Goal: Task Accomplishment & Management: Manage account settings

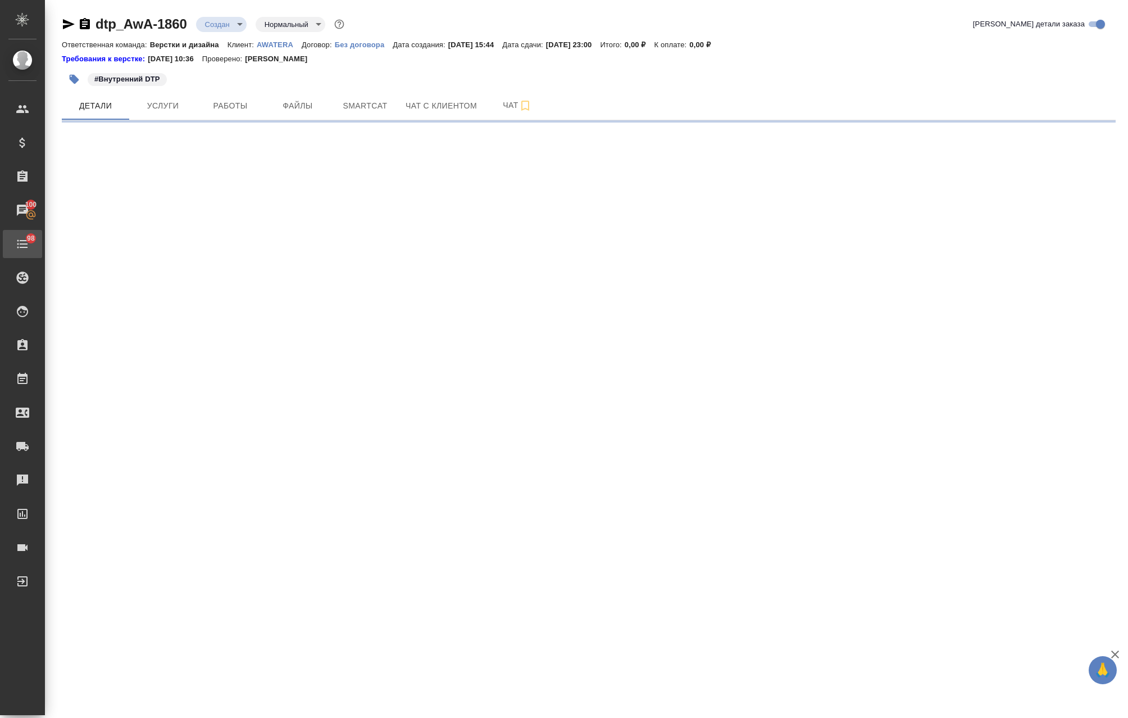
select select "RU"
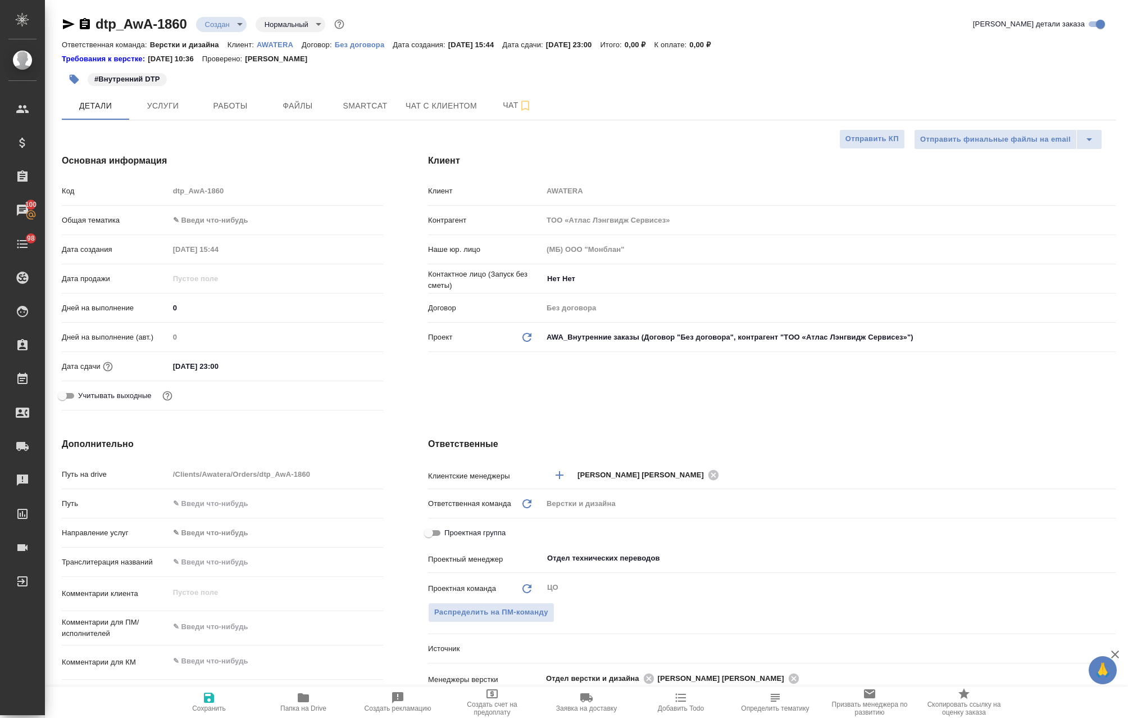
type textarea "x"
click at [302, 692] on icon "button" at bounding box center [303, 697] width 13 height 13
type textarea "x"
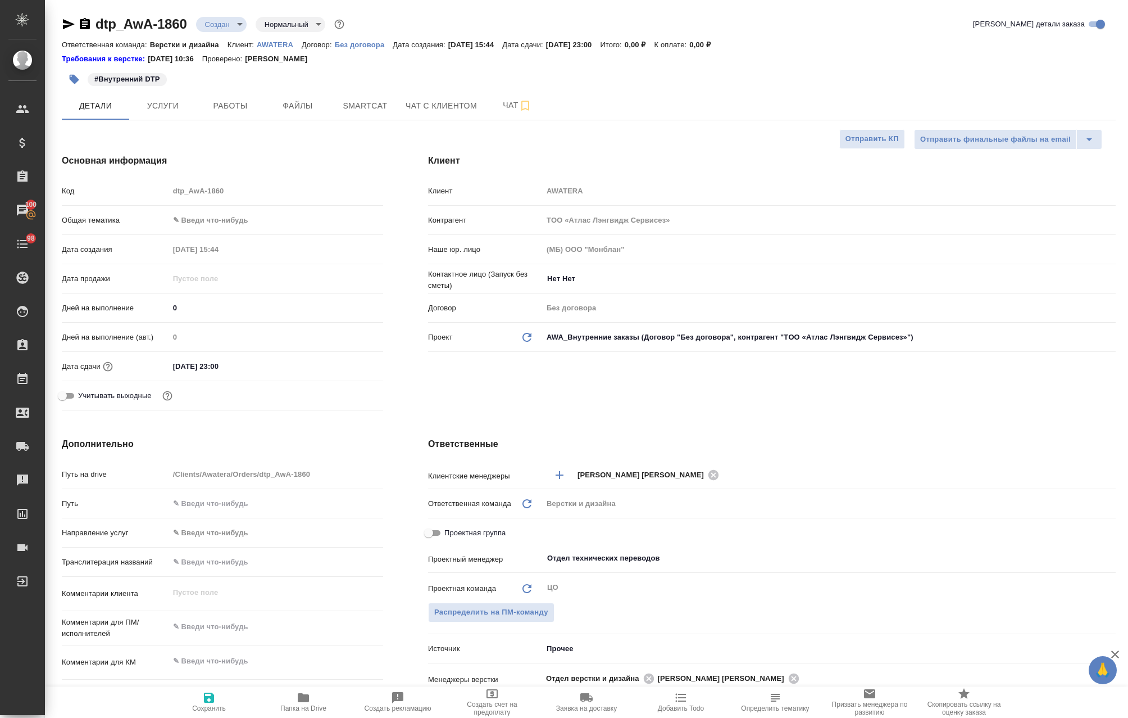
type textarea "x"
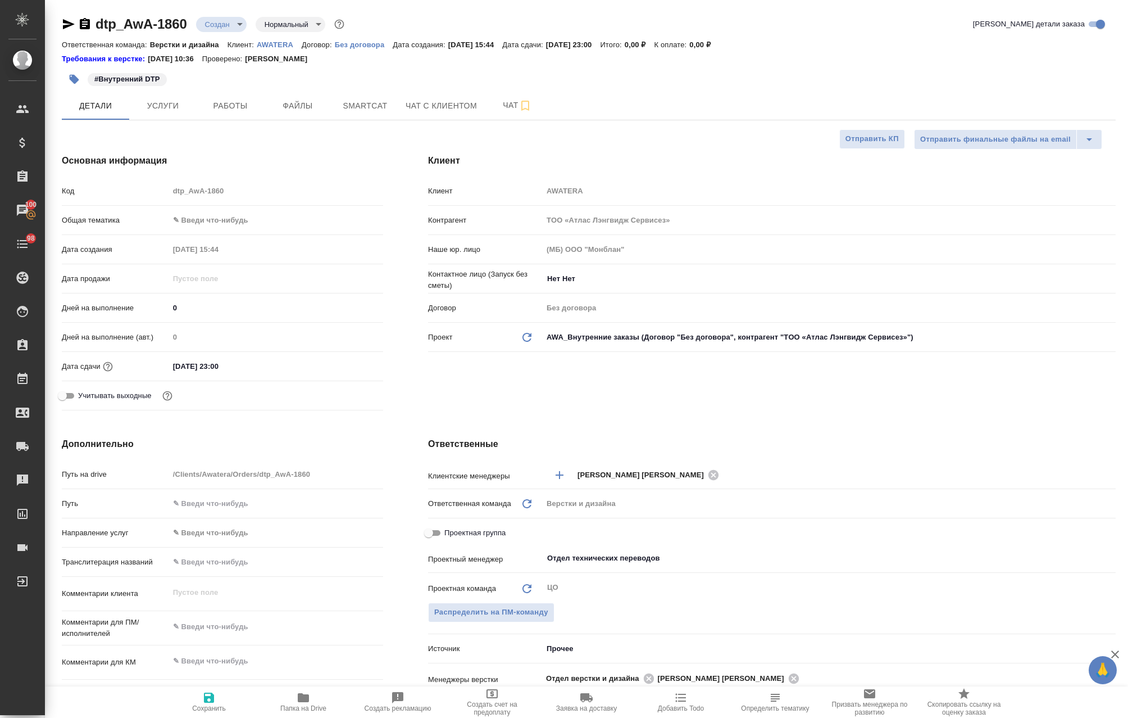
type textarea "x"
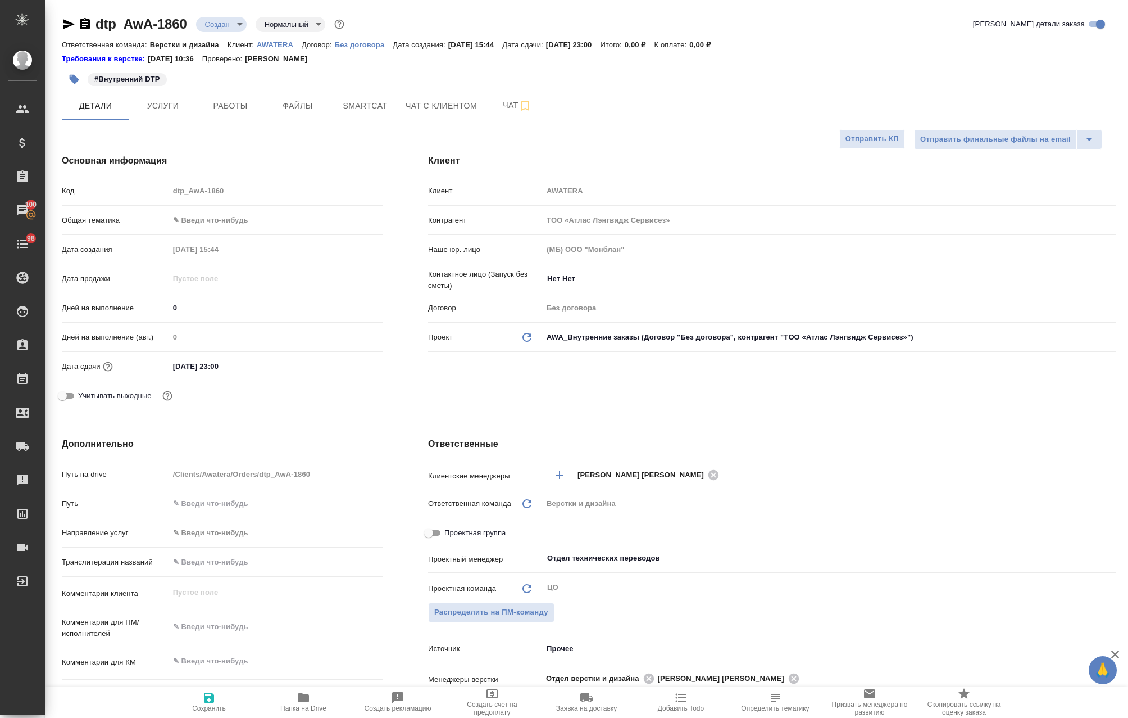
type textarea "x"
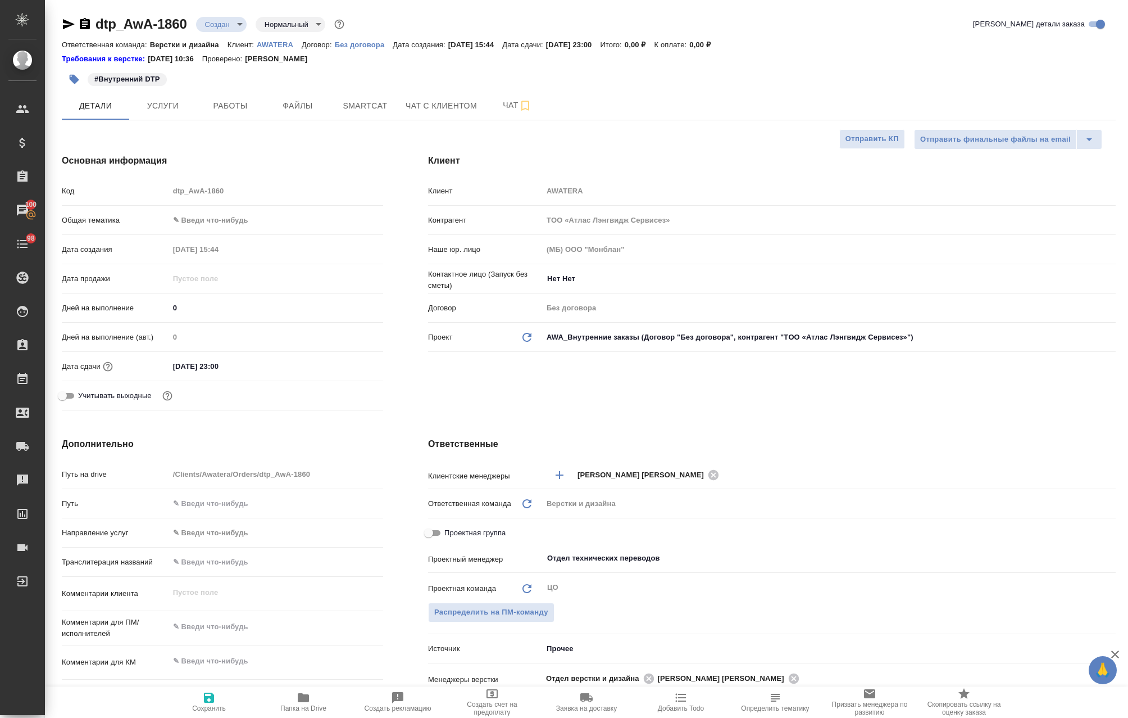
type textarea "x"
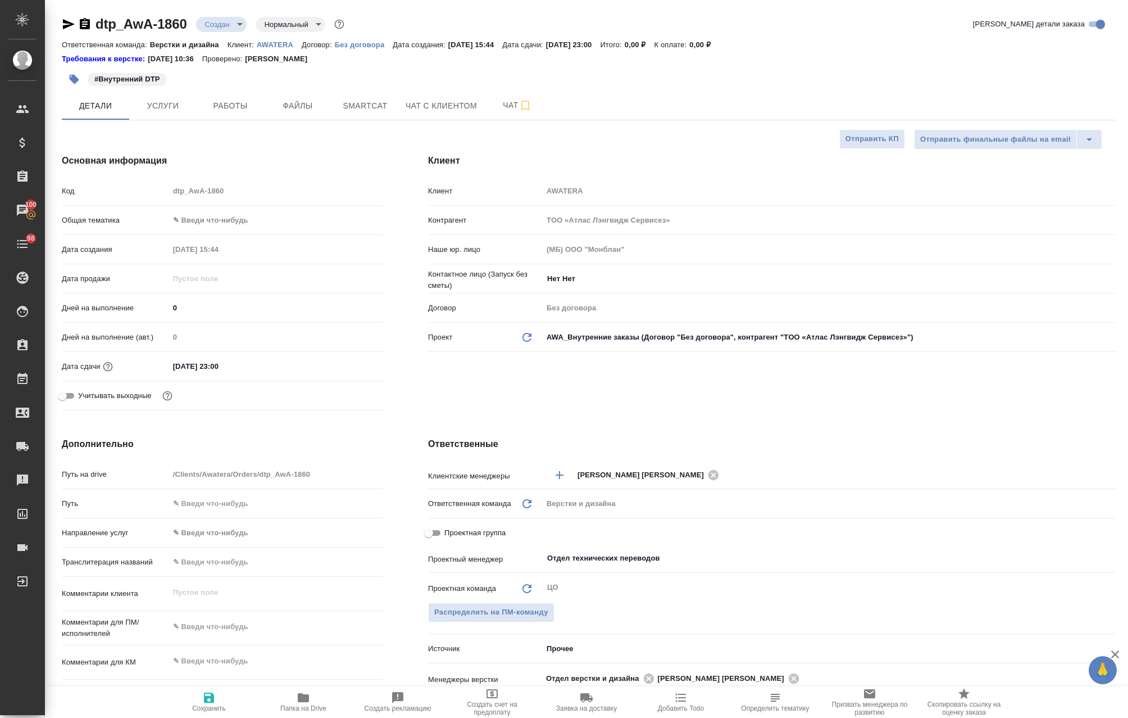
type textarea "x"
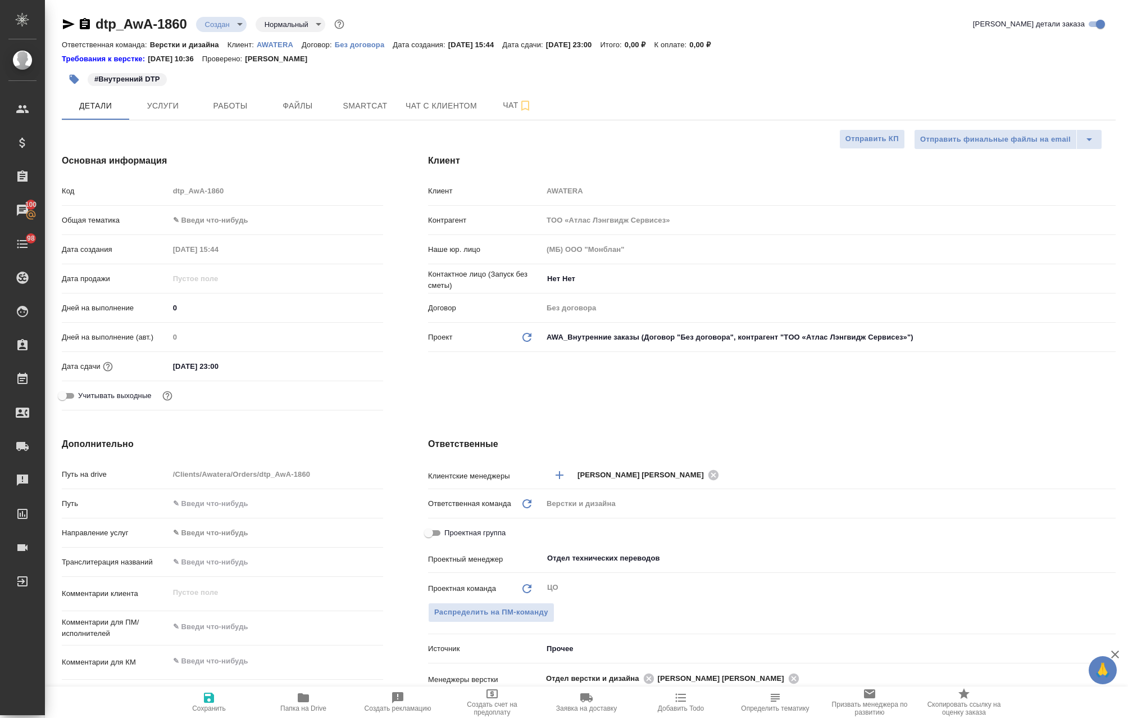
type textarea "x"
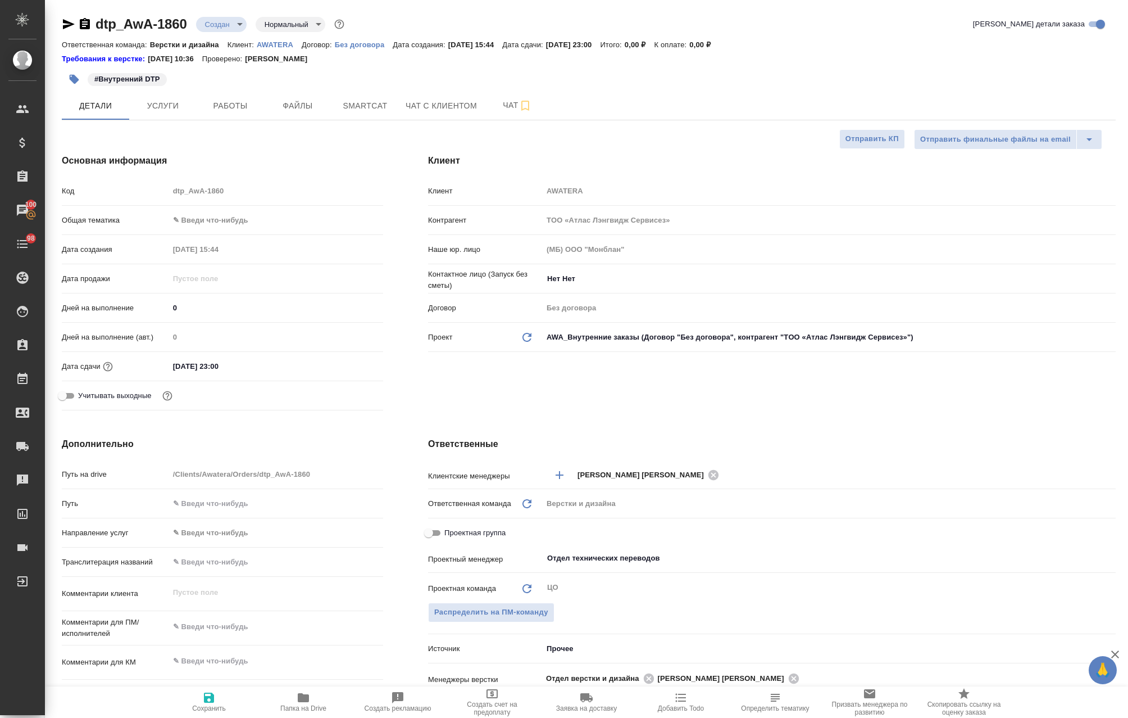
type textarea "x"
click at [225, 107] on span "Работы" at bounding box center [230, 106] width 54 height 14
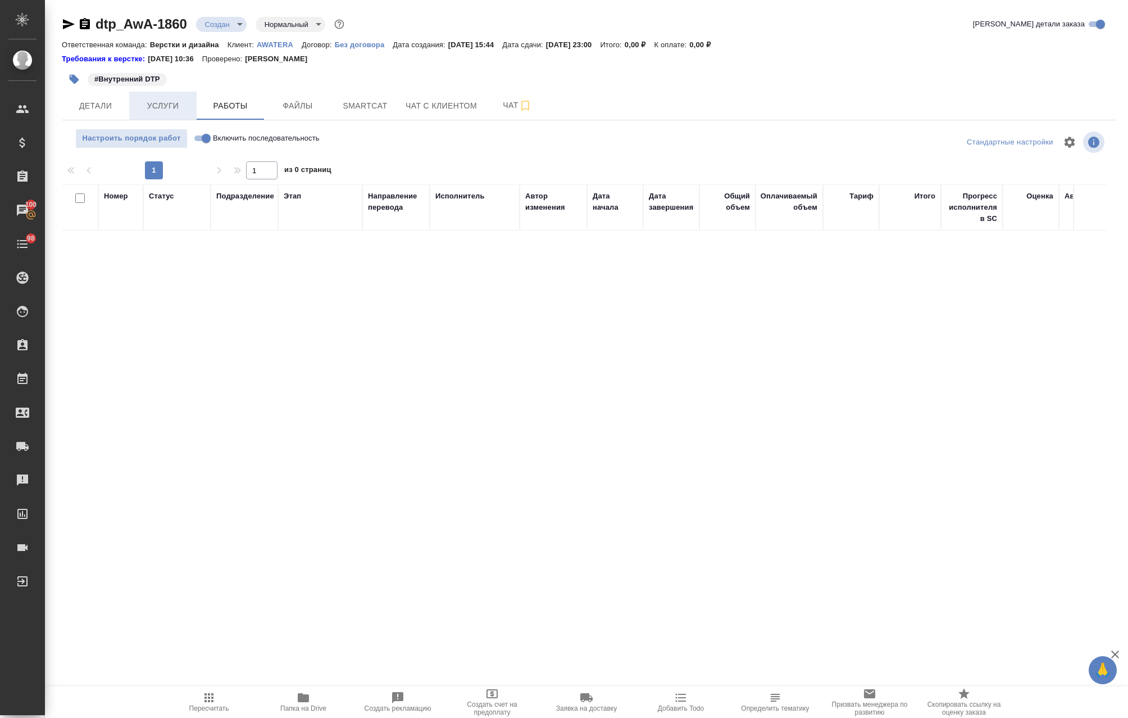
click at [171, 107] on span "Услуги" at bounding box center [163, 106] width 54 height 14
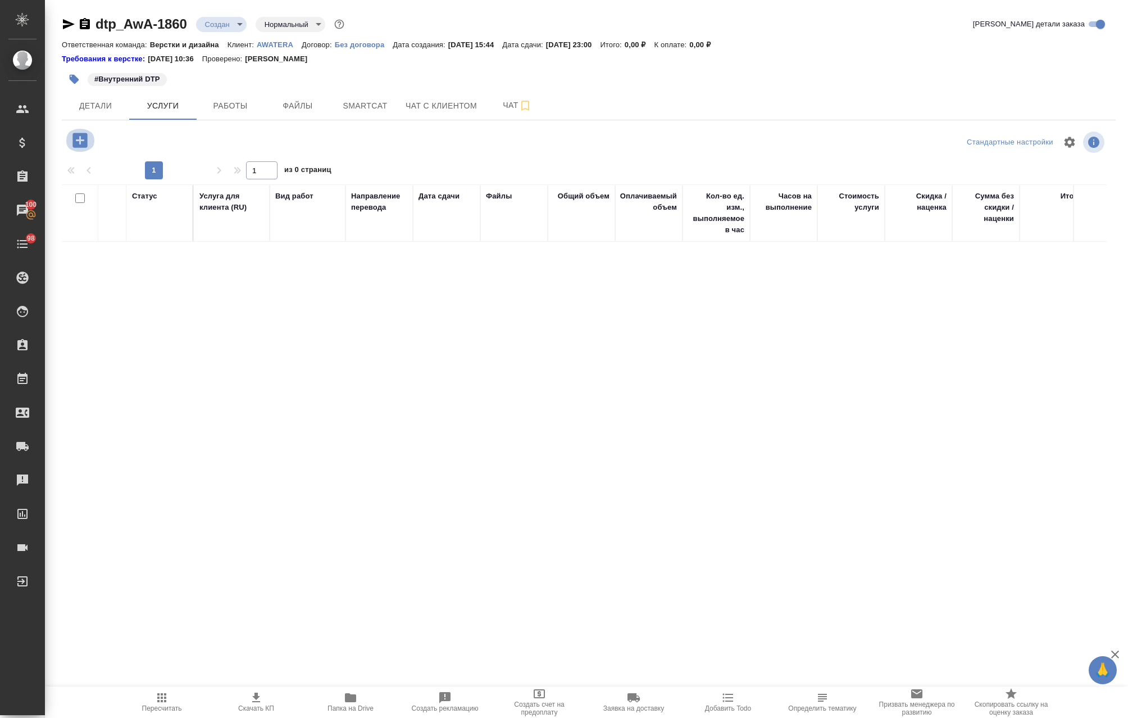
click at [72, 140] on icon "button" at bounding box center [80, 140] width 20 height 20
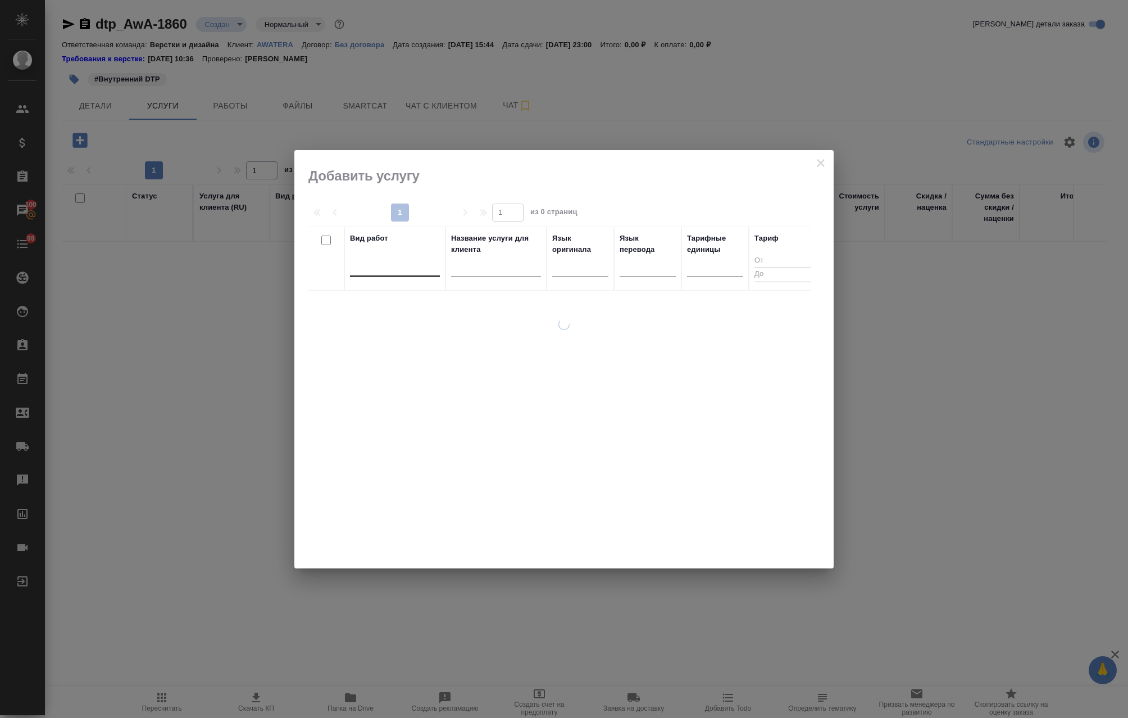
click at [406, 269] on div at bounding box center [395, 265] width 90 height 16
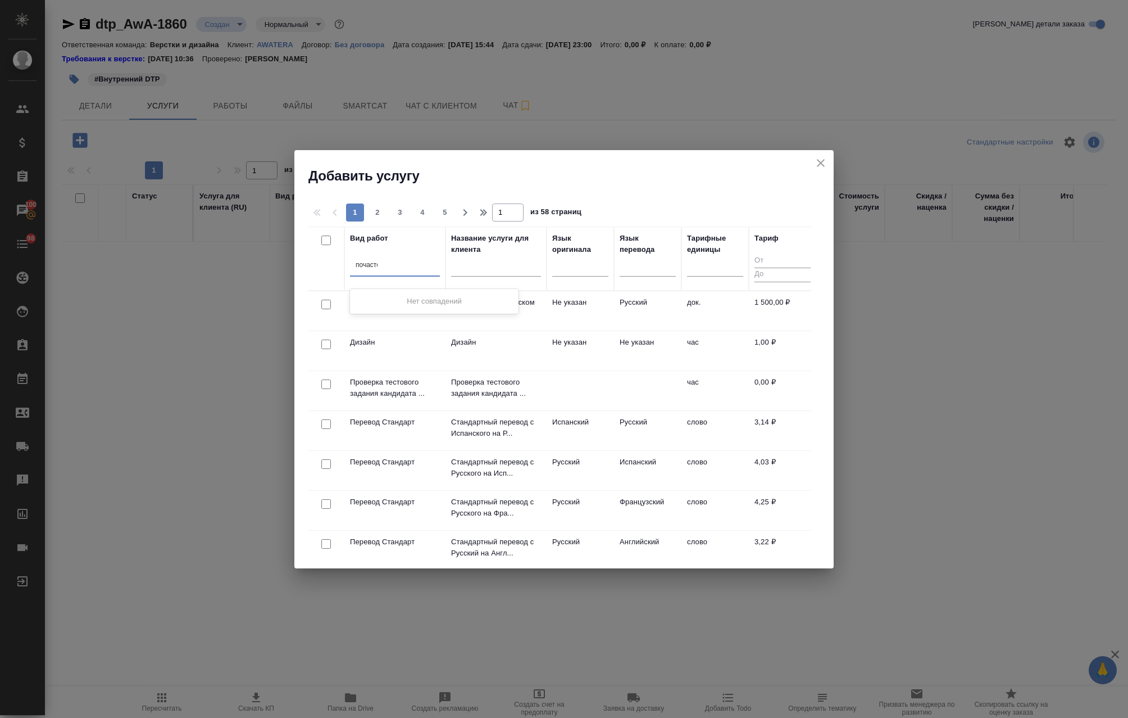
type input "почастова"
drag, startPoint x: 410, startPoint y: 268, endPoint x: 341, endPoint y: 254, distance: 70.0
click at [341, 254] on tr "Вид работ 0 results available. Select is focused ,type to refine list, press Do…" at bounding box center [562, 258] width 509 height 64
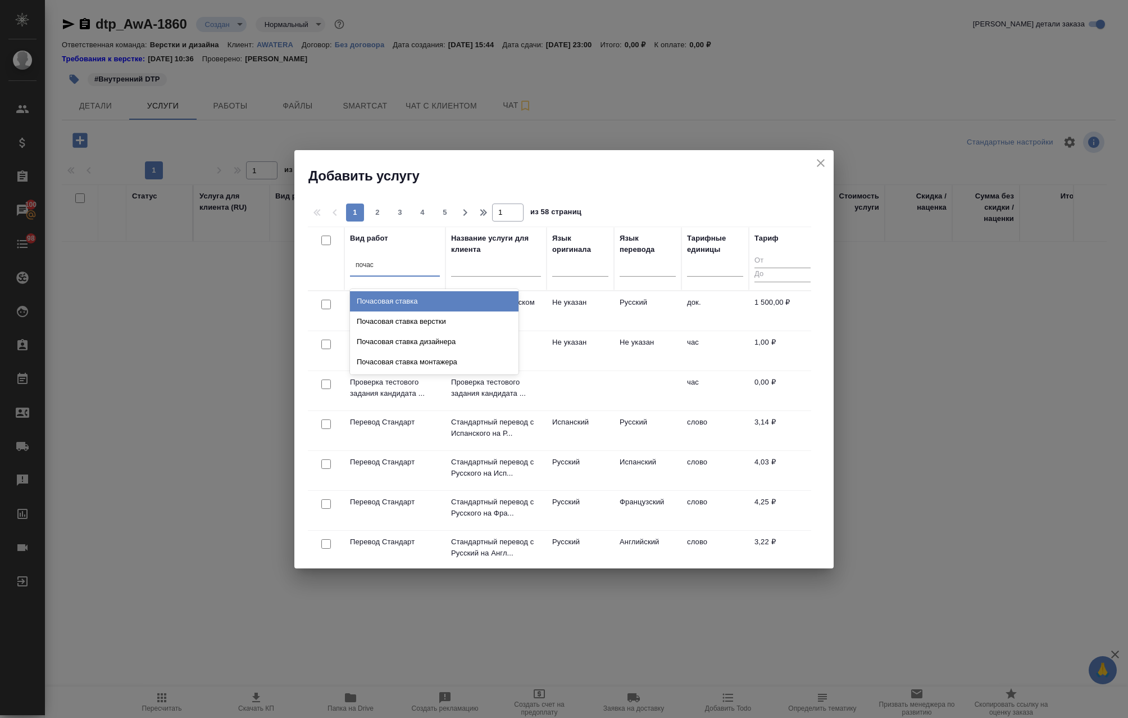
type input "почасо"
click at [460, 320] on div "Почасовая ставка верстки" at bounding box center [434, 321] width 169 height 20
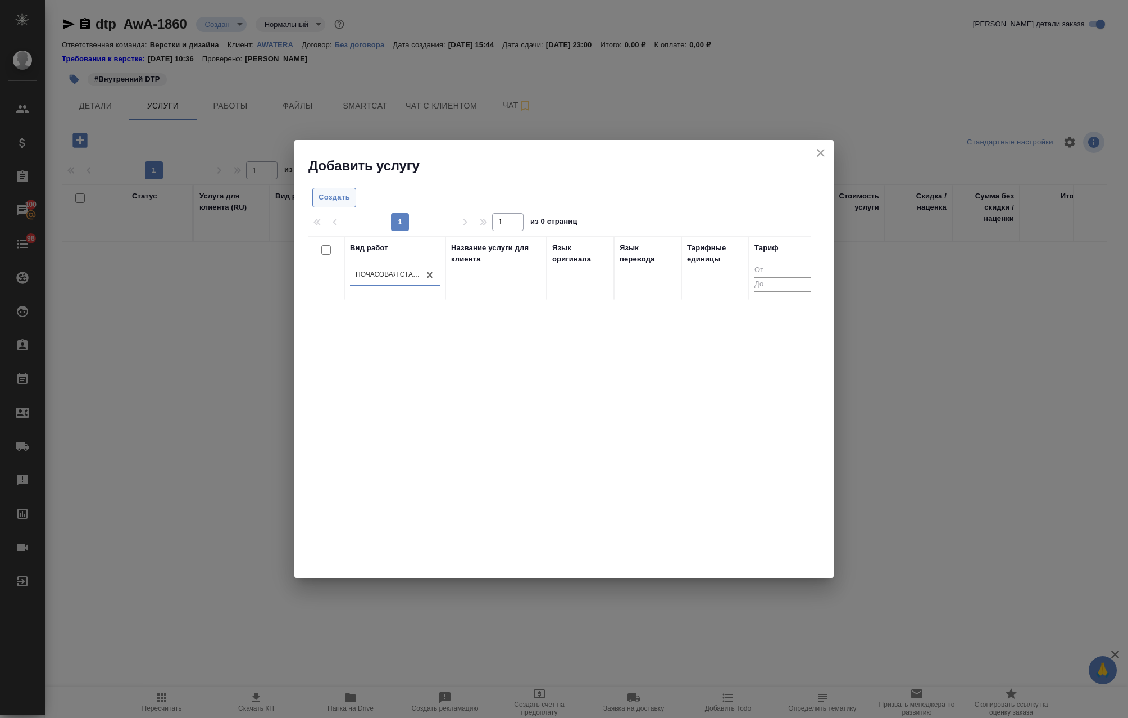
click at [329, 204] on button "Создать" at bounding box center [334, 198] width 44 height 20
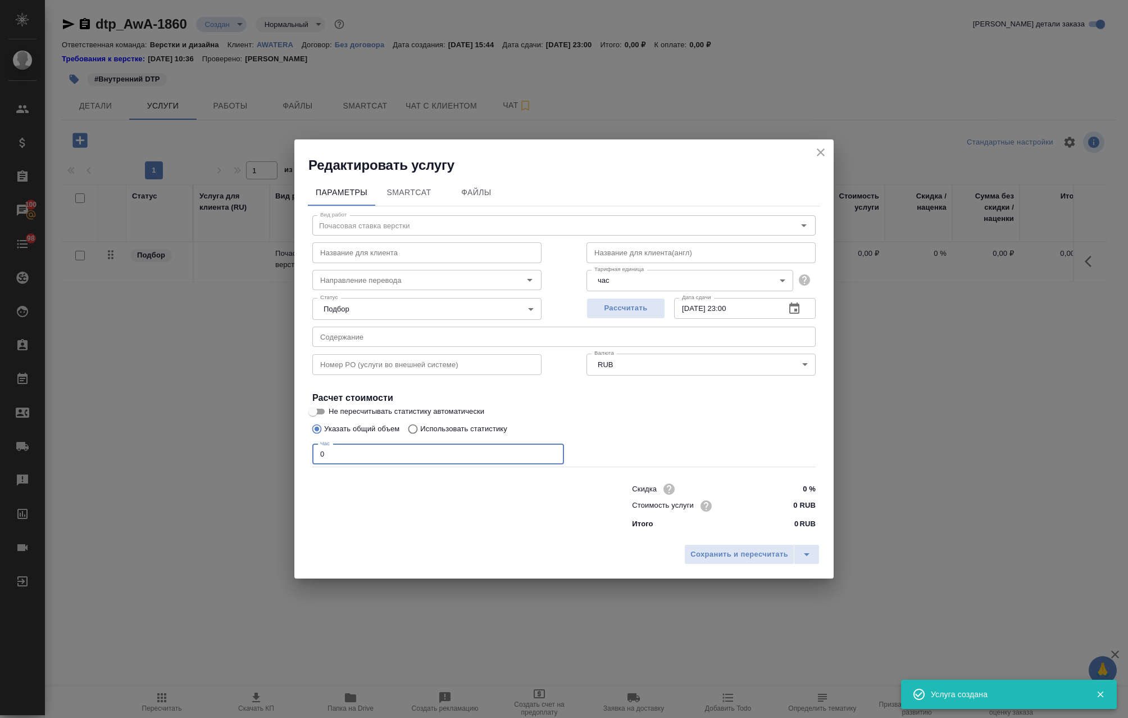
drag, startPoint x: 359, startPoint y: 454, endPoint x: 271, endPoint y: 452, distance: 87.7
click at [271, 452] on div "Редактировать услугу Параметры SmartCat Файлы Вид работ Почасовая ставка верстк…" at bounding box center [564, 359] width 1128 height 718
drag, startPoint x: 698, startPoint y: 543, endPoint x: 702, endPoint y: 548, distance: 6.4
click at [698, 544] on button "Сохранить и пересчитать" at bounding box center [739, 554] width 110 height 20
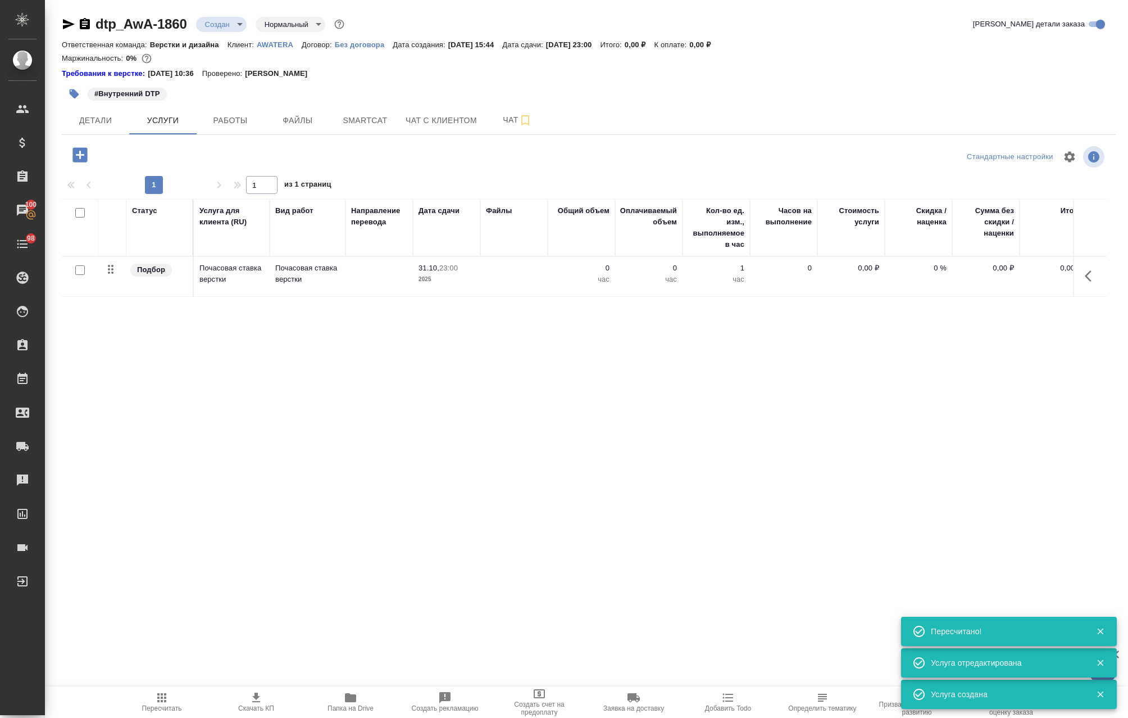
click at [234, 101] on div "#Внутренний DTP" at bounding box center [413, 93] width 703 height 25
click at [230, 118] on span "Работы" at bounding box center [230, 121] width 54 height 14
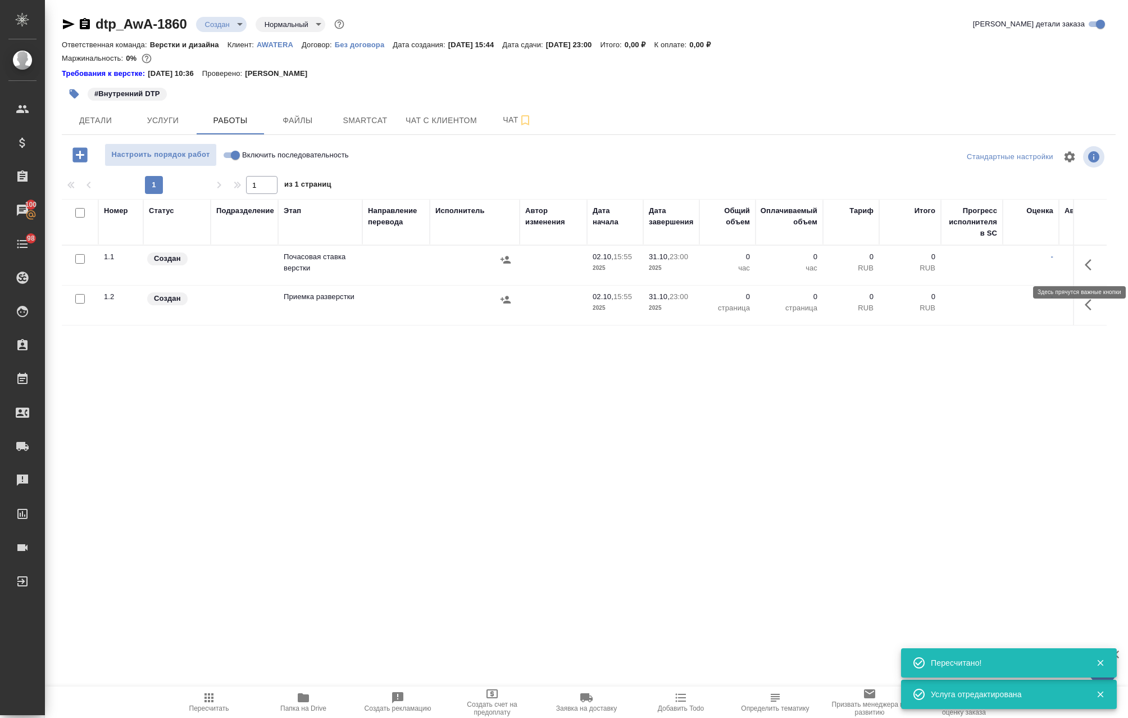
click at [1085, 264] on icon "button" at bounding box center [1091, 264] width 13 height 13
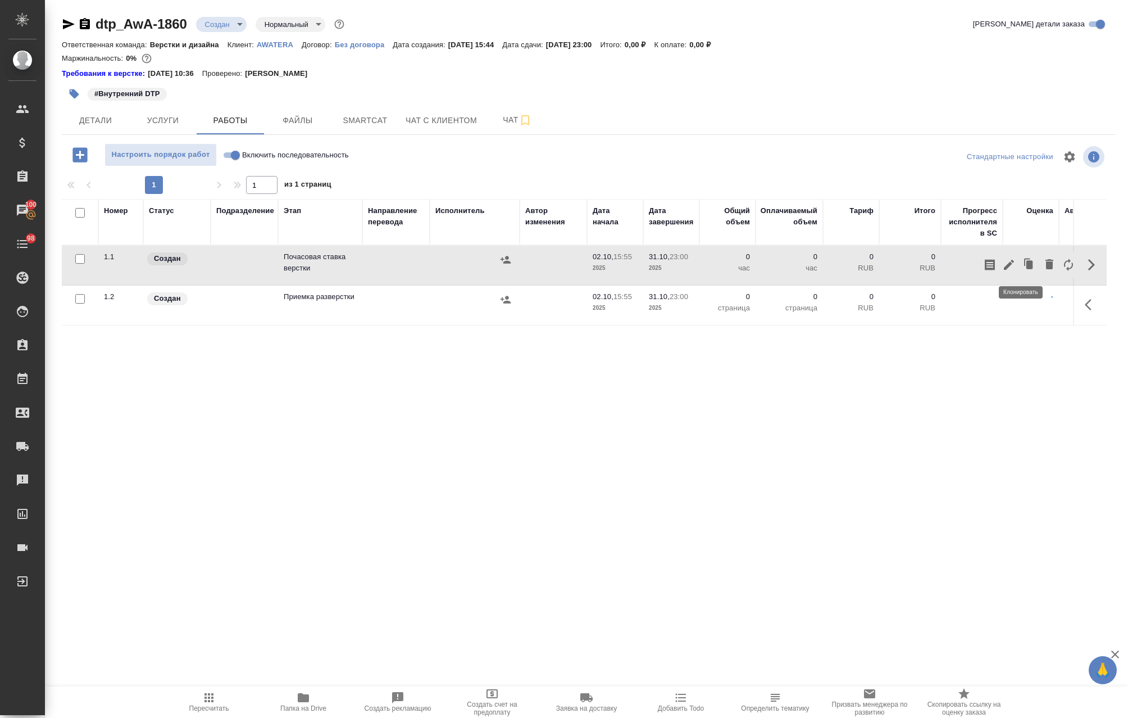
click at [1022, 265] on icon "button" at bounding box center [1030, 265] width 16 height 16
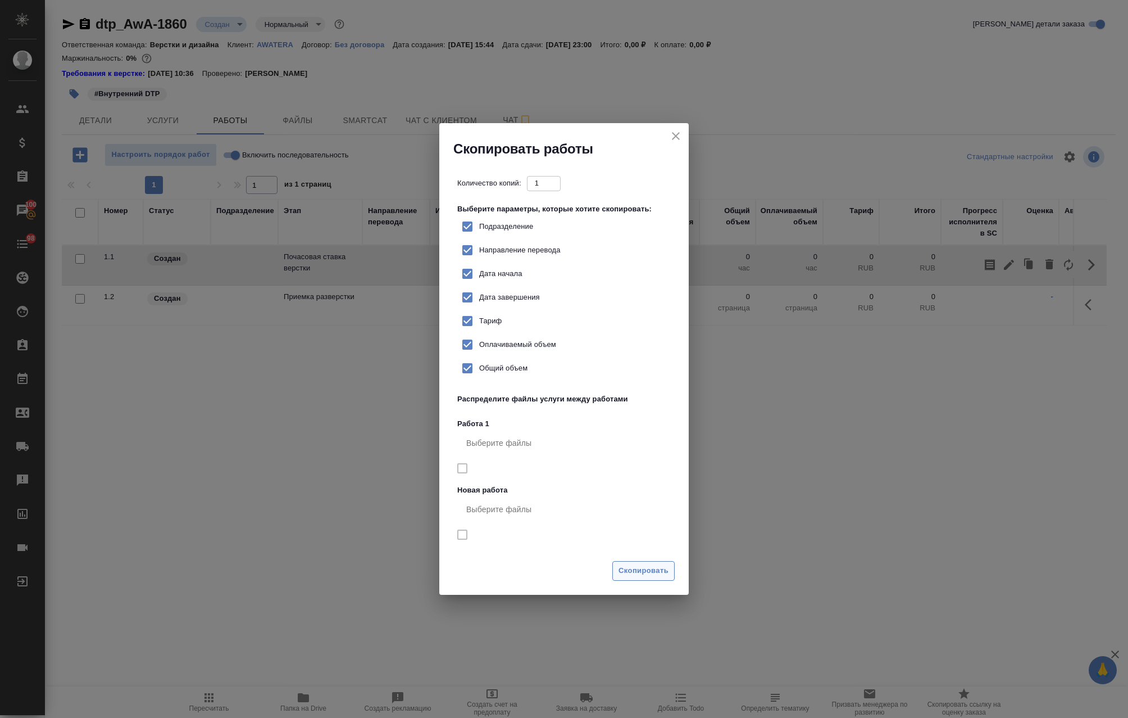
click at [648, 569] on span "Скопировать" at bounding box center [644, 570] width 50 height 13
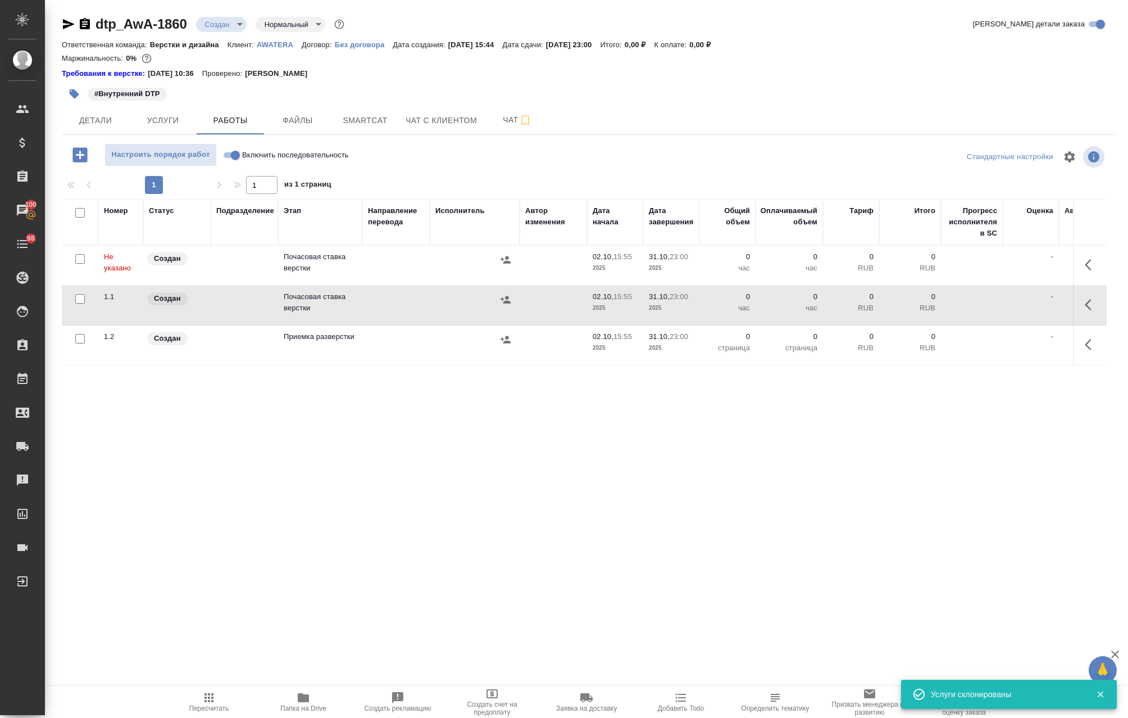
click at [1085, 264] on icon "button" at bounding box center [1091, 264] width 13 height 13
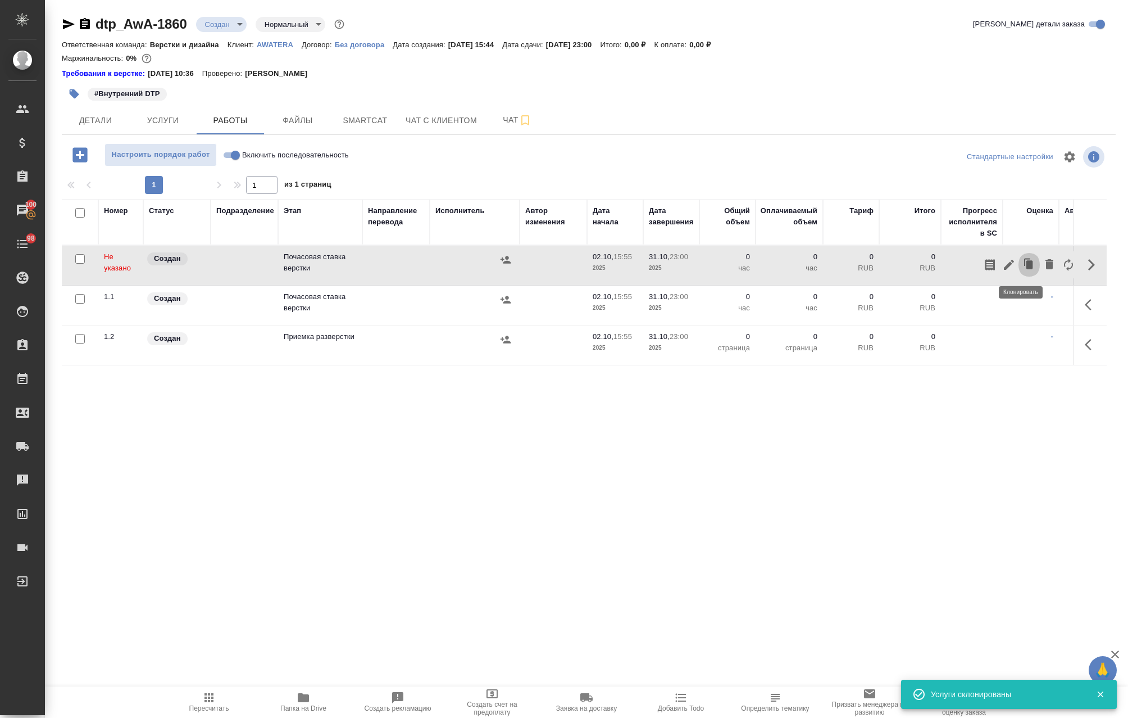
click at [1027, 264] on icon "button" at bounding box center [1030, 264] width 7 height 8
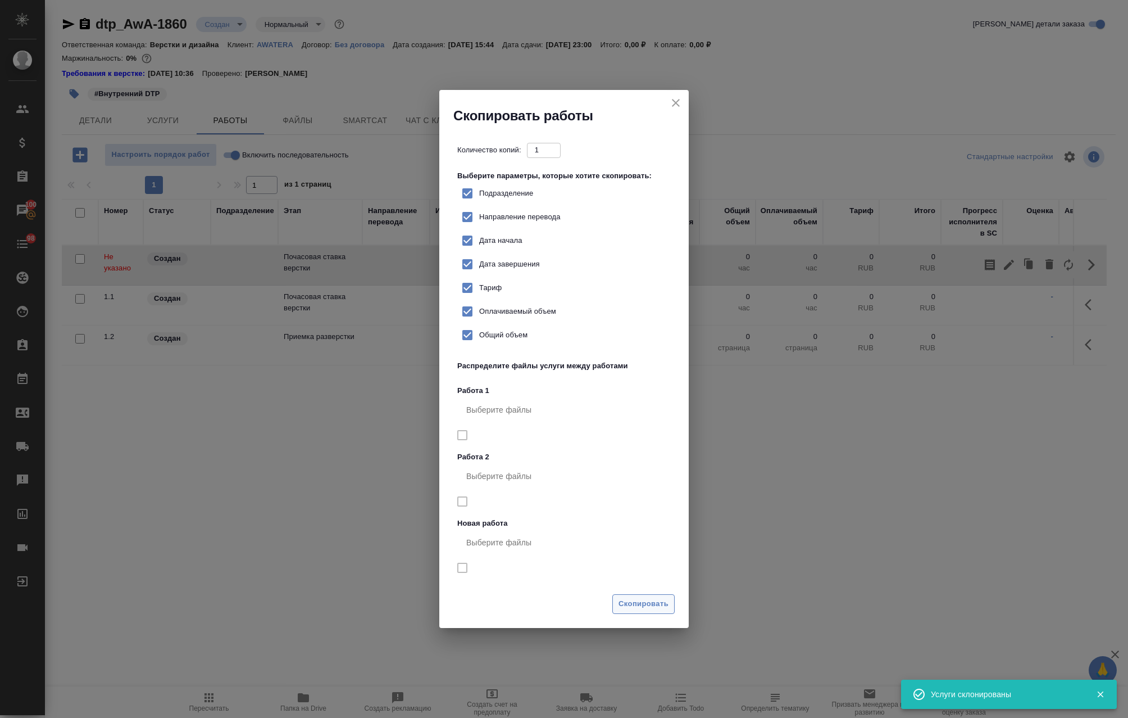
click at [645, 596] on button "Скопировать" at bounding box center [643, 604] width 62 height 20
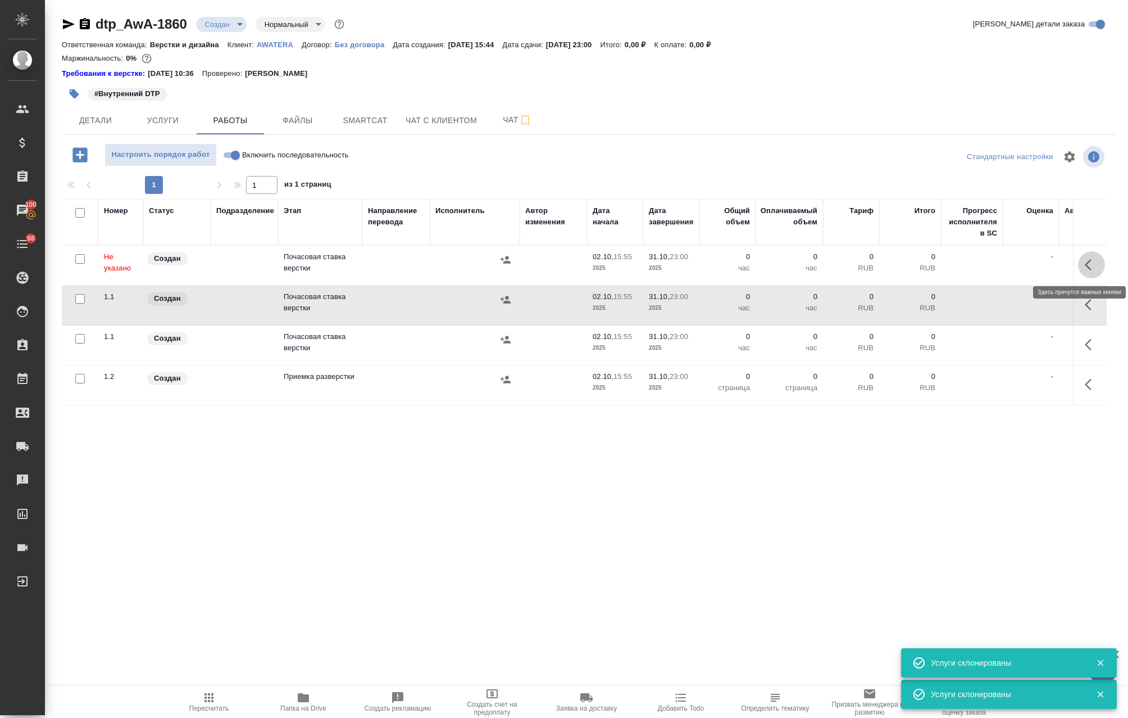
click at [1085, 265] on icon "button" at bounding box center [1091, 264] width 13 height 13
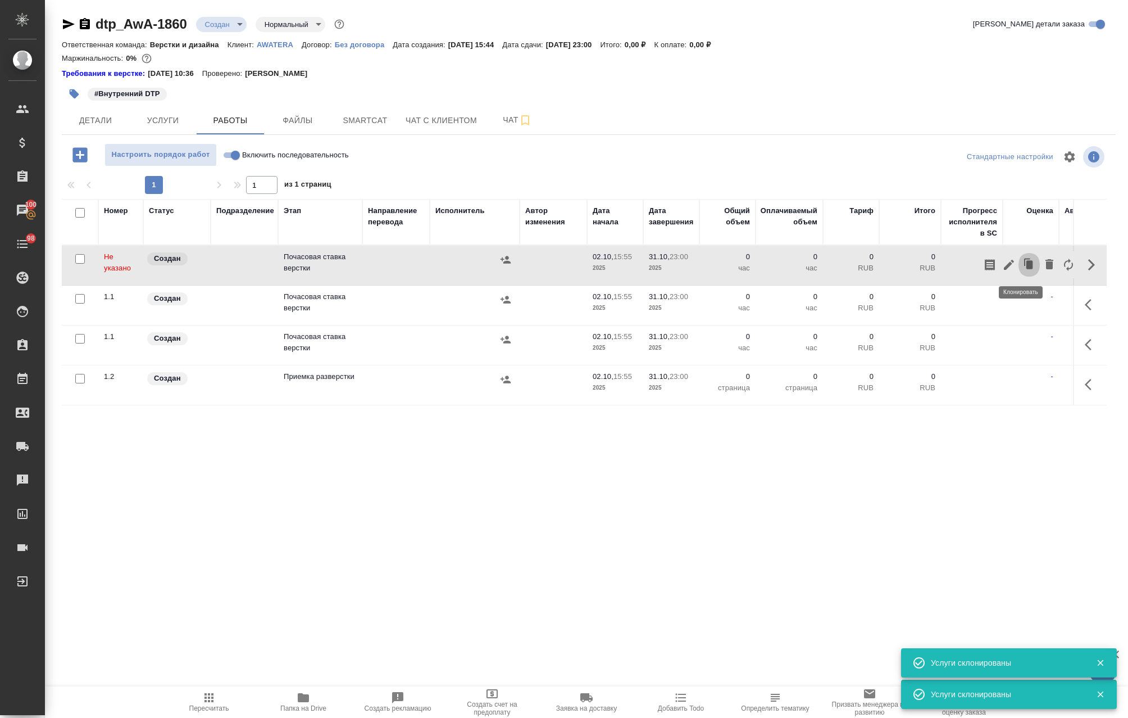
click at [1019, 262] on button "button" at bounding box center [1029, 264] width 21 height 27
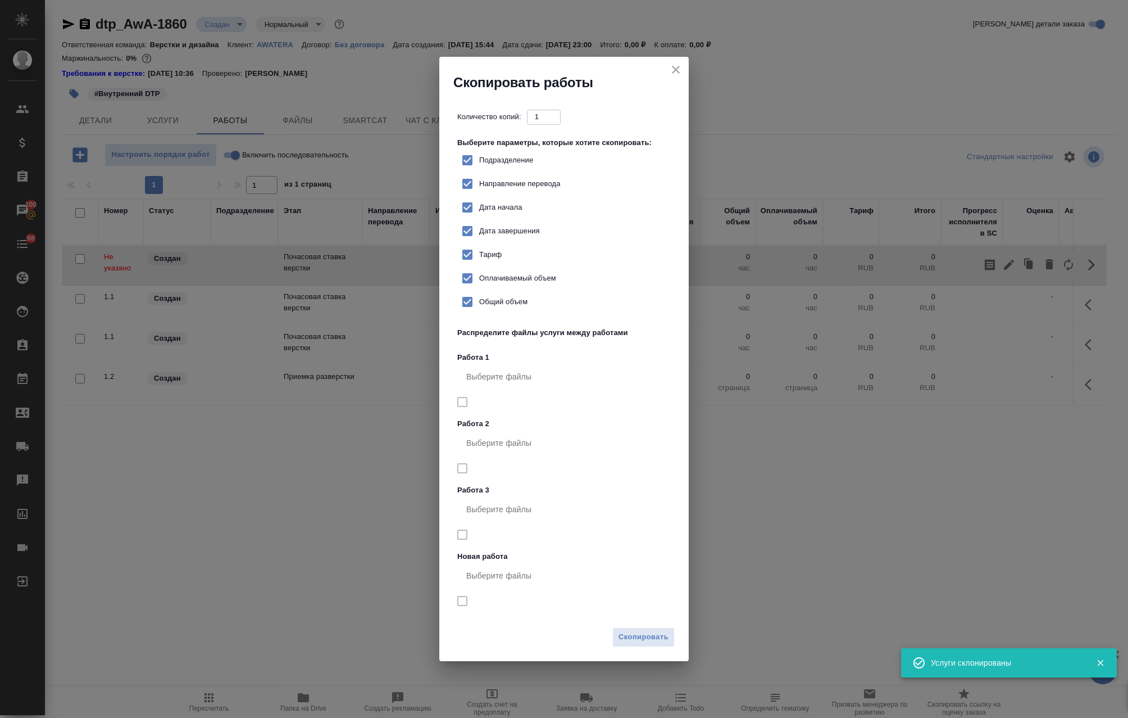
click at [639, 649] on div "Скопировать" at bounding box center [563, 640] width 249 height 39
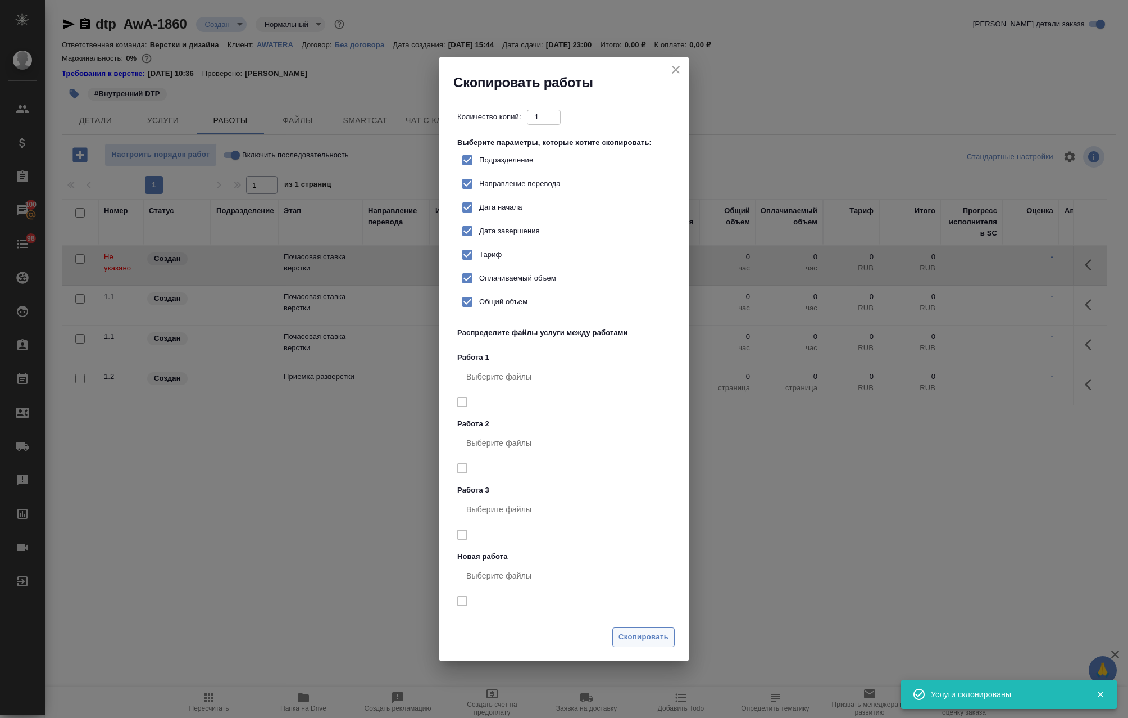
click at [641, 637] on span "Скопировать" at bounding box center [644, 636] width 50 height 13
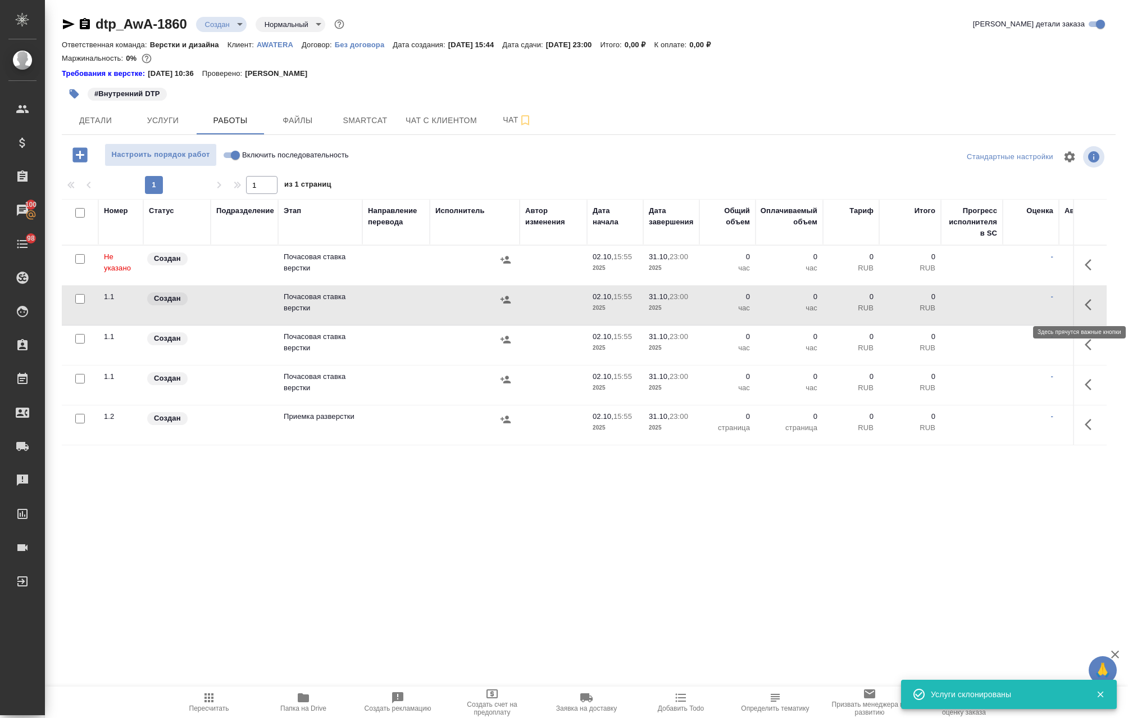
click at [1081, 314] on button "button" at bounding box center [1091, 304] width 27 height 27
click at [1085, 259] on icon "button" at bounding box center [1091, 264] width 13 height 13
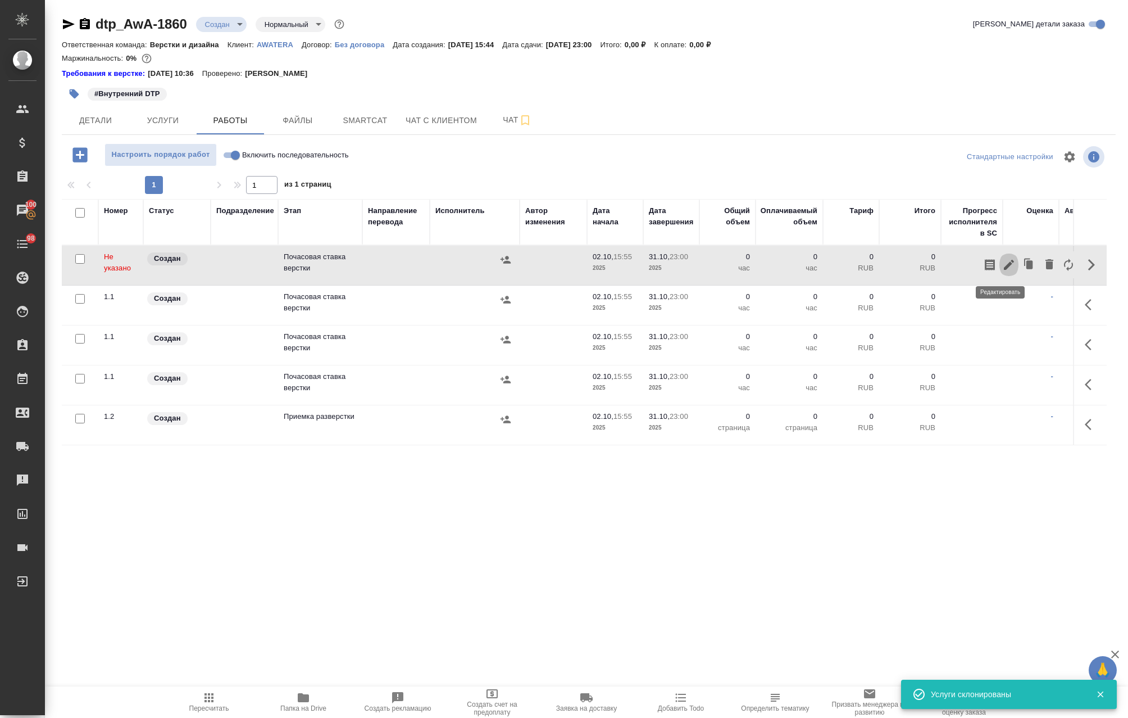
click at [1003, 260] on icon "button" at bounding box center [1008, 264] width 13 height 13
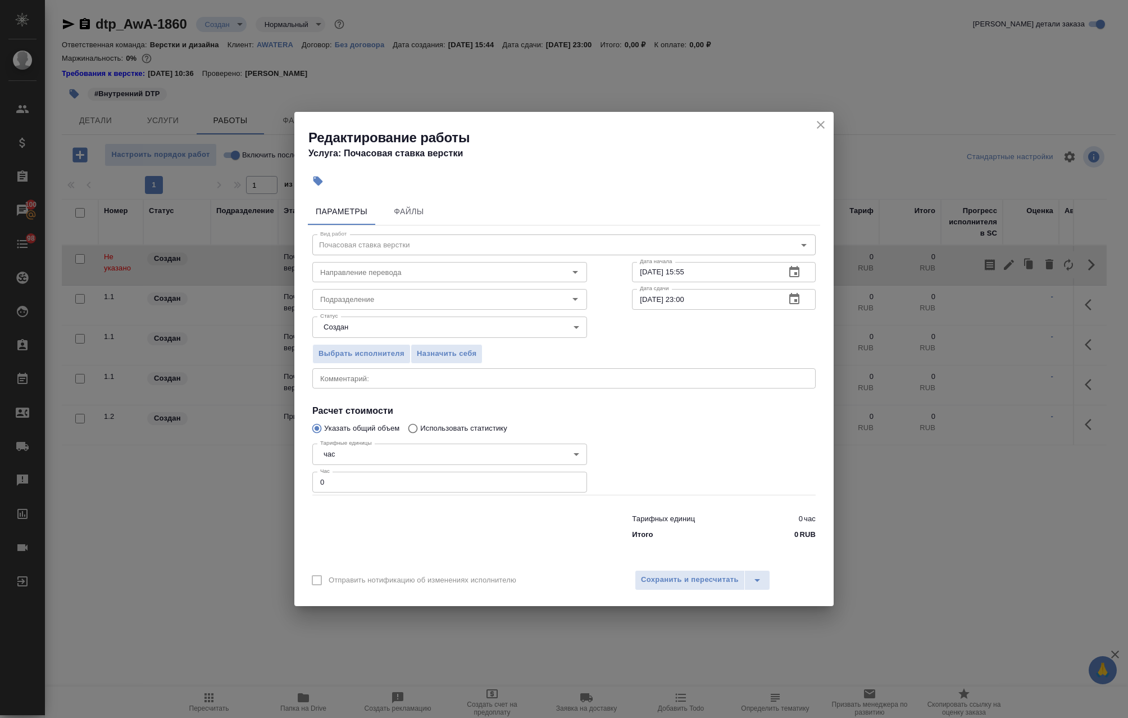
drag, startPoint x: 650, startPoint y: 299, endPoint x: 601, endPoint y: 300, distance: 48.3
click at [601, 300] on div "Вид работ Почасовая ставка верстки Вид работ Направление перевода Направление п…" at bounding box center [564, 384] width 512 height 319
click at [652, 299] on input "31.10.2025 23:00" at bounding box center [704, 299] width 144 height 20
drag, startPoint x: 649, startPoint y: 299, endPoint x: 619, endPoint y: 300, distance: 30.4
click at [619, 300] on div "Вид работ Почасовая ставка верстки Вид работ Направление перевода Направление п…" at bounding box center [564, 384] width 512 height 319
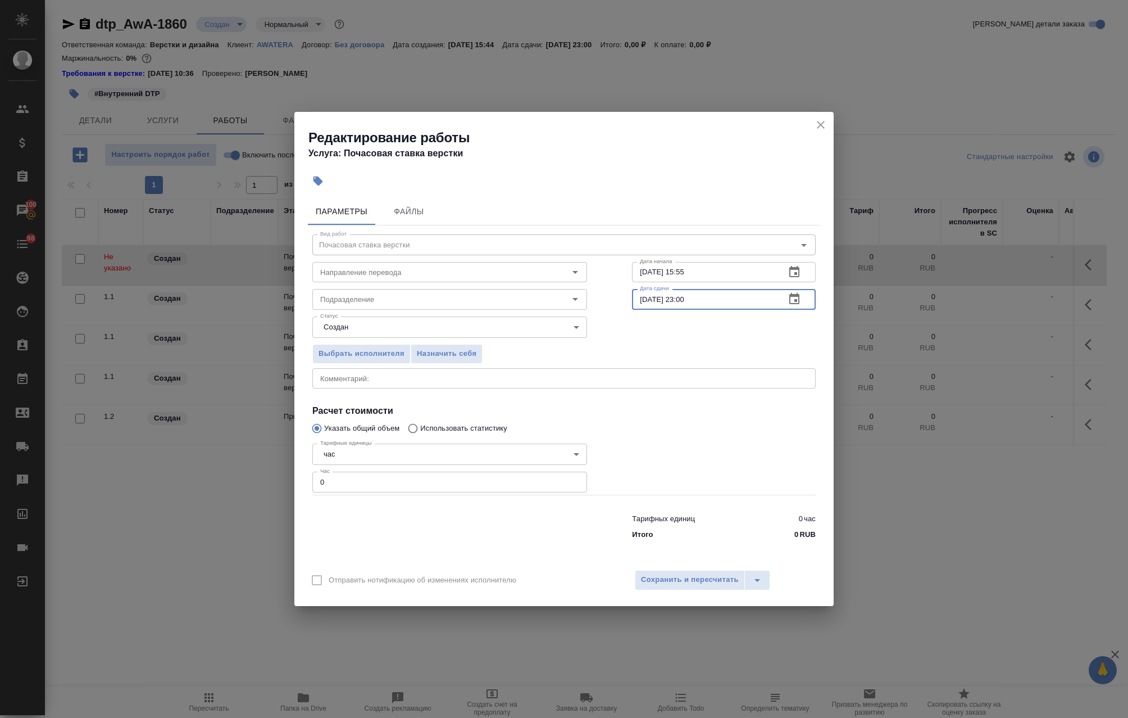
drag, startPoint x: 710, startPoint y: 298, endPoint x: 681, endPoint y: 300, distance: 28.7
click at [681, 300] on input "31.10.2025 23:00" at bounding box center [704, 299] width 144 height 20
click at [797, 298] on icon "button" at bounding box center [794, 298] width 13 height 13
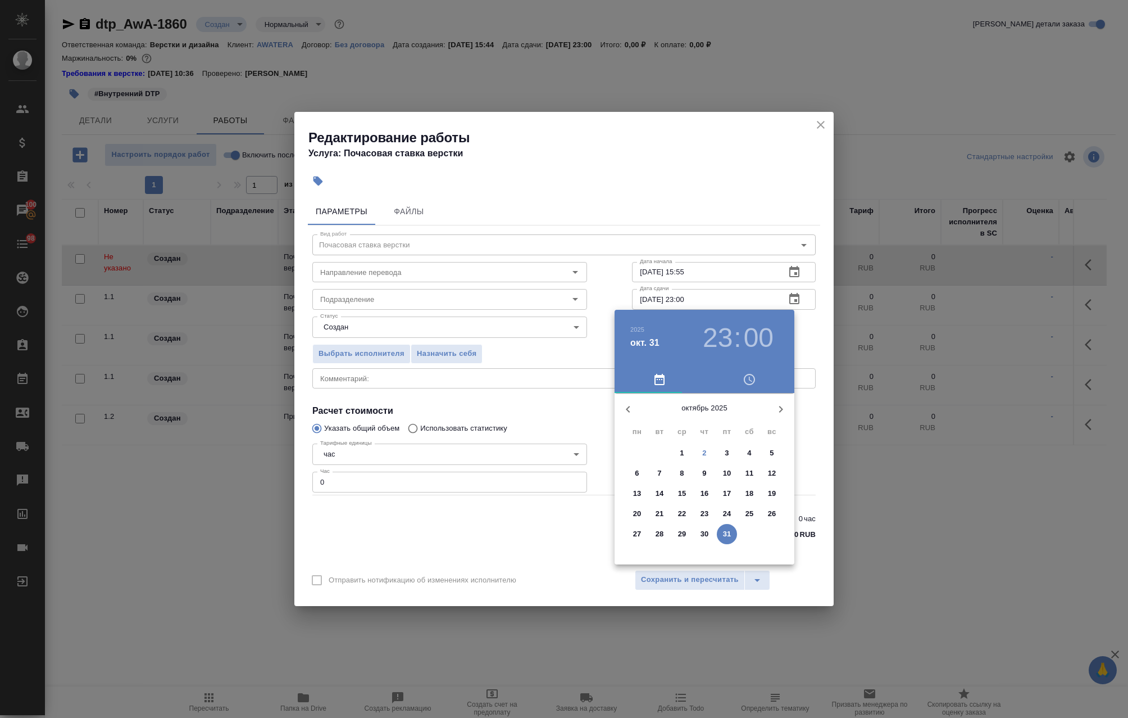
click at [385, 392] on div at bounding box center [564, 359] width 1128 height 718
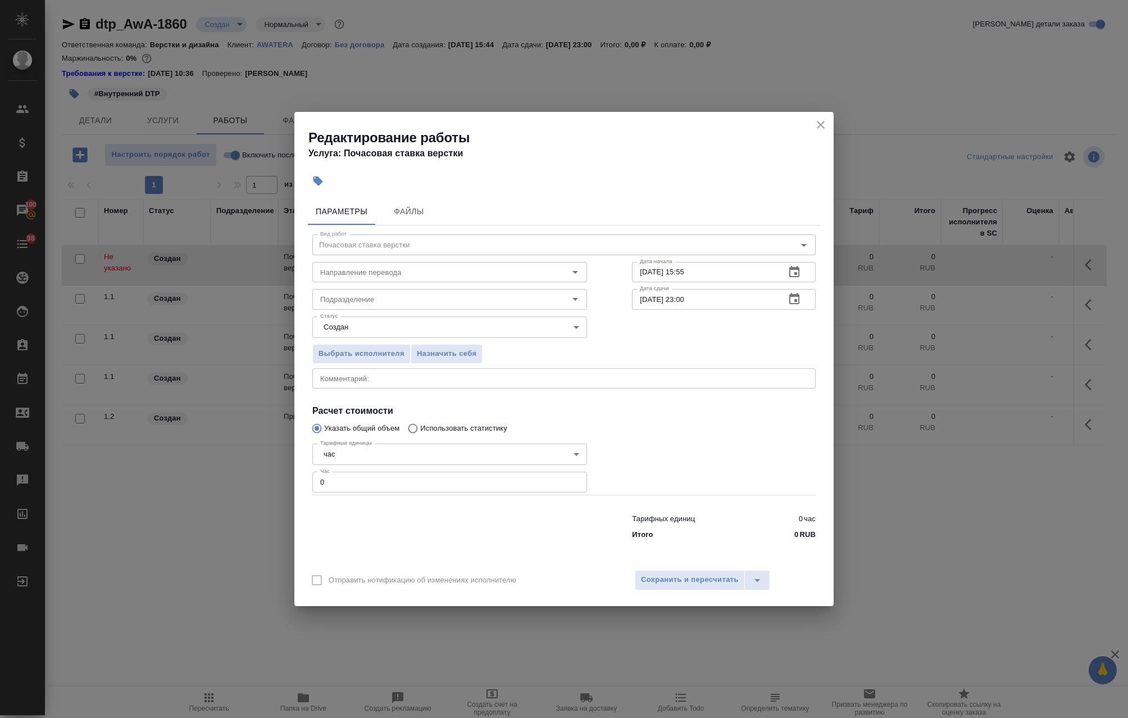
click at [350, 379] on div "2025 окт. 31 23 : 00 октябрь 2025 пн вт ср чт пт сб вс 29 30 1 2 3 4 5 6 7 8 9 …" at bounding box center [564, 359] width 1128 height 718
click at [348, 382] on textarea at bounding box center [564, 378] width 488 height 8
paste textarea "19 https://guoxue.httpcn.com/book/xinwudaishi/ 新五代史"
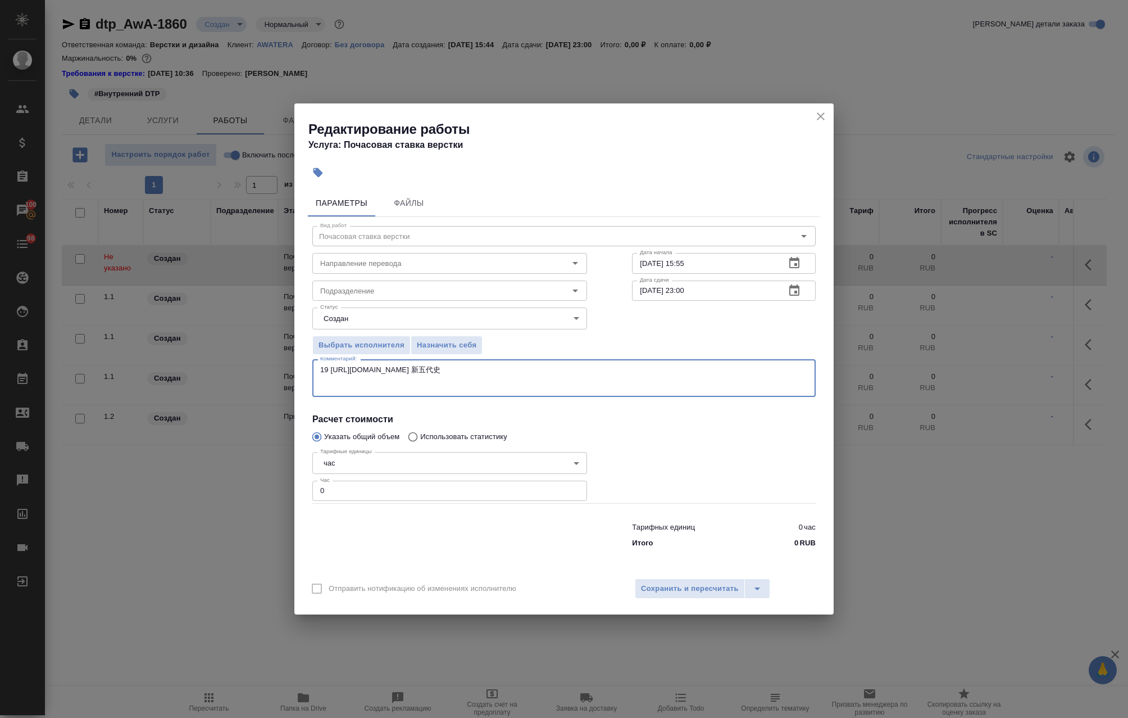
click at [417, 380] on textarea "19 https://guoxue.httpcn.com/book/xinwudaishi/ 新五代史" at bounding box center [564, 378] width 488 height 26
click at [411, 389] on textarea "19 https://guoxue.httpcn.com/book/xinwudaishi/ 新五代史" at bounding box center [564, 378] width 488 height 26
paste textarea "Необходимо последовательно доставать текст томов и глав книги. согласно шаблону…"
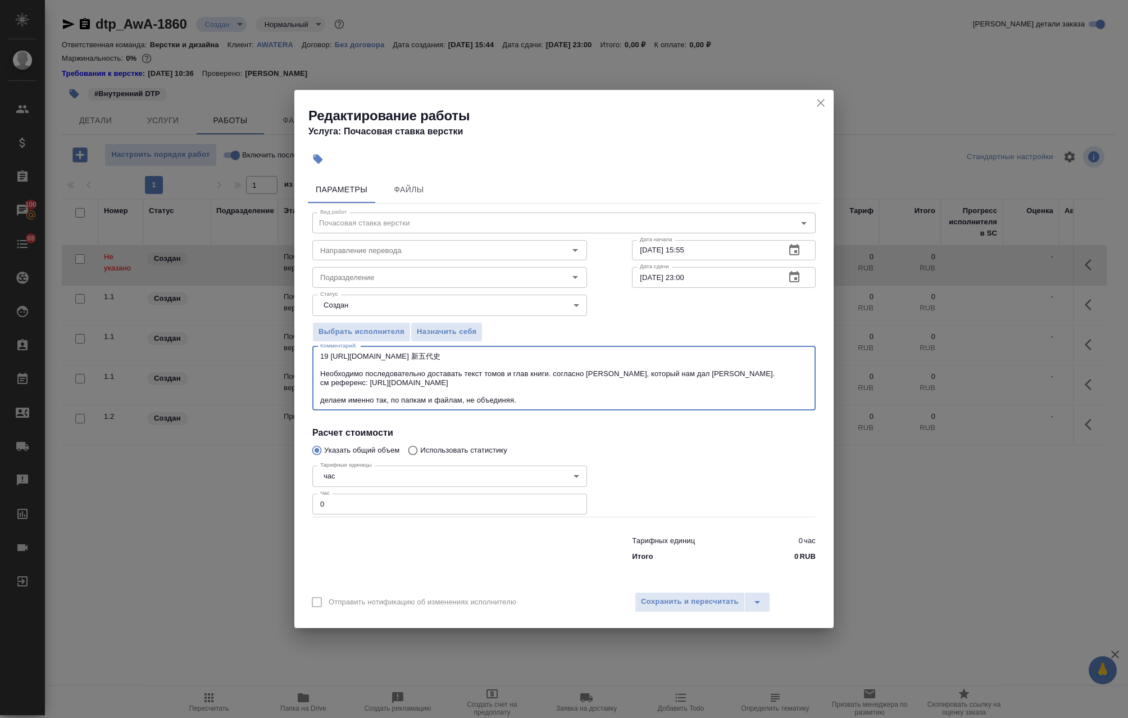
type textarea "19 https://guoxue.httpcn.com/book/xinwudaishi/ 新五代史 Необходимо последовательно …"
click at [320, 158] on icon "button" at bounding box center [319, 160] width 10 height 10
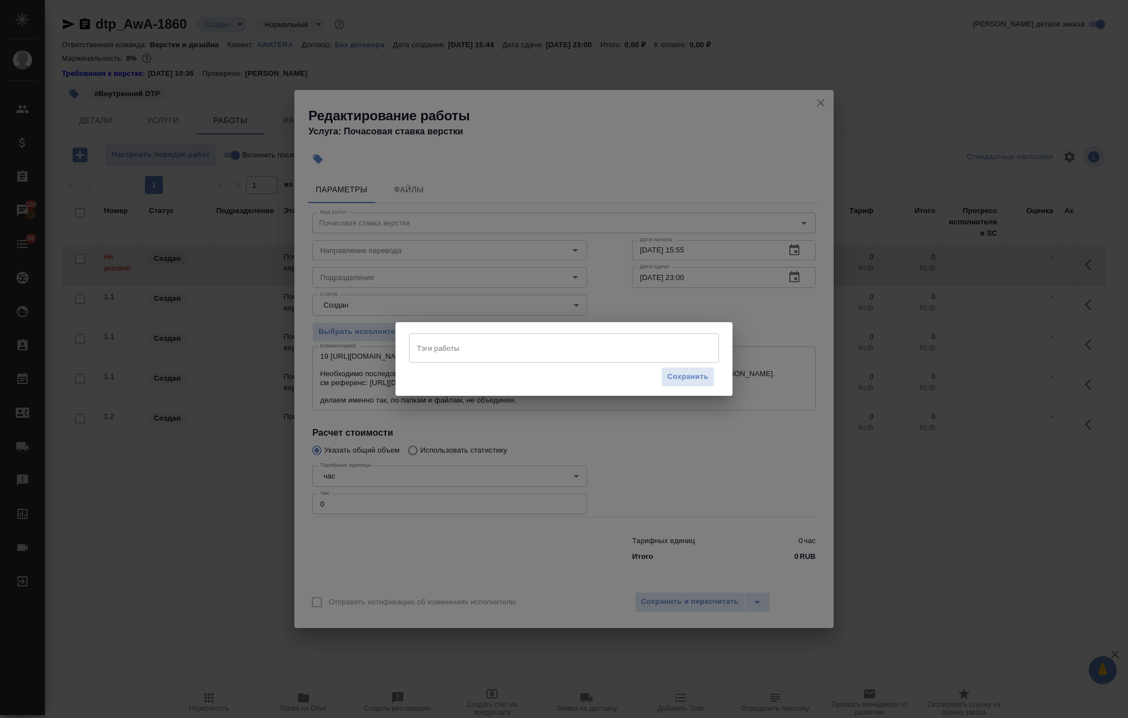
click at [506, 351] on input "Тэги работы" at bounding box center [553, 347] width 279 height 19
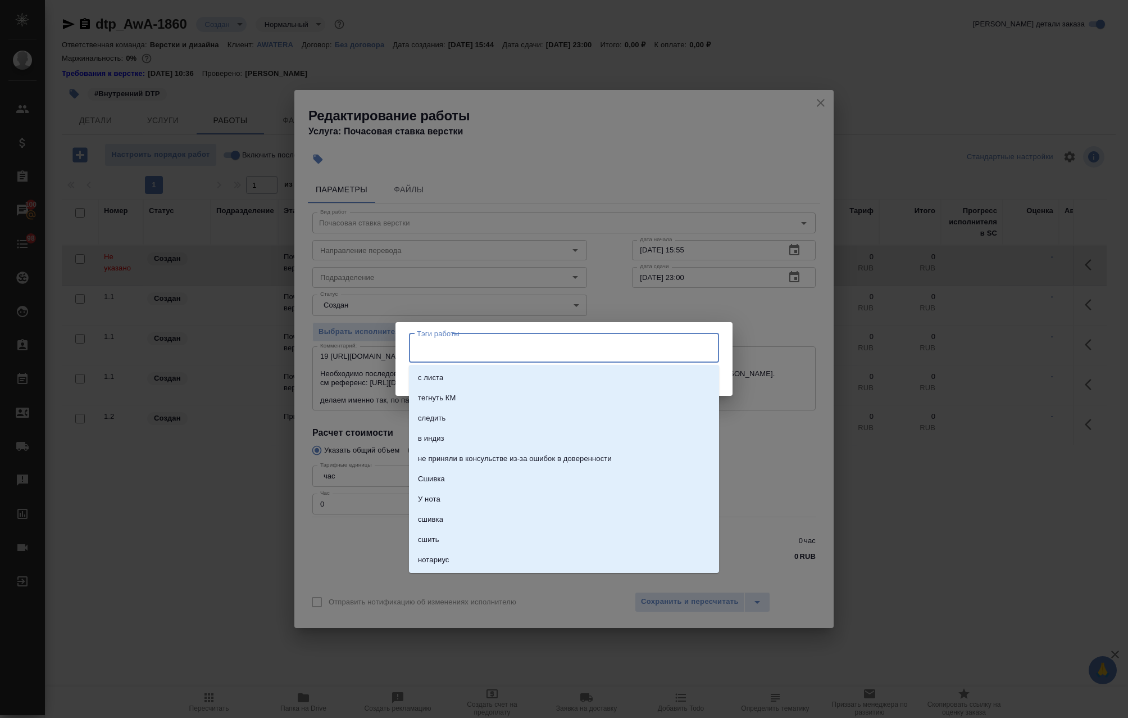
type input "+"
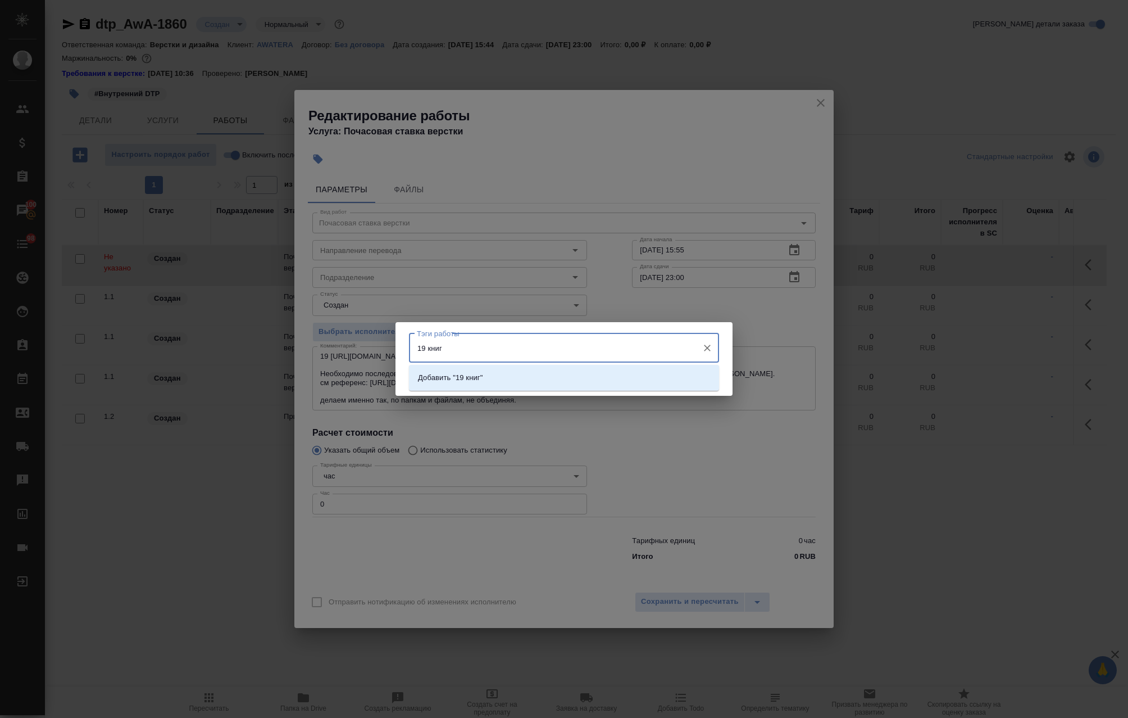
type input "19 книга"
click at [475, 382] on p "Добавить "19 книга"" at bounding box center [452, 377] width 69 height 11
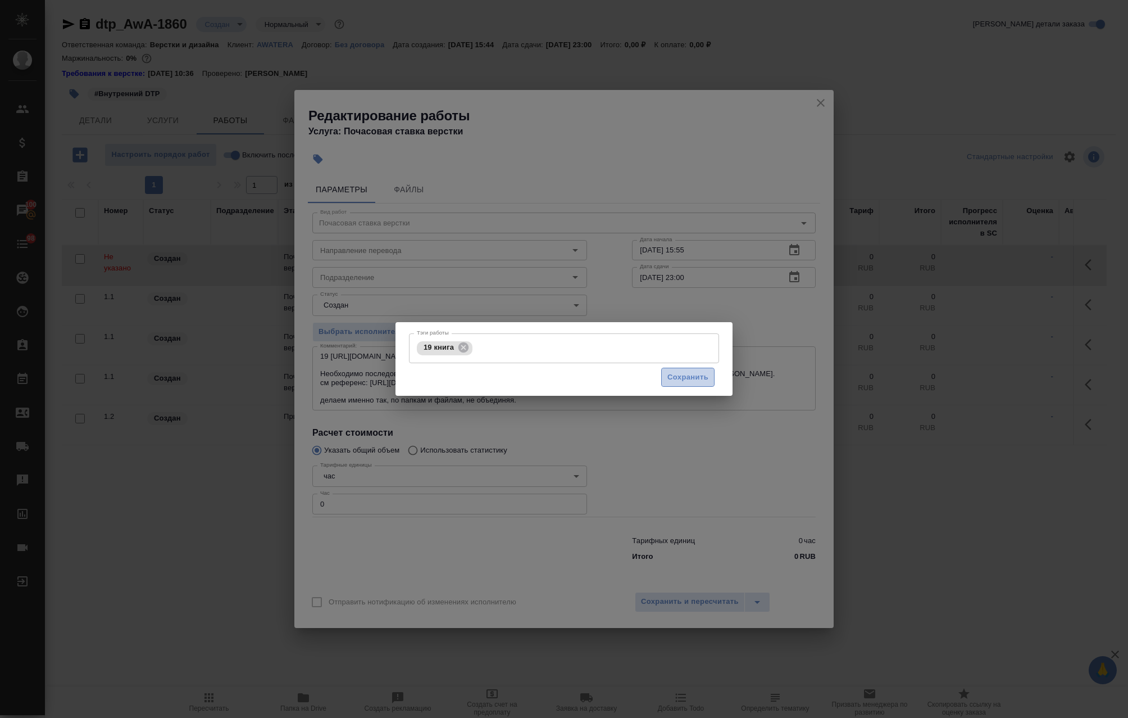
click at [679, 369] on button "Сохранить" at bounding box center [687, 377] width 53 height 20
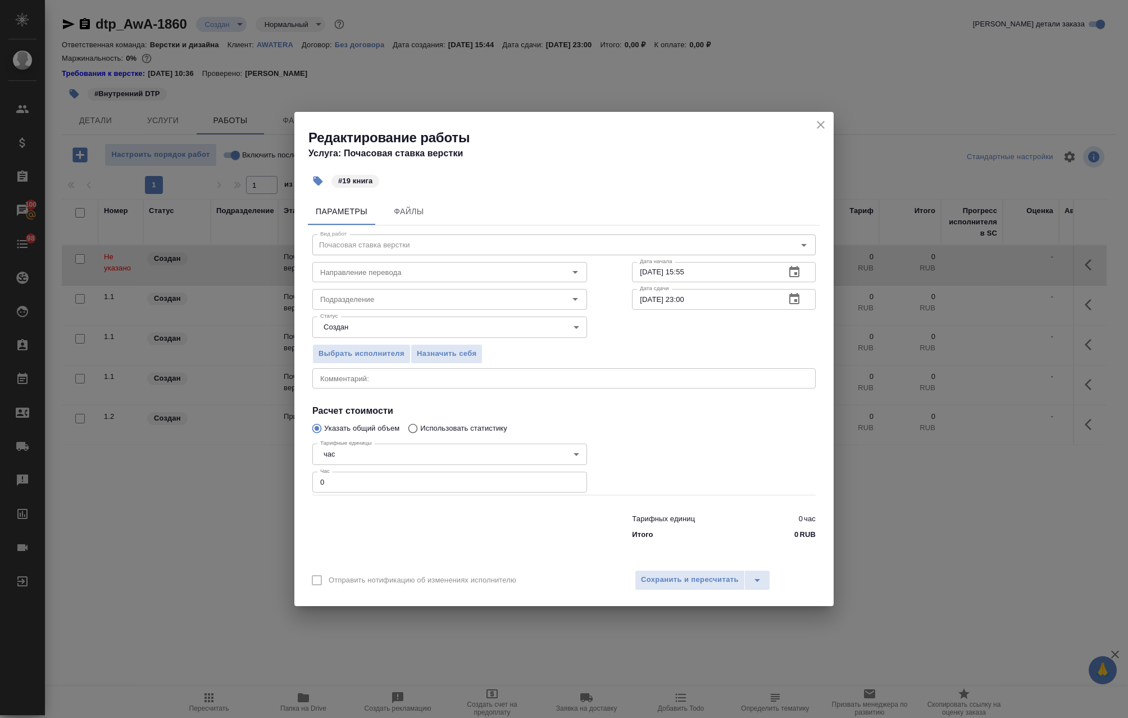
drag, startPoint x: 346, startPoint y: 483, endPoint x: 254, endPoint y: 482, distance: 91.6
click at [275, 483] on div "Редактирование работы Услуга: Почасовая ставка верстки #19 книга Параметры Файл…" at bounding box center [564, 359] width 1128 height 718
click at [286, 488] on div "Редактирование работы Услуга: Почасовая ставка верстки #19 книга Параметры Файл…" at bounding box center [564, 359] width 1128 height 718
type input "1"
click at [679, 580] on span "Сохранить и пересчитать" at bounding box center [690, 579] width 98 height 13
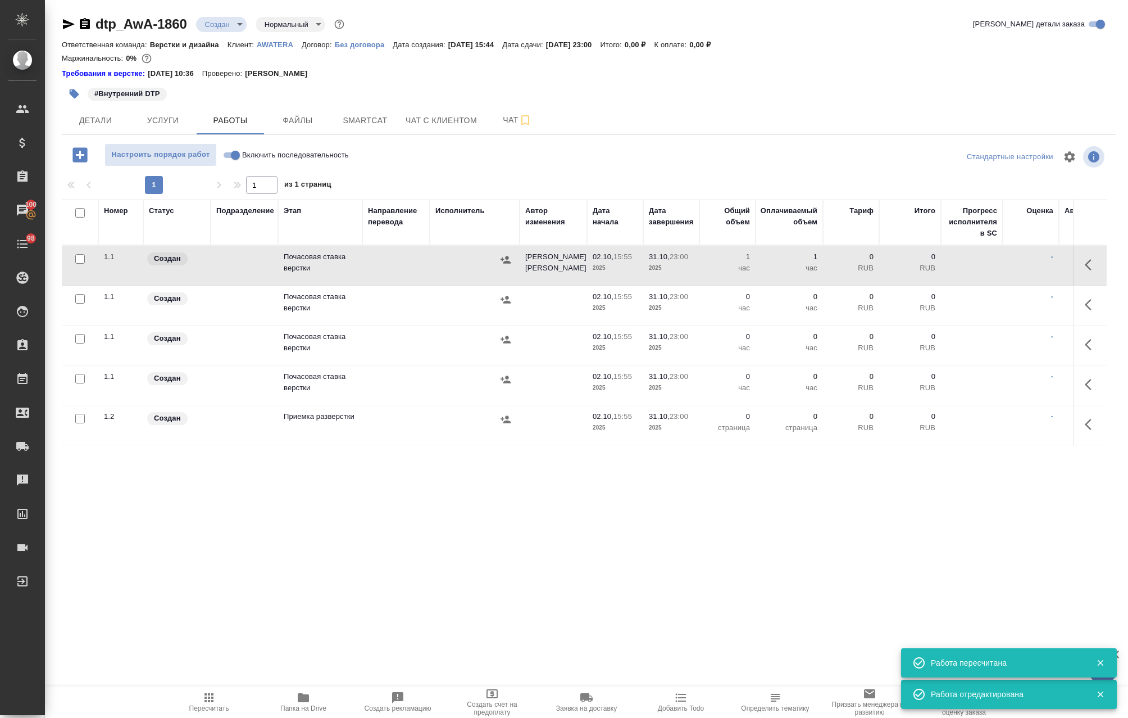
click at [78, 258] on input "checkbox" at bounding box center [80, 259] width 10 height 10
checkbox input "true"
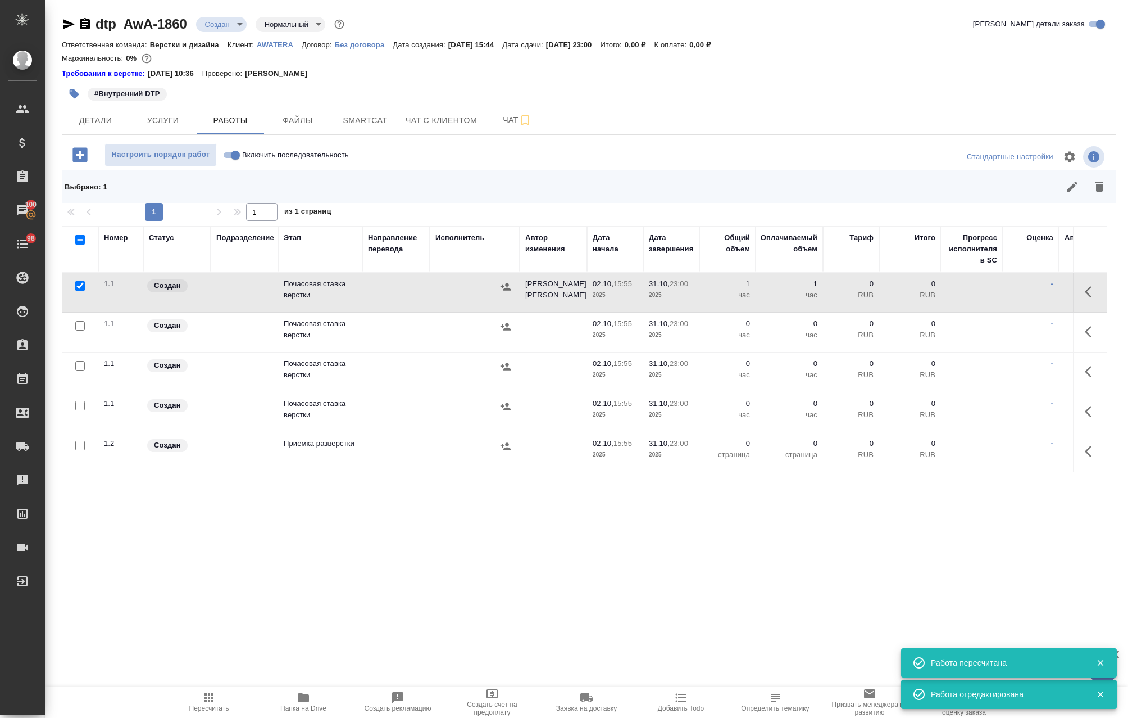
click at [80, 329] on input "checkbox" at bounding box center [80, 326] width 10 height 10
checkbox input "true"
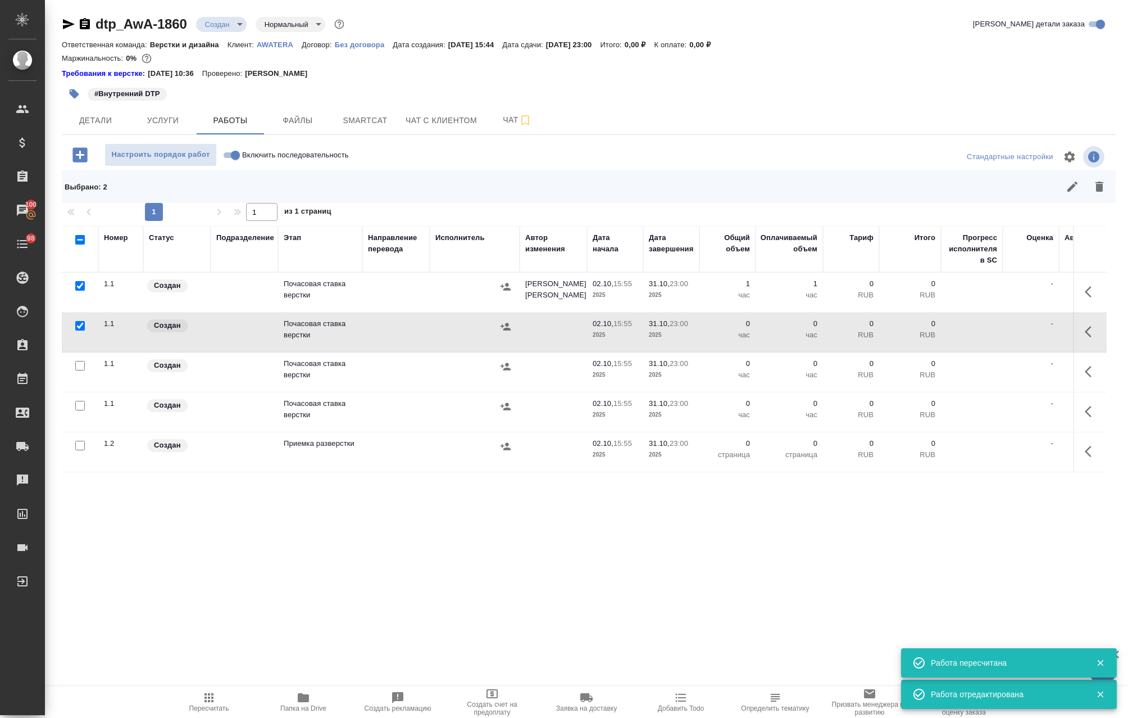
click at [82, 370] on input "checkbox" at bounding box center [80, 366] width 10 height 10
checkbox input "true"
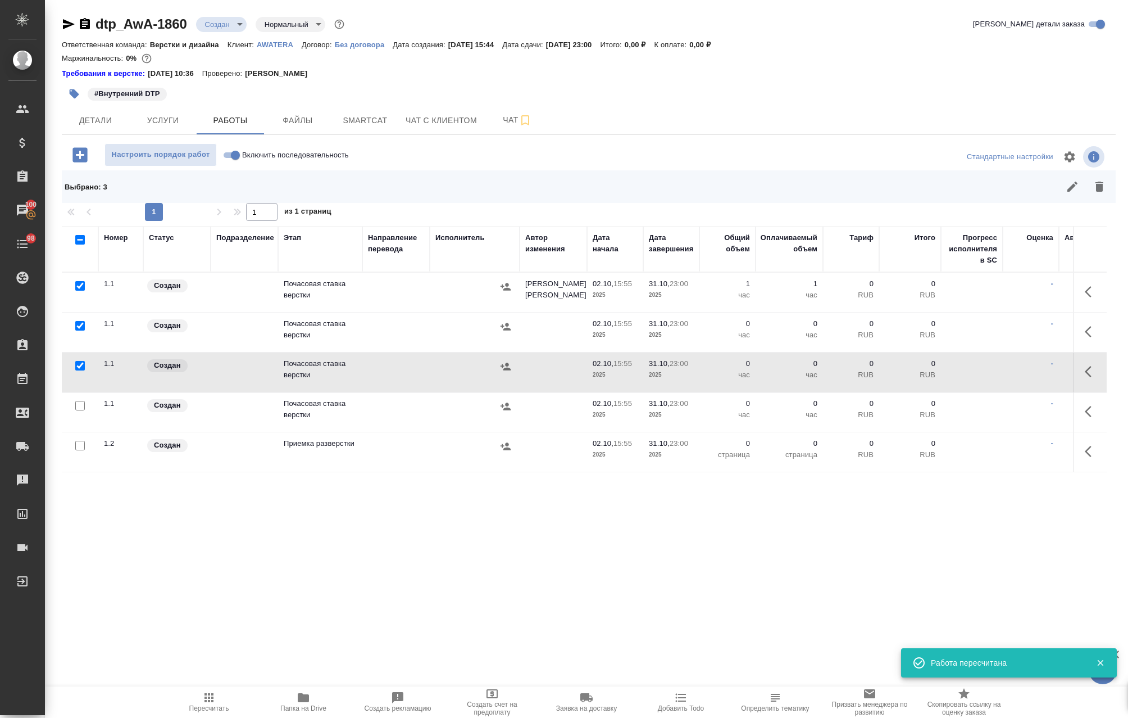
click at [81, 407] on input "checkbox" at bounding box center [80, 406] width 10 height 10
checkbox input "true"
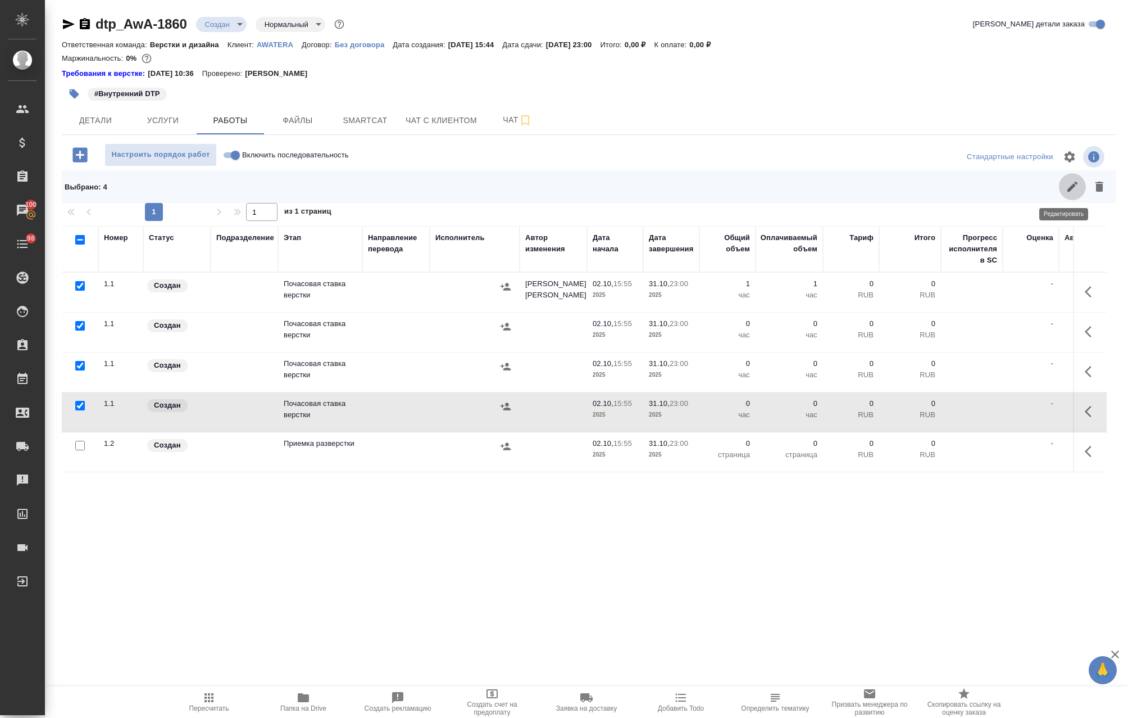
click at [1066, 187] on icon "button" at bounding box center [1072, 186] width 13 height 13
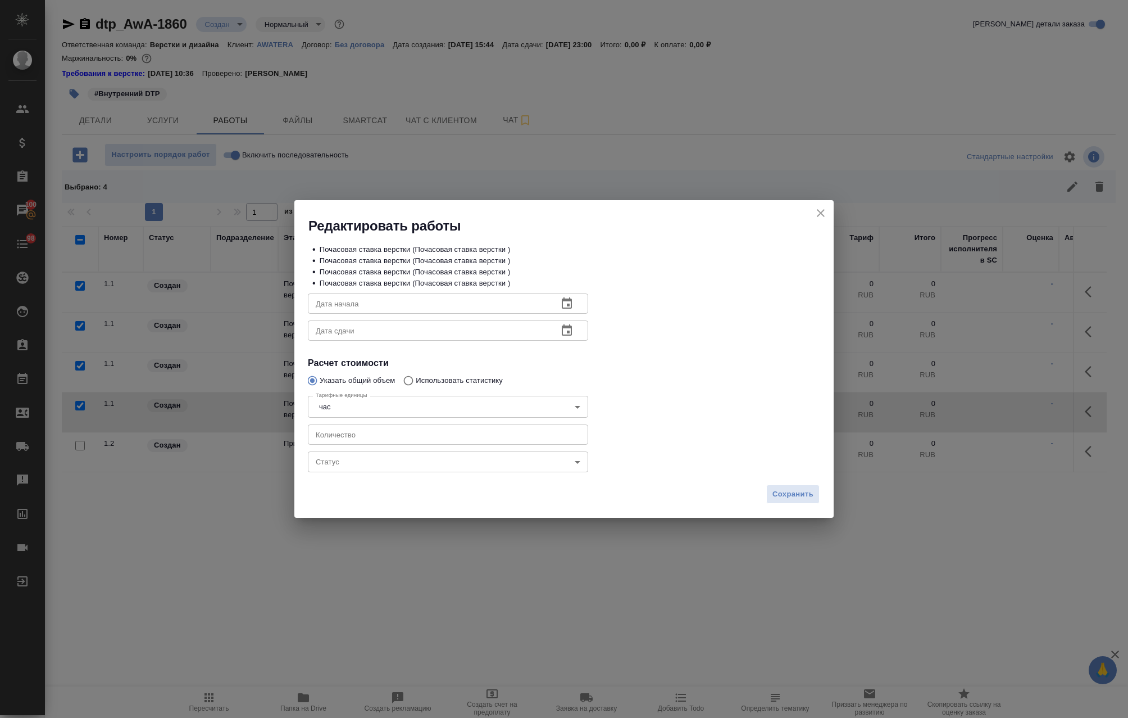
click at [387, 467] on body "🙏 .cls-1 fill:#fff; AWATERA Avdeenko Kirill Клиенты Спецификации Заказы 100 Чат…" at bounding box center [564, 359] width 1128 height 718
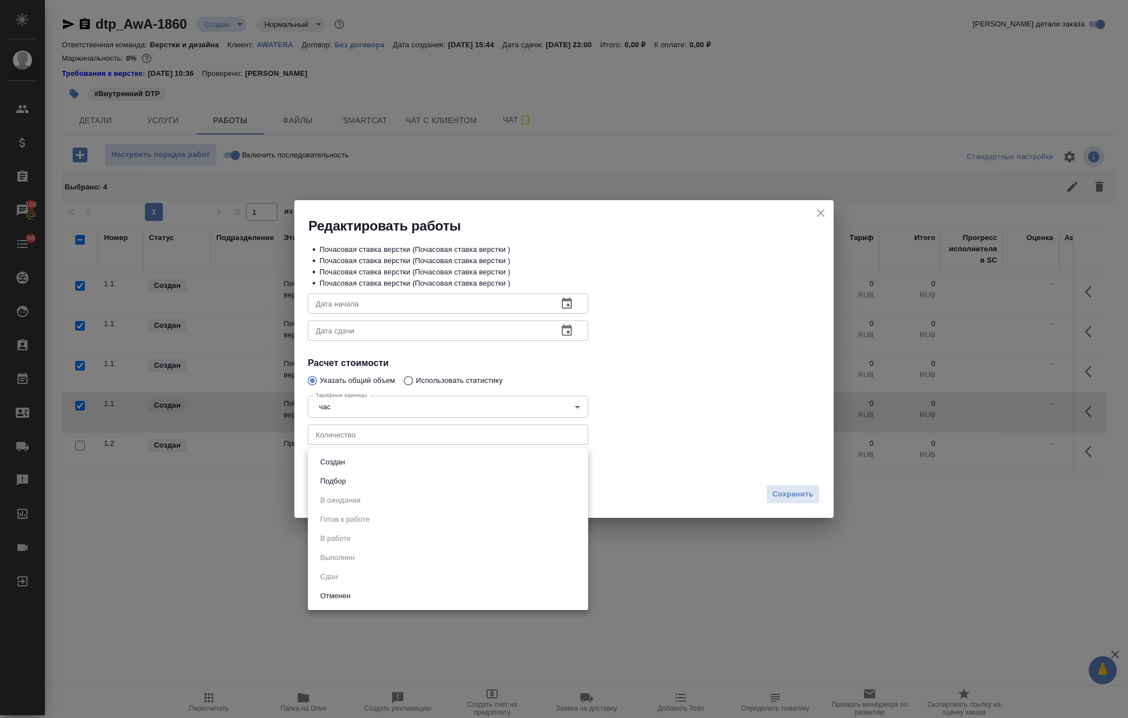
click at [374, 484] on li "Подбор" at bounding box center [448, 480] width 280 height 19
type input "recruiting"
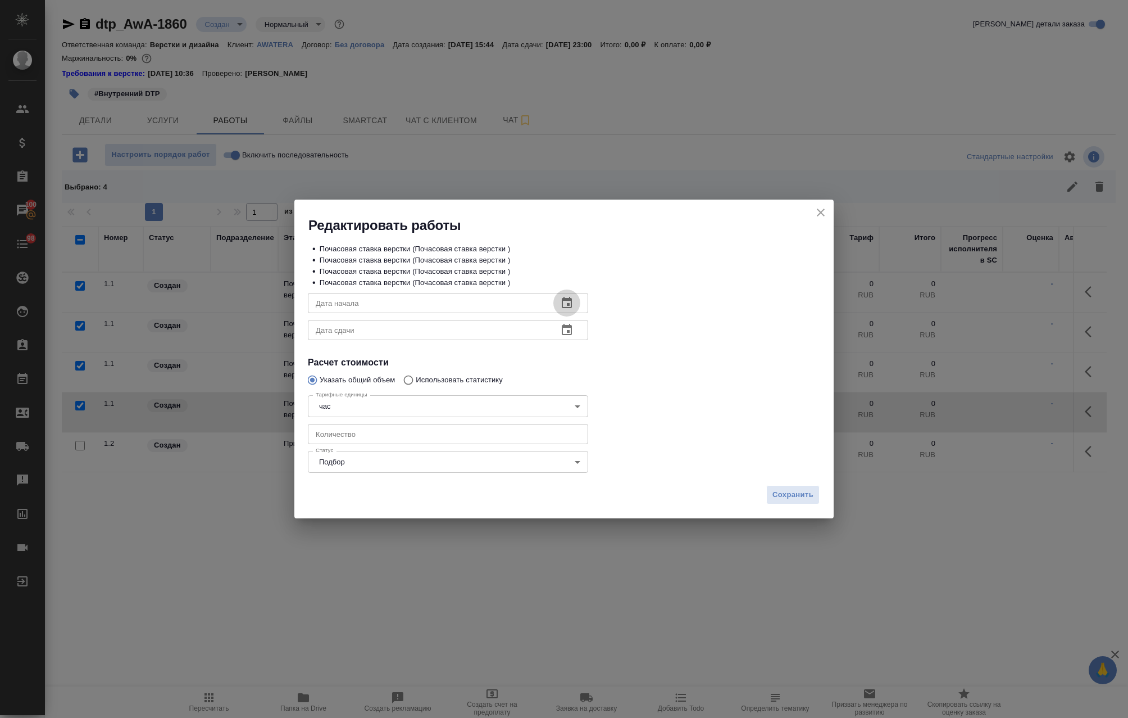
click at [577, 301] on button "button" at bounding box center [566, 302] width 27 height 27
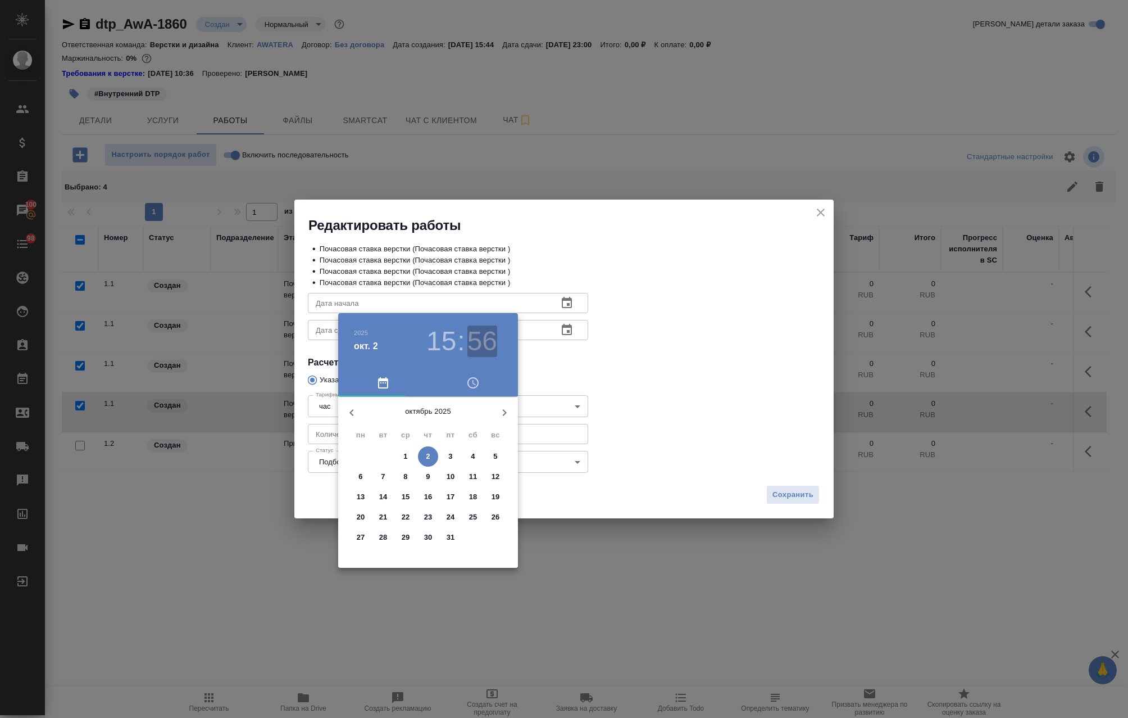
drag, startPoint x: 478, startPoint y: 339, endPoint x: 471, endPoint y: 355, distance: 16.6
click at [478, 339] on h3 "56" at bounding box center [483, 340] width 30 height 31
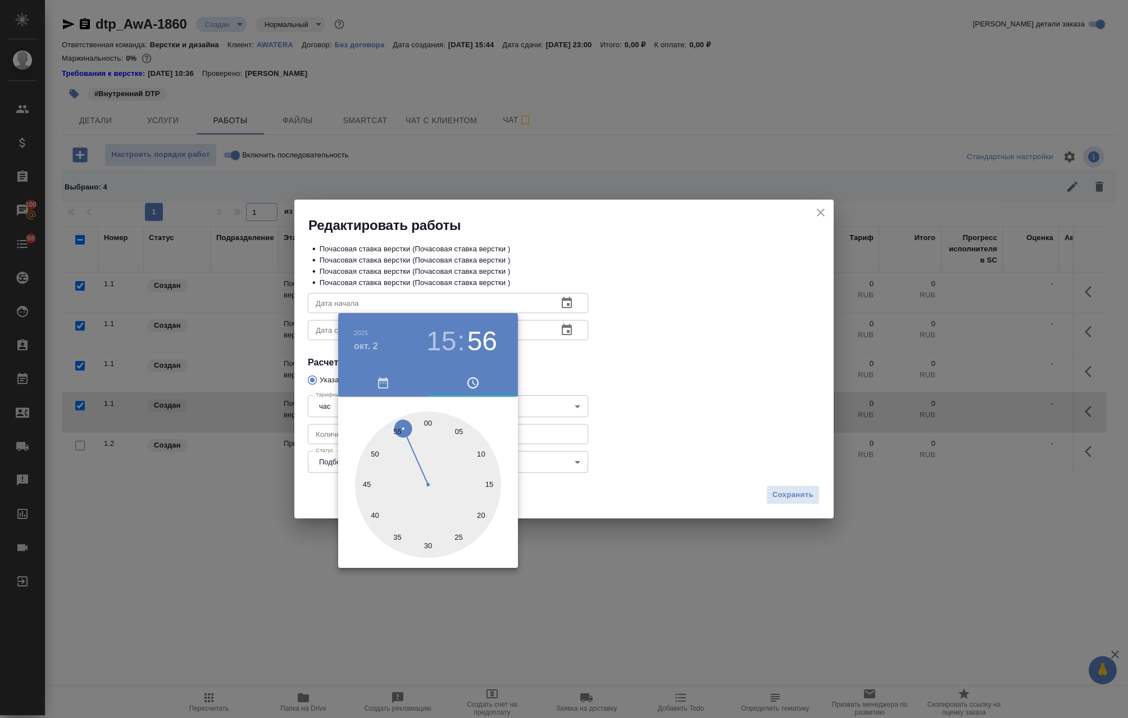
click at [439, 334] on h3 "15" at bounding box center [441, 340] width 30 height 31
click at [468, 506] on div at bounding box center [428, 484] width 146 height 146
click at [428, 424] on div at bounding box center [428, 484] width 146 height 146
type input "02.10.2025 16:00"
click at [579, 326] on div at bounding box center [564, 359] width 1128 height 718
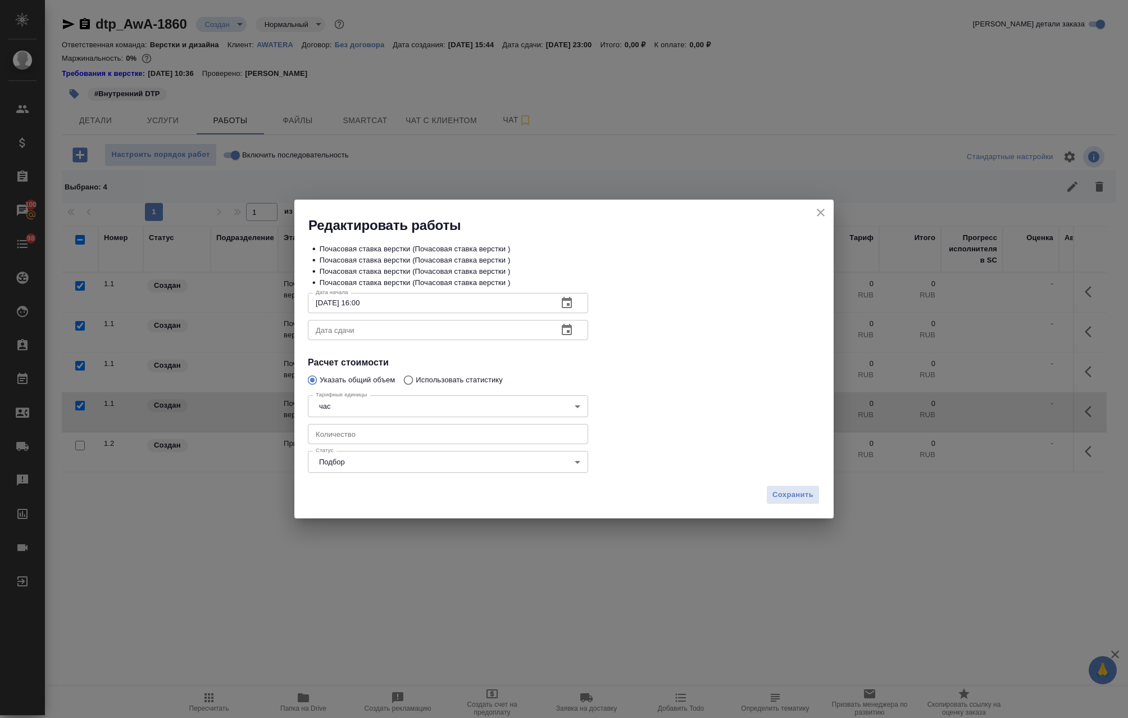
click at [563, 328] on div "2025 окт. 2 16 : 00 00 05 10 15 20 25 30 35 40 45 50 55" at bounding box center [564, 359] width 1128 height 718
click at [562, 332] on icon "button" at bounding box center [567, 329] width 10 height 11
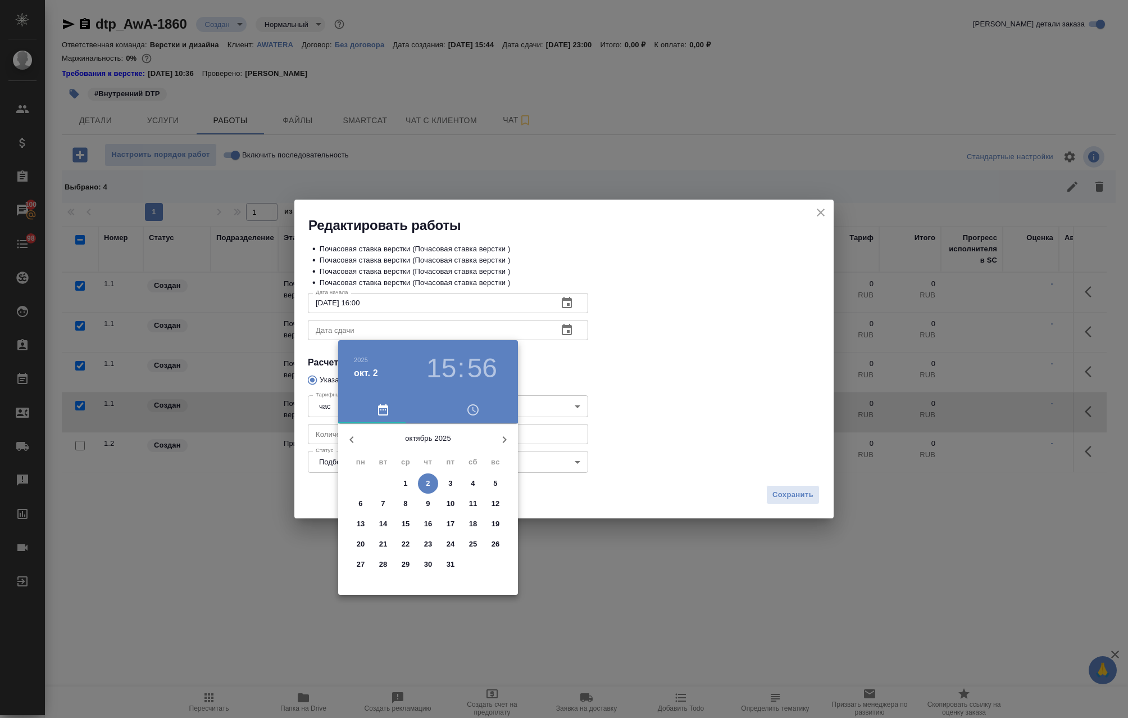
click at [475, 482] on p "4" at bounding box center [473, 483] width 4 height 11
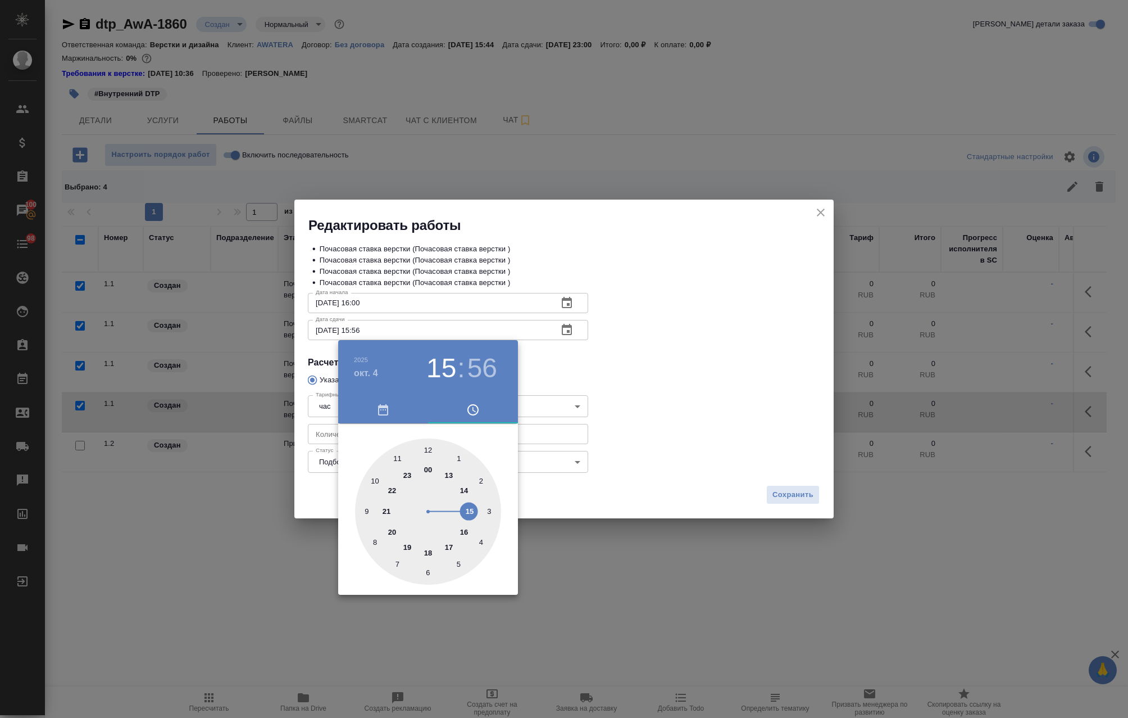
click at [376, 478] on div at bounding box center [428, 511] width 146 height 146
click at [428, 448] on div at bounding box center [428, 511] width 146 height 146
type input "04.10.2025 10:00"
click at [789, 497] on div at bounding box center [564, 359] width 1128 height 718
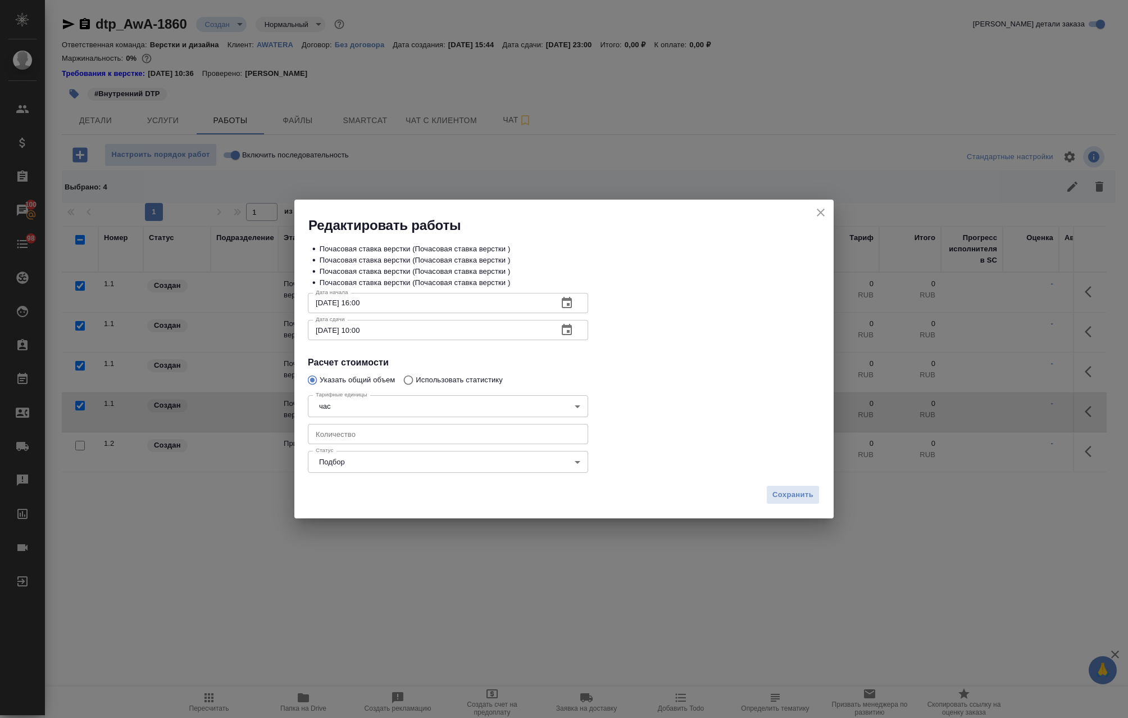
click at [782, 488] on span "Сохранить" at bounding box center [793, 494] width 41 height 13
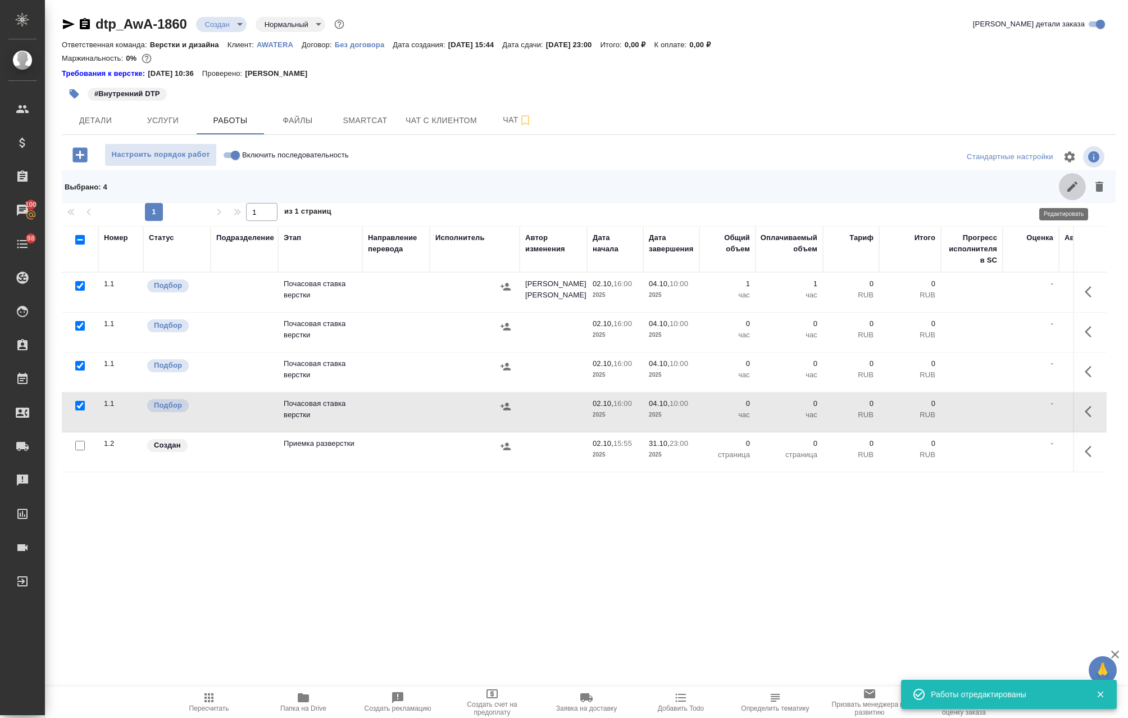
click at [1068, 182] on icon "button" at bounding box center [1072, 186] width 13 height 13
click at [1066, 185] on icon "button" at bounding box center [1072, 186] width 13 height 13
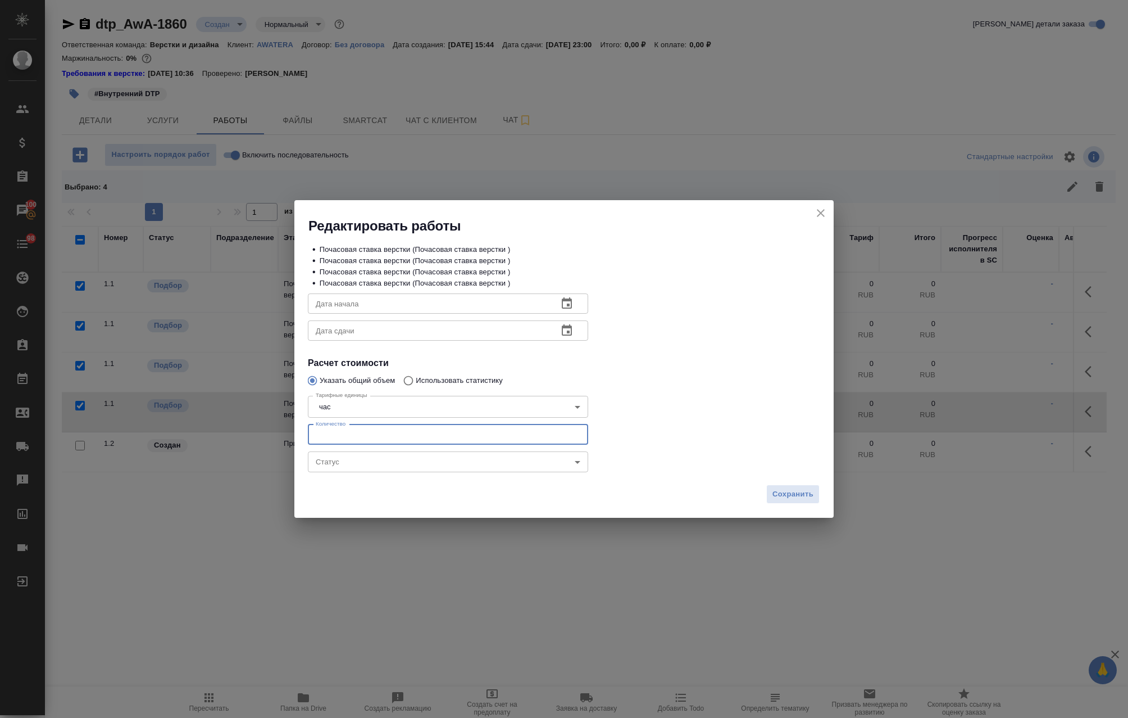
click at [432, 426] on input "number" at bounding box center [448, 434] width 280 height 20
type input "1"
click at [794, 489] on span "Сохранить" at bounding box center [793, 494] width 41 height 13
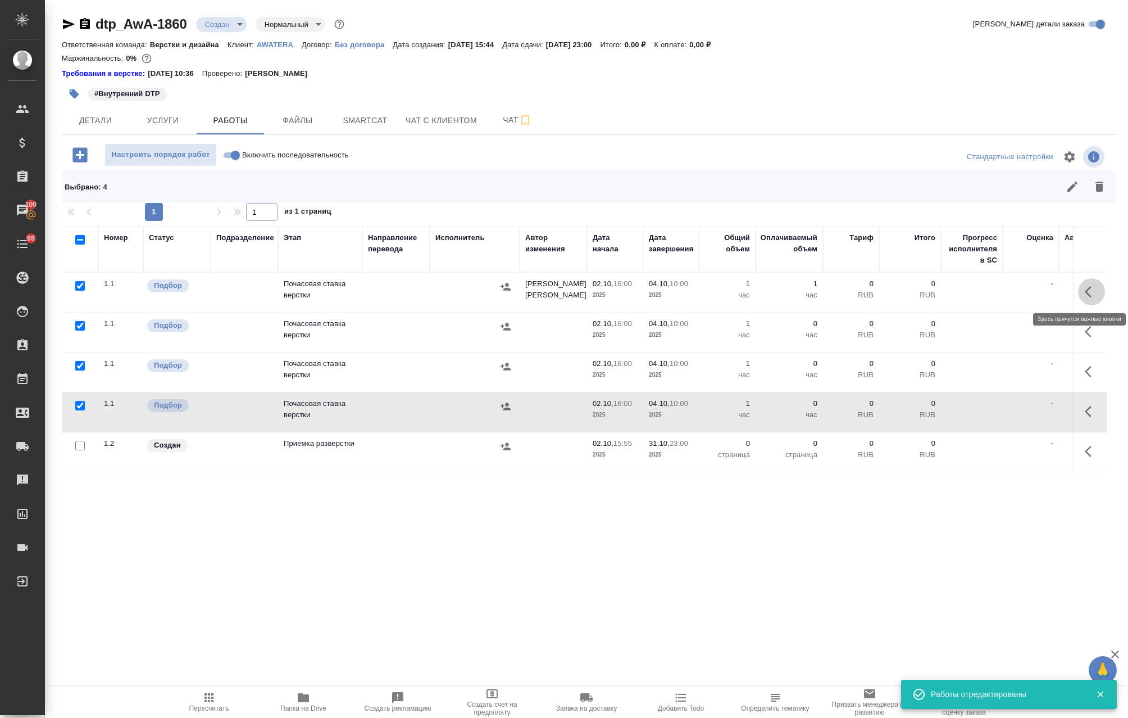
click at [1085, 286] on icon "button" at bounding box center [1091, 291] width 13 height 13
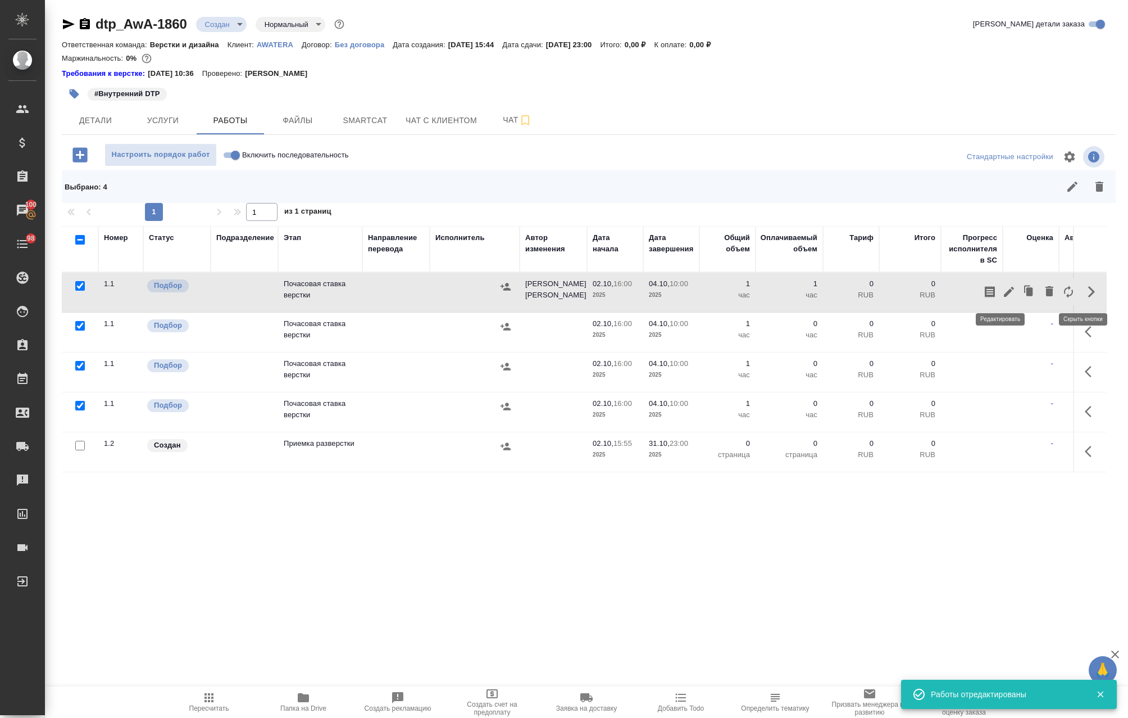
click at [1004, 289] on icon "button" at bounding box center [1009, 292] width 10 height 10
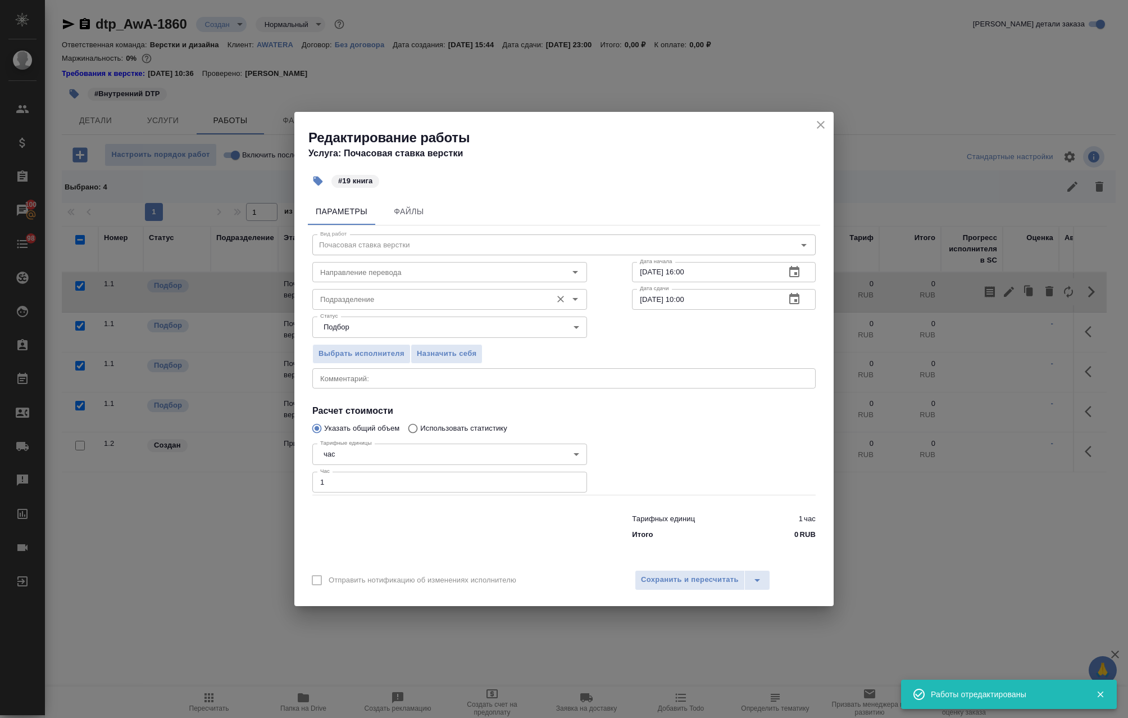
click at [374, 296] on input "Подразделение" at bounding box center [431, 298] width 230 height 13
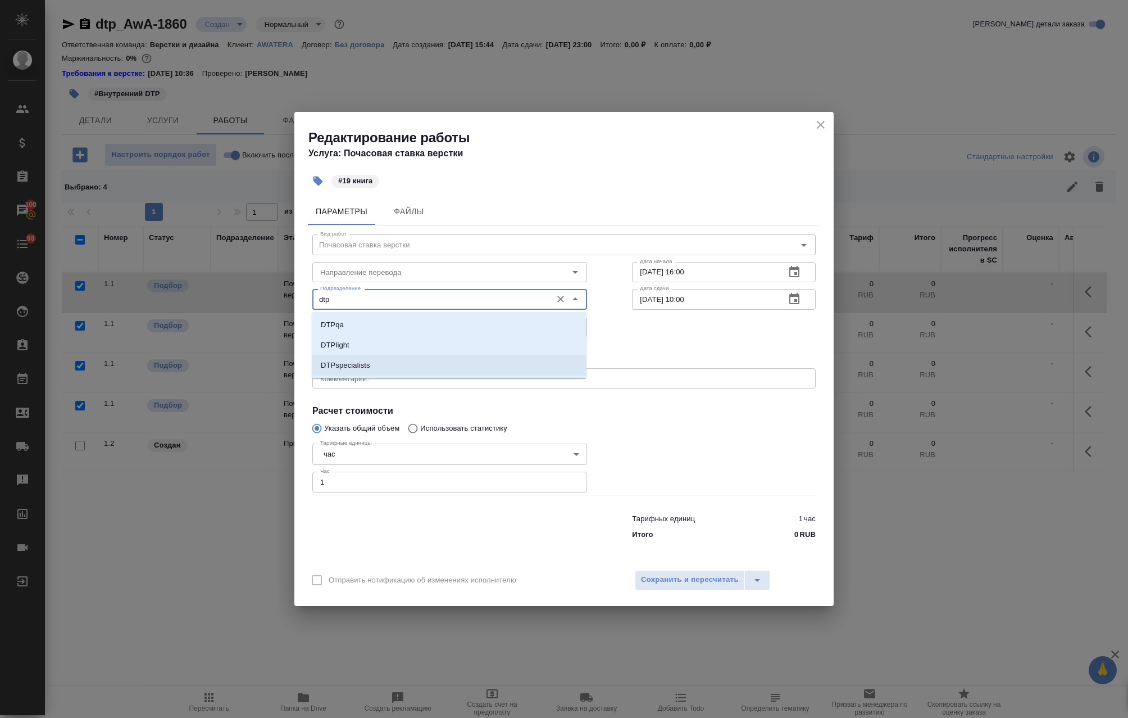
click at [384, 361] on li "DTPspecialists" at bounding box center [449, 365] width 275 height 20
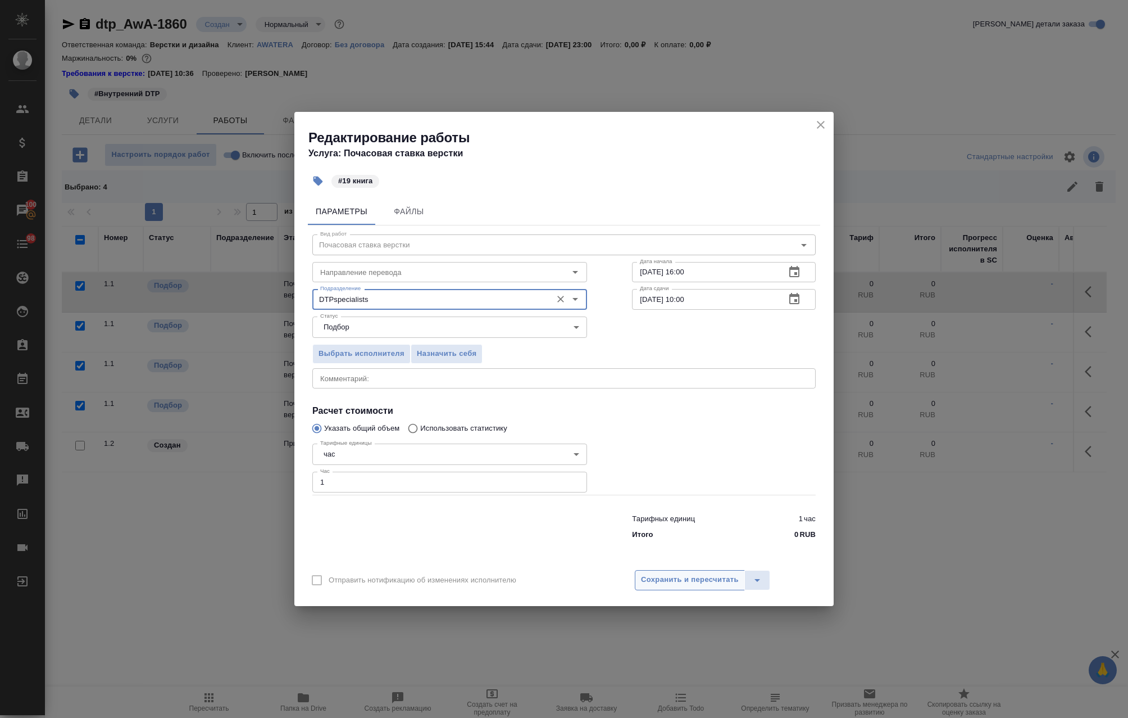
type input "DTPspecialists"
click at [701, 581] on span "Сохранить и пересчитать" at bounding box center [690, 579] width 98 height 13
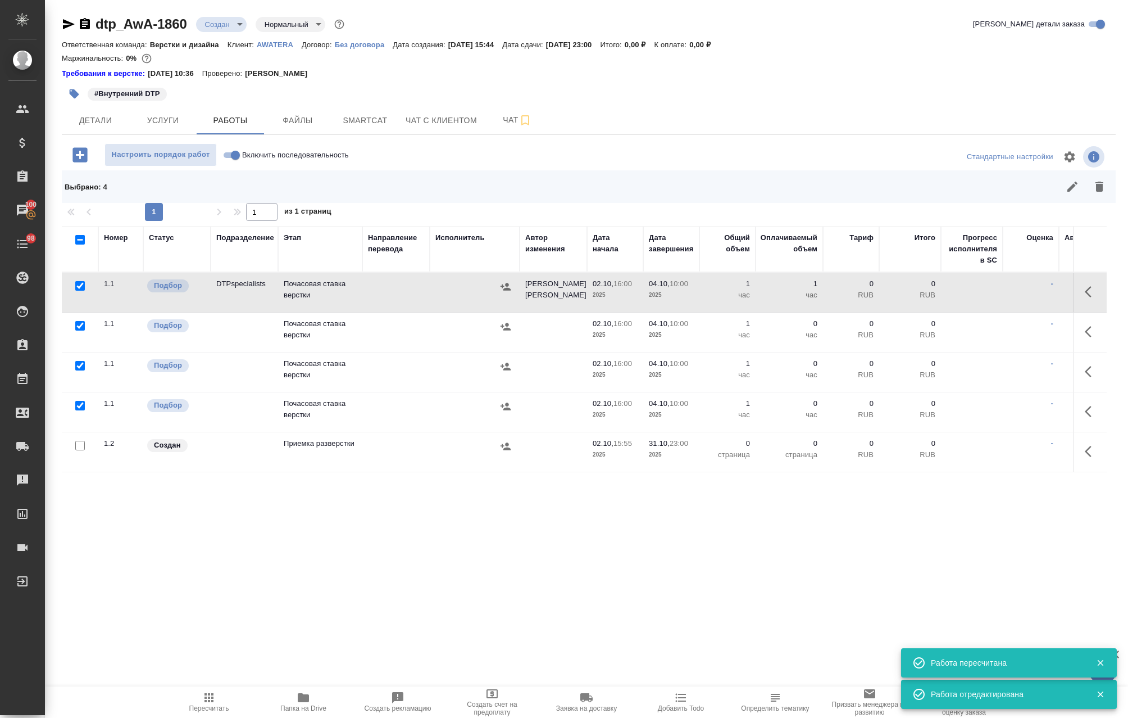
click at [504, 286] on icon "button" at bounding box center [505, 286] width 11 height 11
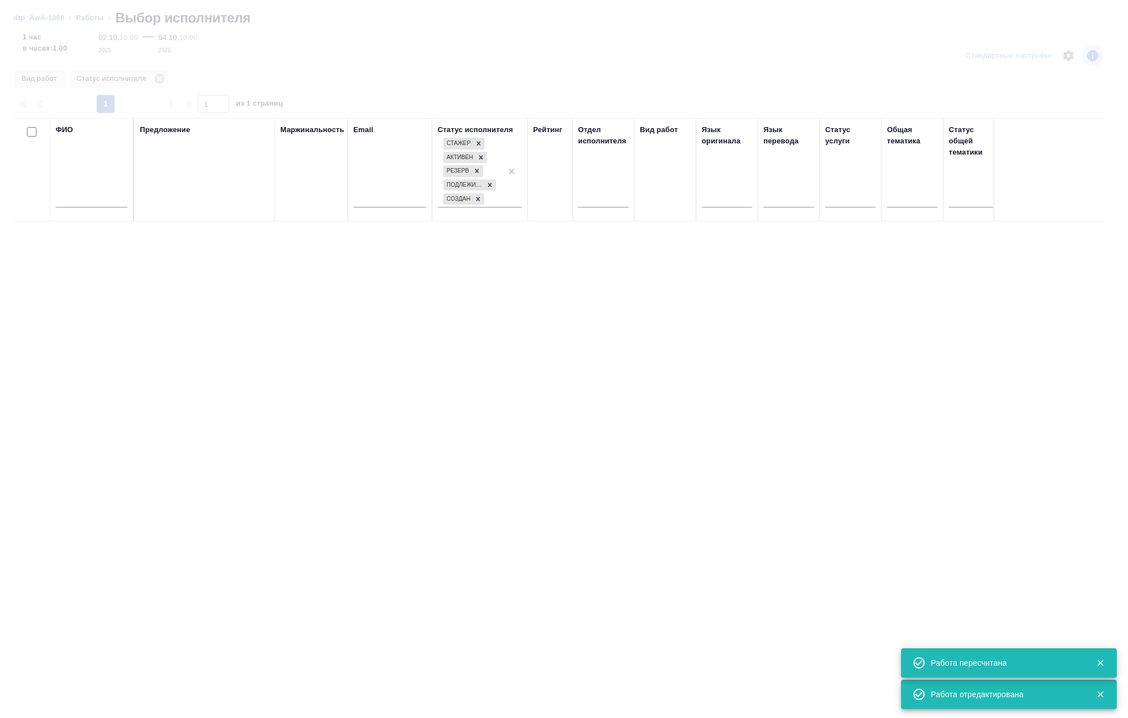
click at [80, 201] on input "text" at bounding box center [92, 200] width 72 height 14
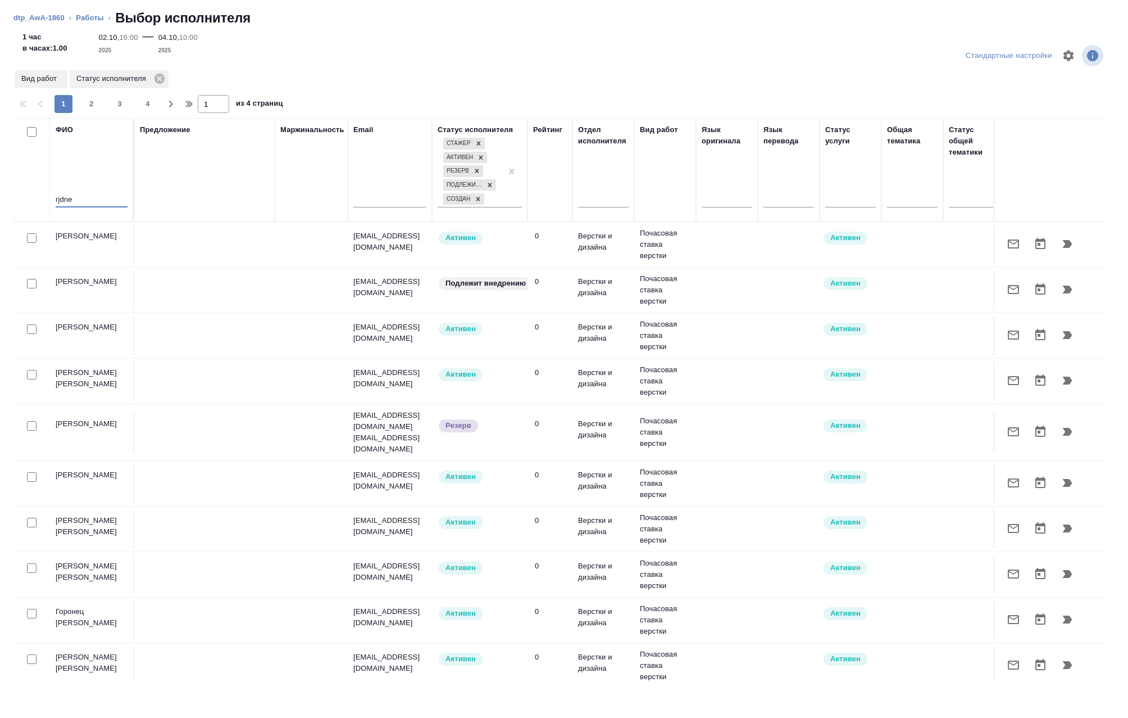
click at [0, 201] on html "🙏 .cls-1 fill:#fff; AWATERA Avdeenko Kirill Клиенты Спецификации Заказы 100 Чат…" at bounding box center [564, 359] width 1128 height 718
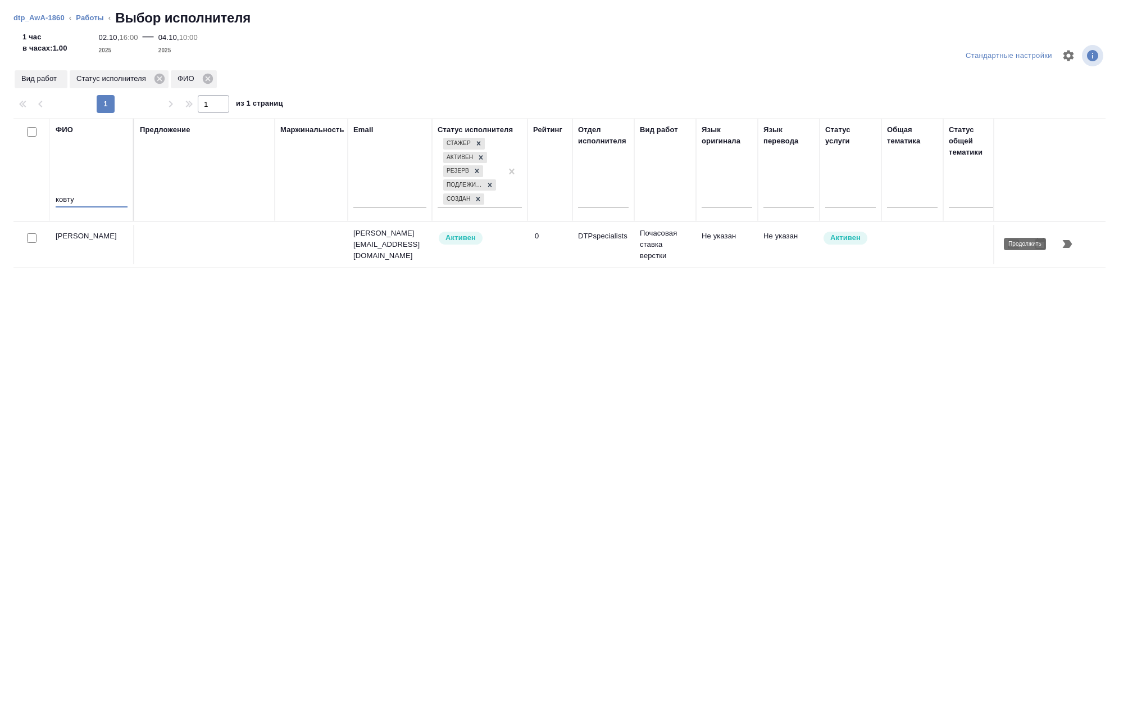
type input "ковту"
click at [1064, 242] on icon "button" at bounding box center [1068, 244] width 10 height 8
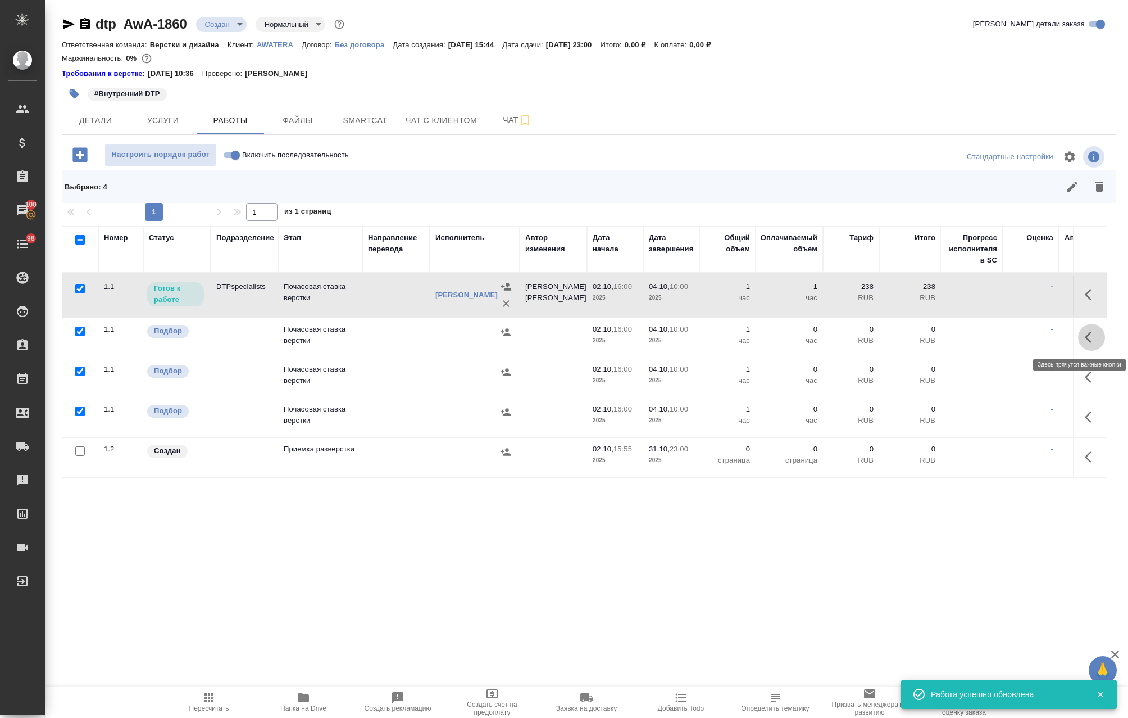
click at [1085, 337] on icon "button" at bounding box center [1091, 336] width 13 height 13
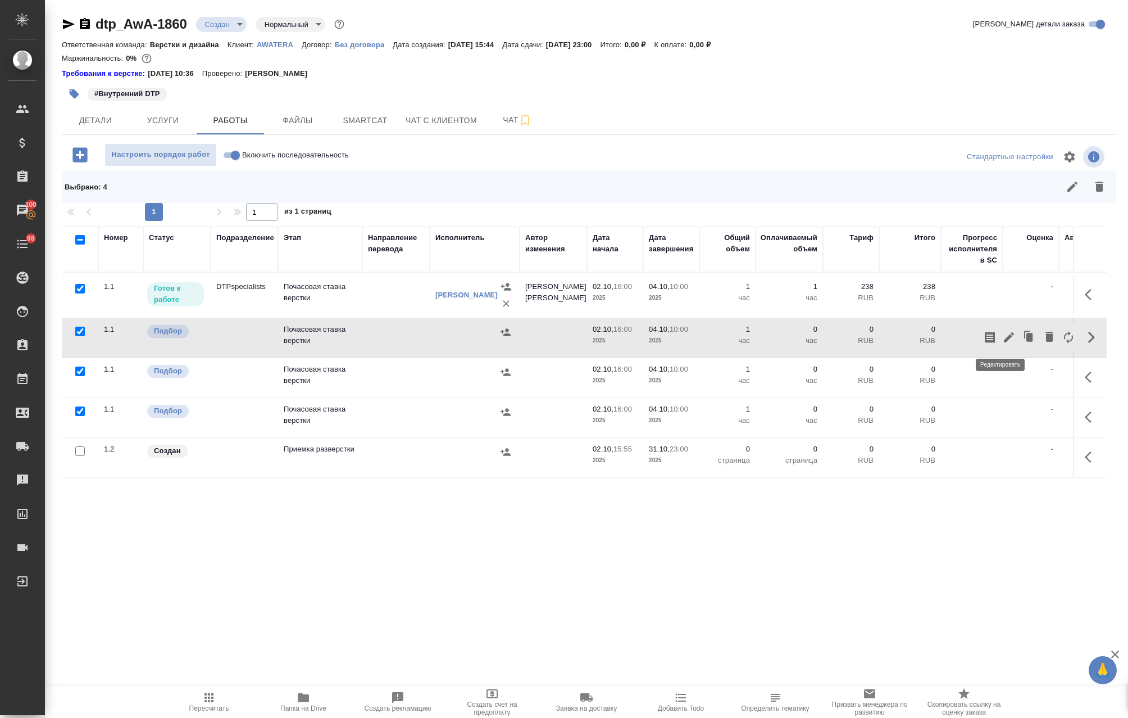
click at [1003, 339] on icon "button" at bounding box center [1008, 336] width 13 height 13
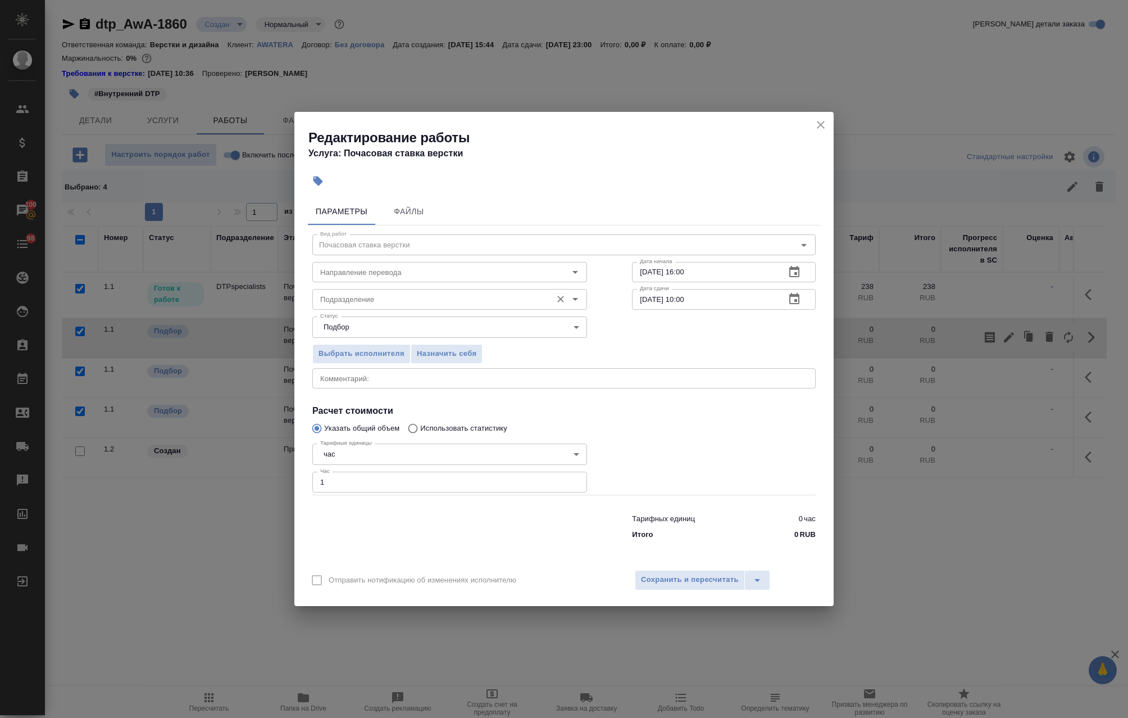
click at [389, 292] on div "Подразделение" at bounding box center [449, 299] width 275 height 20
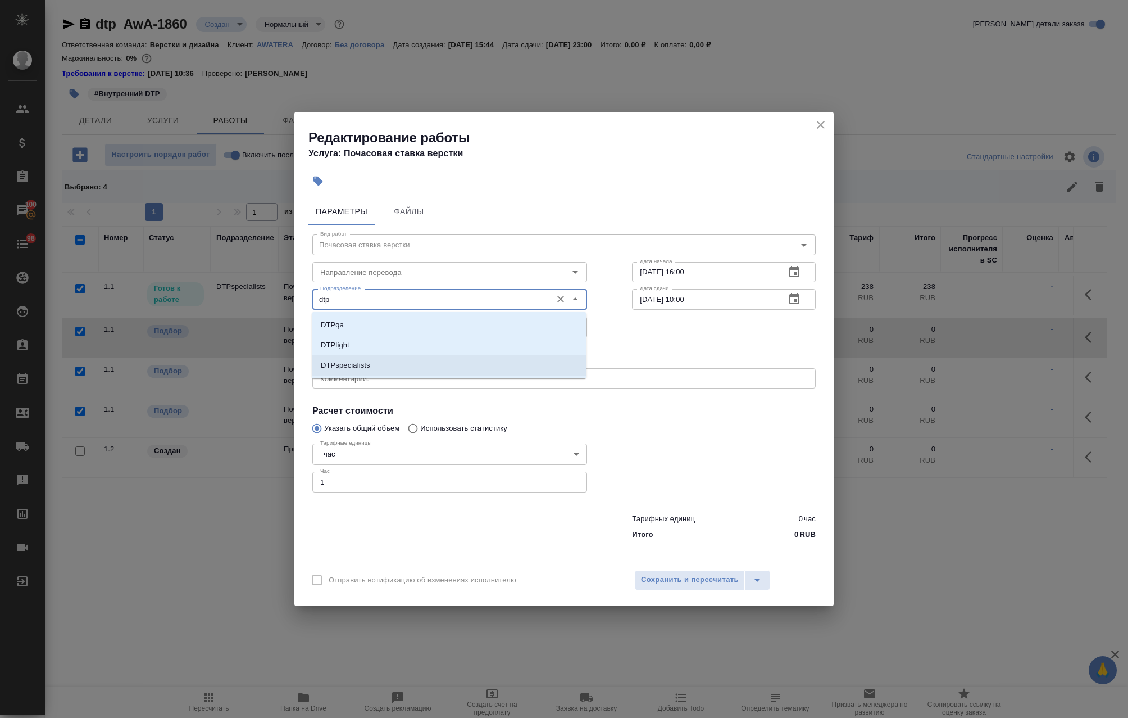
click at [391, 362] on li "DTPspecialists" at bounding box center [449, 365] width 275 height 20
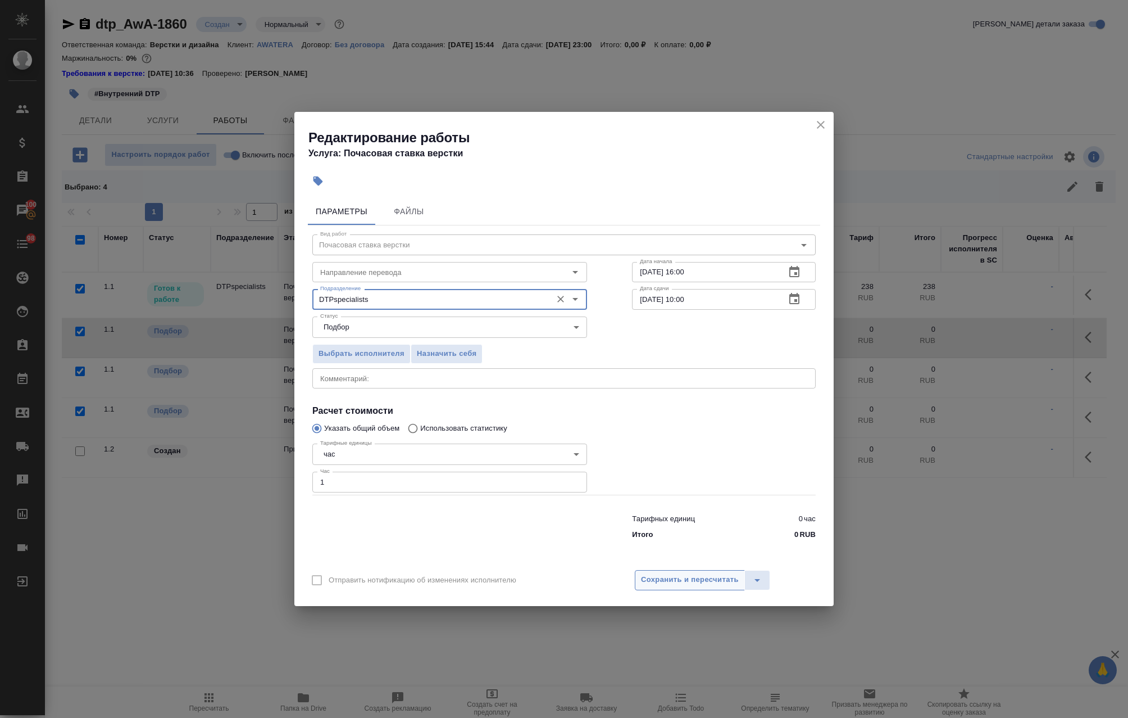
type input "DTPspecialists"
click at [690, 578] on span "Сохранить и пересчитать" at bounding box center [690, 579] width 98 height 13
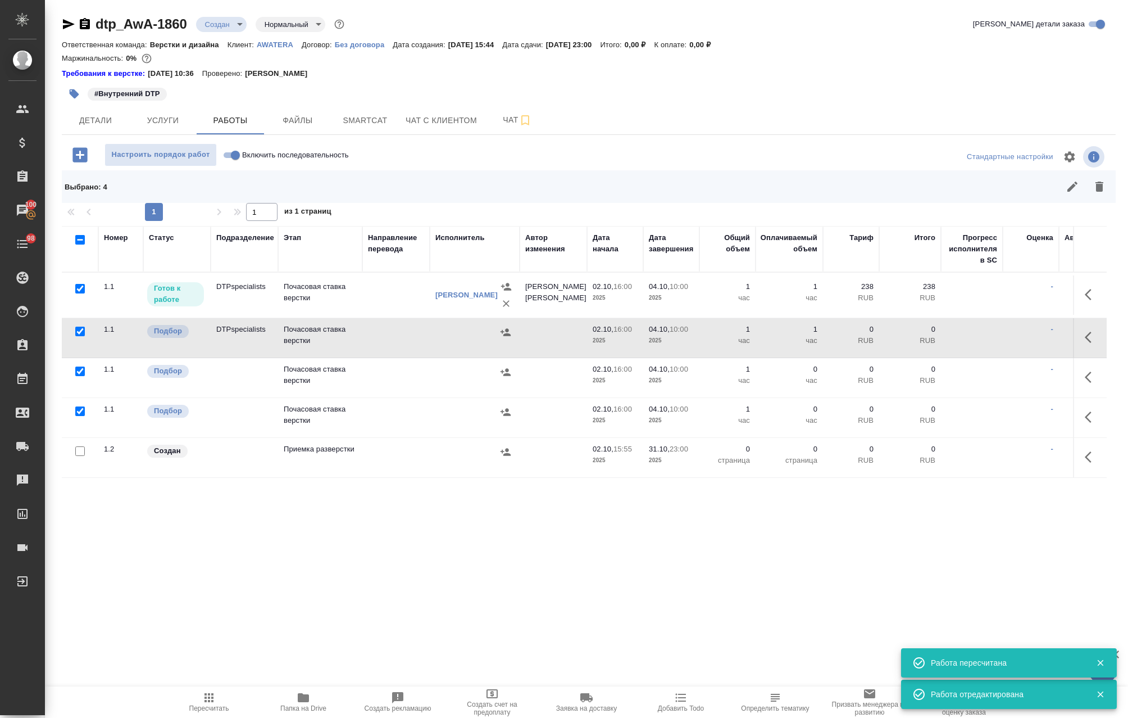
click at [1085, 291] on icon "button" at bounding box center [1091, 294] width 13 height 13
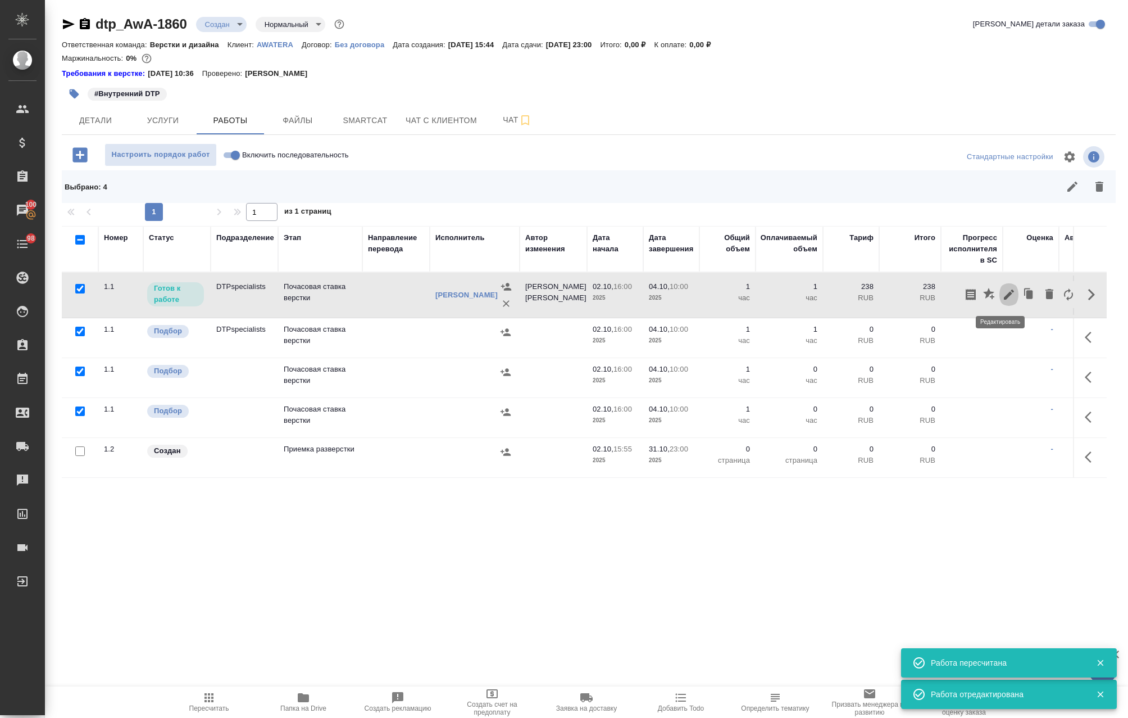
click at [1004, 292] on icon "button" at bounding box center [1009, 294] width 10 height 10
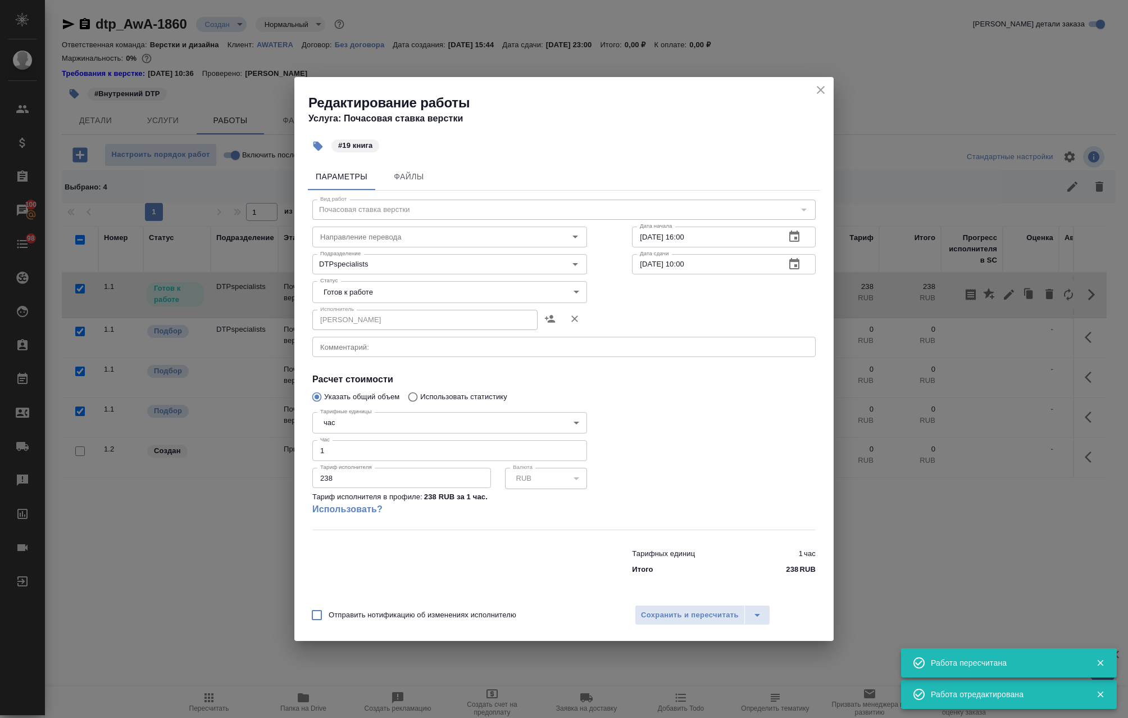
click at [819, 85] on icon "close" at bounding box center [820, 89] width 13 height 13
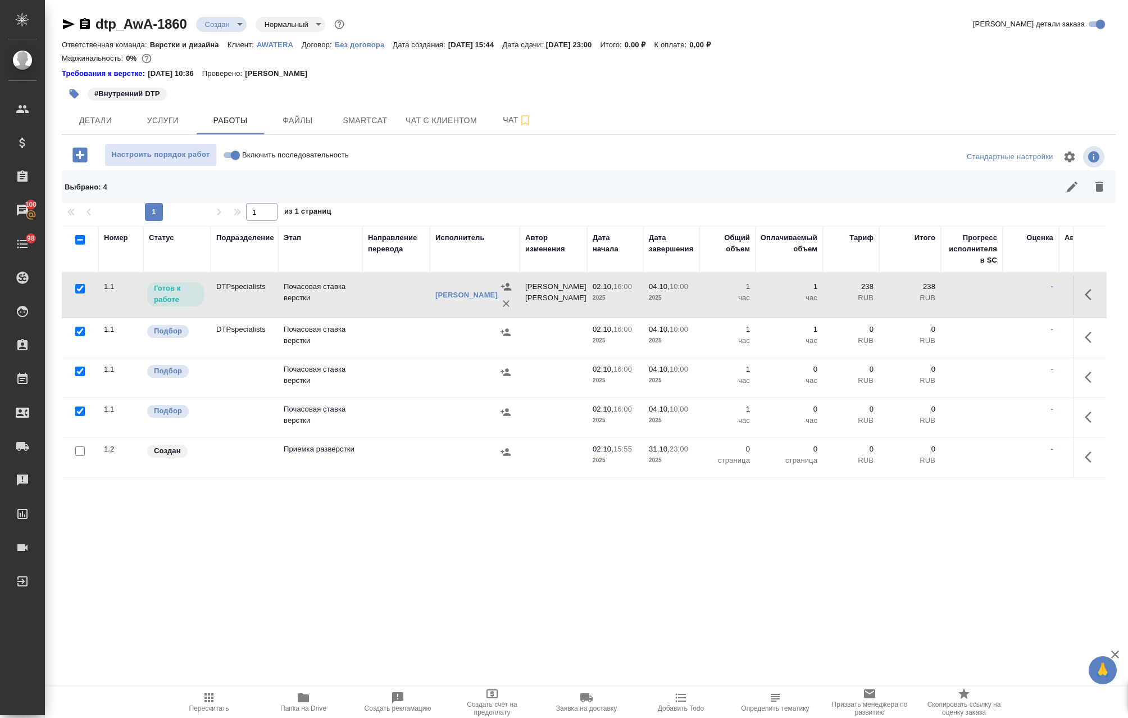
click at [1085, 294] on icon "button" at bounding box center [1091, 294] width 13 height 13
click at [1002, 290] on icon "button" at bounding box center [1008, 294] width 13 height 13
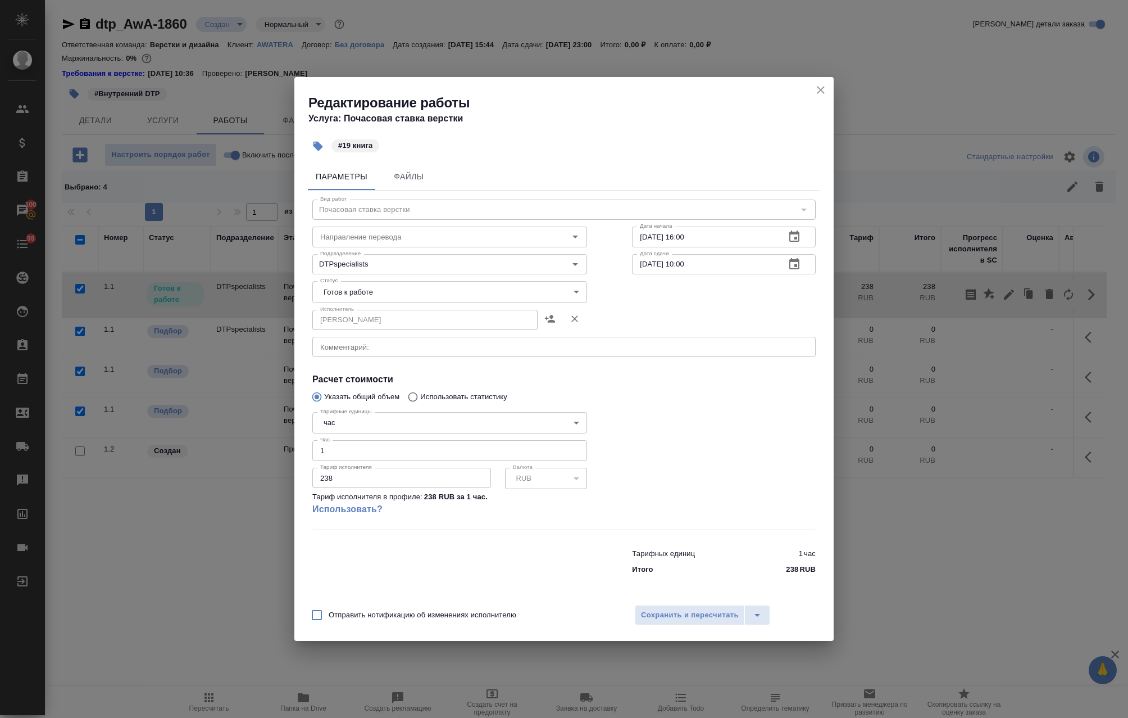
drag, startPoint x: 321, startPoint y: 346, endPoint x: 334, endPoint y: 355, distance: 15.7
click at [321, 346] on textarea at bounding box center [564, 346] width 488 height 8
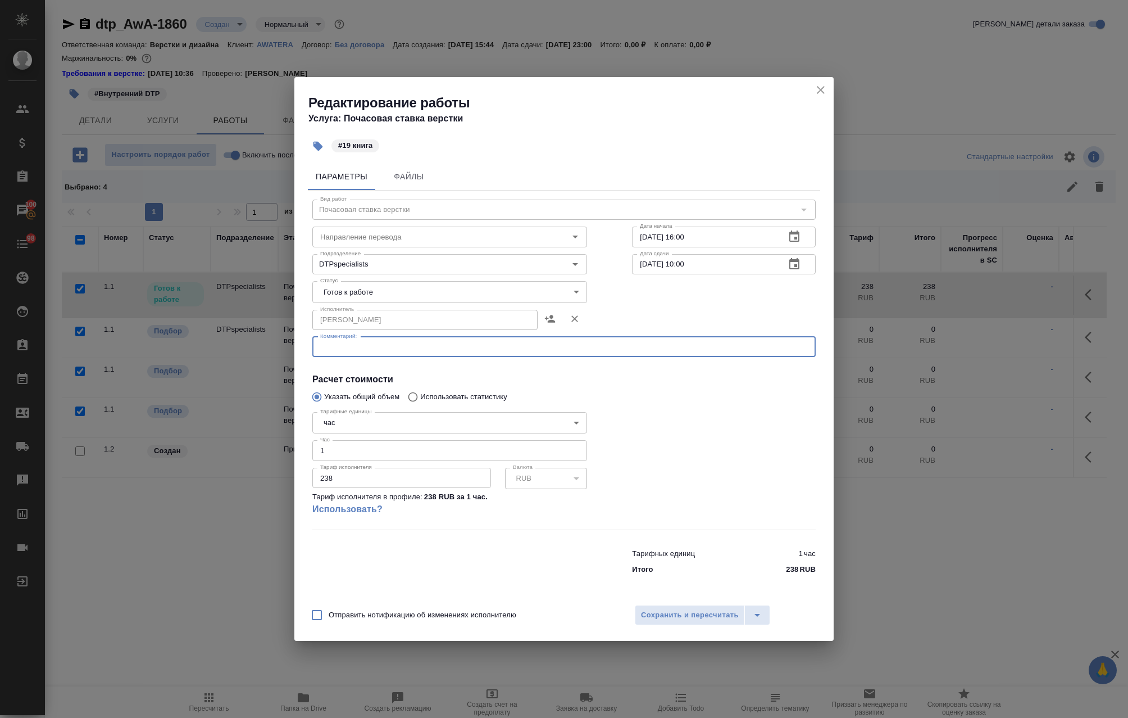
paste textarea "Необходимо последовательно доставать текст томов и глав книги. согласно шаблону…"
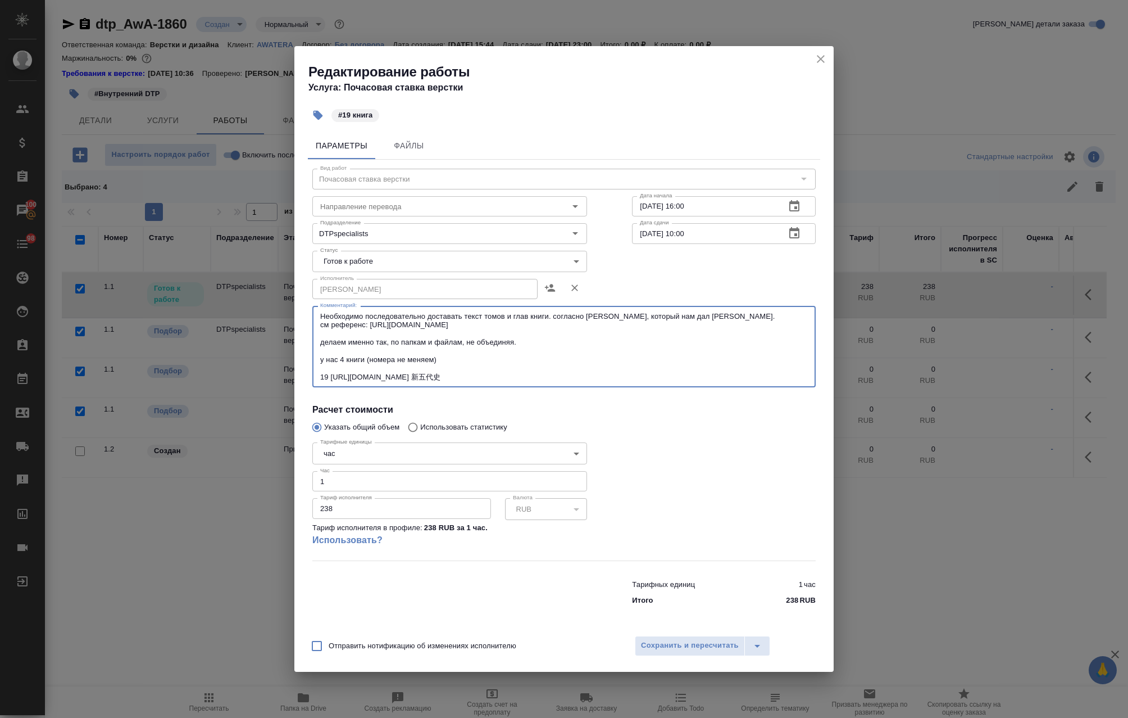
drag, startPoint x: 487, startPoint y: 360, endPoint x: 301, endPoint y: 359, distance: 186.0
click at [301, 359] on div "Параметры Файлы Вид работ Почасовая ставка верстки Вид работ Направление перево…" at bounding box center [563, 378] width 539 height 501
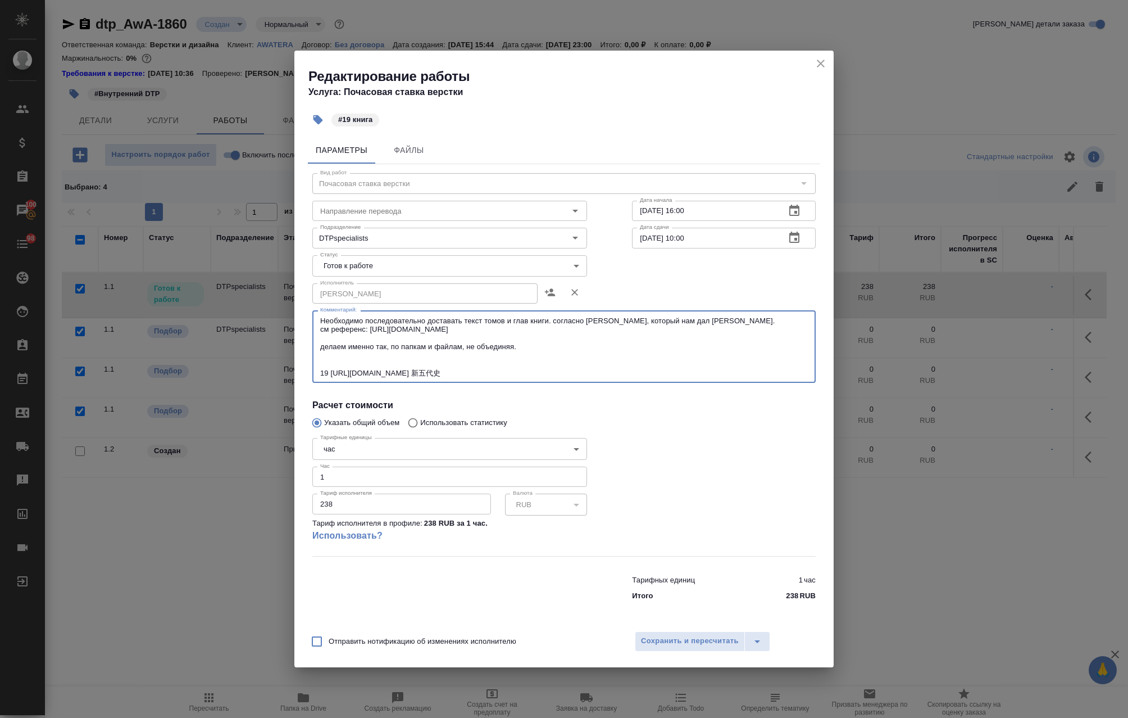
drag, startPoint x: 542, startPoint y: 373, endPoint x: 216, endPoint y: 276, distance: 339.8
click at [216, 276] on div "Редактирование работы Услуга: Почасовая ставка верстки #19 книга Параметры Файл…" at bounding box center [564, 359] width 1128 height 718
type textarea "Необходимо последовательно доставать текст томов и глав книги. согласно шаблону…"
click at [714, 637] on span "Сохранить и пересчитать" at bounding box center [690, 640] width 98 height 13
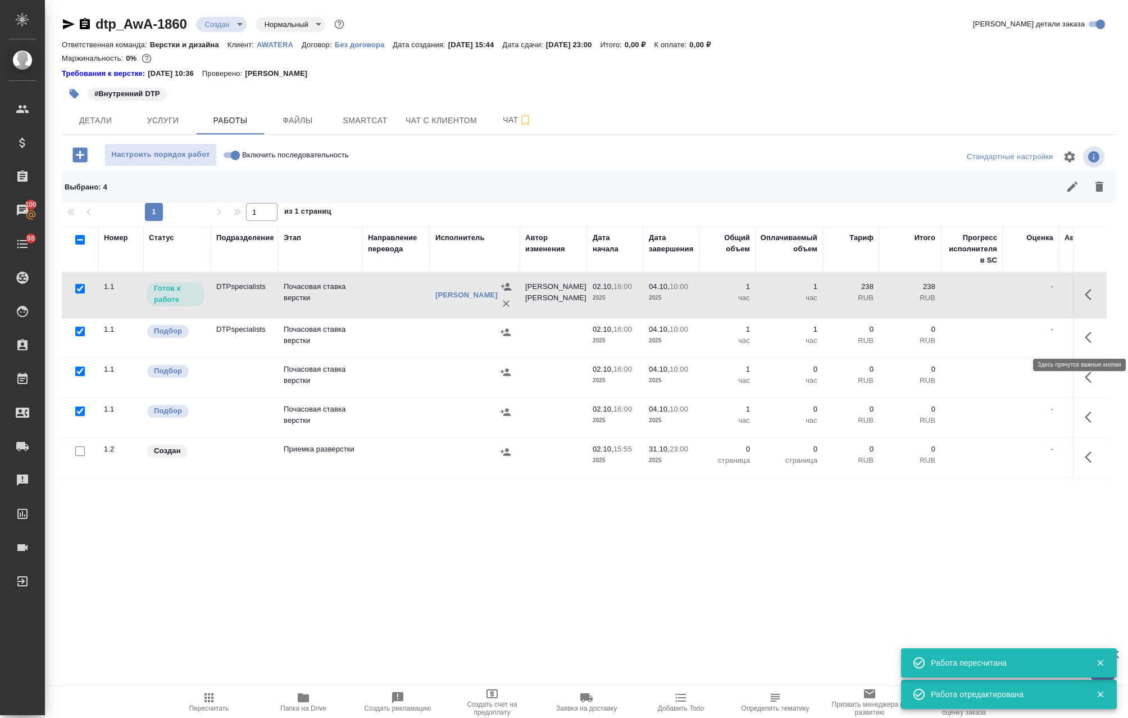
click at [1085, 342] on icon "button" at bounding box center [1091, 336] width 13 height 13
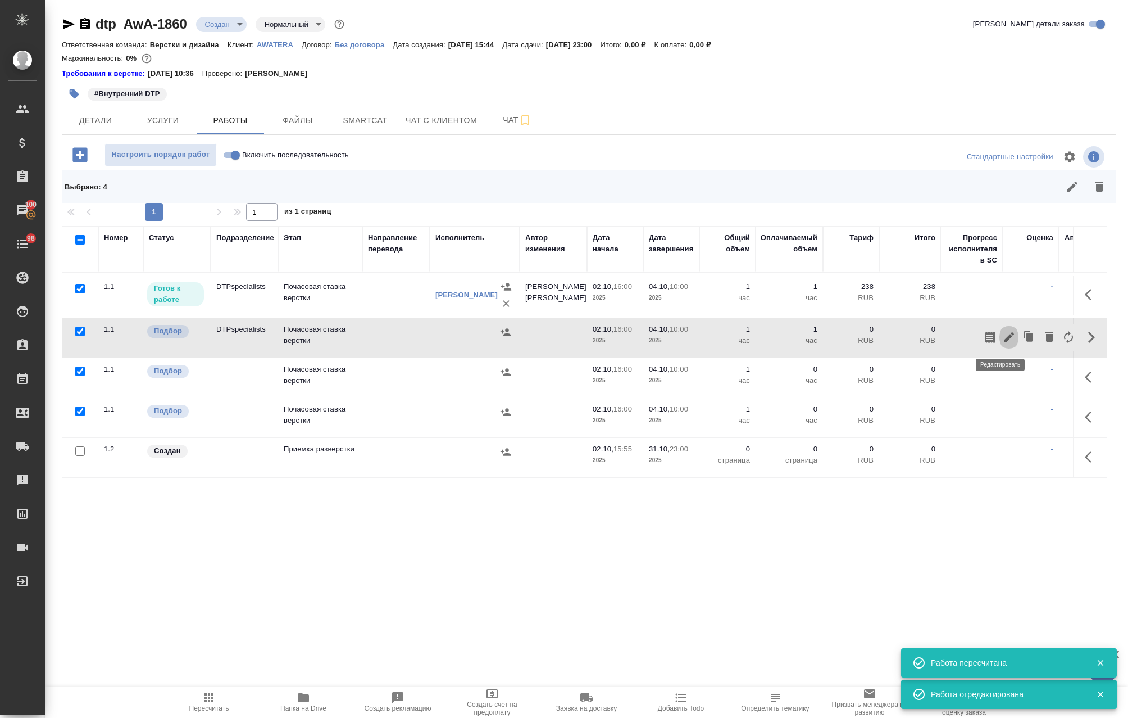
click at [1002, 337] on icon "button" at bounding box center [1008, 336] width 13 height 13
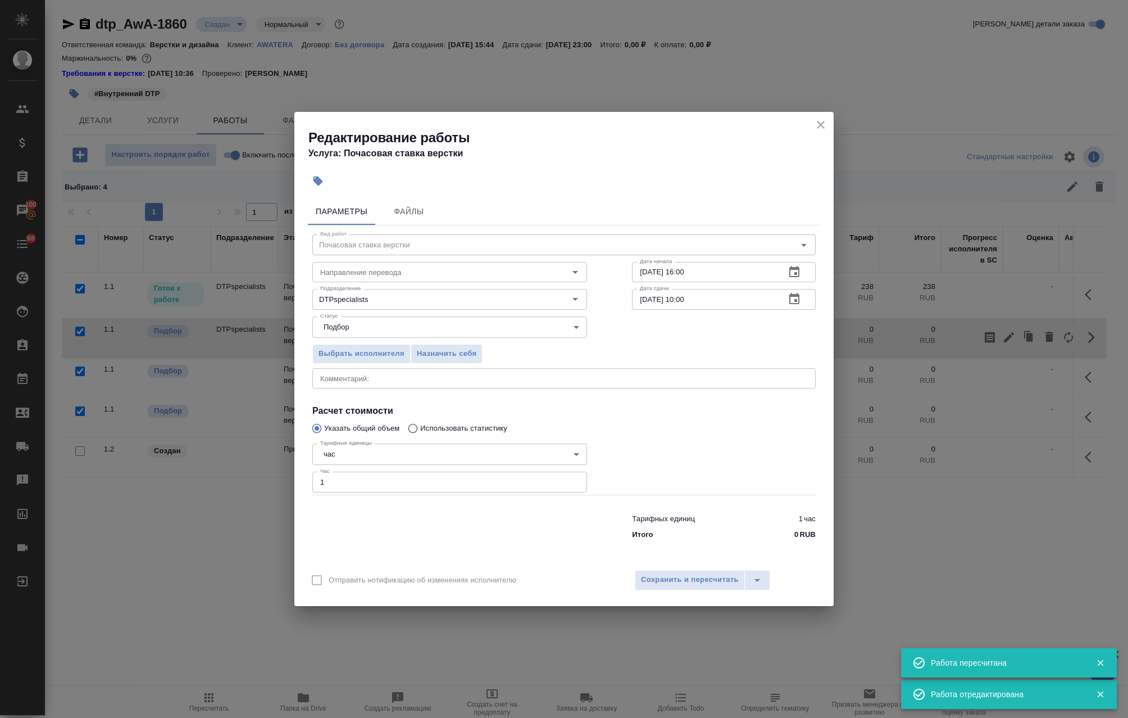
click at [405, 372] on div "x Комментарий:" at bounding box center [563, 378] width 503 height 20
paste textarea "Необходимо последовательно доставать текст томов и глав книги. согласно шаблону…"
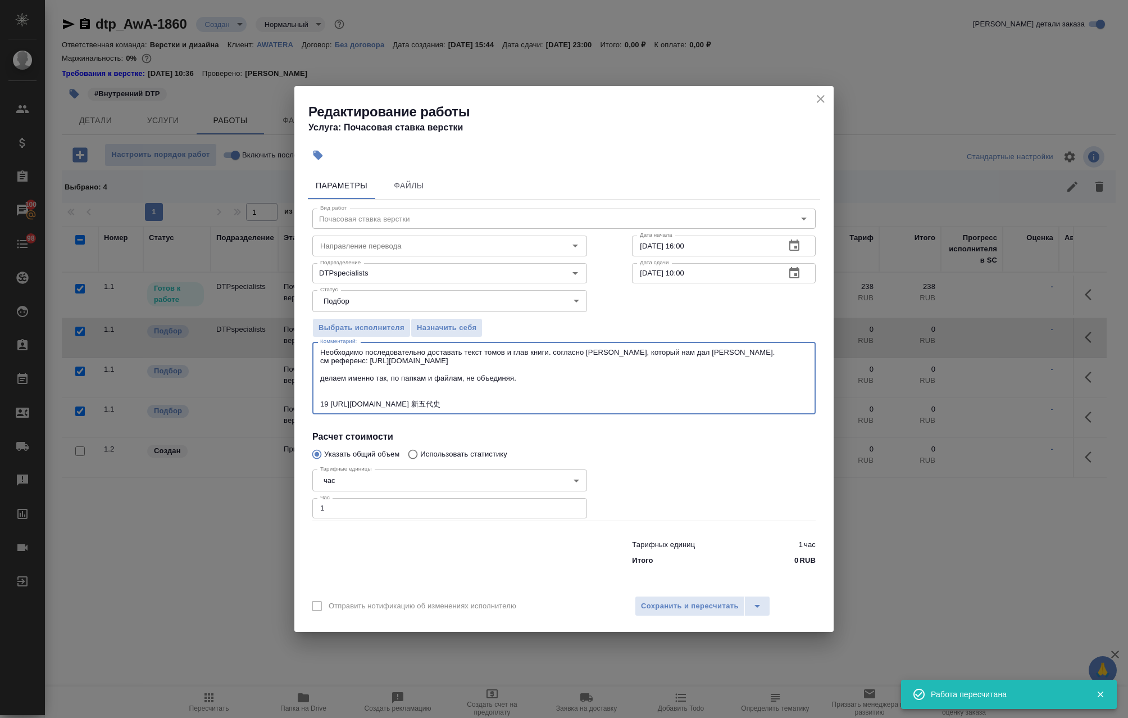
drag, startPoint x: 532, startPoint y: 406, endPoint x: 297, endPoint y: 399, distance: 235.5
click at [297, 399] on div "Параметры Файлы Вид работ Почасовая ставка верстки Вид работ Направление перево…" at bounding box center [563, 377] width 539 height 421
paste textarea "20 https://guoxue.httpcn.com/book/songshi/ 宋"
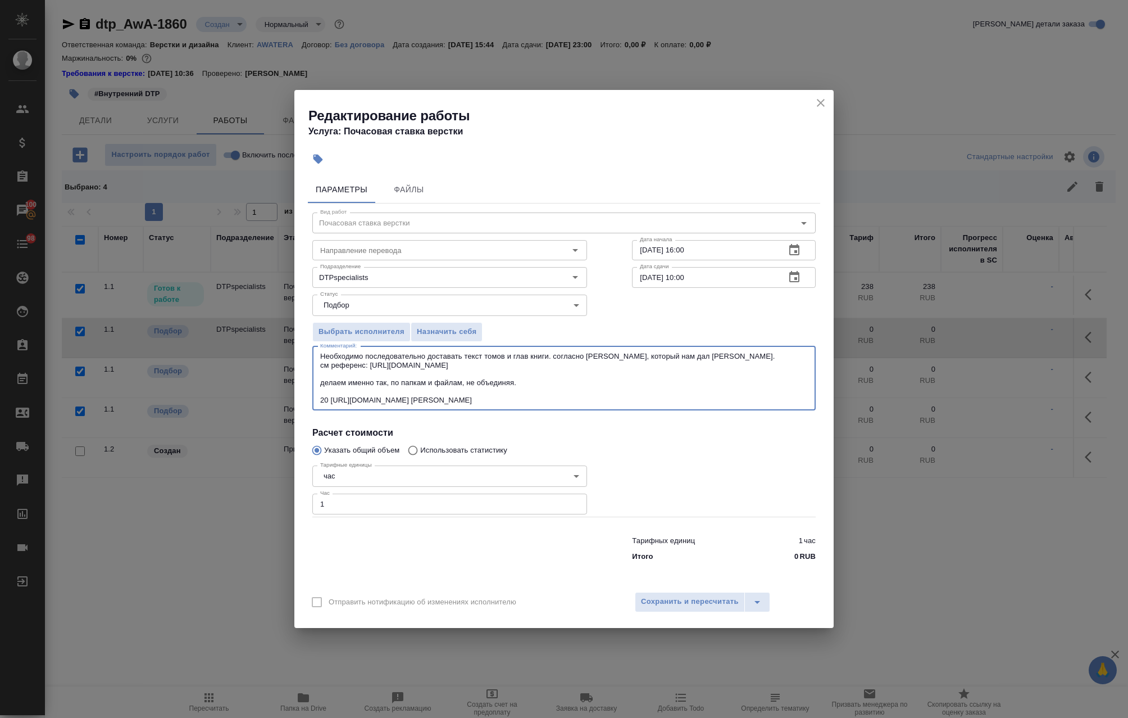
type textarea "Необходимо последовательно доставать текст томов и глав книги. согласно шаблону…"
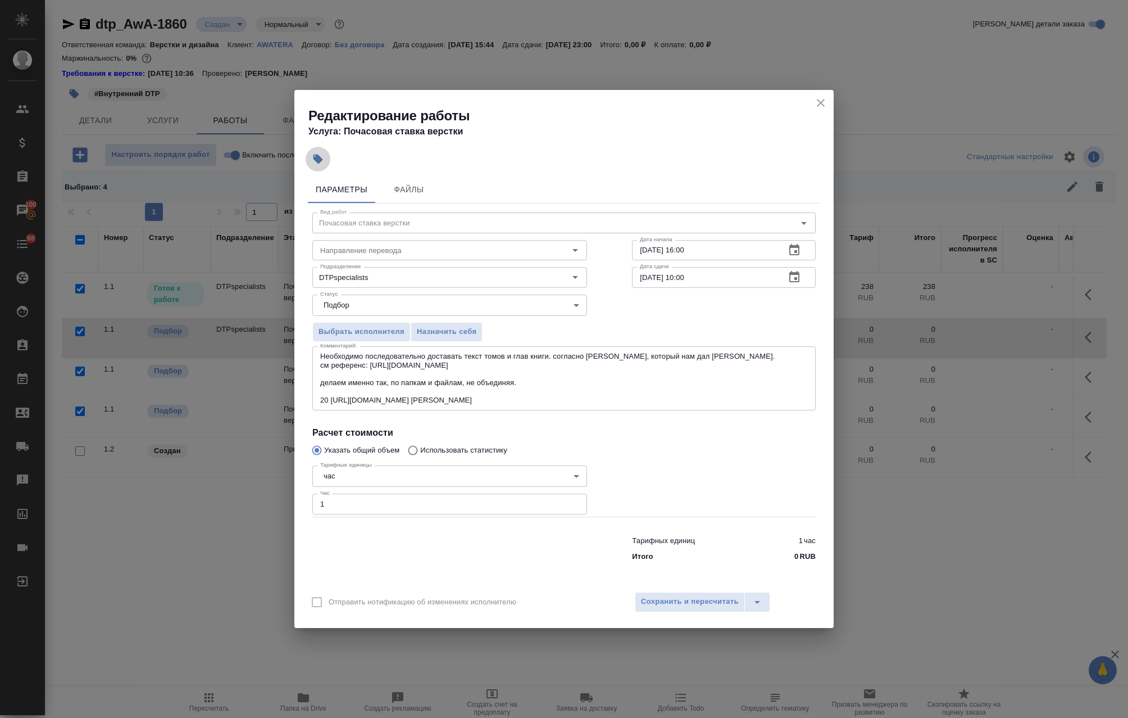
click at [318, 157] on icon "button" at bounding box center [317, 158] width 11 height 11
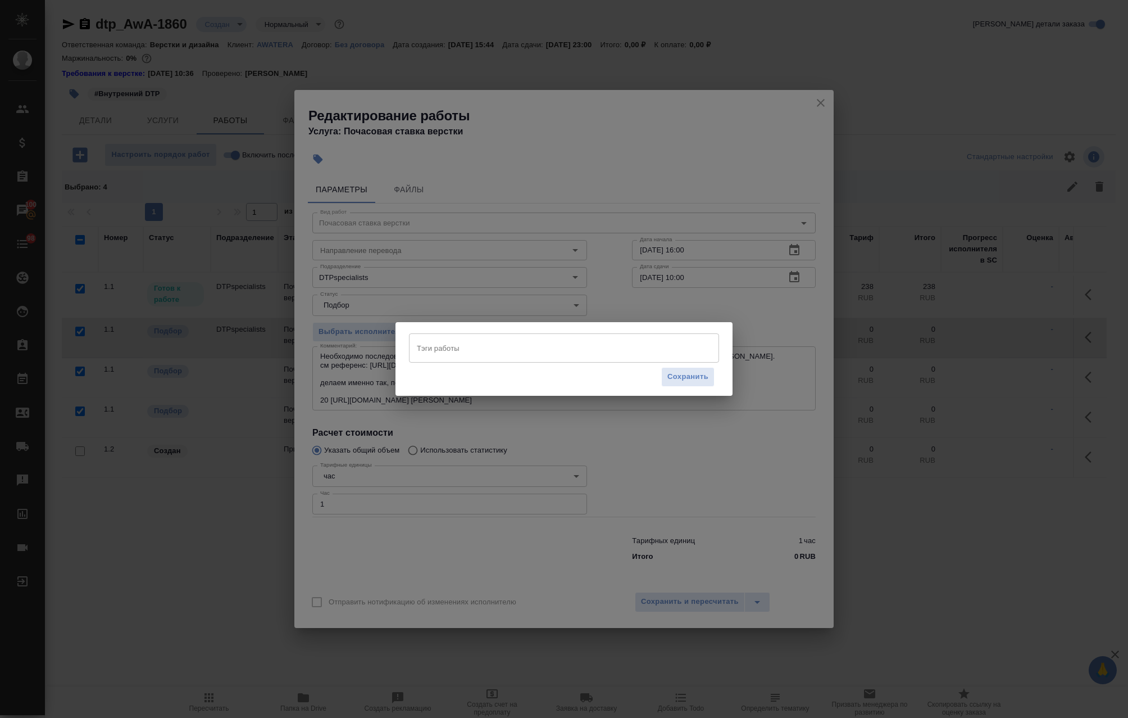
click at [472, 341] on div "Тэги работы" at bounding box center [564, 347] width 310 height 29
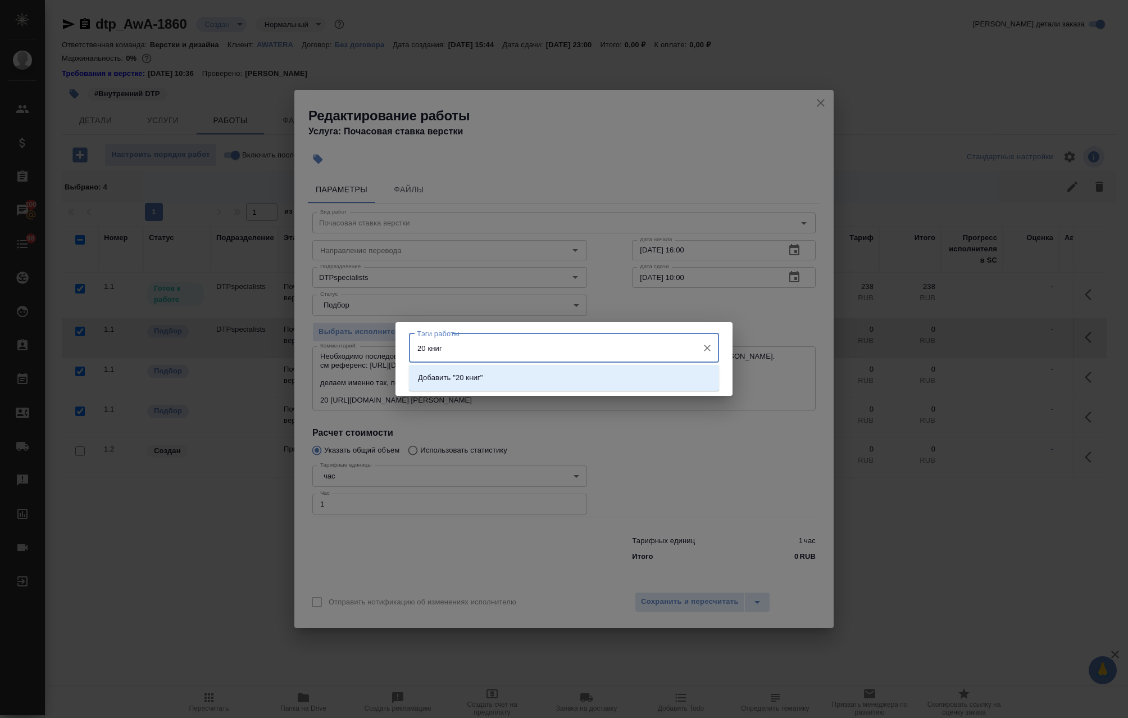
type input "20 книга"
click at [494, 377] on li "Добавить "20 книга"" at bounding box center [564, 377] width 310 height 20
click at [685, 371] on span "Сохранить" at bounding box center [688, 377] width 41 height 13
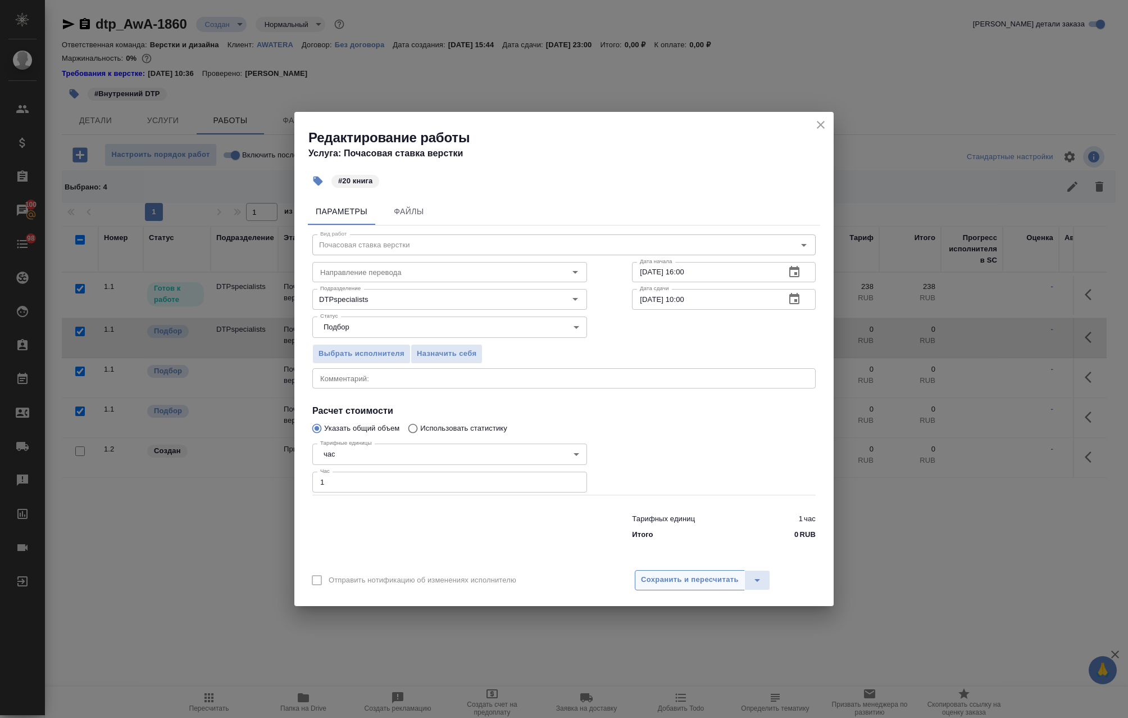
click at [704, 578] on span "Сохранить и пересчитать" at bounding box center [690, 579] width 98 height 13
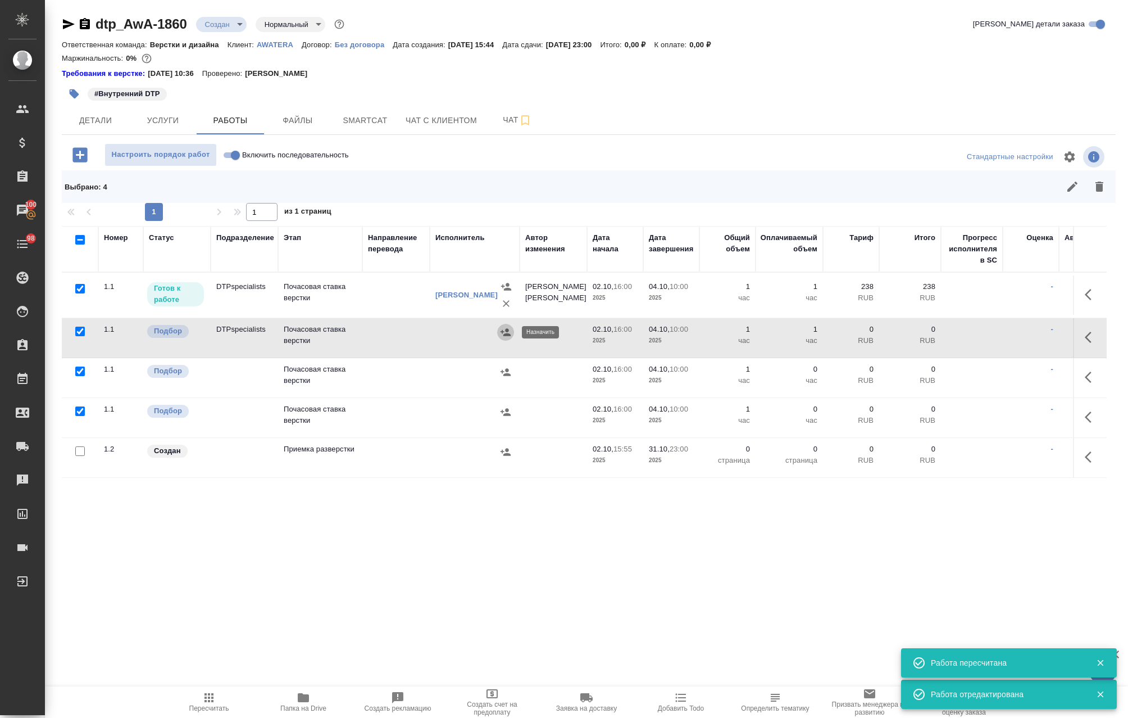
click at [507, 332] on icon "button" at bounding box center [505, 331] width 11 height 11
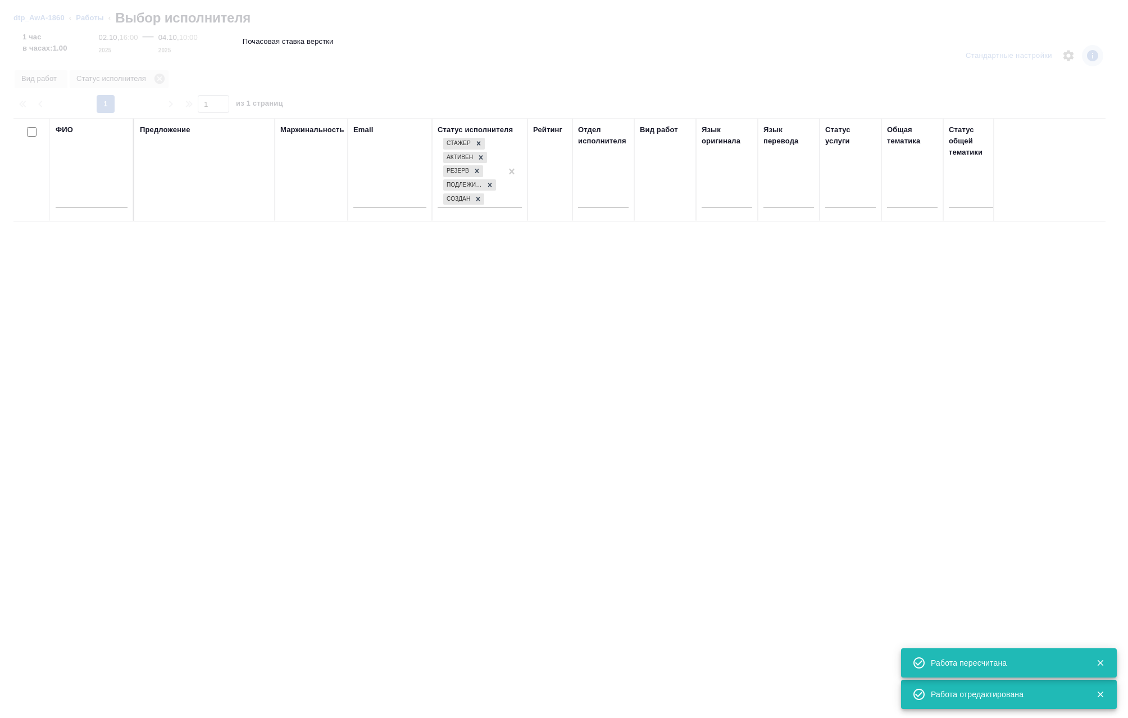
click at [102, 201] on input "text" at bounding box center [92, 200] width 72 height 14
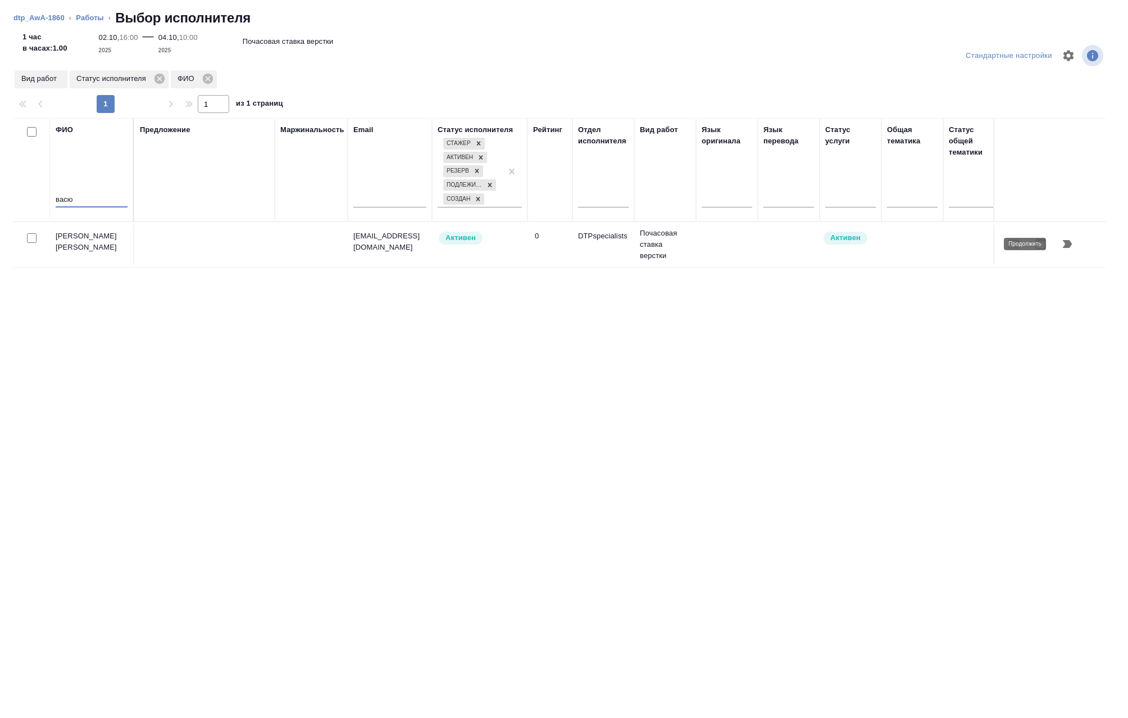
type input "васю"
click at [1069, 246] on icon "button" at bounding box center [1068, 244] width 10 height 8
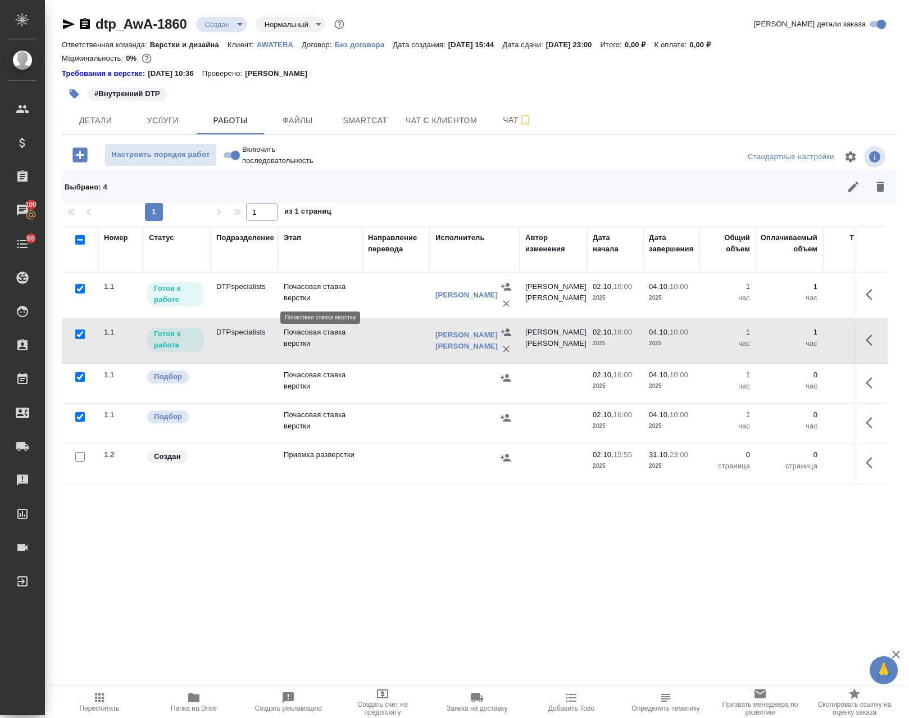
click at [347, 302] on p "Почасовая ставка верстки" at bounding box center [320, 292] width 73 height 22
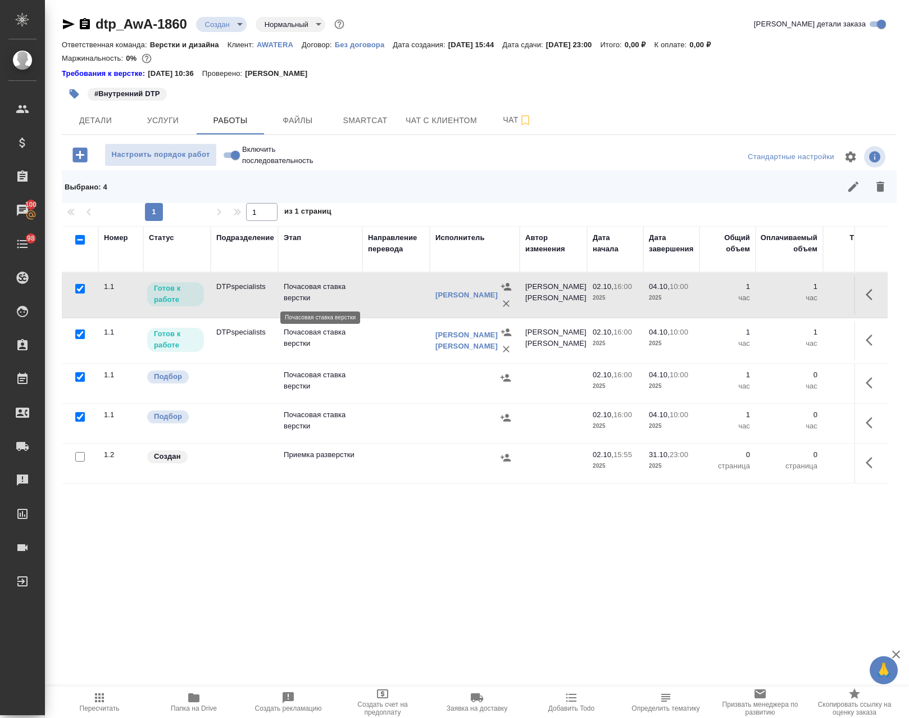
click at [347, 302] on p "Почасовая ставка верстки" at bounding box center [320, 292] width 73 height 22
click at [378, 348] on td at bounding box center [395, 340] width 67 height 39
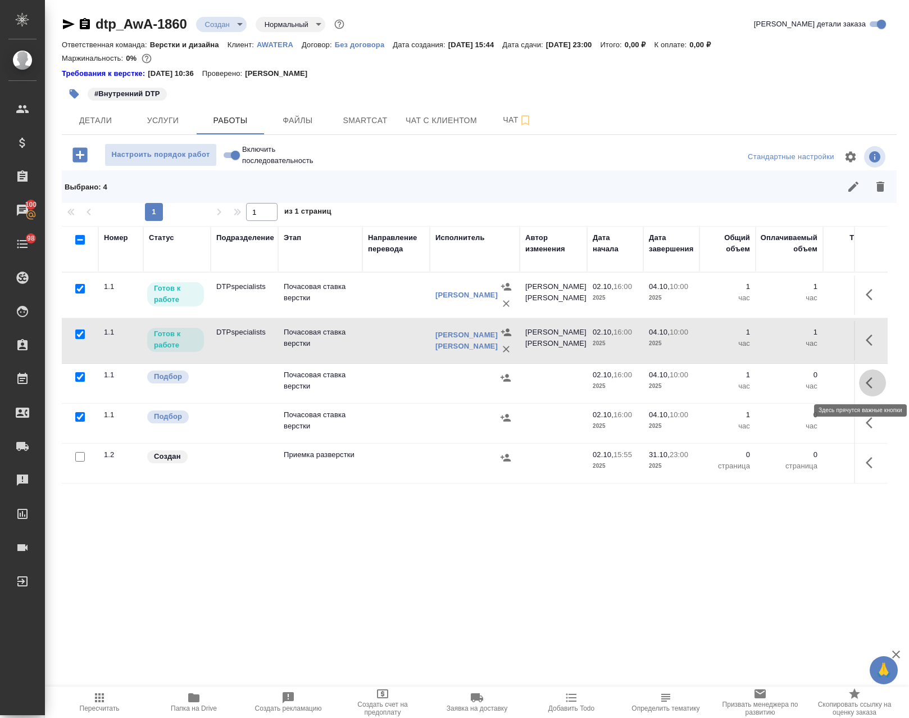
click at [866, 377] on icon "button" at bounding box center [872, 382] width 13 height 13
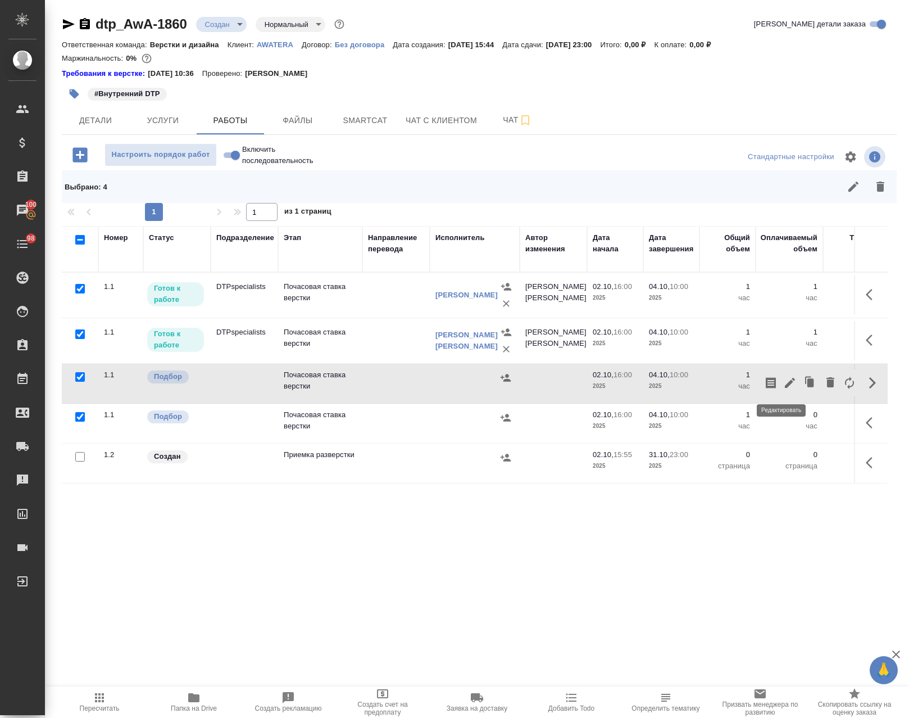
click at [784, 378] on icon "button" at bounding box center [789, 382] width 13 height 13
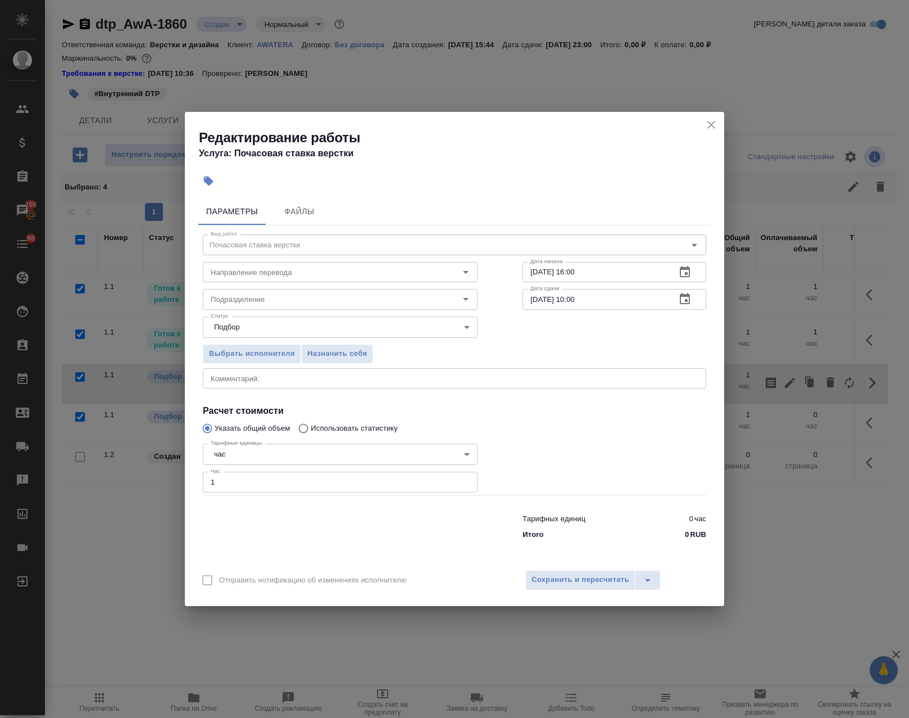
drag, startPoint x: 793, startPoint y: 456, endPoint x: 808, endPoint y: 406, distance: 52.1
click at [793, 456] on div "Редактирование работы Услуга: Почасовая ставка верстки Параметры Файлы Вид рабо…" at bounding box center [454, 359] width 909 height 718
click at [710, 126] on icon "close" at bounding box center [711, 125] width 8 height 8
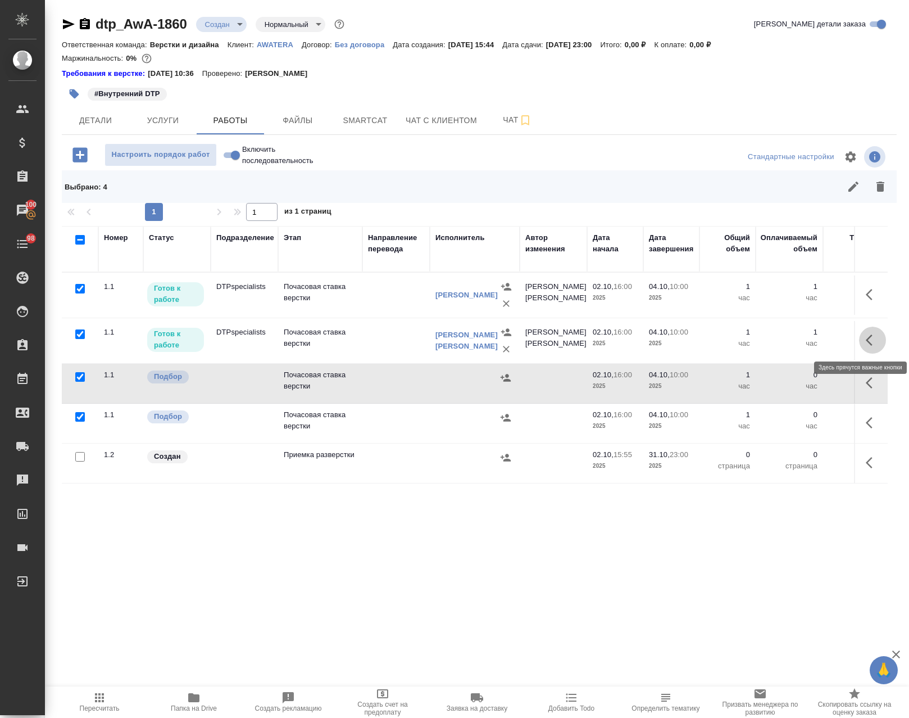
click at [866, 341] on icon "button" at bounding box center [872, 339] width 13 height 13
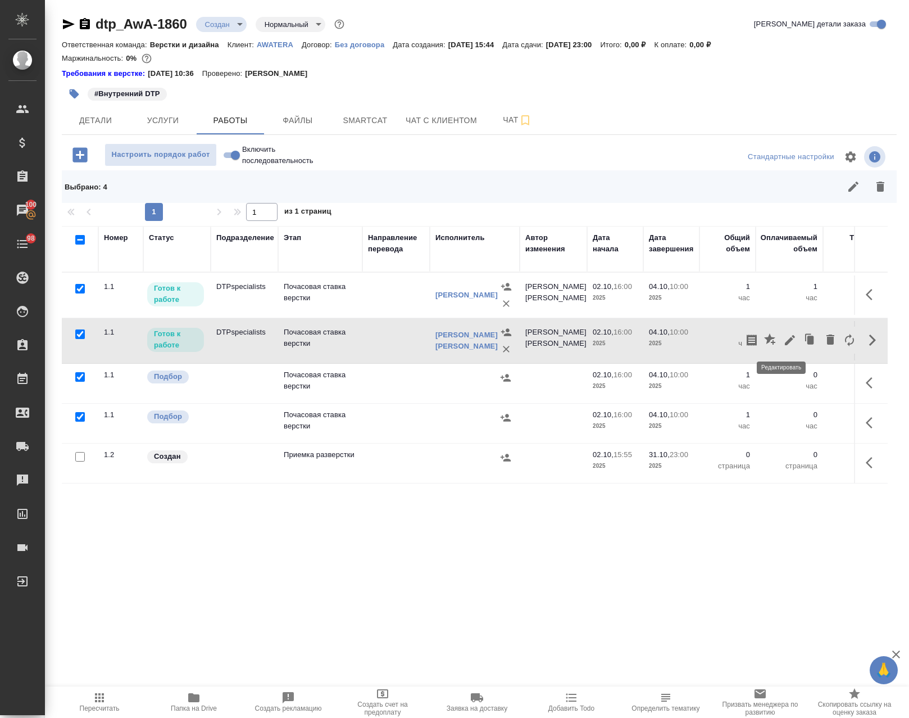
click at [785, 338] on icon "button" at bounding box center [790, 340] width 10 height 10
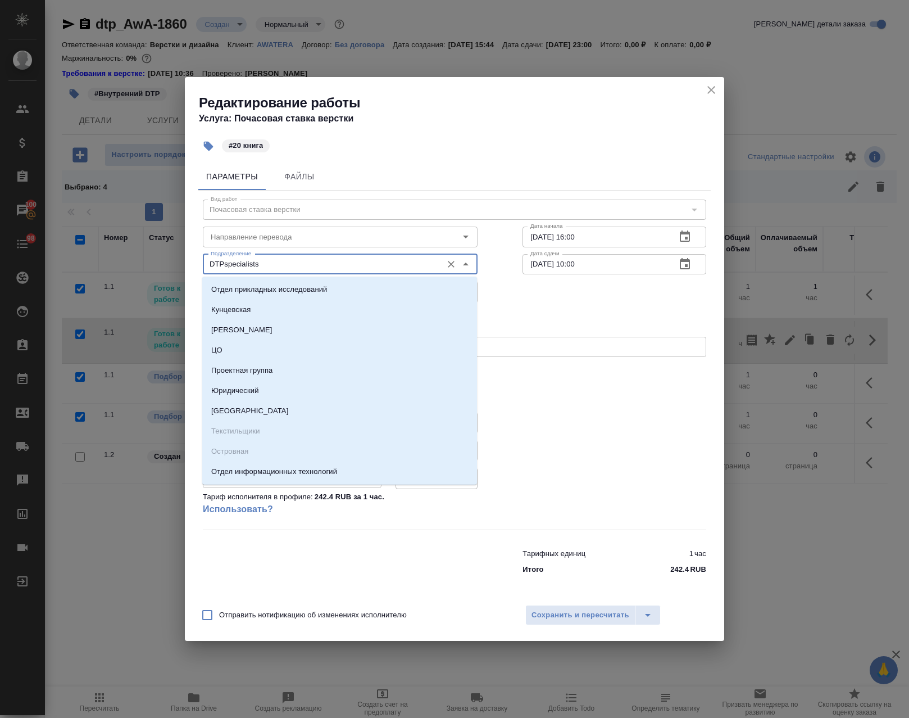
drag, startPoint x: 278, startPoint y: 264, endPoint x: 256, endPoint y: 251, distance: 25.4
click at [20, 249] on div "Редактирование работы Услуга: Почасовая ставка верстки #20 книга Параметры Файл…" at bounding box center [454, 359] width 909 height 718
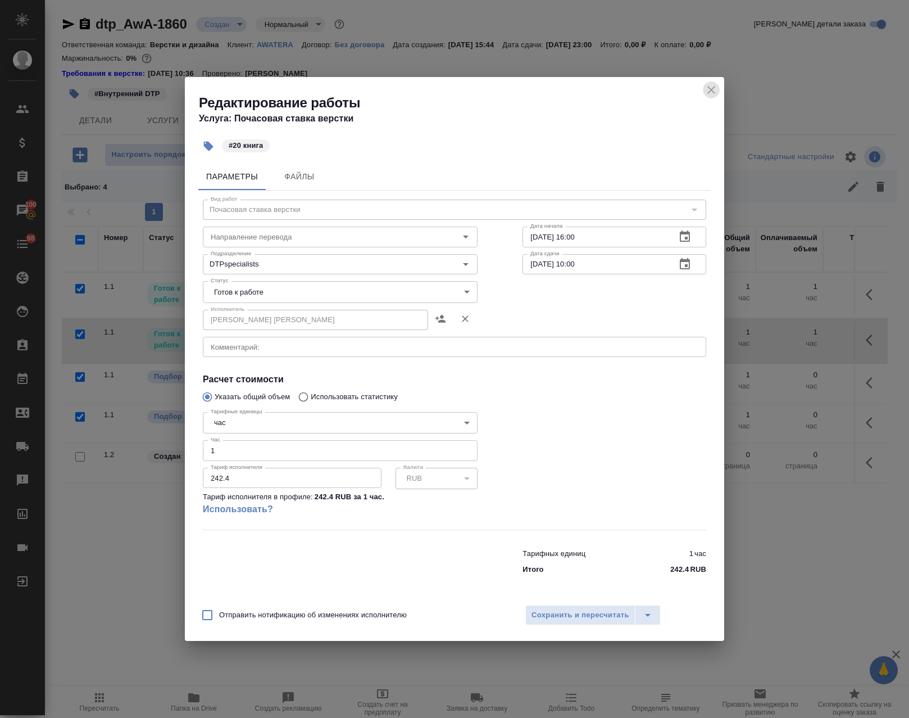
click at [710, 88] on icon "close" at bounding box center [711, 90] width 8 height 8
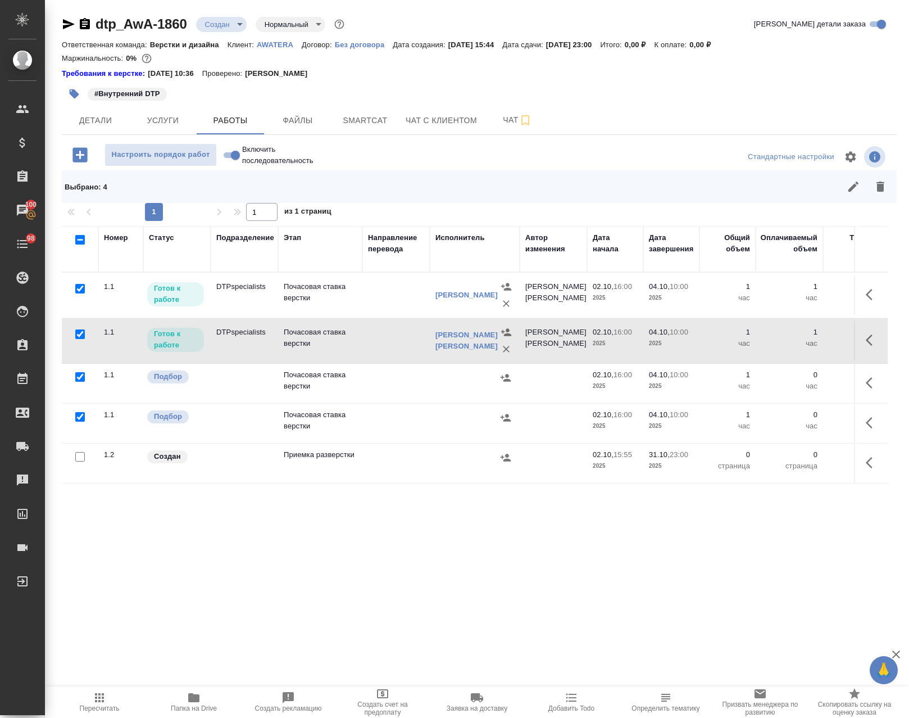
click at [866, 293] on icon "button" at bounding box center [872, 294] width 13 height 13
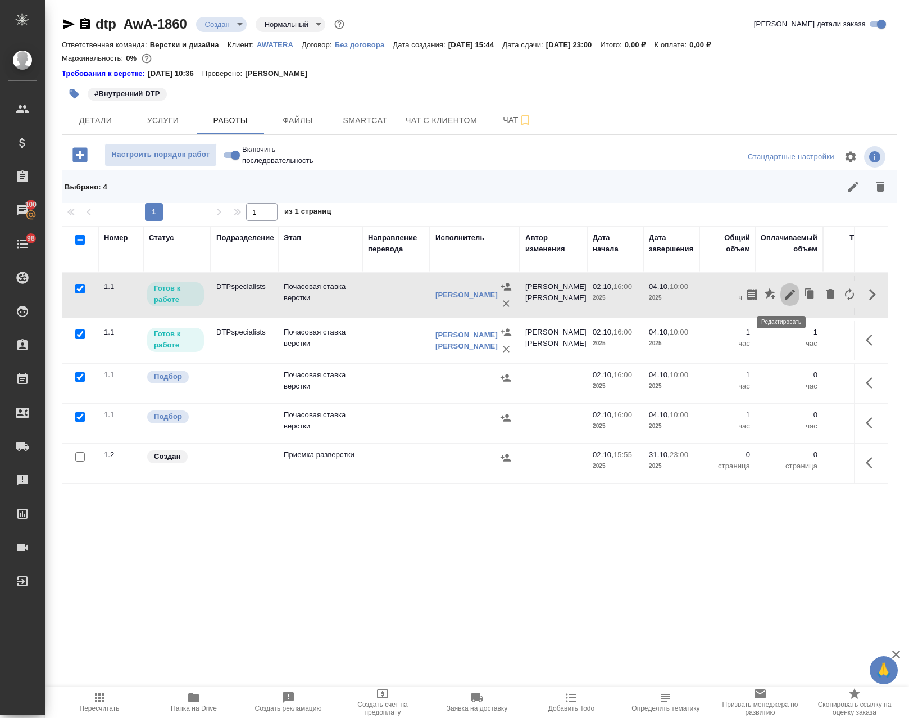
click at [787, 294] on icon "button" at bounding box center [789, 294] width 13 height 13
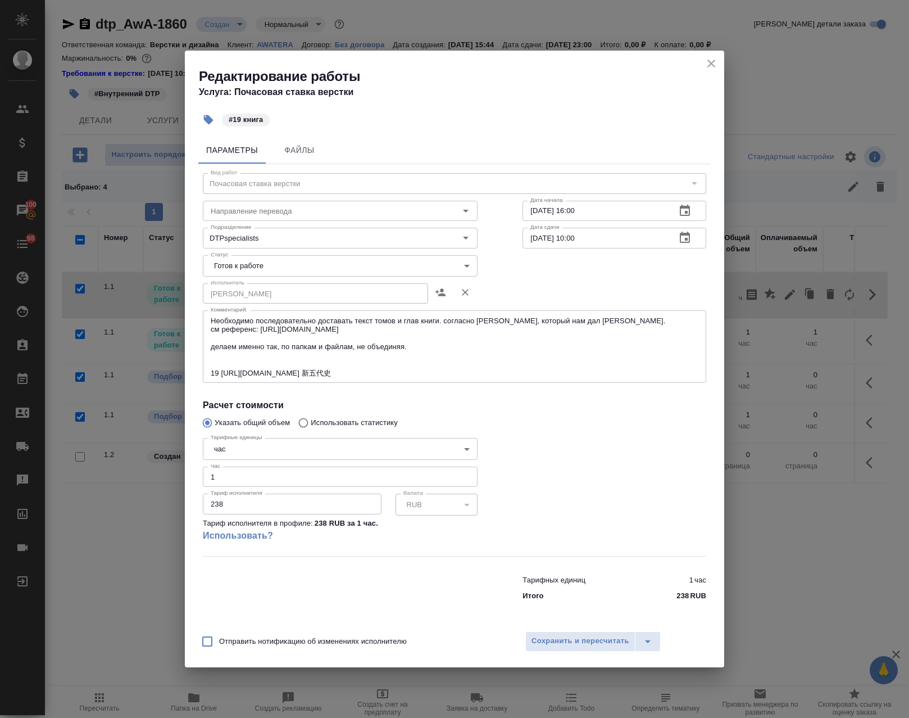
click at [451, 350] on textarea "Необходимо последовательно доставать текст томов и глав книги. согласно шаблону…" at bounding box center [455, 346] width 488 height 61
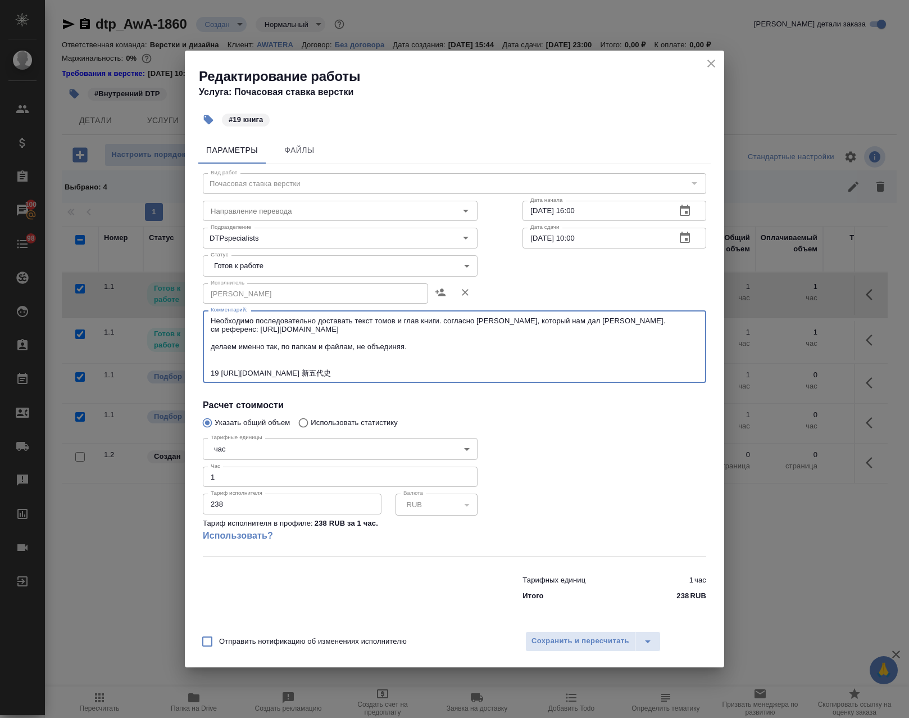
click at [709, 63] on icon "close" at bounding box center [711, 63] width 13 height 13
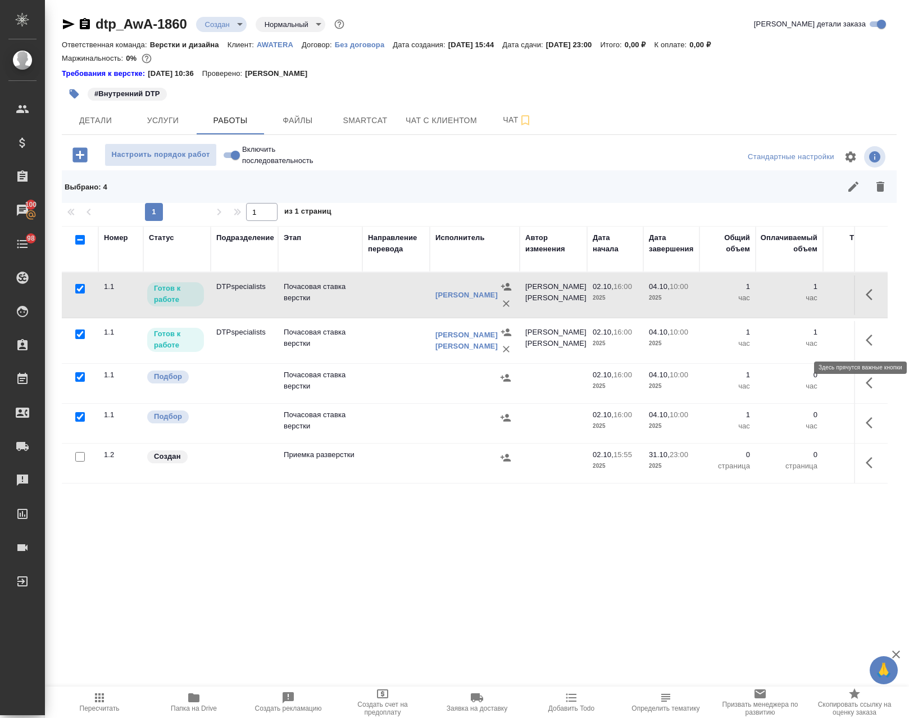
click at [866, 346] on icon "button" at bounding box center [872, 339] width 13 height 13
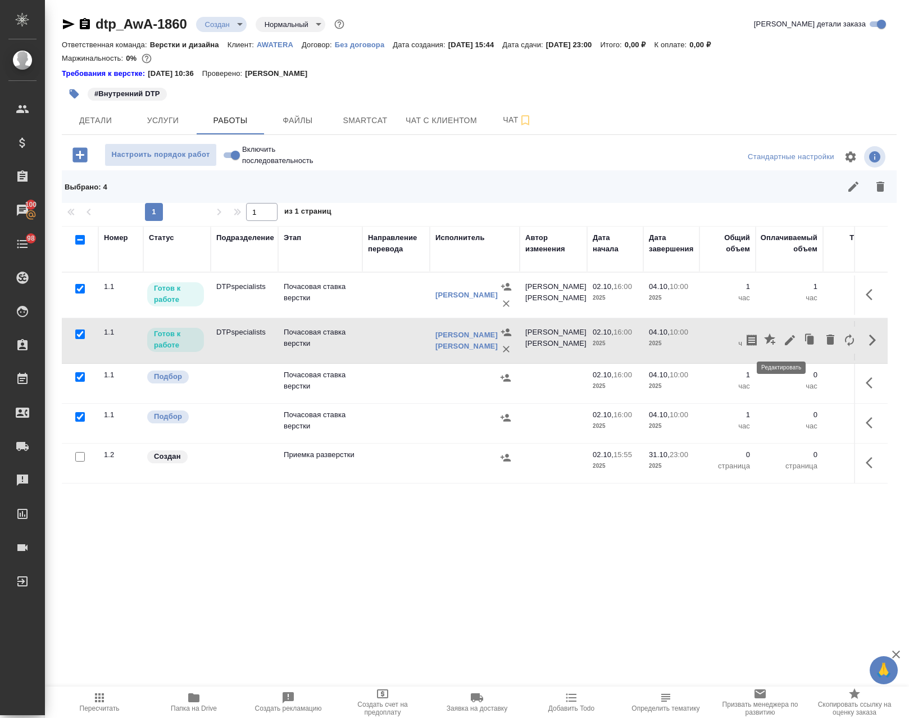
click at [783, 339] on icon "button" at bounding box center [789, 339] width 13 height 13
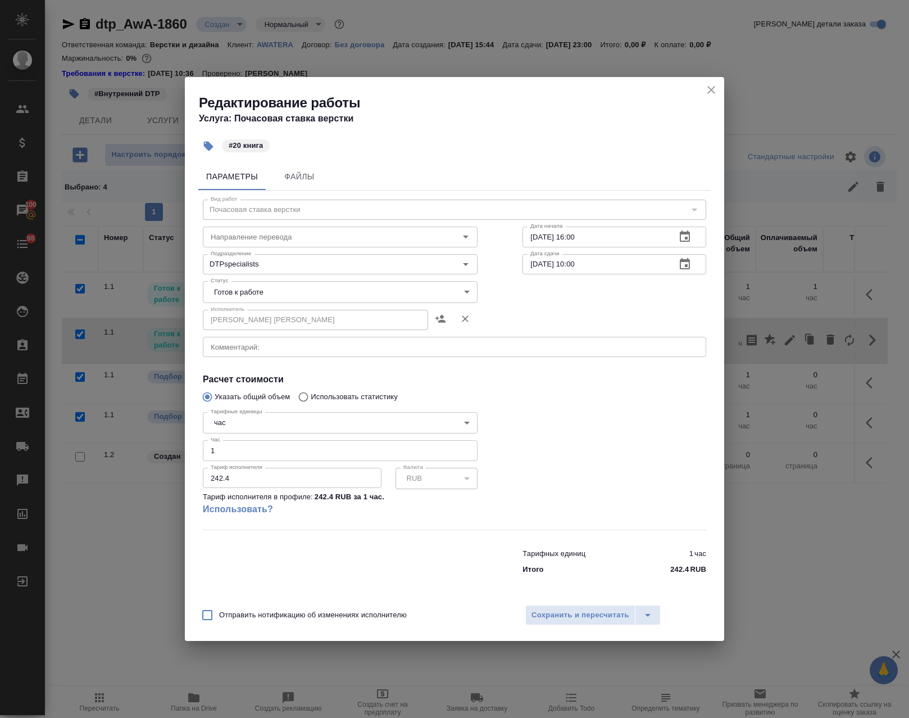
click at [310, 350] on textarea at bounding box center [455, 346] width 488 height 8
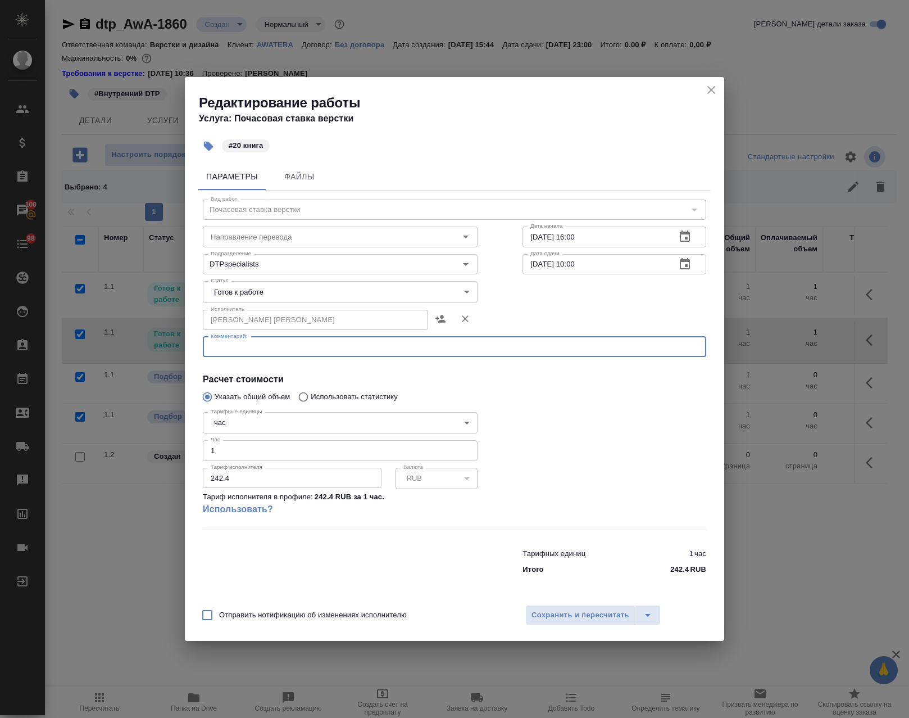
paste textarea "Необходимо последовательно доставать текст томов и глав книги. согласно шаблону…"
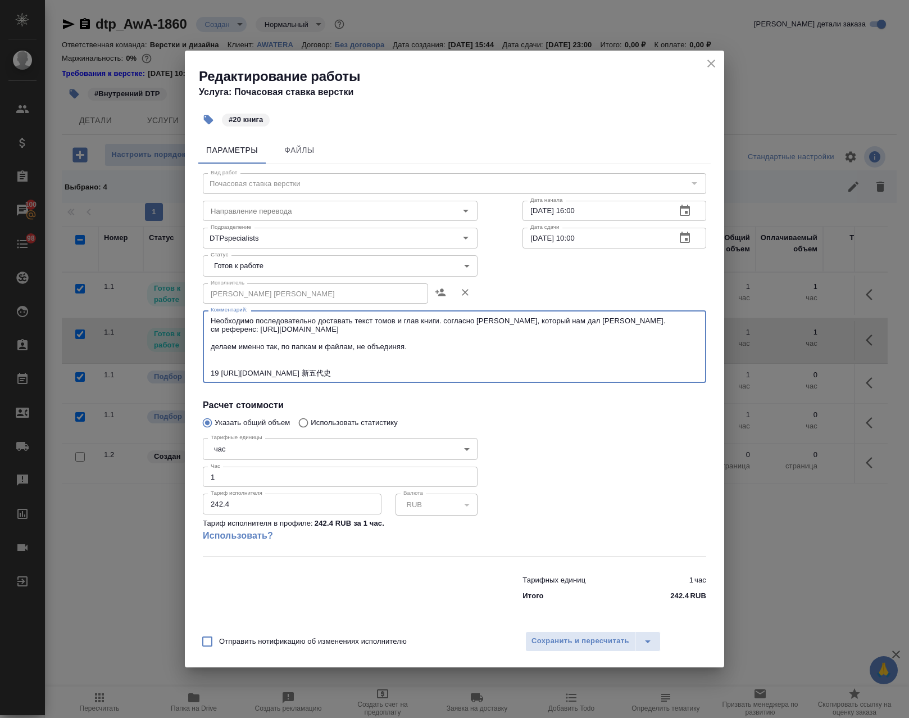
drag, startPoint x: 396, startPoint y: 374, endPoint x: 185, endPoint y: 369, distance: 210.2
click at [185, 369] on div "Параметры Файлы Вид работ Почасовая ставка верстки Вид работ Направление перево…" at bounding box center [454, 378] width 539 height 492
paste textarea "20 https://guoxue.httpcn.com/book/songshi/ 宋"
type textarea "Необходимо последовательно доставать текст томов и глав книги. согласно шаблону…"
click at [578, 643] on span "Сохранить и пересчитать" at bounding box center [581, 640] width 98 height 13
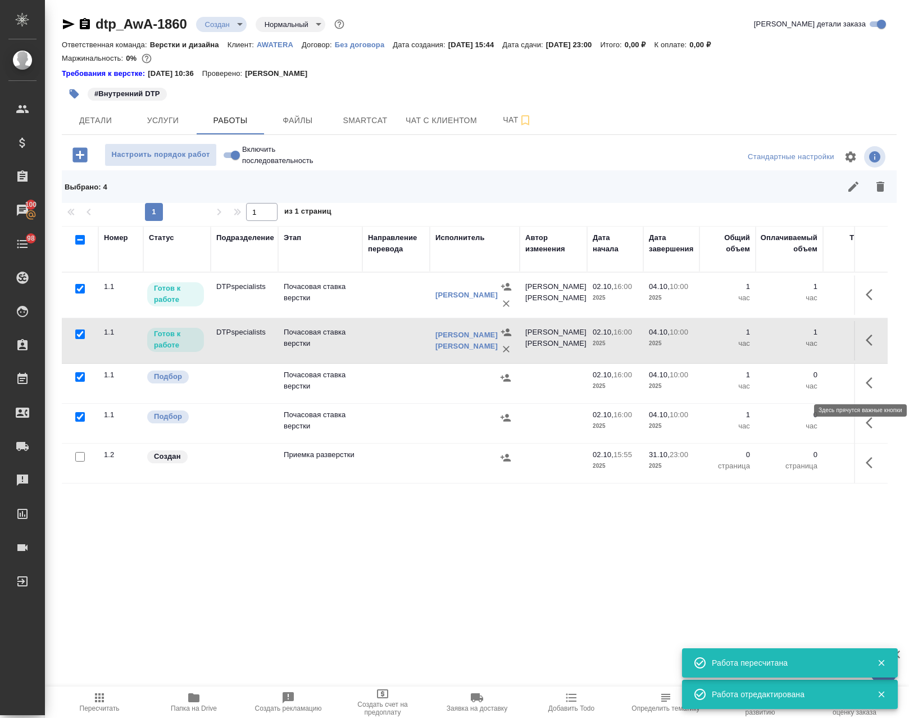
click at [866, 384] on icon "button" at bounding box center [869, 382] width 7 height 11
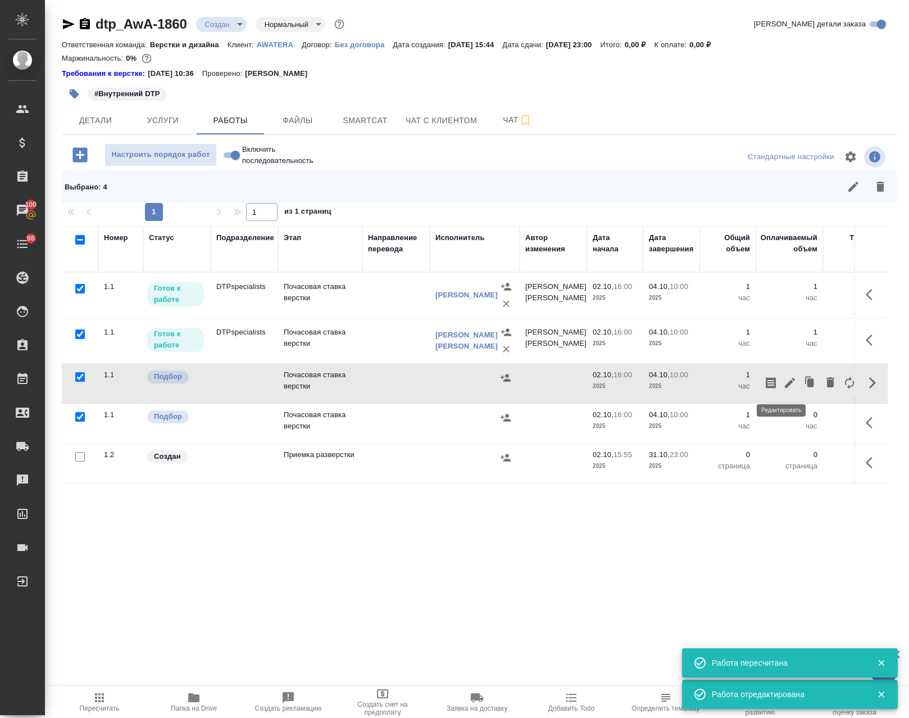
click at [785, 383] on icon "button" at bounding box center [790, 383] width 10 height 10
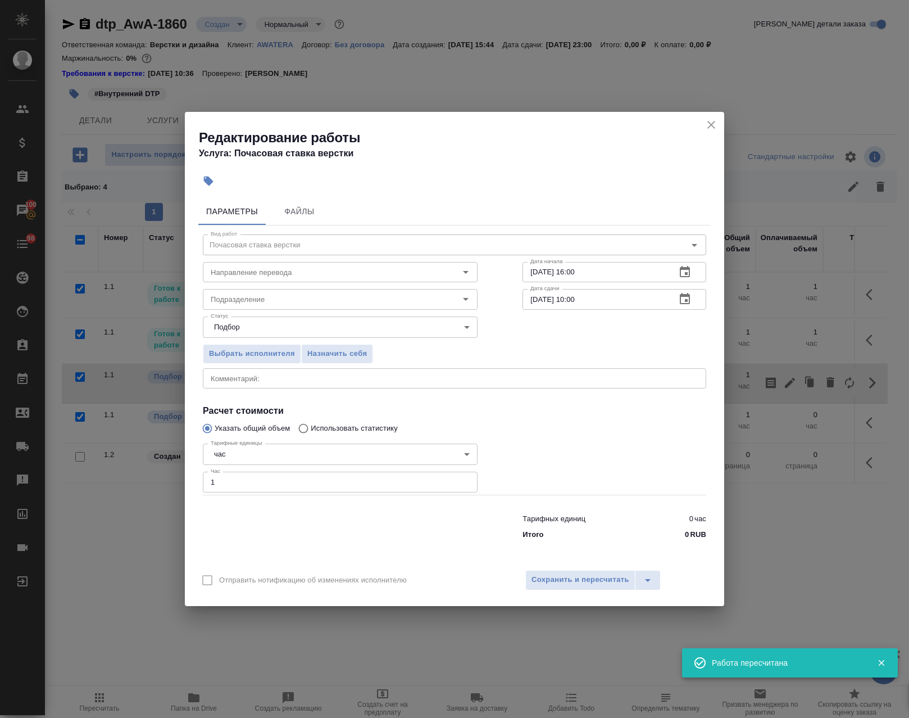
click at [303, 382] on textarea at bounding box center [455, 378] width 488 height 8
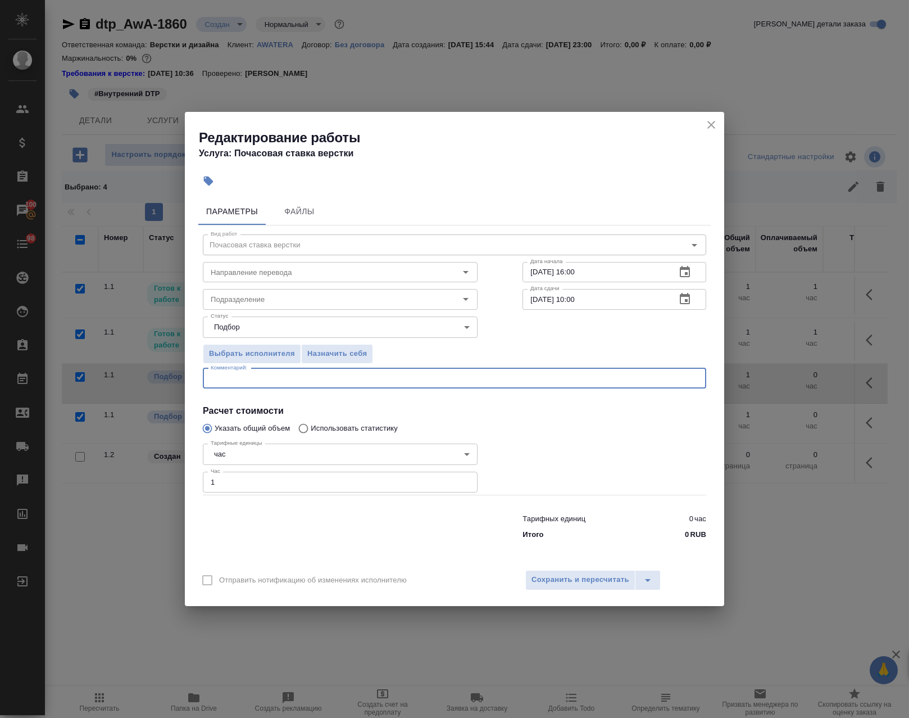
paste textarea "20 https://guoxue.httpcn.com/book/songshi/ 宋史"
type textarea "20 https://guoxue.httpcn.com/book/songshi/ 宋史"
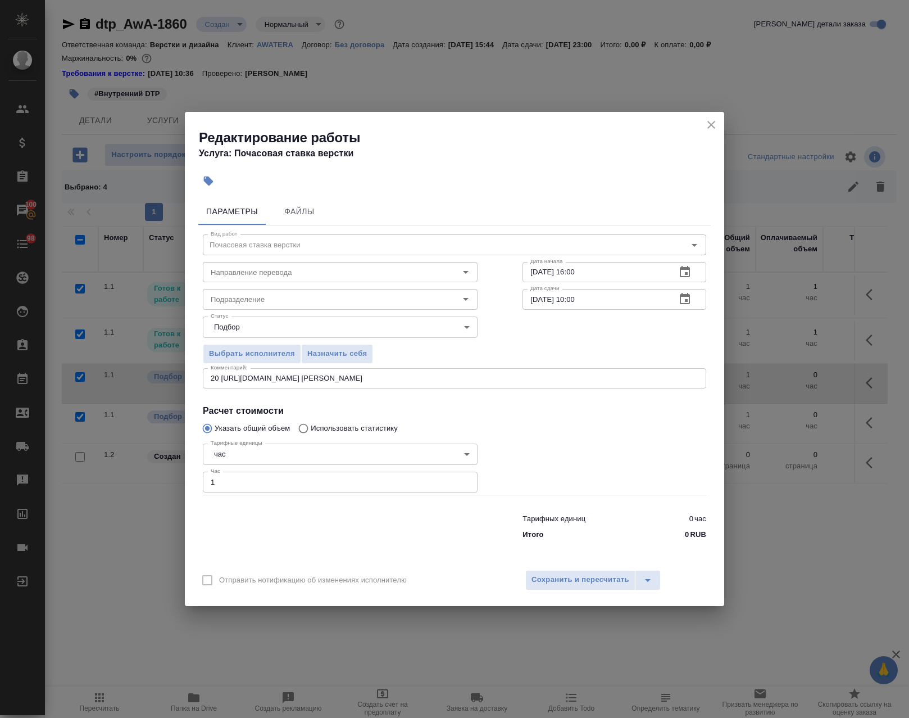
click at [693, 140] on h2 "Редактирование работы" at bounding box center [461, 138] width 525 height 18
click at [714, 130] on icon "close" at bounding box center [711, 124] width 13 height 13
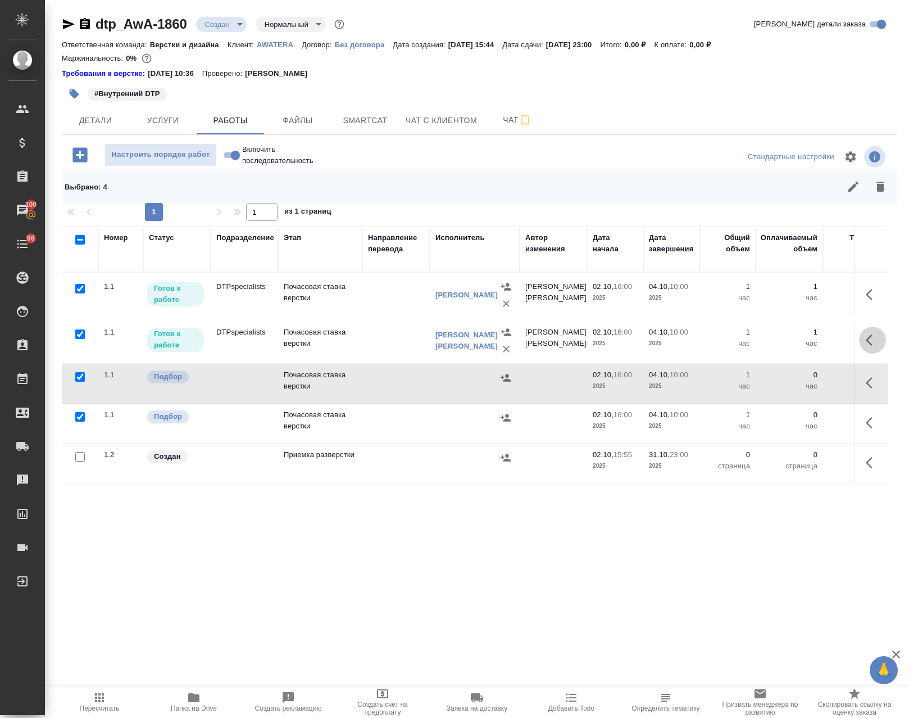
click at [861, 333] on button "button" at bounding box center [872, 339] width 27 height 27
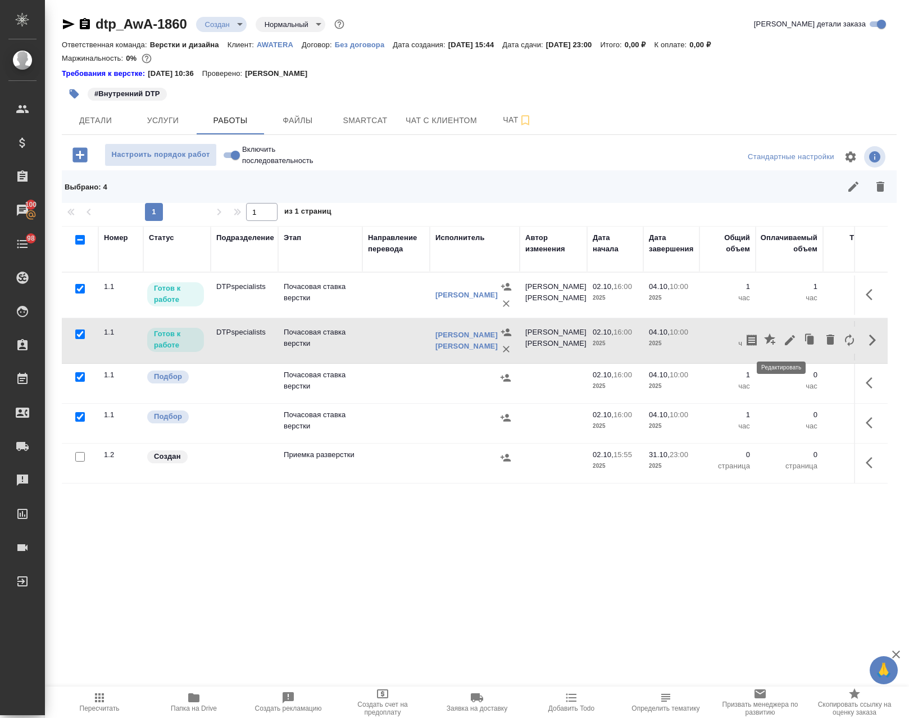
click at [783, 342] on icon "button" at bounding box center [789, 339] width 13 height 13
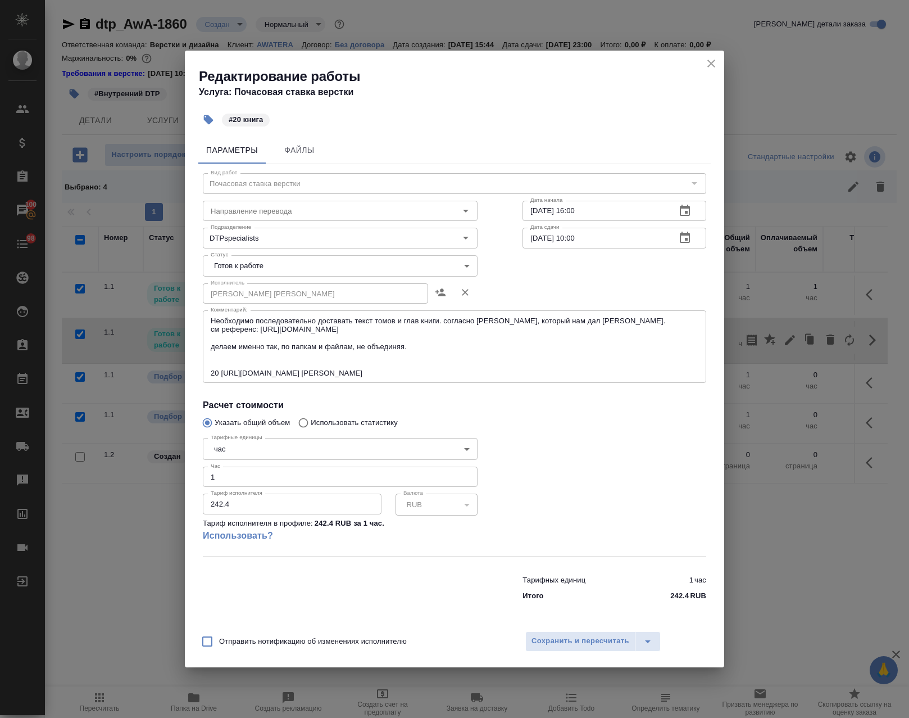
click at [378, 359] on textarea "Необходимо последовательно доставать текст томов и глав книги. согласно шаблону…" at bounding box center [455, 346] width 488 height 61
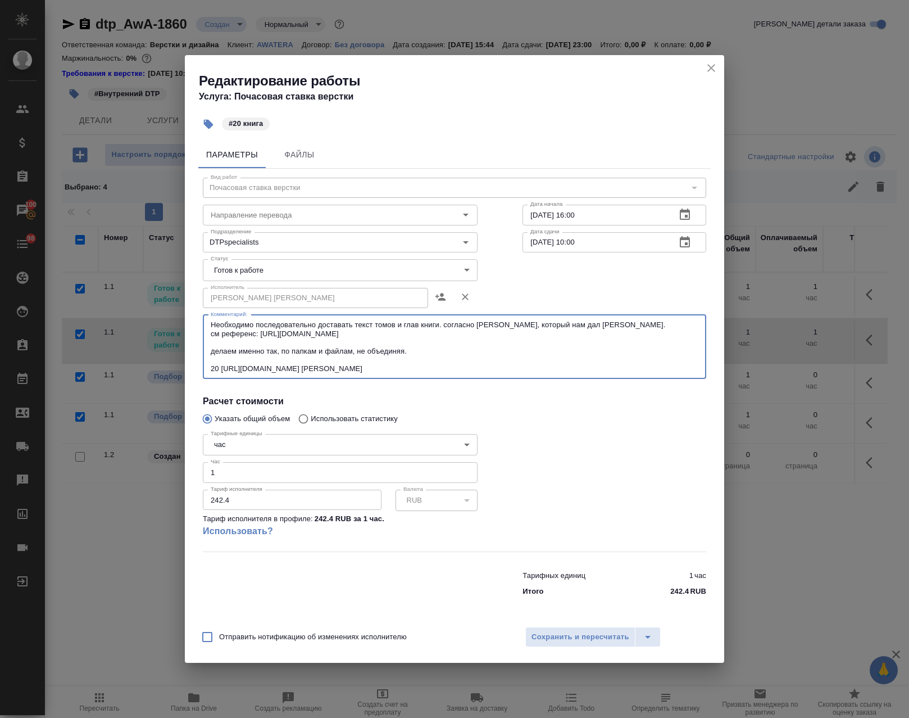
click at [326, 353] on textarea "Необходимо последовательно доставать текст томов и глав книги. согласно шаблону…" at bounding box center [455, 346] width 488 height 52
type textarea "Необходимо последовательно доставать текст томов и глав книги. согласно шаблону…"
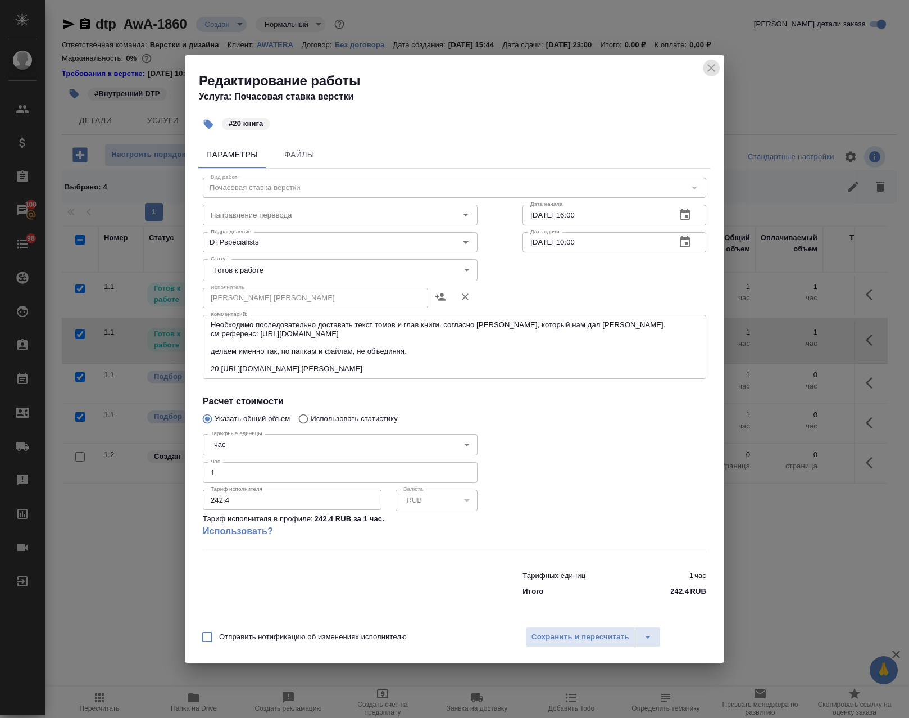
click at [709, 72] on icon "close" at bounding box center [711, 67] width 13 height 13
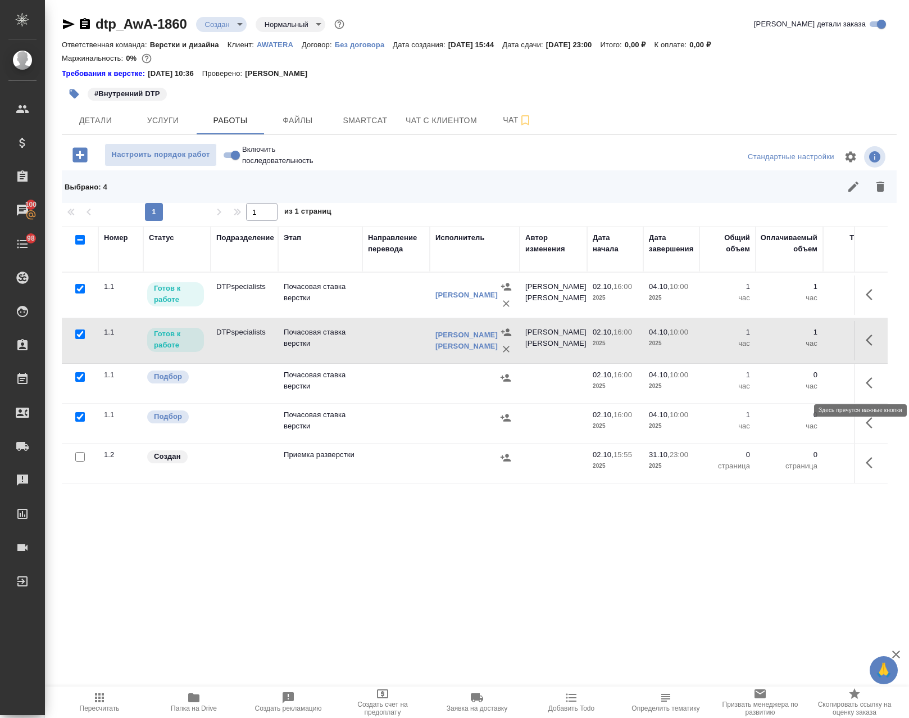
click at [866, 379] on icon "button" at bounding box center [872, 382] width 13 height 13
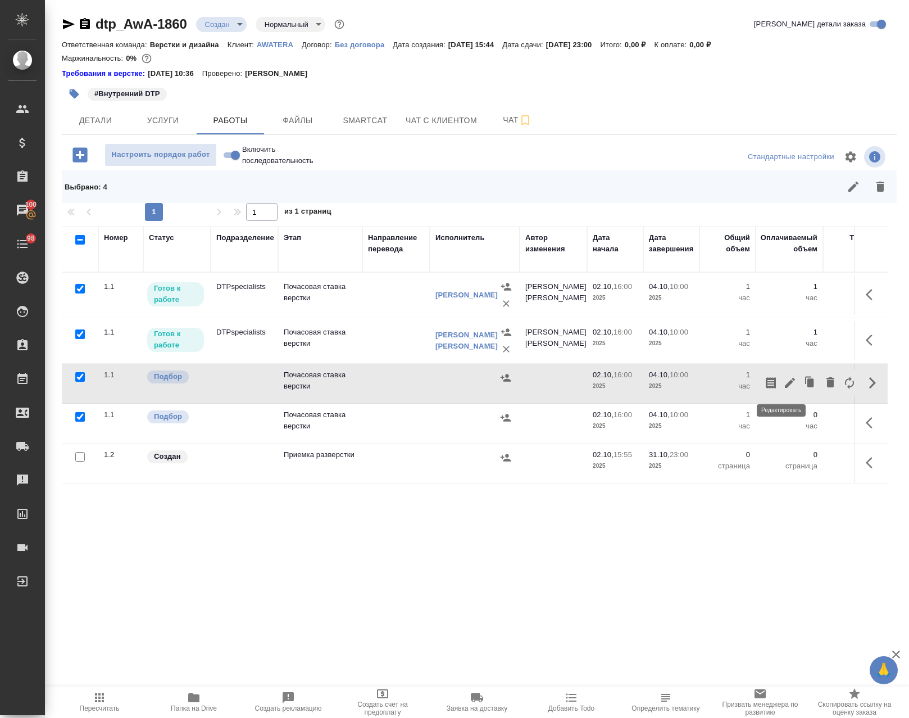
click at [785, 384] on icon "button" at bounding box center [790, 383] width 10 height 10
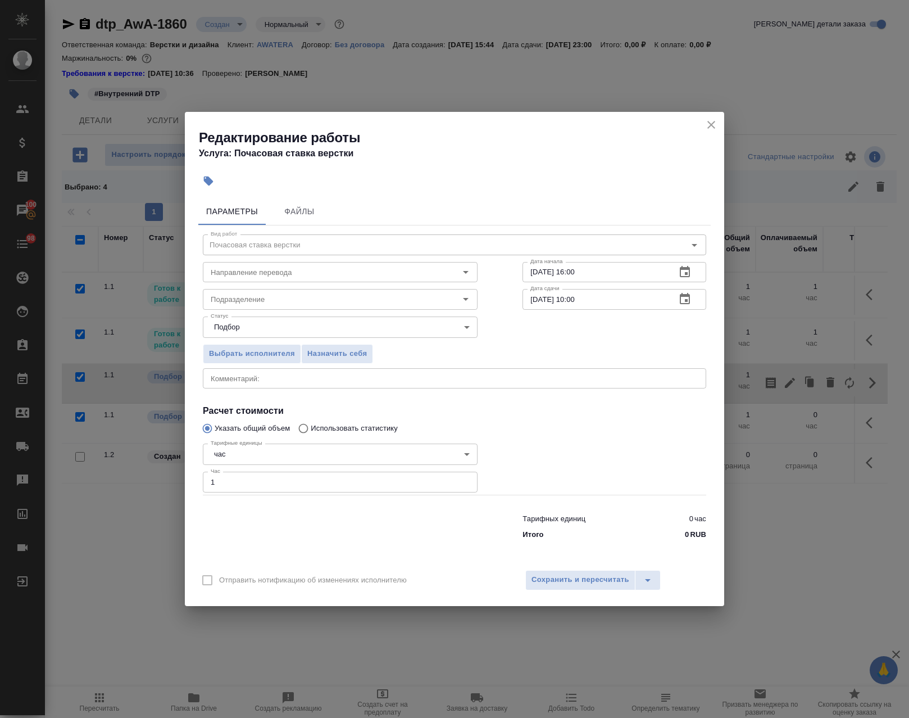
click at [264, 383] on div "x Комментарий:" at bounding box center [454, 378] width 503 height 20
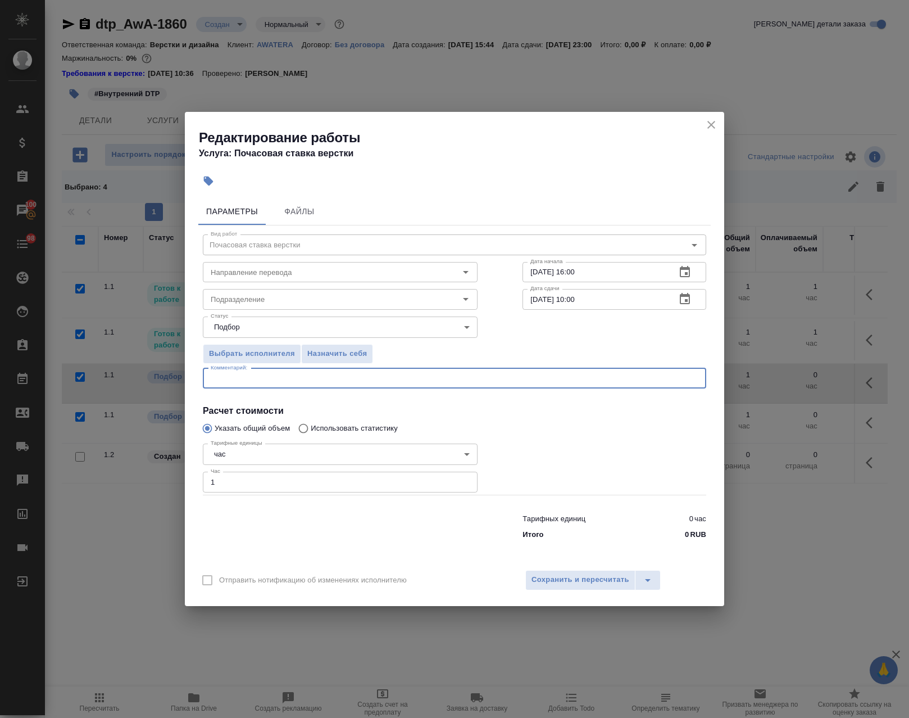
paste textarea "Необходимо последовательно доставать текст томов и глав книги. согласно шаблону…"
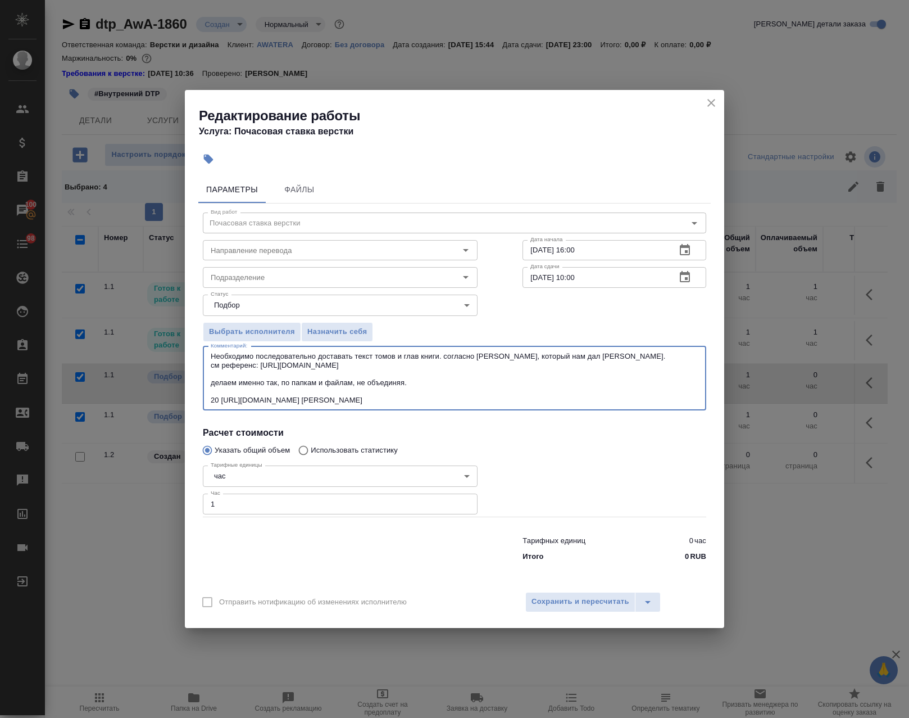
drag, startPoint x: 394, startPoint y: 397, endPoint x: 119, endPoint y: 405, distance: 275.4
click at [117, 404] on div "Редактирование работы Услуга: Почасовая ставка верстки Параметры Файлы Вид рабо…" at bounding box center [454, 359] width 909 height 718
paste textarea "1 https://guoxue.httpcn.com/book/liaoshi/ 辽"
type textarea "Необходимо последовательно доставать текст томов и глав книги. согласно шаблону…"
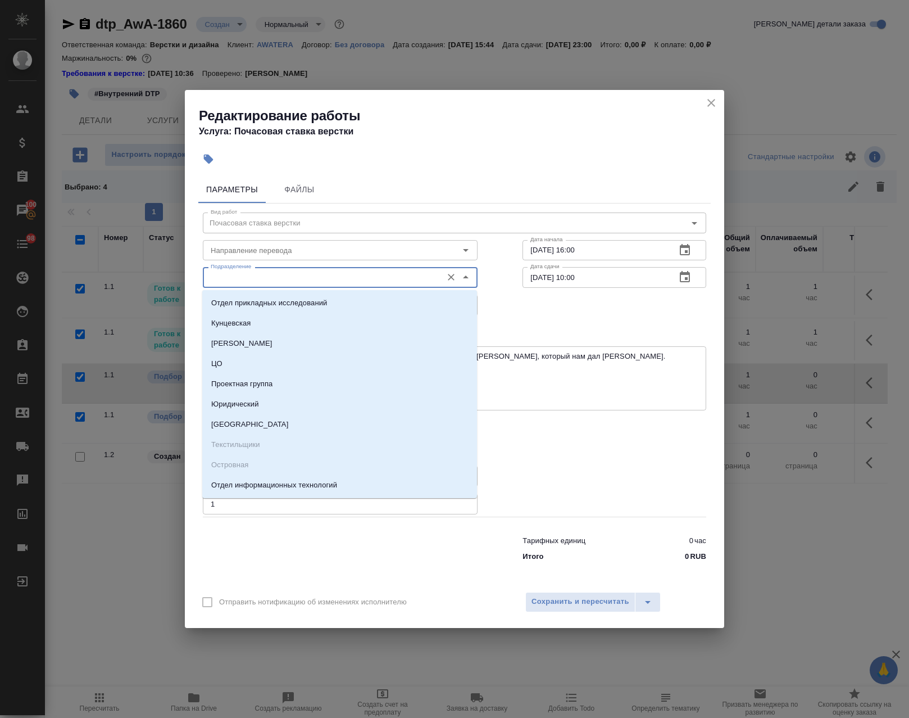
click at [246, 276] on input "Подразделение" at bounding box center [321, 276] width 230 height 13
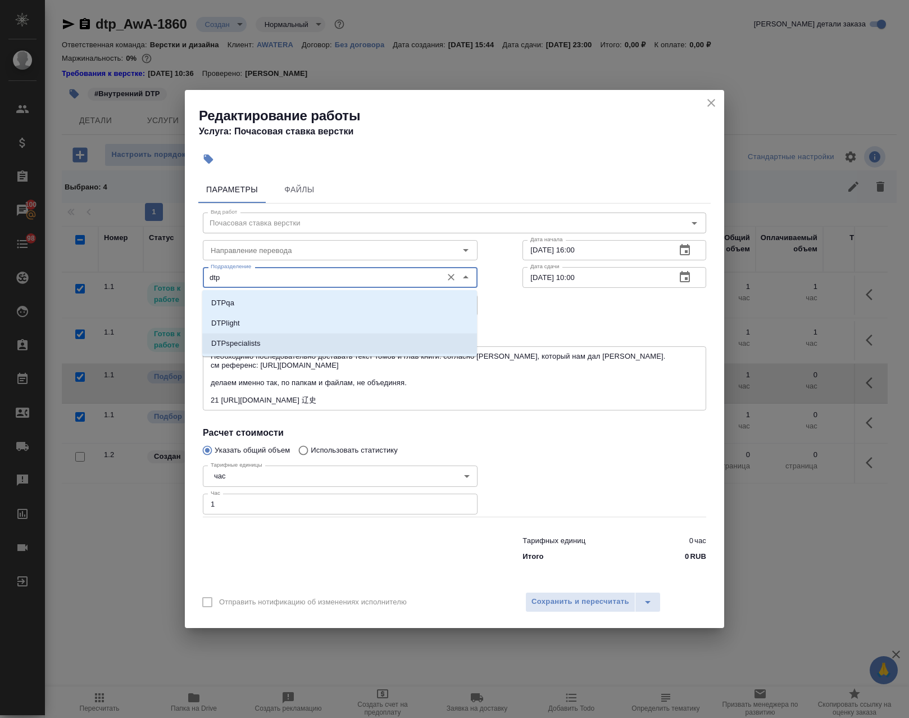
click at [279, 338] on li "DTPspecialists" at bounding box center [339, 343] width 275 height 20
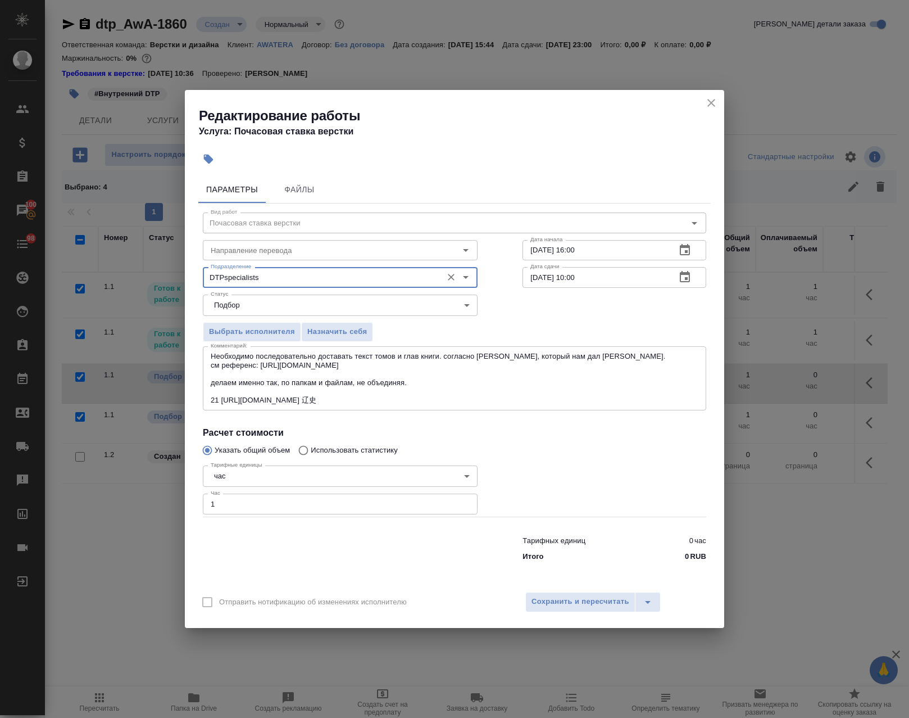
type input "DTPspecialists"
click at [214, 155] on button "button" at bounding box center [208, 159] width 25 height 25
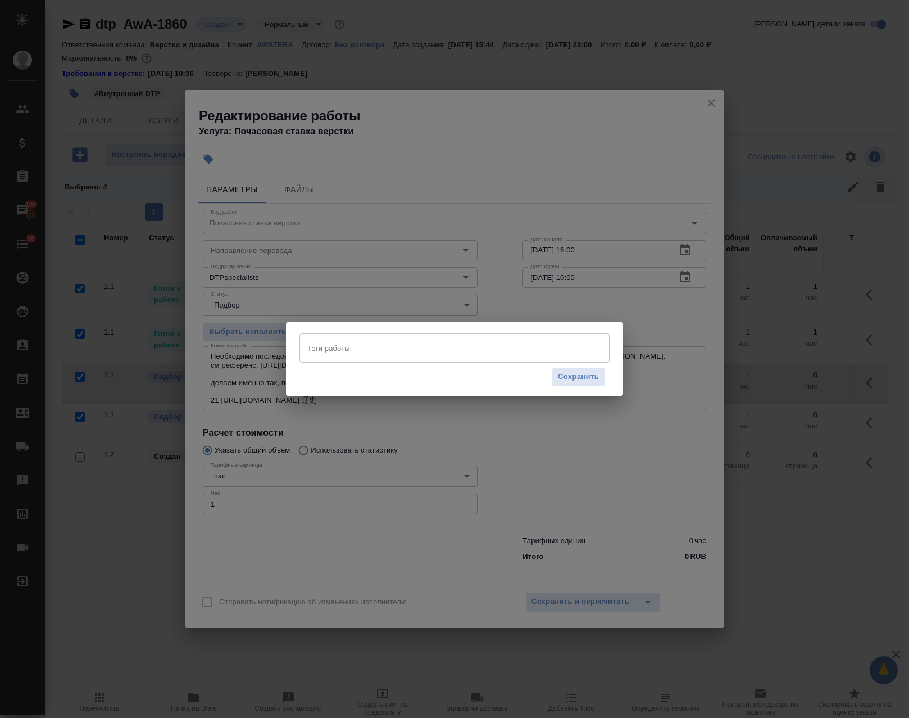
click at [412, 347] on input "Тэги работы" at bounding box center [444, 347] width 279 height 19
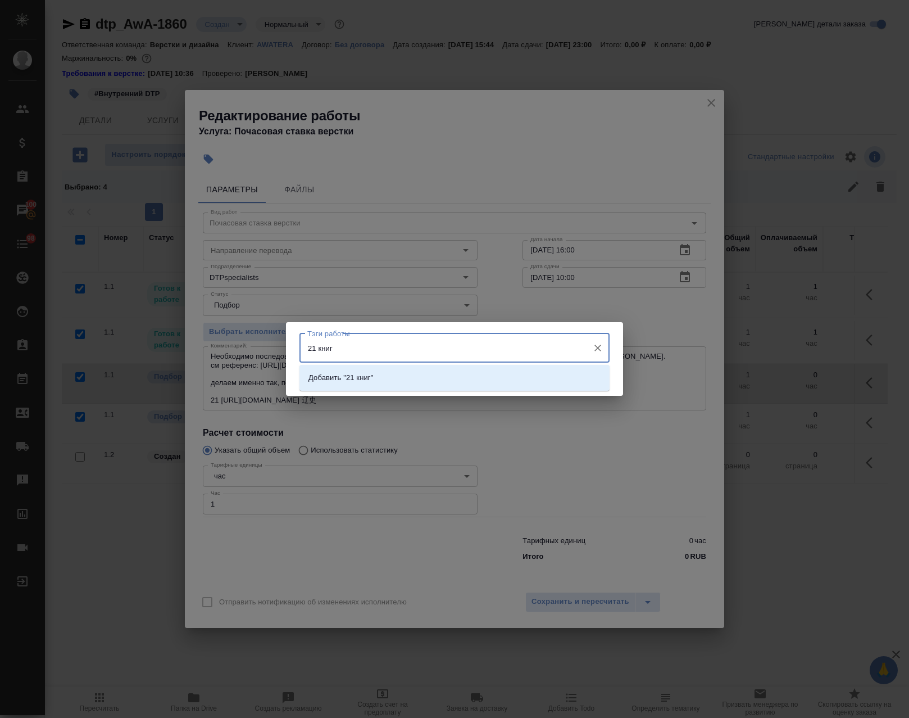
type input "21 книга"
click at [464, 374] on li "Добавить "21 книга"" at bounding box center [455, 377] width 310 height 20
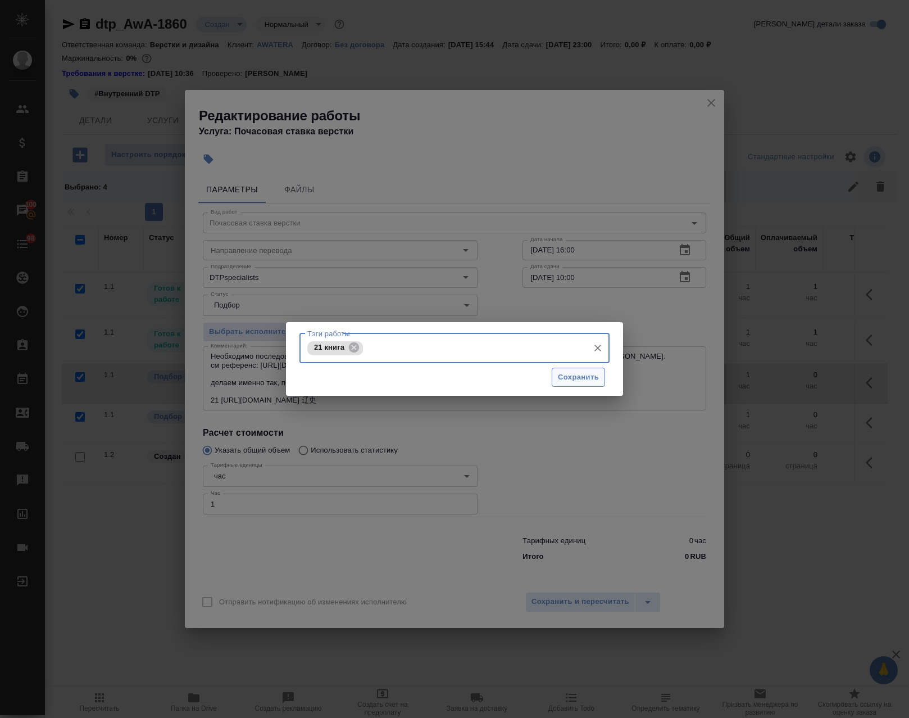
click at [572, 379] on span "Сохранить" at bounding box center [578, 377] width 41 height 13
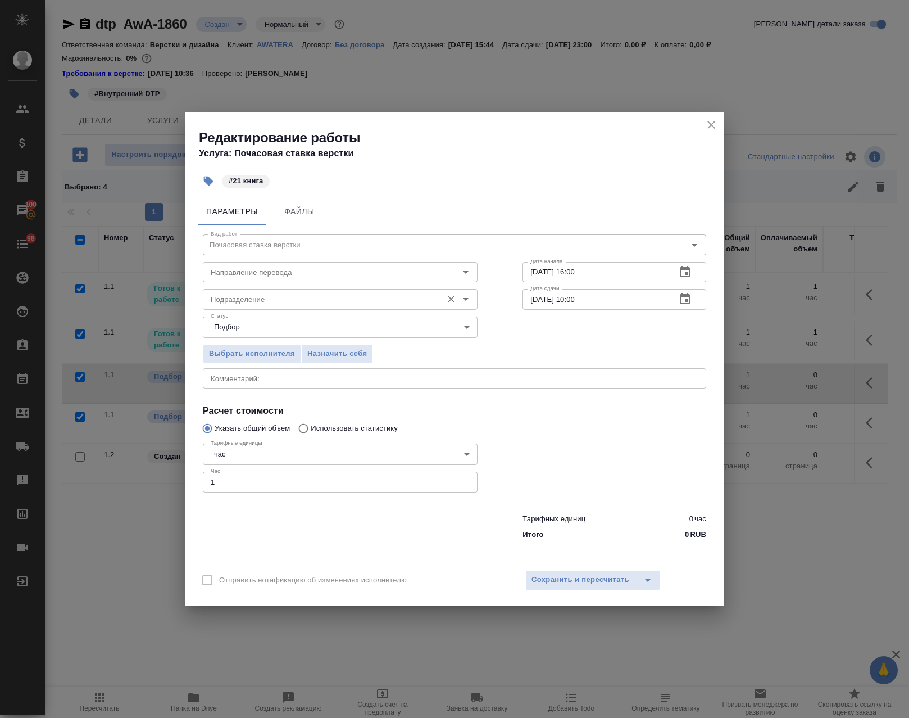
click at [289, 296] on input "Подразделение" at bounding box center [321, 298] width 230 height 13
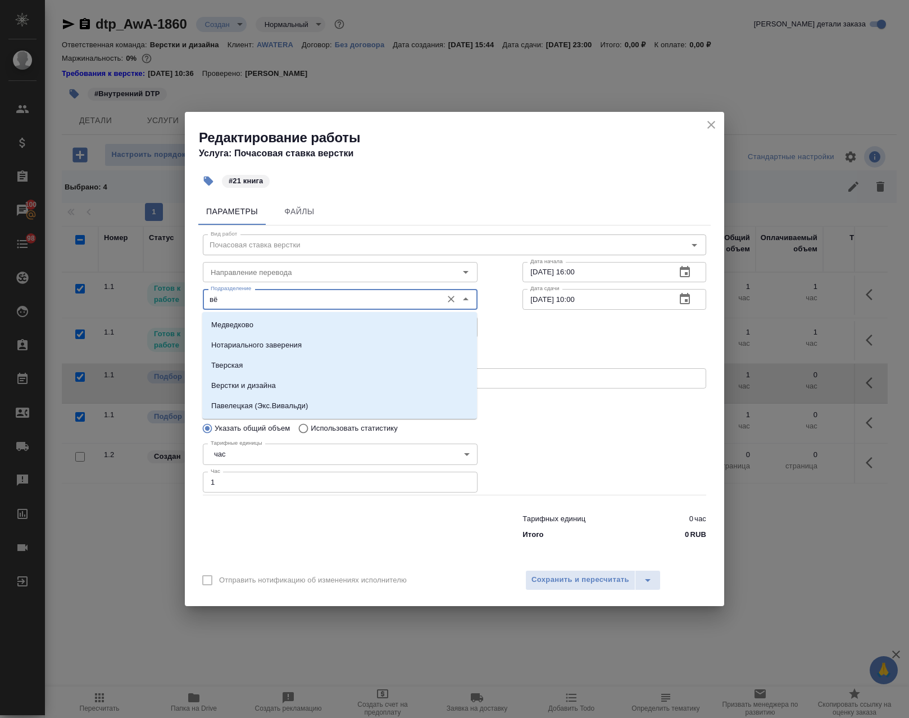
type input "в"
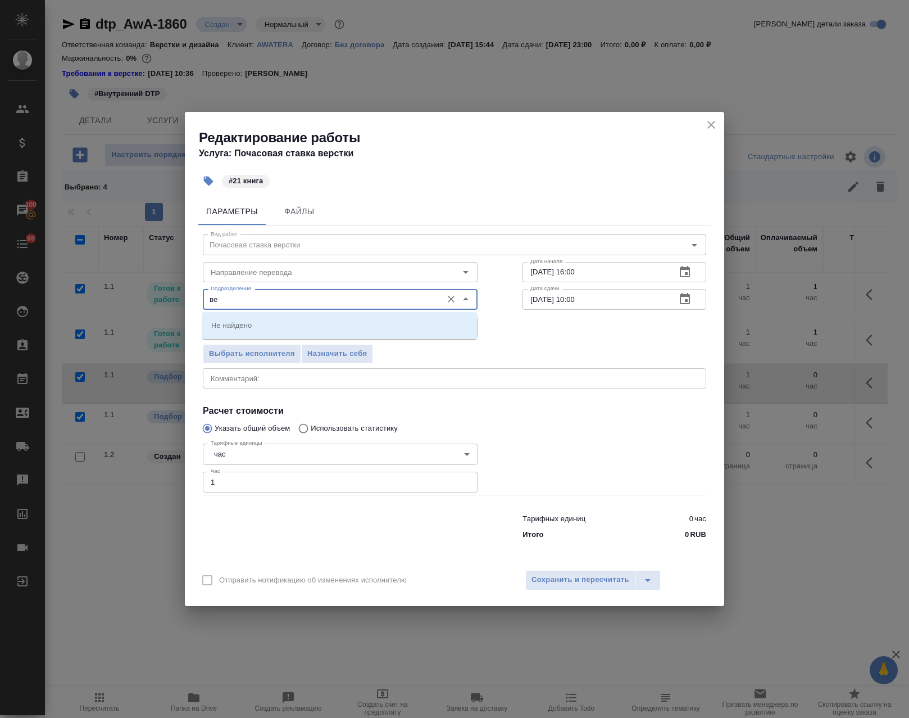
type input "в"
type input "DTPspecialists"
click at [559, 560] on div "Параметры Файлы Вид работ Почасовая ставка верстки Вид работ Направление перево…" at bounding box center [454, 377] width 539 height 369
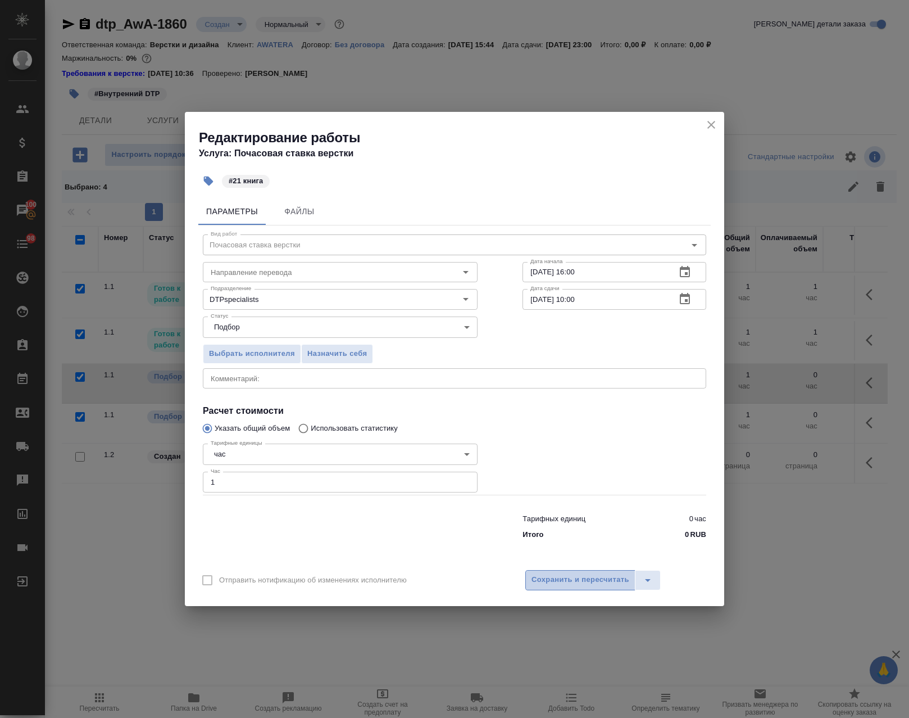
click at [562, 577] on span "Сохранить и пересчитать" at bounding box center [581, 579] width 98 height 13
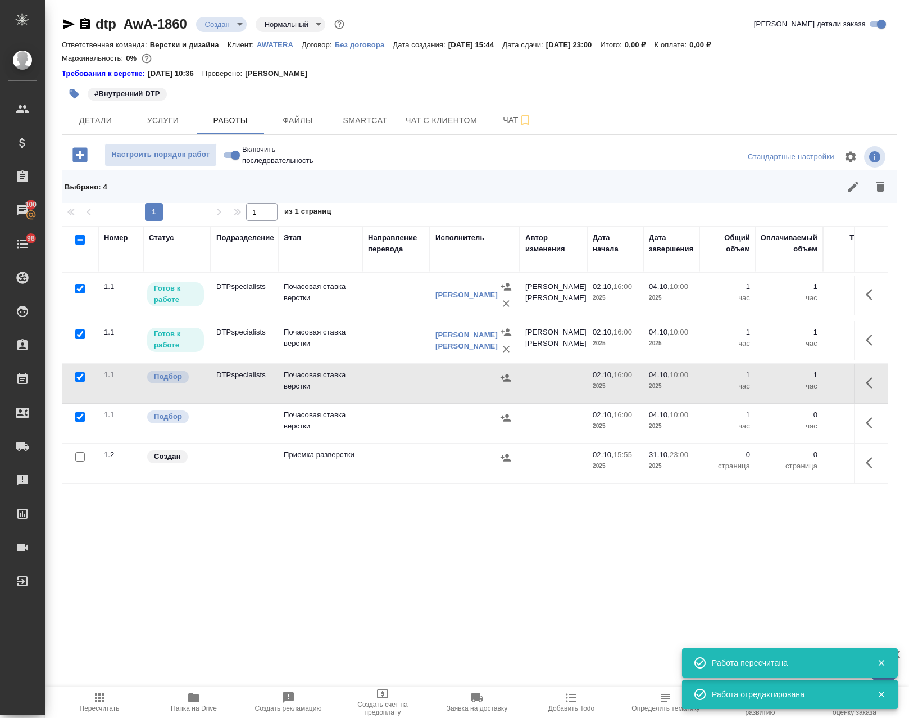
click at [861, 348] on button "button" at bounding box center [872, 339] width 27 height 27
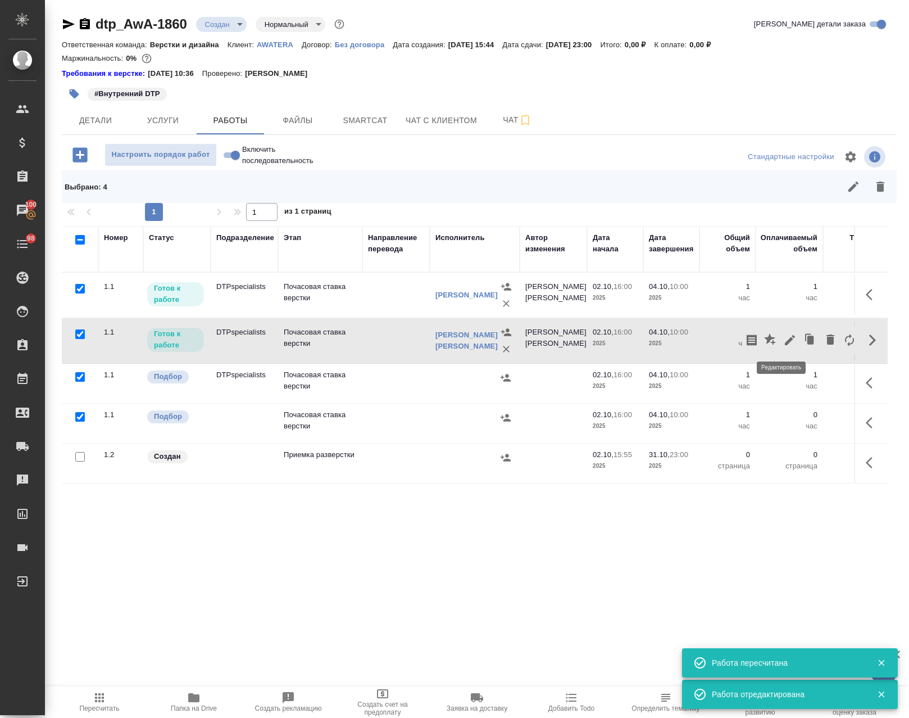
click at [785, 338] on icon "button" at bounding box center [790, 340] width 10 height 10
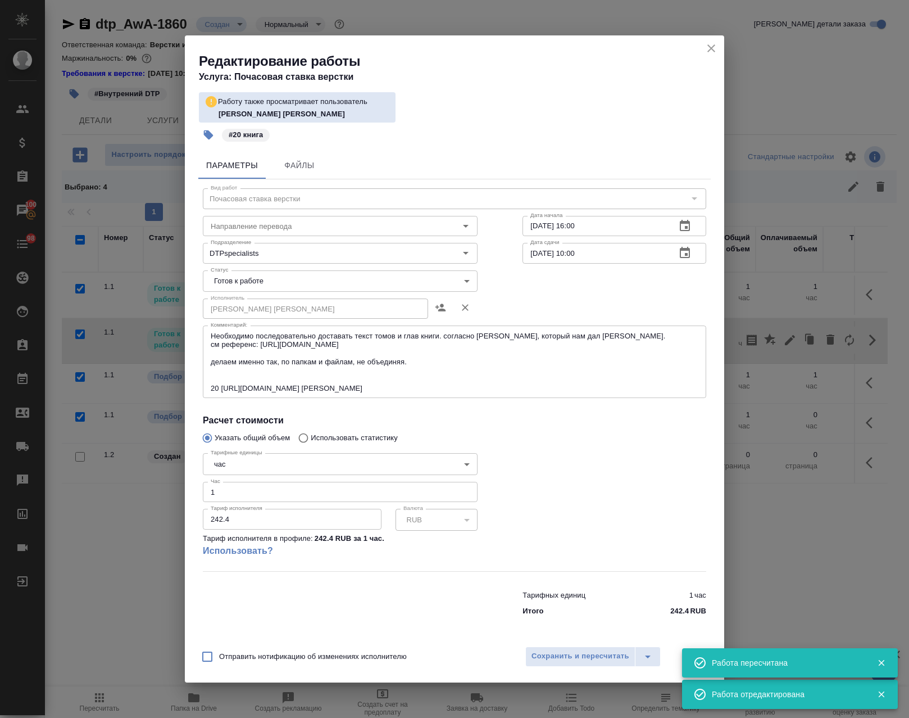
click at [326, 372] on textarea "Необходимо последовательно доставать текст томов и глав книги. согласно шаблону…" at bounding box center [455, 362] width 488 height 61
click at [709, 47] on icon "close" at bounding box center [711, 48] width 13 height 13
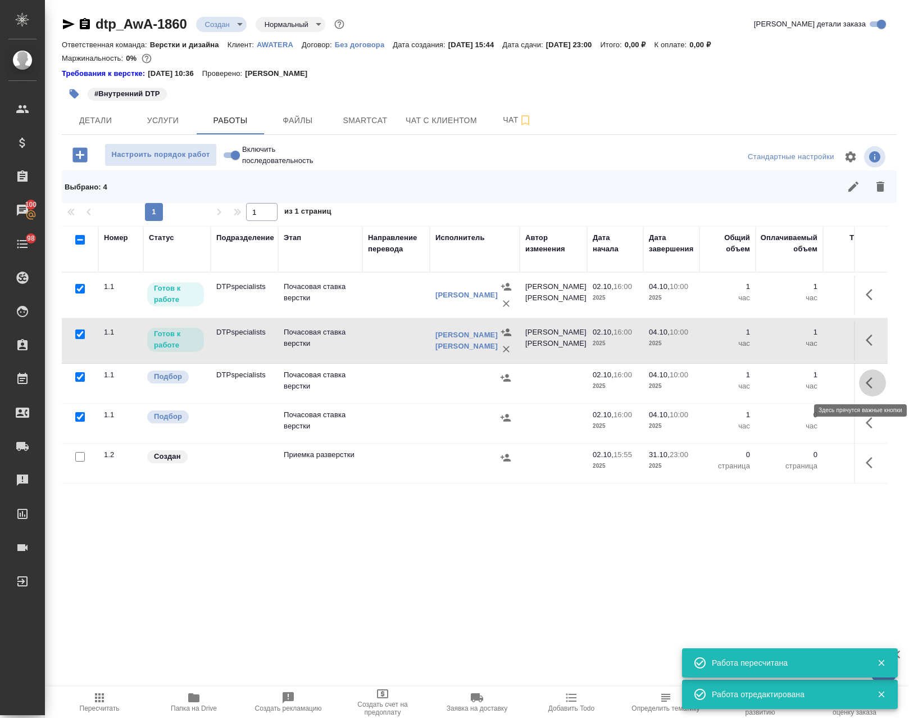
click at [866, 376] on icon "button" at bounding box center [872, 382] width 13 height 13
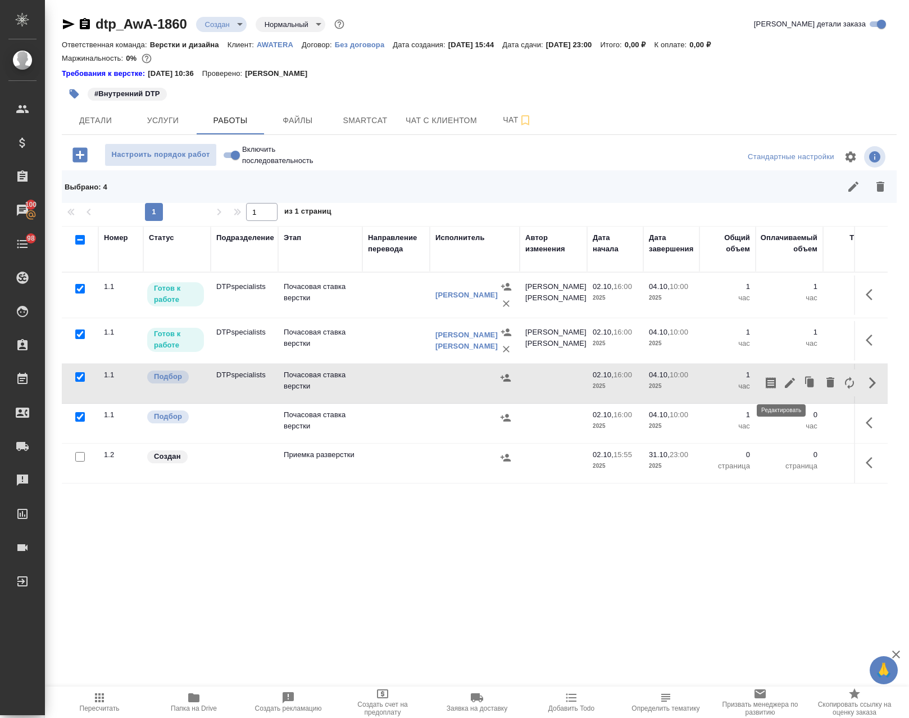
click at [784, 380] on icon "button" at bounding box center [789, 382] width 13 height 13
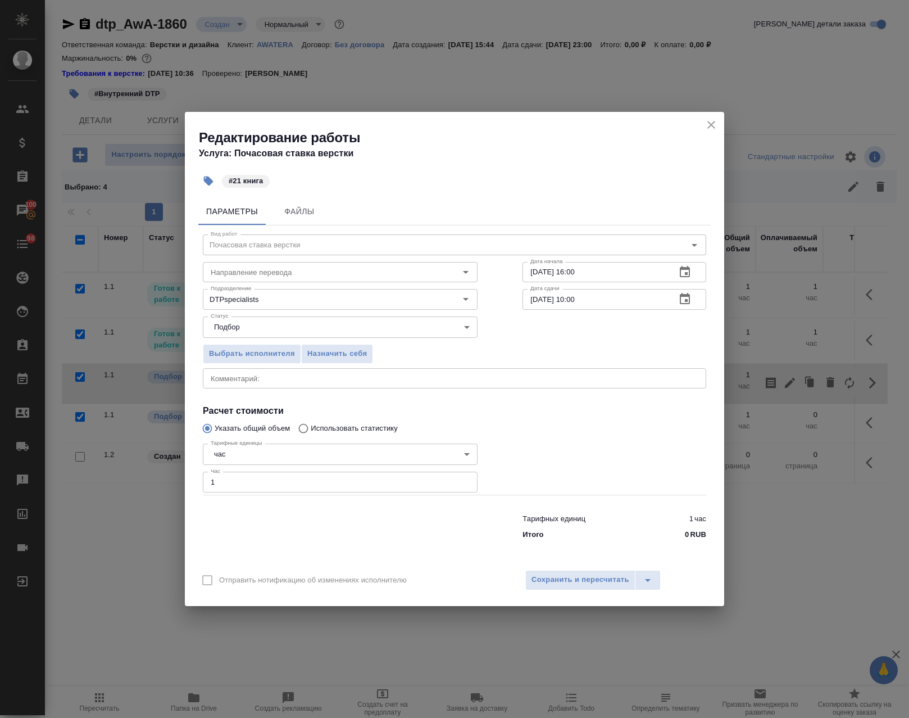
click at [289, 383] on div "x Комментарий:" at bounding box center [454, 378] width 503 height 20
paste textarea "Необходимо последовательно доставать текст томов и глав книги. согласно шаблону…"
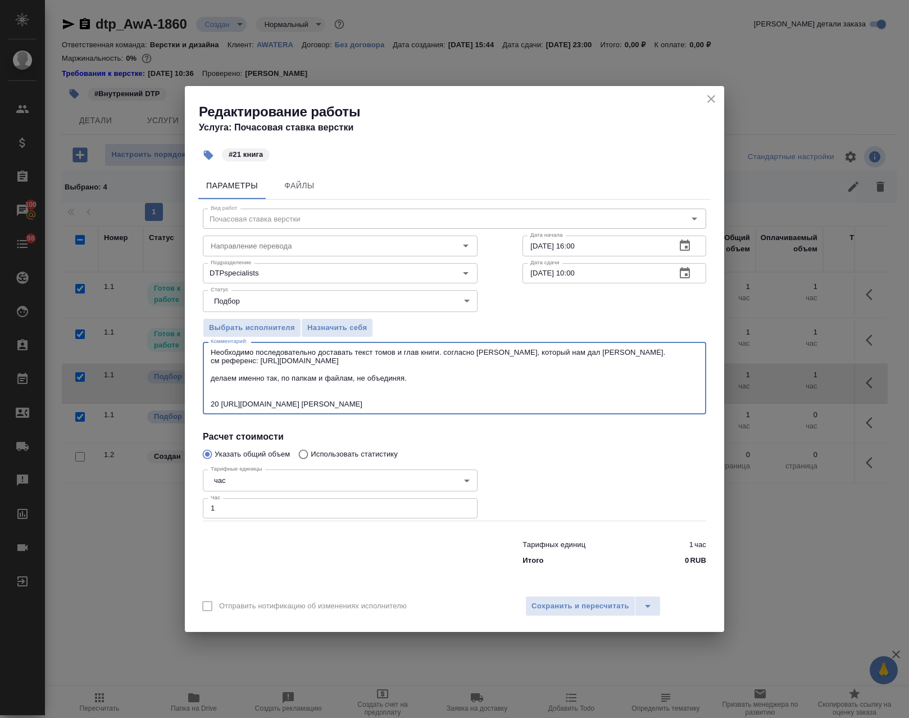
drag, startPoint x: 347, startPoint y: 396, endPoint x: 534, endPoint y: 461, distance: 198.0
click at [534, 461] on div "Вид работ Почасовая ставка верстки Вид работ Направление перевода Направление п…" at bounding box center [454, 384] width 512 height 371
paste textarea "21 https://guoxue.httpcn.com/book/liaoshi/ 辽"
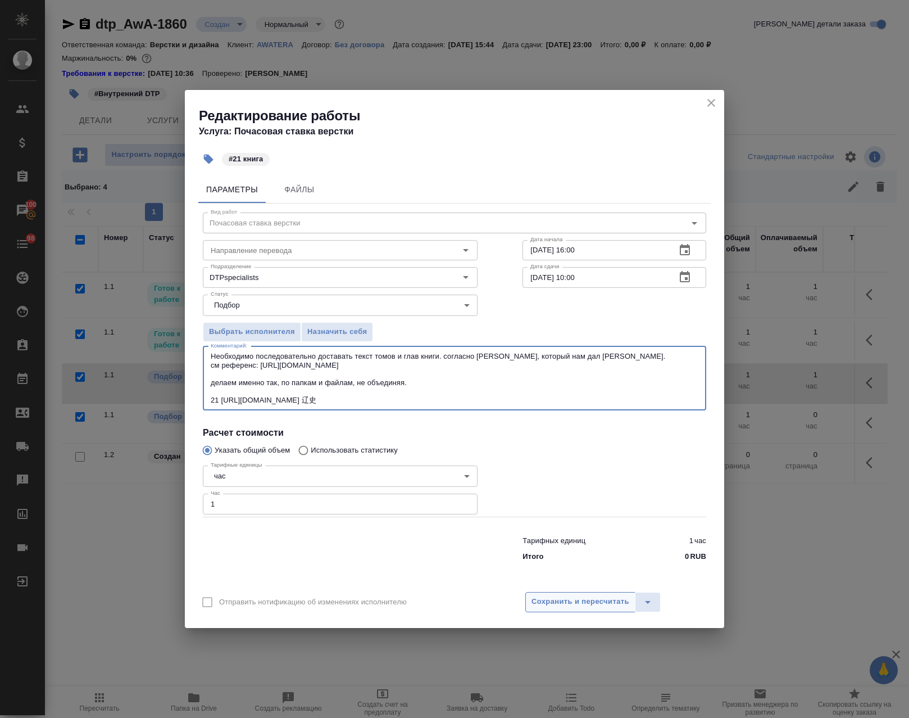
type textarea "Необходимо последовательно доставать текст томов и глав книги. согласно шаблону…"
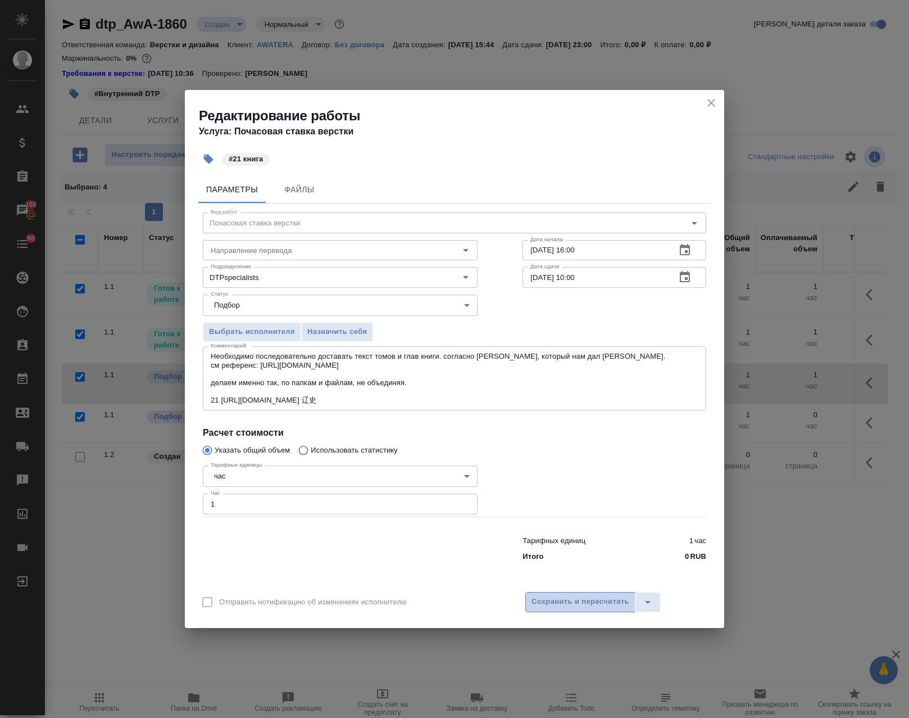
click at [573, 605] on span "Сохранить и пересчитать" at bounding box center [581, 601] width 98 height 13
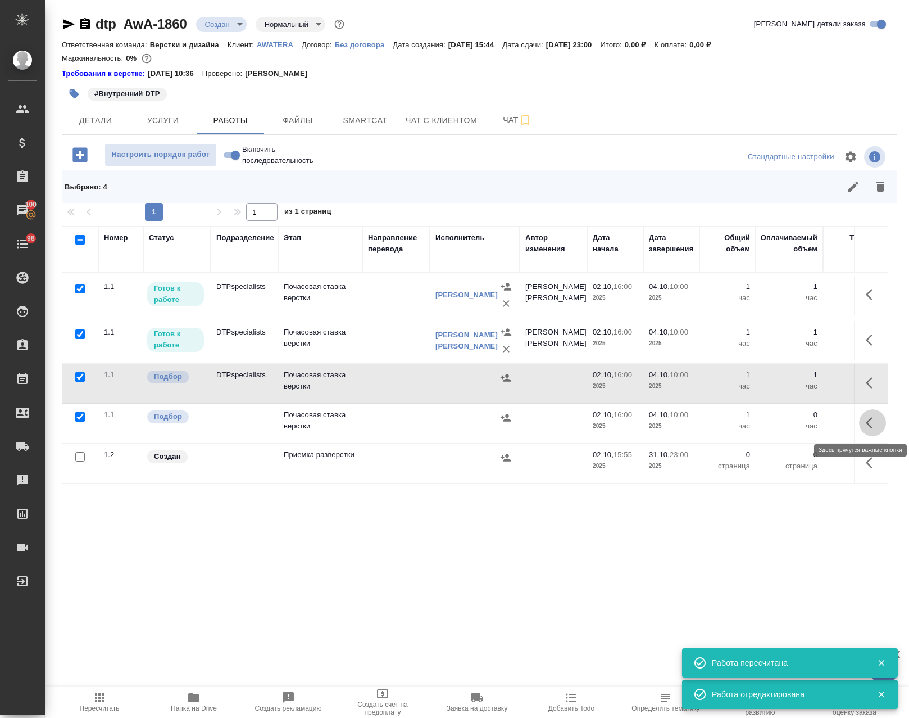
click at [866, 423] on icon "button" at bounding box center [869, 422] width 7 height 11
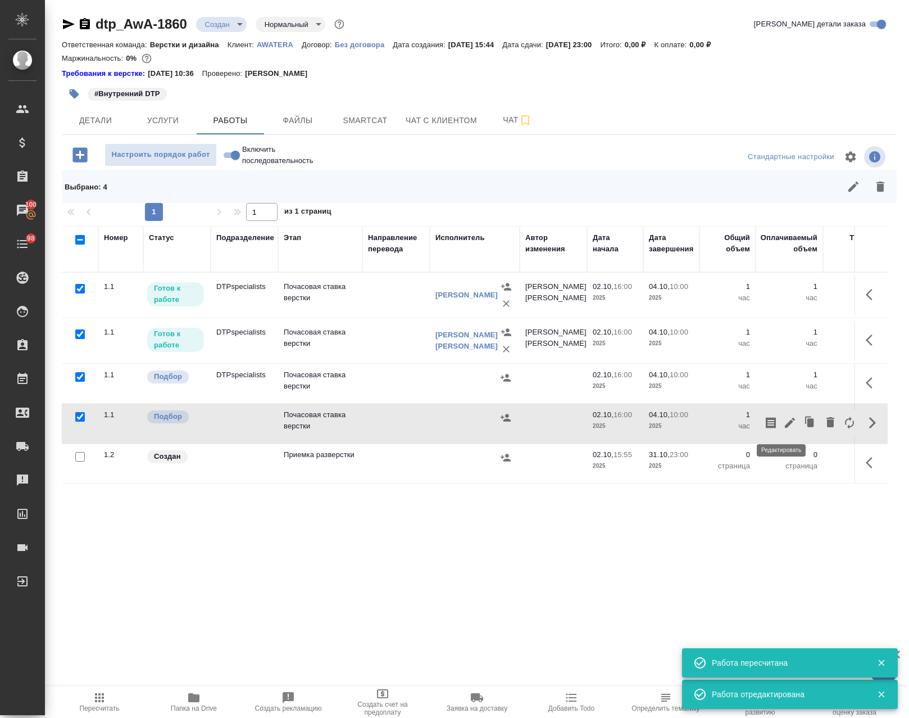
click at [785, 421] on icon "button" at bounding box center [790, 423] width 10 height 10
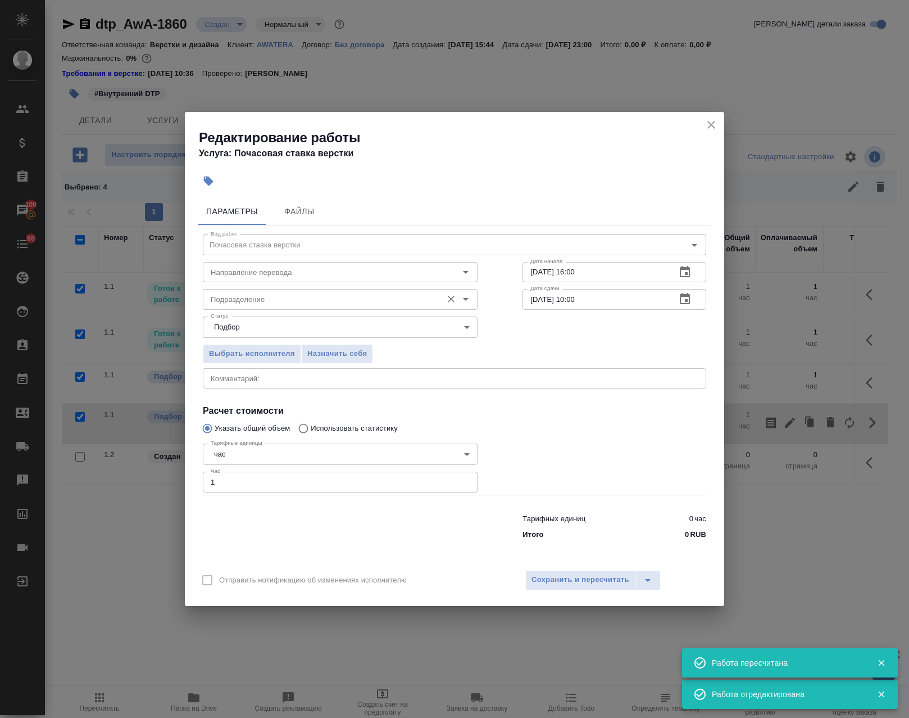
click at [239, 296] on input "Подразделение" at bounding box center [321, 298] width 230 height 13
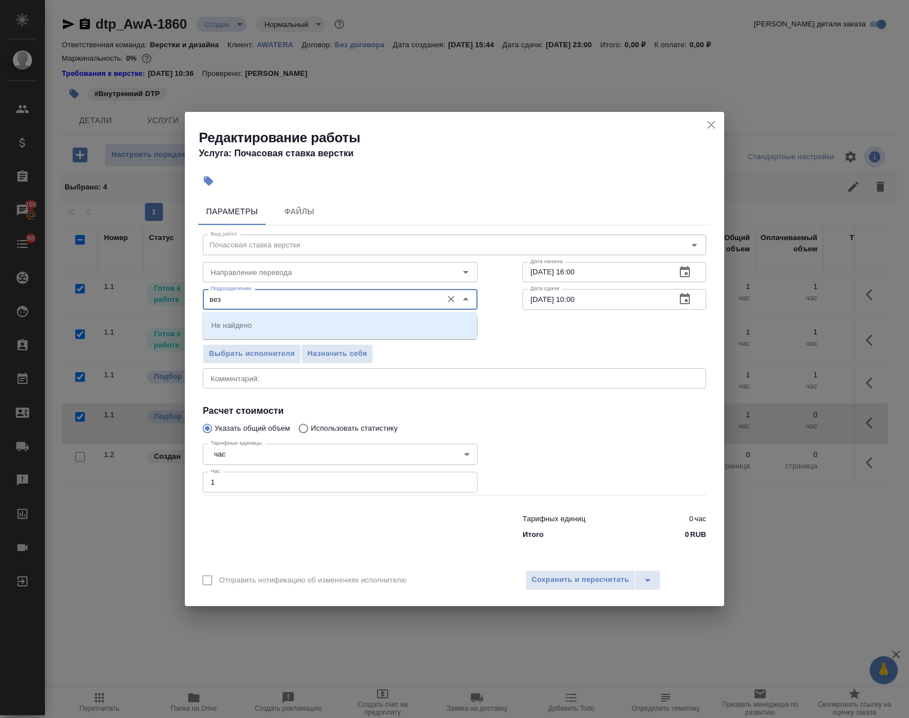
drag, startPoint x: 47, startPoint y: 293, endPoint x: 28, endPoint y: 292, distance: 19.7
click at [28, 292] on div "Редактирование работы Услуга: Почасовая ставка верстки Параметры Файлы Вид рабо…" at bounding box center [454, 359] width 909 height 718
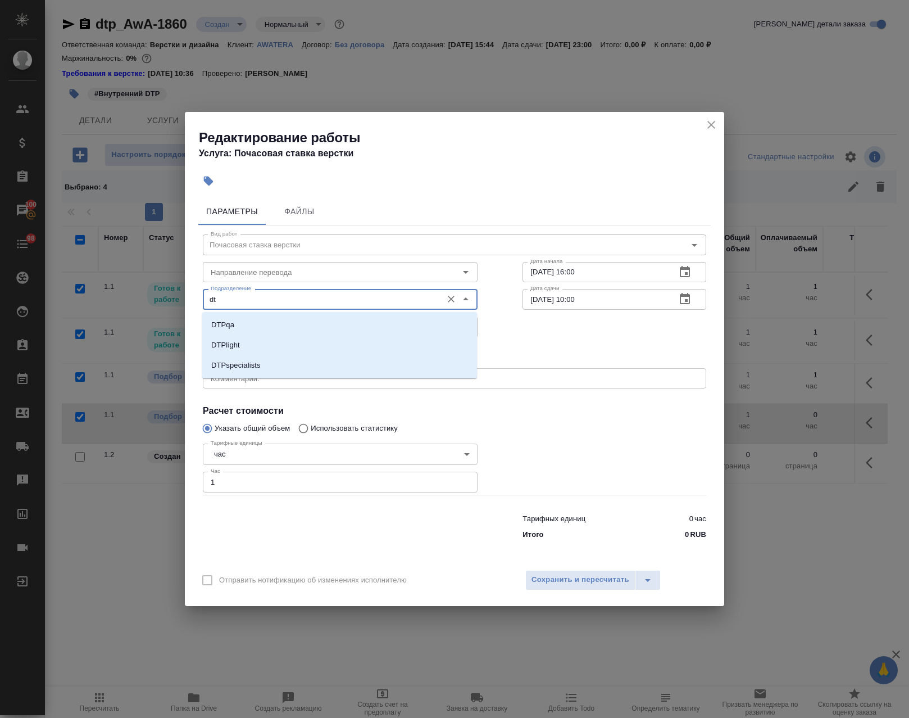
type input "dt"
click at [205, 174] on button "button" at bounding box center [208, 181] width 25 height 25
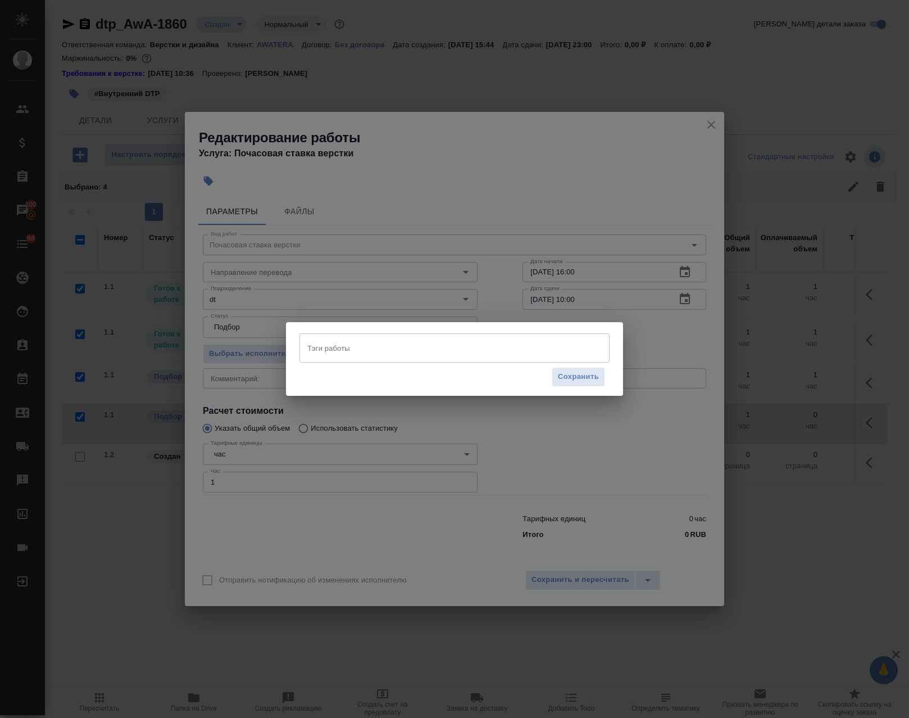
click at [347, 348] on input "Тэги работы" at bounding box center [444, 347] width 279 height 19
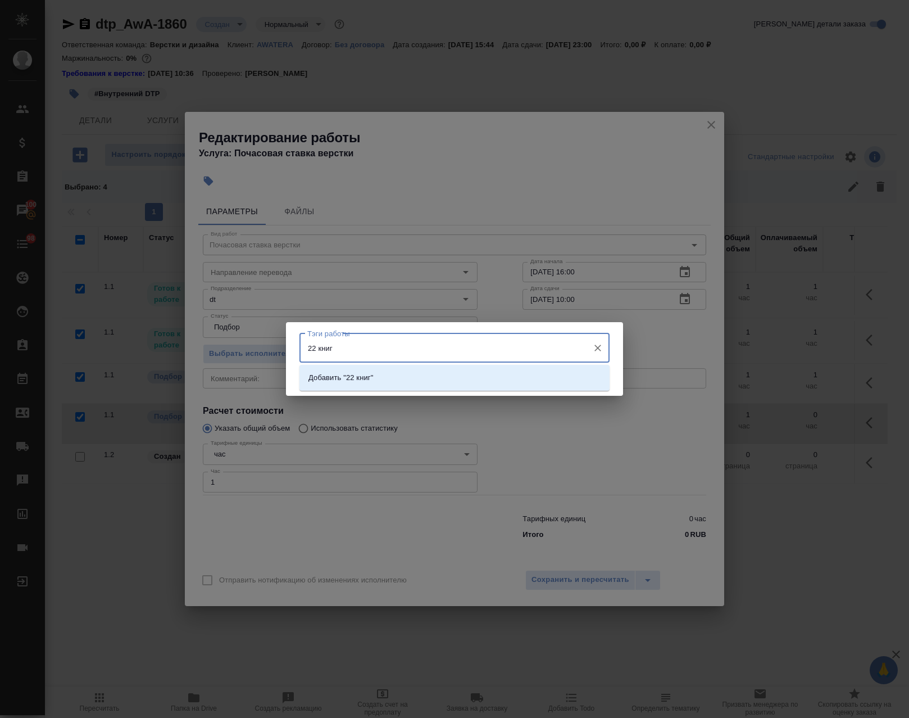
type input "22 книга"
click at [351, 379] on p "Добавить "22 книга"" at bounding box center [342, 377] width 69 height 11
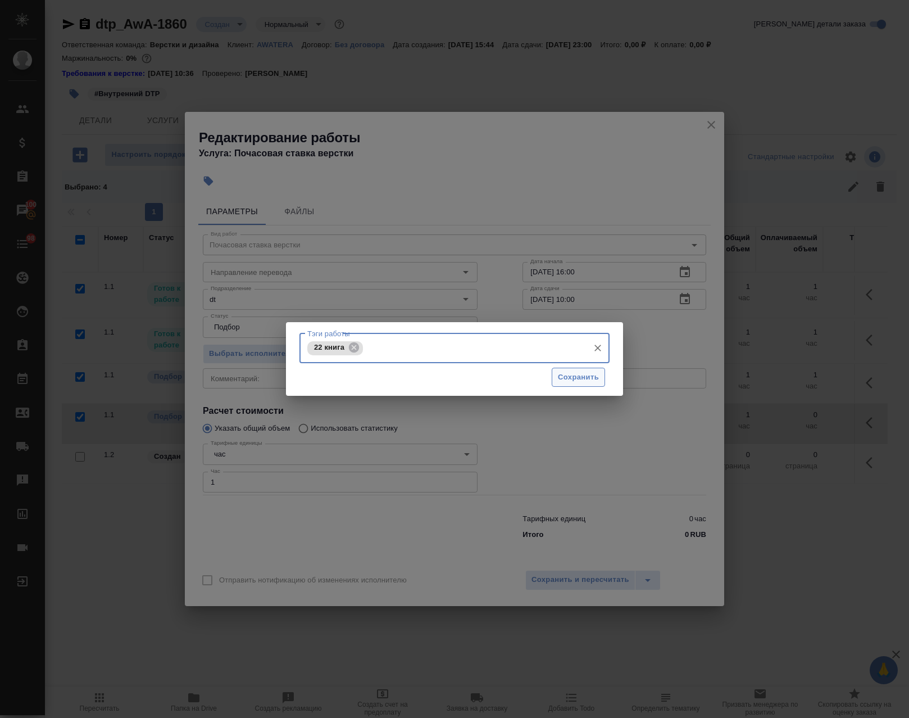
click at [592, 377] on span "Сохранить" at bounding box center [578, 377] width 41 height 13
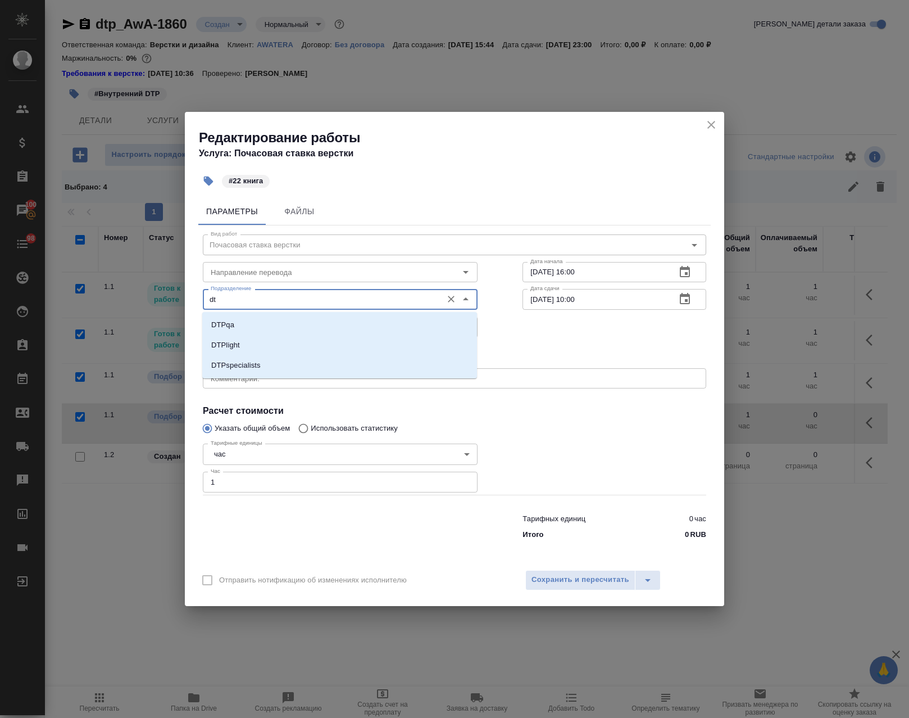
click at [253, 294] on input "dt" at bounding box center [321, 298] width 230 height 13
click at [284, 366] on li "DTPspecialists" at bounding box center [339, 365] width 275 height 20
type input "DTPspecialists"
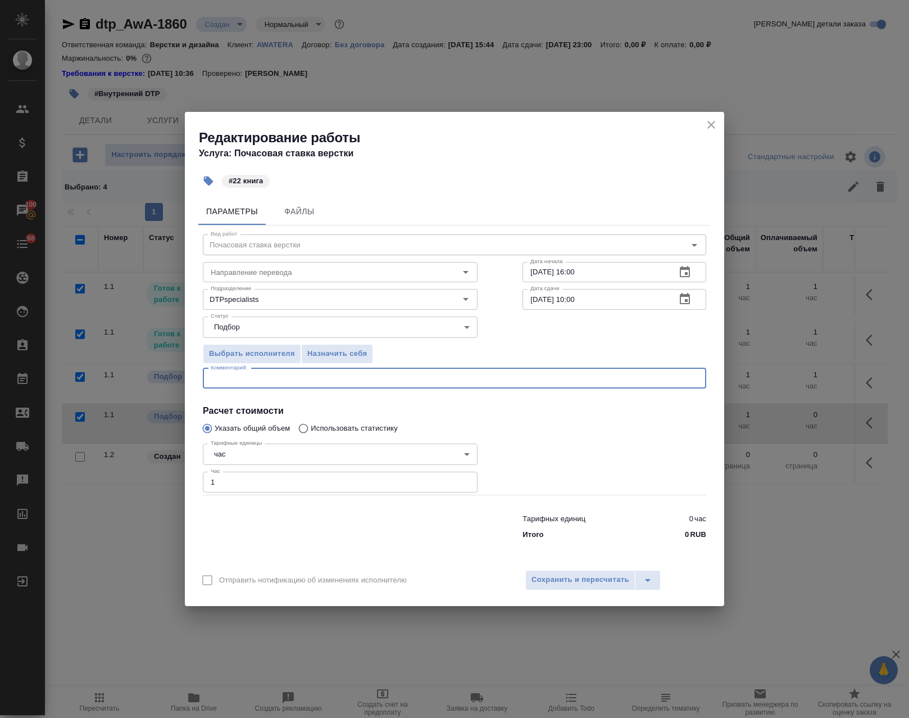
click at [261, 380] on textarea at bounding box center [455, 378] width 488 height 8
paste textarea "21 https://guoxue.httpcn.com/book/liaoshi/ 辽史"
type textarea "21 https://guoxue.httpcn.com/book/liaoshi/ 辽史"
click at [597, 579] on span "Сохранить и пересчитать" at bounding box center [581, 579] width 98 height 13
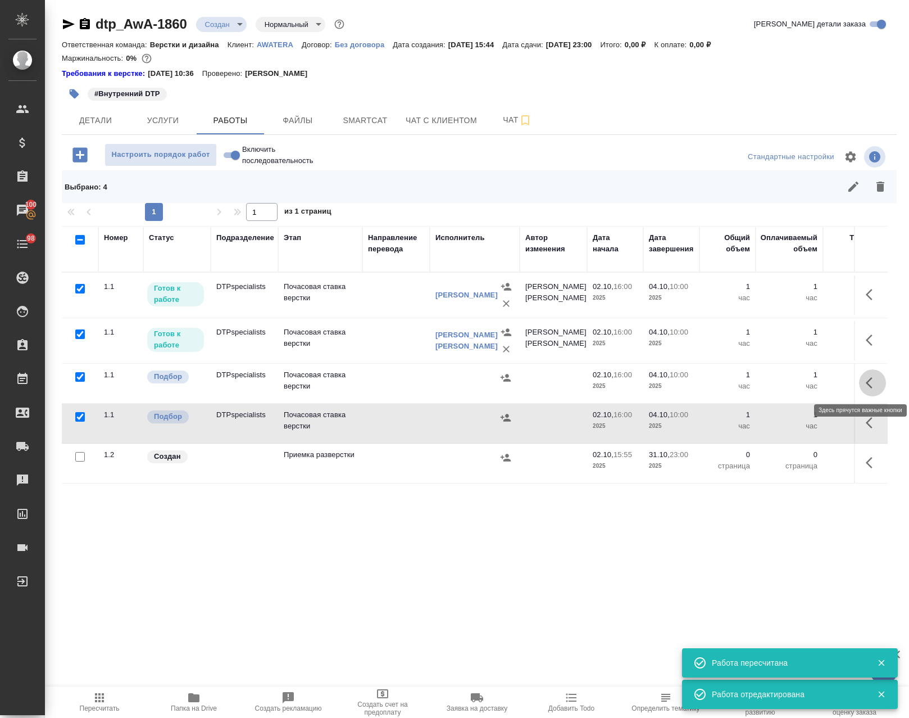
click at [859, 382] on button "button" at bounding box center [872, 382] width 27 height 27
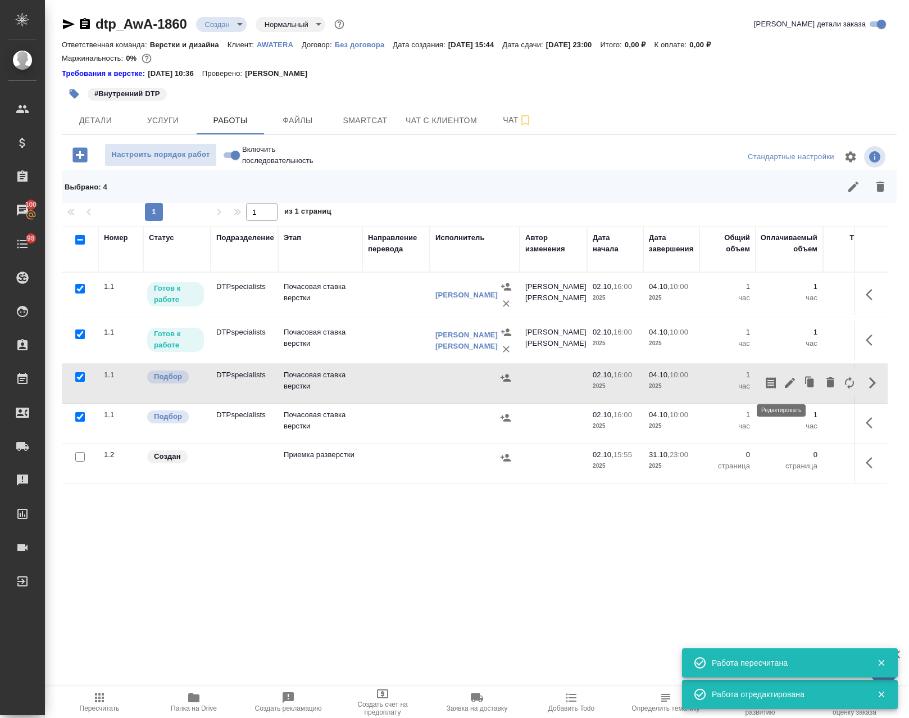
click at [784, 381] on icon "button" at bounding box center [789, 382] width 13 height 13
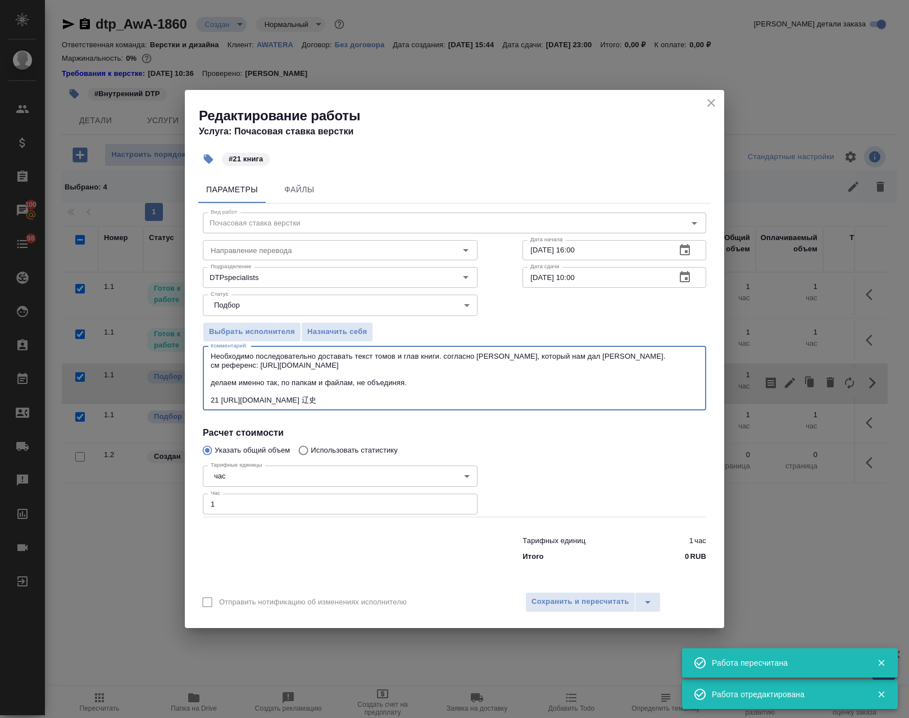
drag, startPoint x: 294, startPoint y: 366, endPoint x: 188, endPoint y: 329, distance: 113.2
click at [188, 329] on div "Параметры Файлы Вид работ Почасовая ставка верстки Вид работ Направление перево…" at bounding box center [454, 377] width 539 height 412
click at [710, 102] on icon "close" at bounding box center [711, 103] width 8 height 8
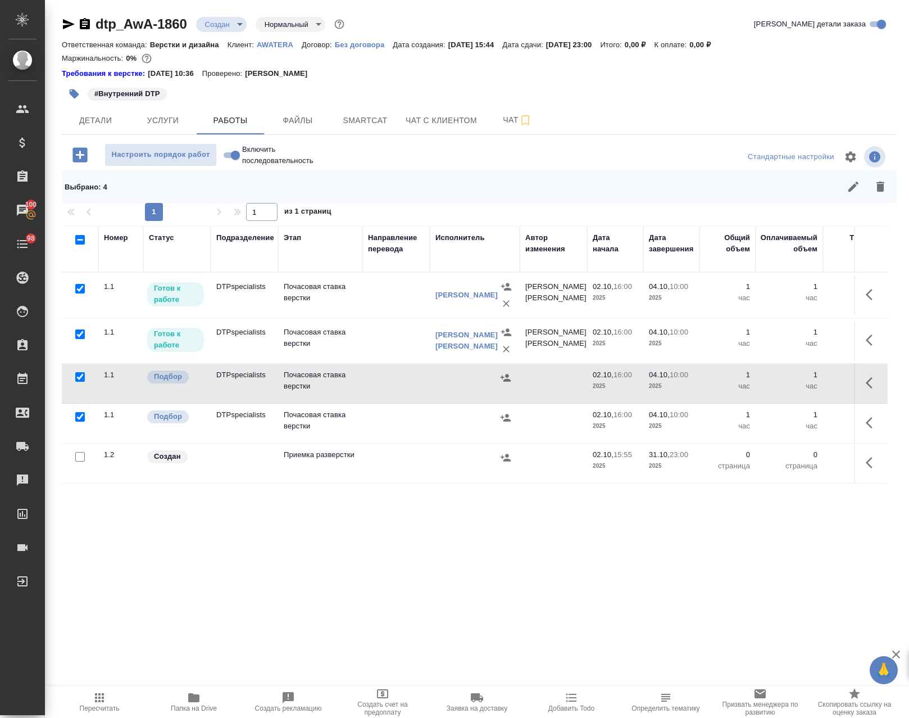
click at [866, 420] on icon "button" at bounding box center [872, 422] width 13 height 13
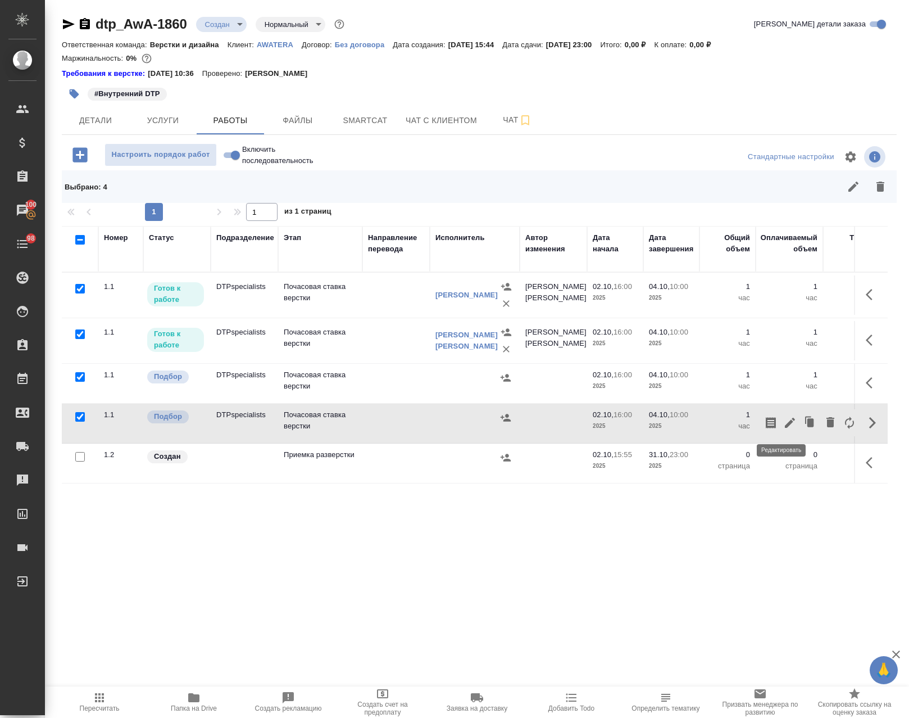
click at [783, 424] on icon "button" at bounding box center [789, 422] width 13 height 13
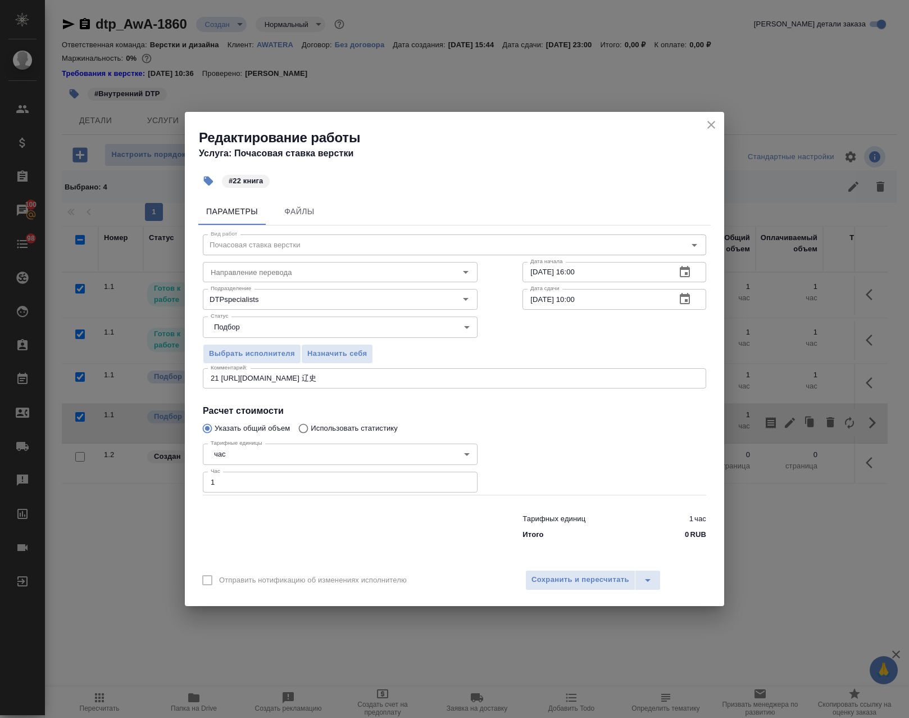
click at [414, 376] on textarea "21 https://guoxue.httpcn.com/book/liaoshi/ 辽史" at bounding box center [455, 378] width 488 height 8
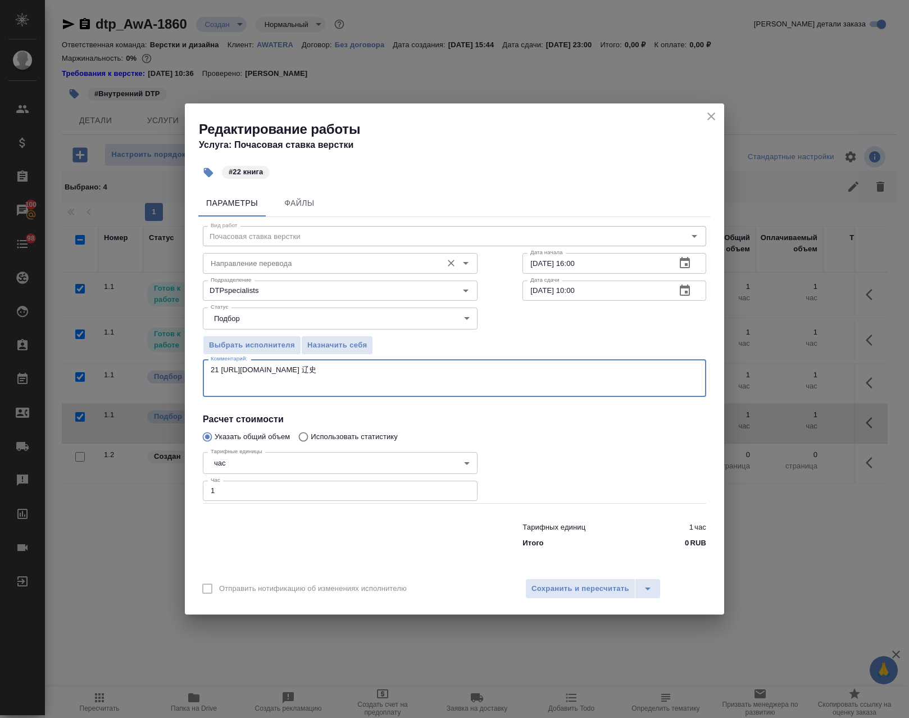
paste textarea "Необходимо последовательно доставать текст томов и глав книги. согласно шаблону…"
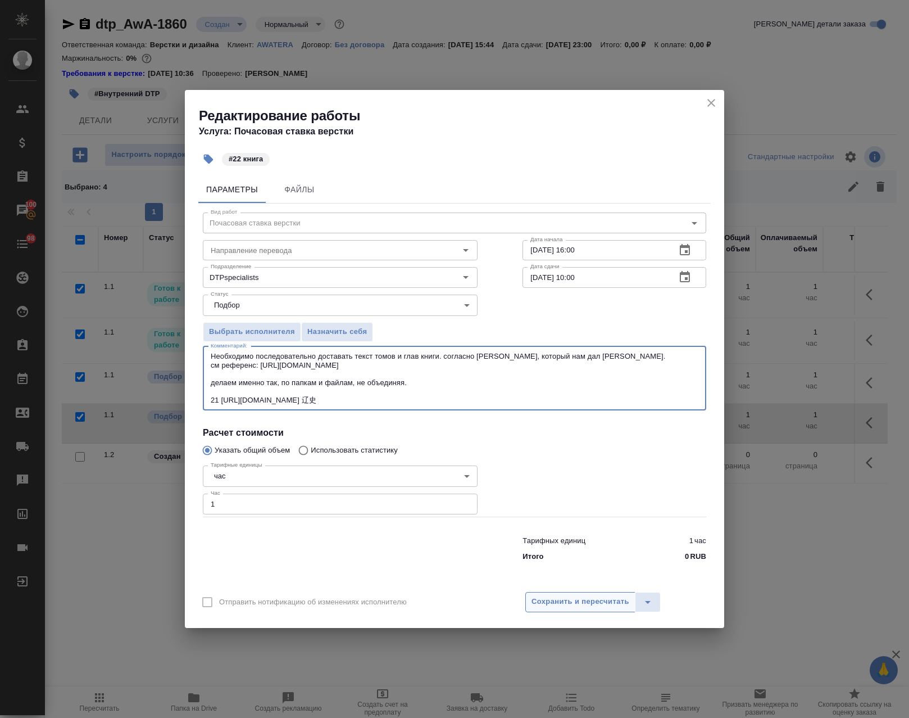
type textarea "Необходимо последовательно доставать текст томов и глав книги. согласно шаблону…"
click at [562, 603] on span "Сохранить и пересчитать" at bounding box center [581, 601] width 98 height 13
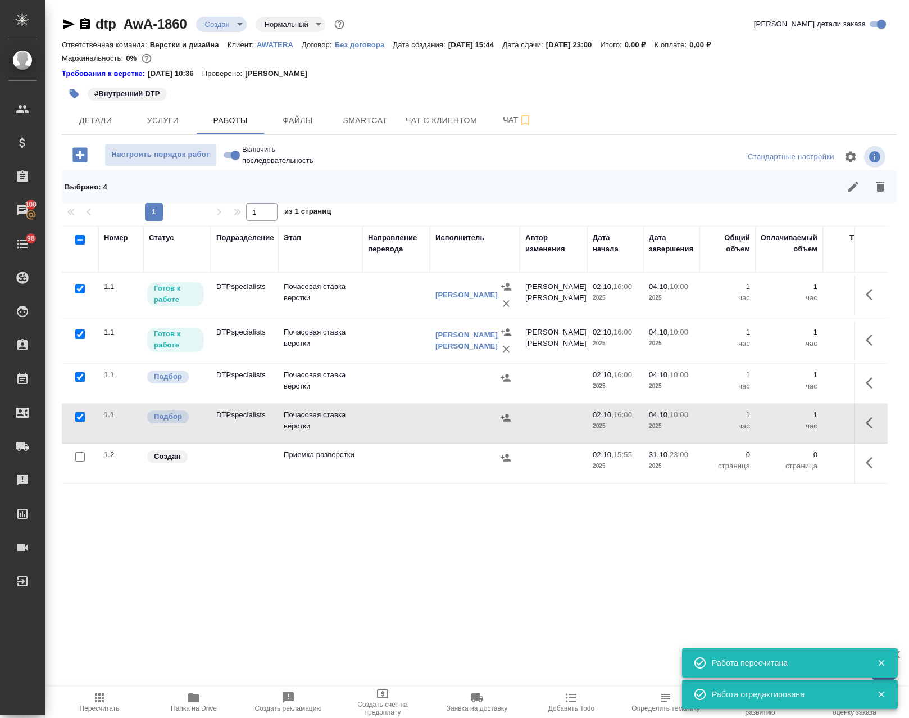
click at [228, 21] on body "🙏 .cls-1 fill:#fff; AWATERA Avdeenko Kirill Клиенты Спецификации Заказы 100 Чат…" at bounding box center [454, 359] width 909 height 718
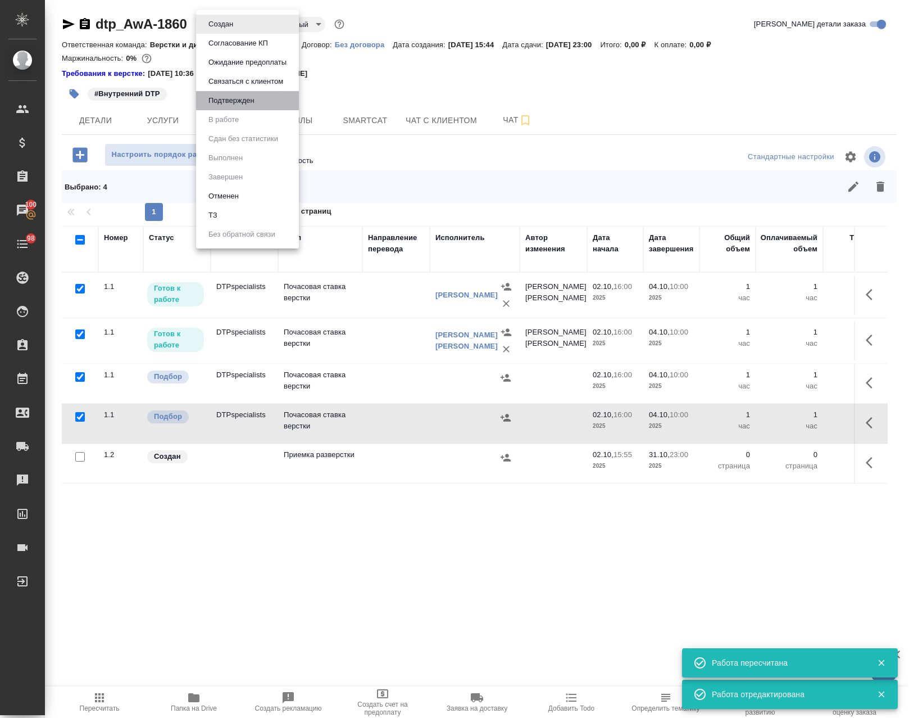
click at [240, 105] on button "Подтвержден" at bounding box center [231, 100] width 53 height 12
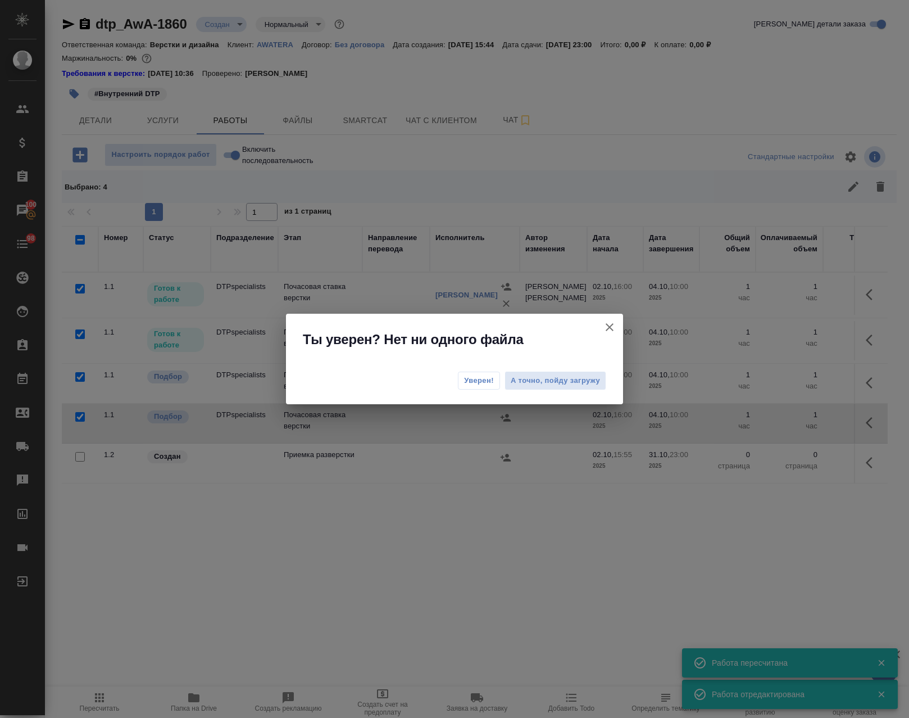
click at [484, 388] on button "Уверен!" at bounding box center [479, 380] width 42 height 18
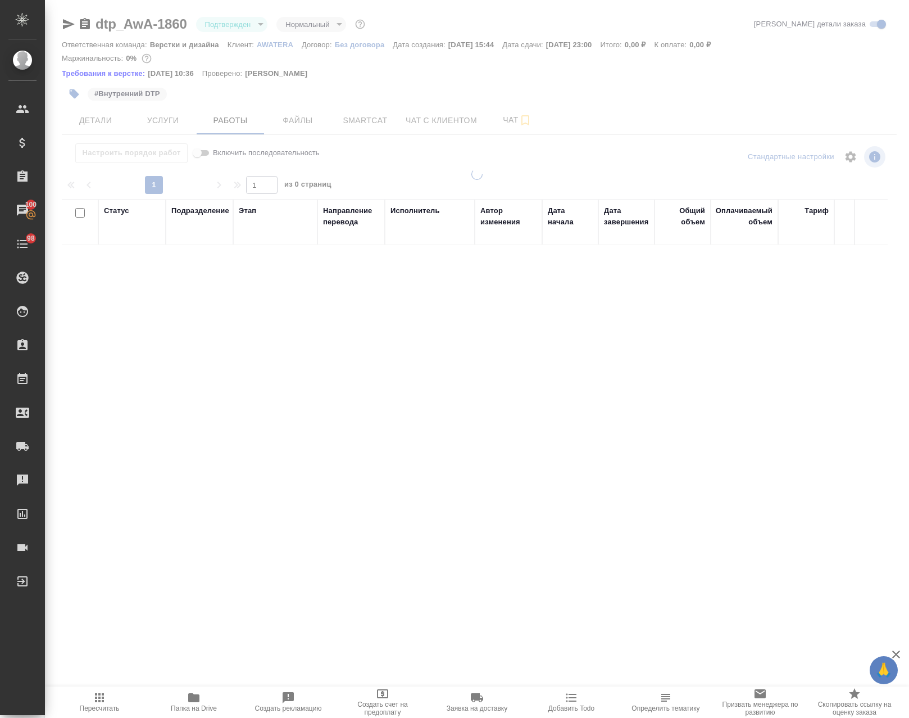
click at [96, 120] on div at bounding box center [477, 359] width 864 height 718
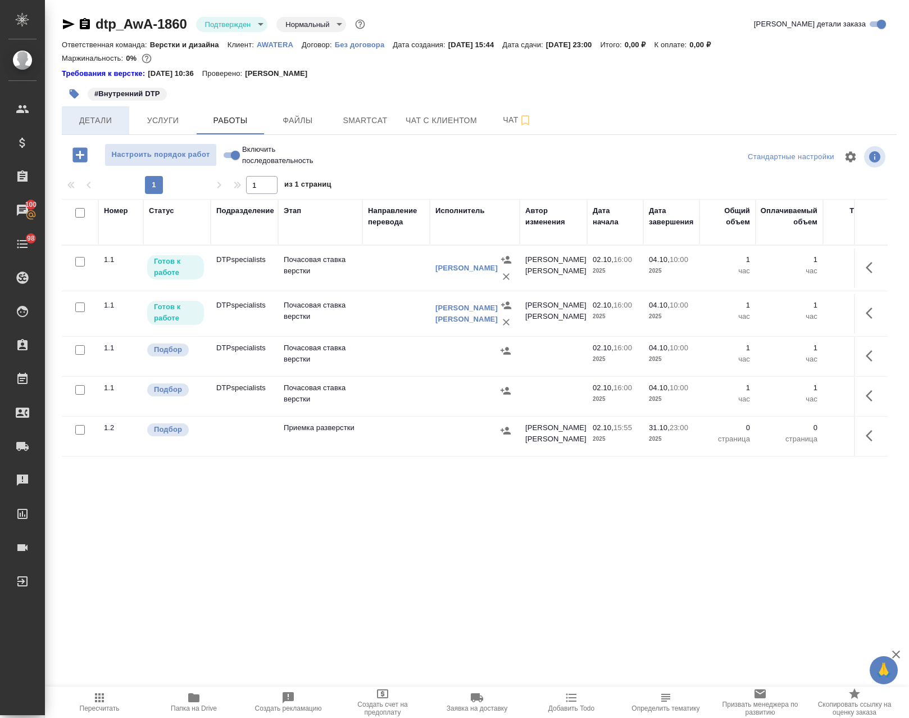
click at [95, 120] on span "Детали" at bounding box center [96, 121] width 54 height 14
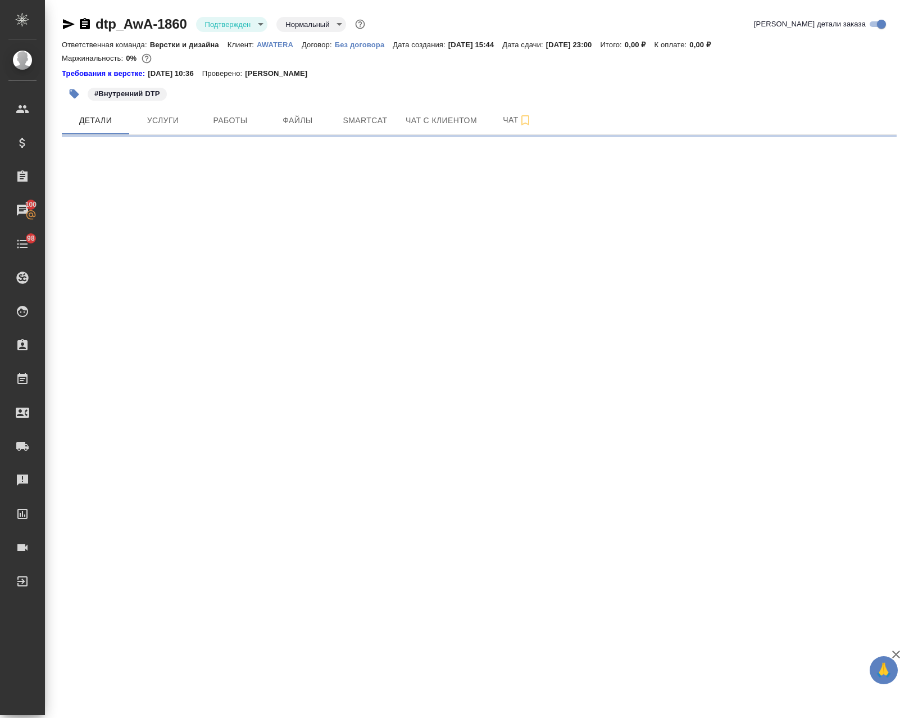
select select "RU"
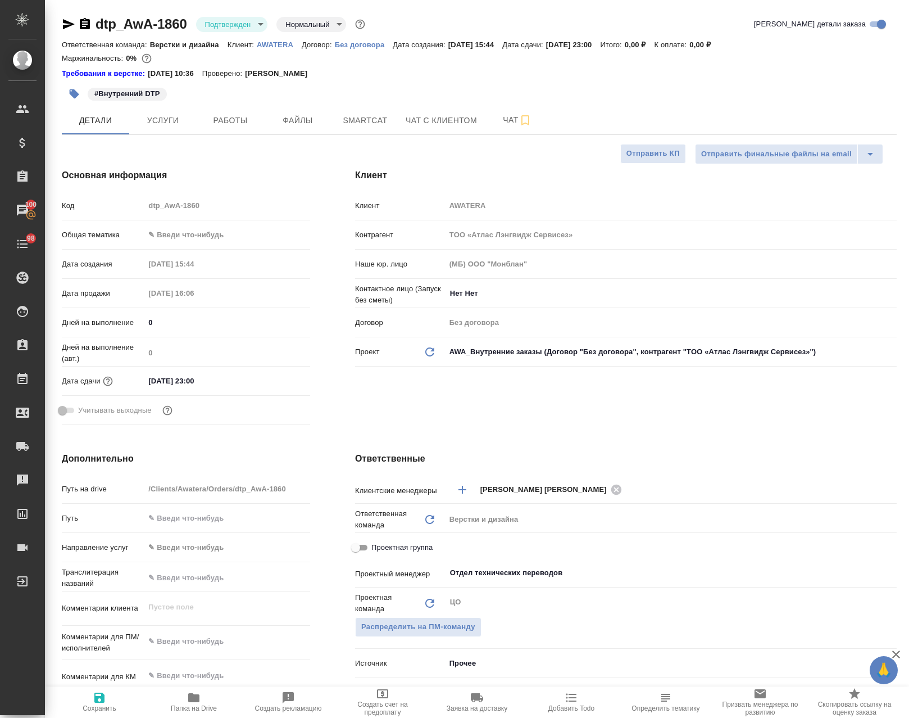
type textarea "x"
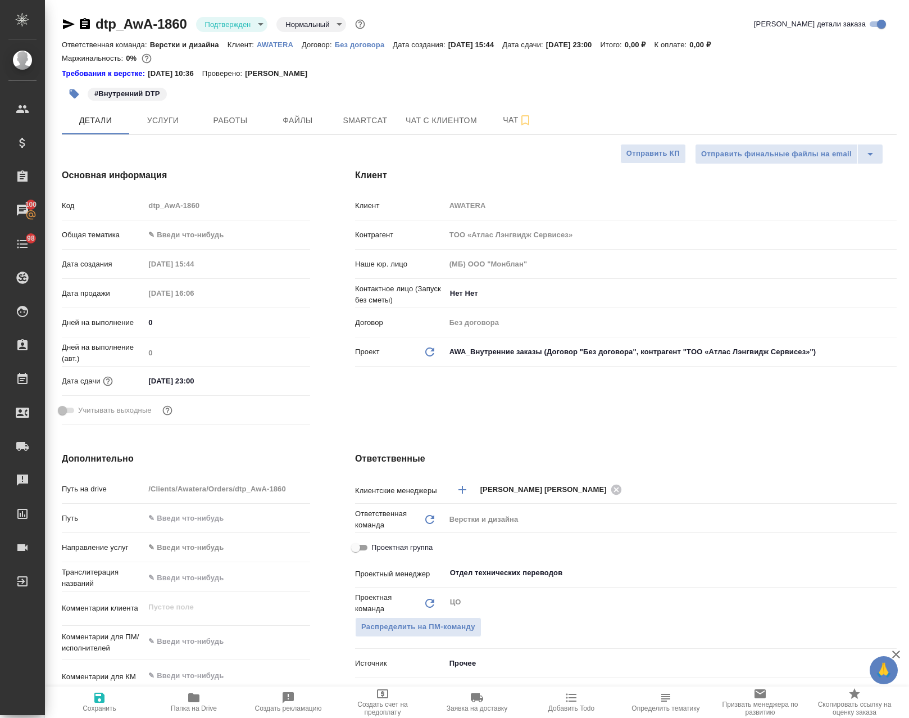
type textarea "x"
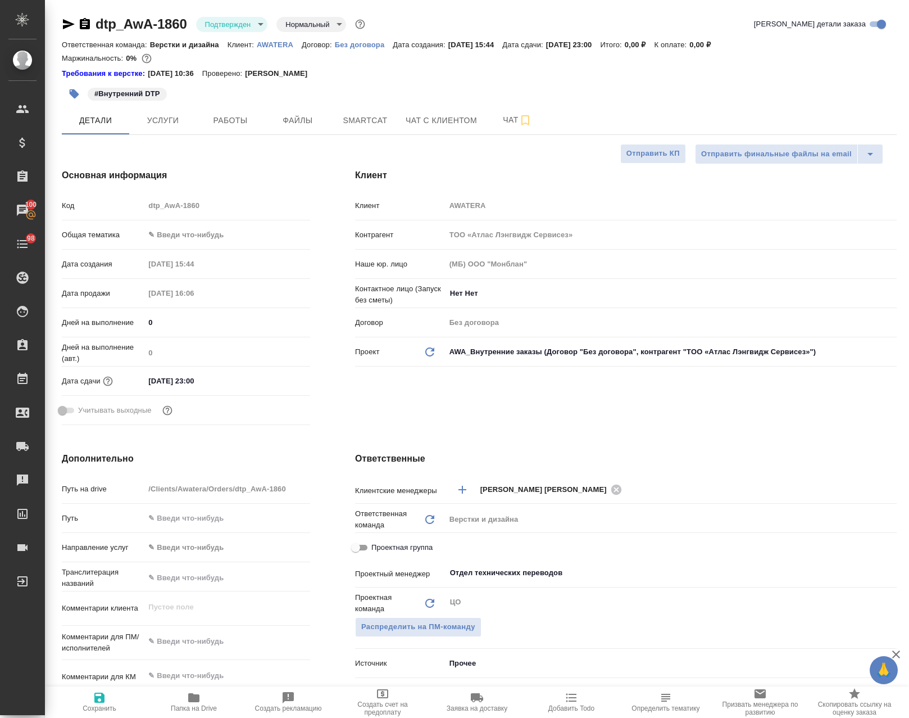
type textarea "x"
click at [253, 124] on span "Работы" at bounding box center [230, 121] width 54 height 14
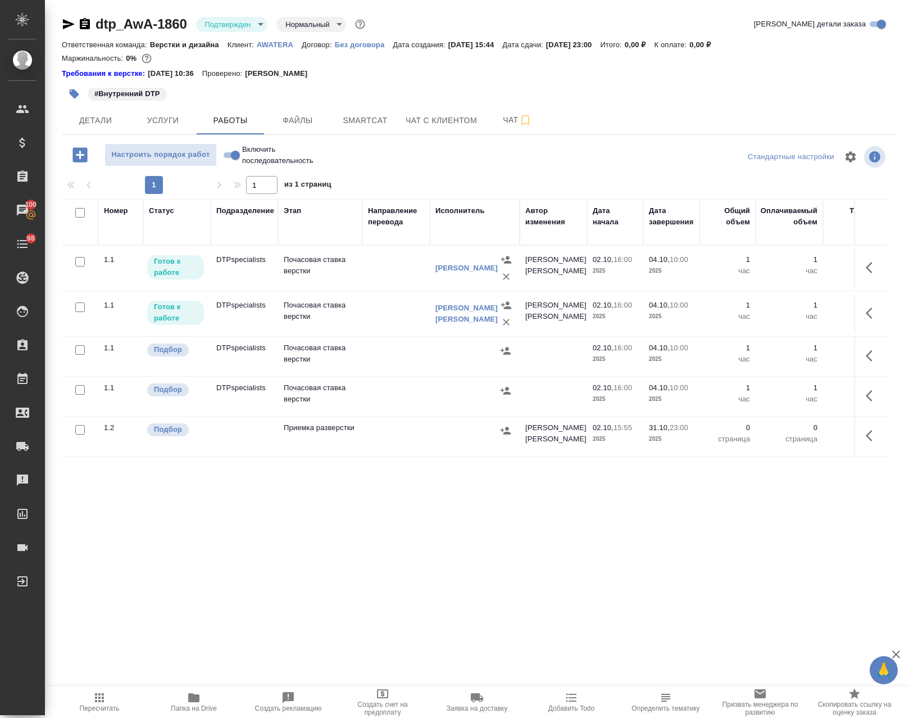
click at [503, 352] on icon "button" at bounding box center [505, 350] width 11 height 11
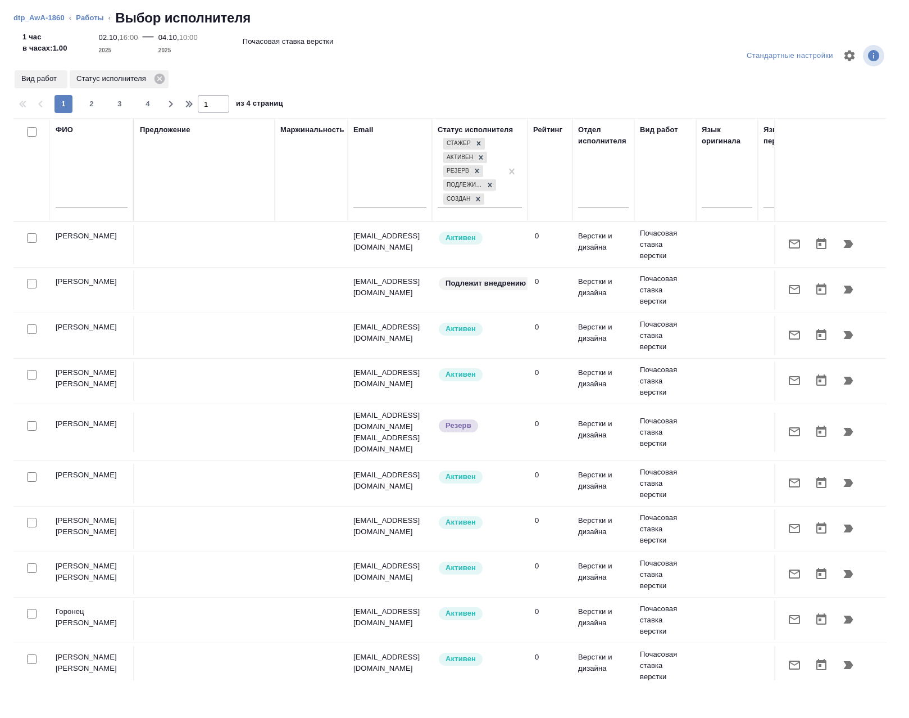
click at [72, 196] on input "text" at bounding box center [92, 200] width 72 height 14
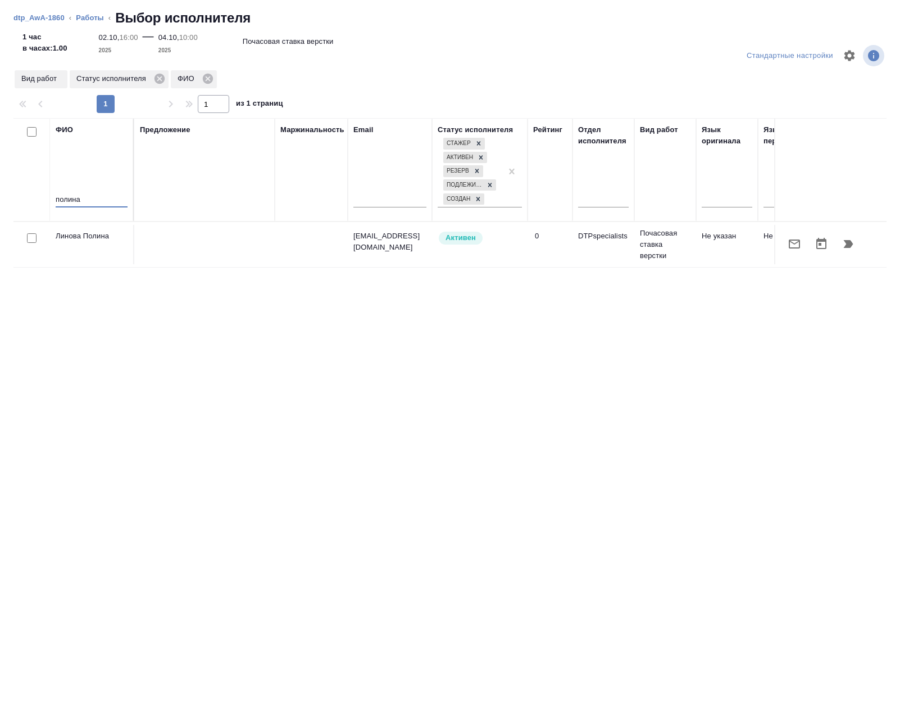
type input "полина"
click at [843, 246] on icon "button" at bounding box center [848, 243] width 13 height 13
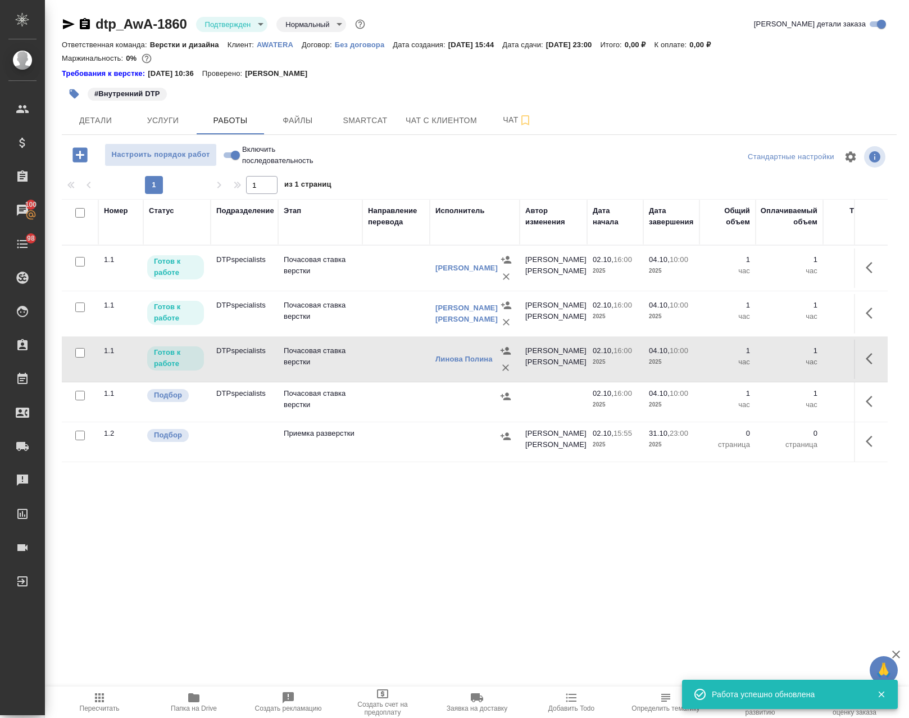
click at [866, 399] on icon "button" at bounding box center [872, 400] width 13 height 13
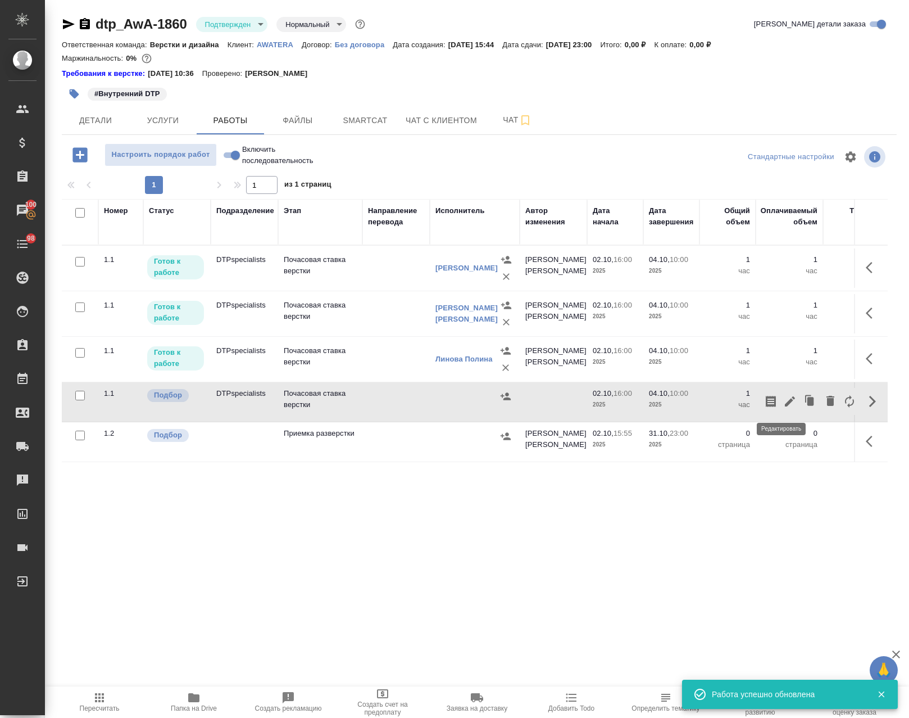
click at [783, 398] on icon "button" at bounding box center [789, 400] width 13 height 13
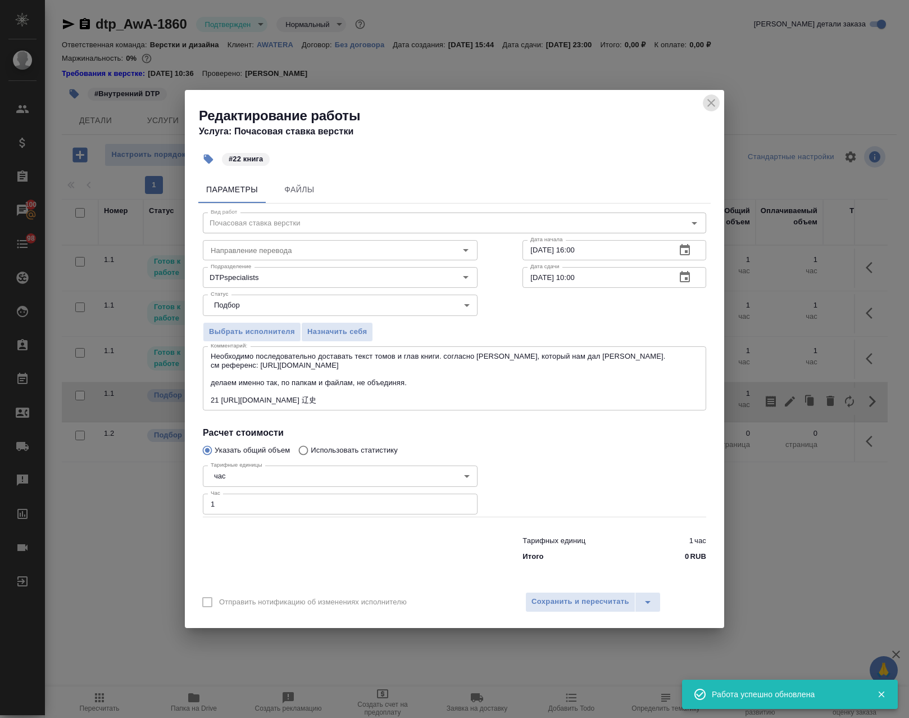
click at [710, 102] on icon "close" at bounding box center [711, 103] width 8 height 8
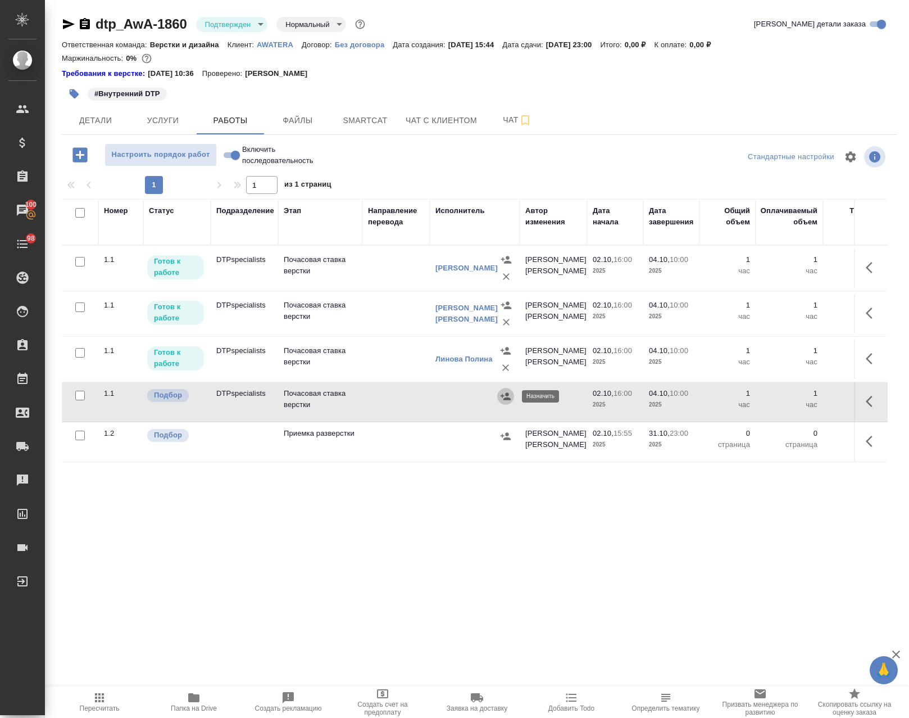
click at [503, 392] on icon "button" at bounding box center [505, 396] width 11 height 11
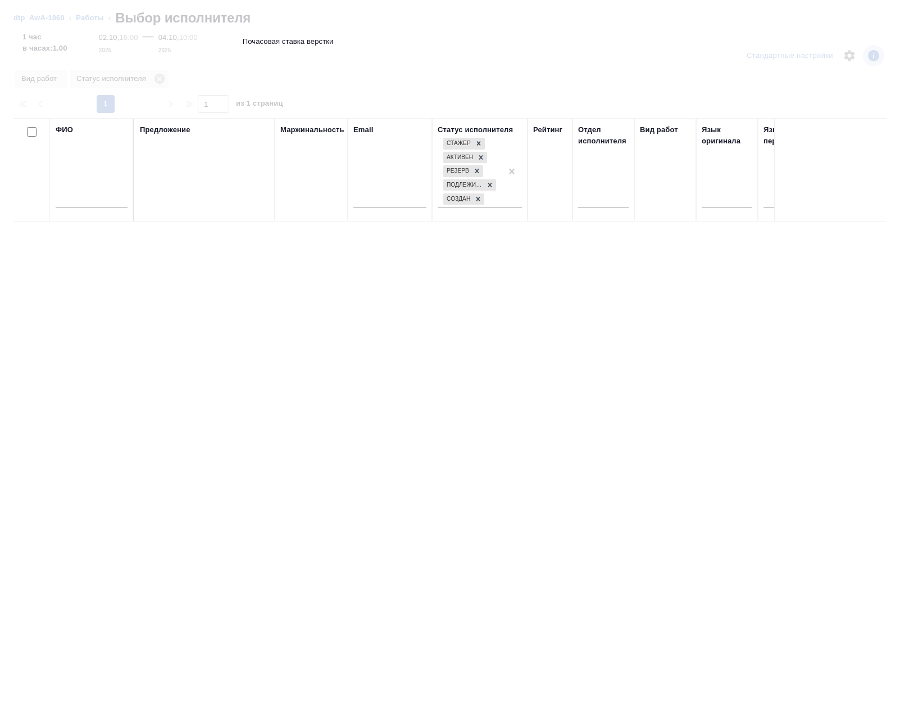
click at [97, 203] on input "text" at bounding box center [92, 200] width 72 height 14
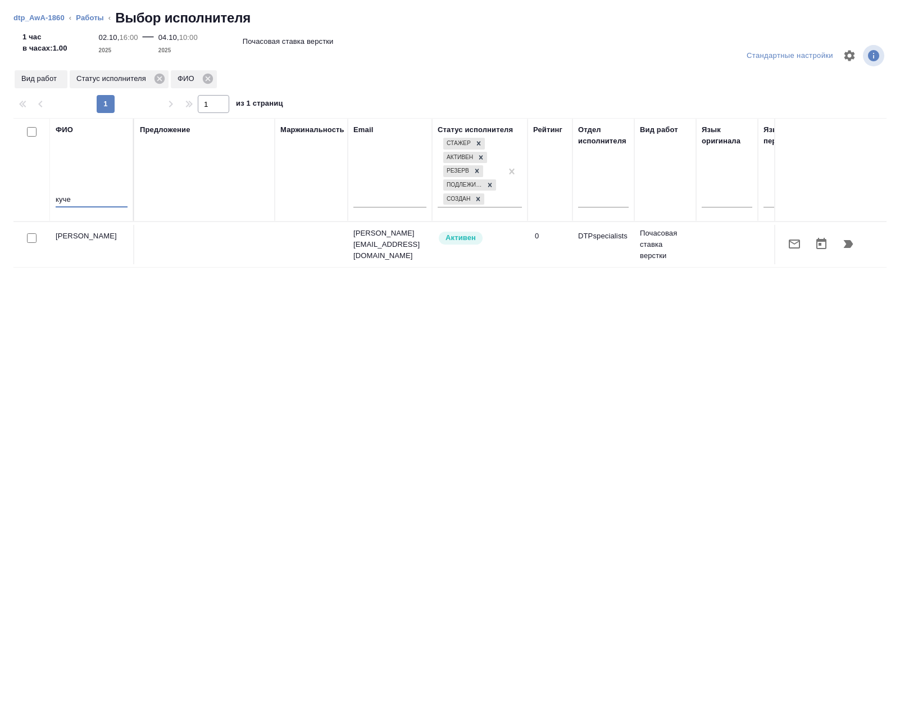
type input "куче"
click at [851, 244] on icon "button" at bounding box center [849, 244] width 10 height 8
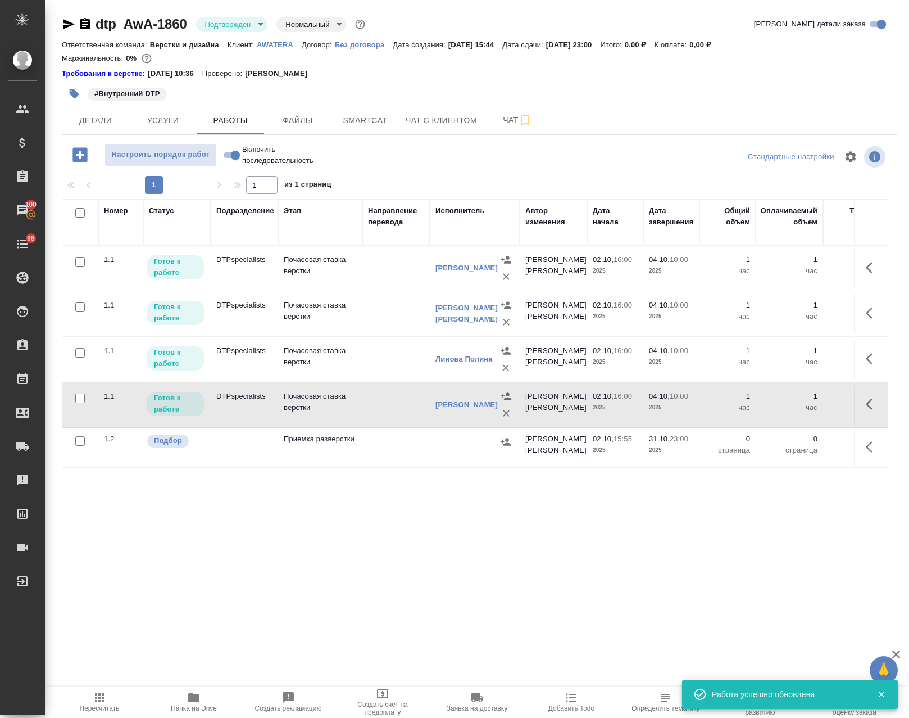
click at [866, 353] on icon "button" at bounding box center [869, 358] width 7 height 11
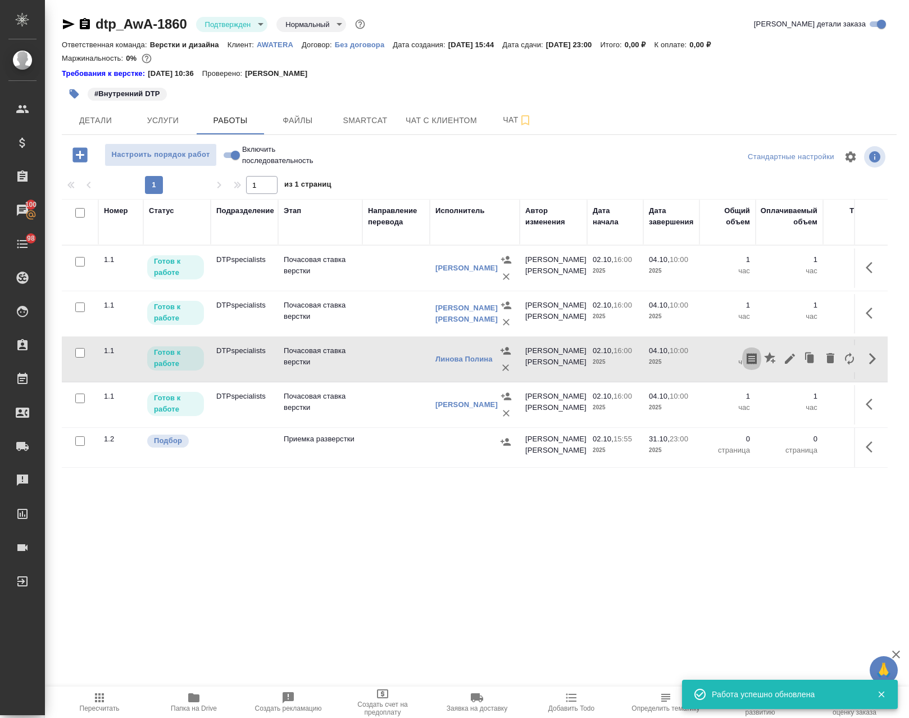
click at [747, 357] on icon "button" at bounding box center [752, 358] width 10 height 11
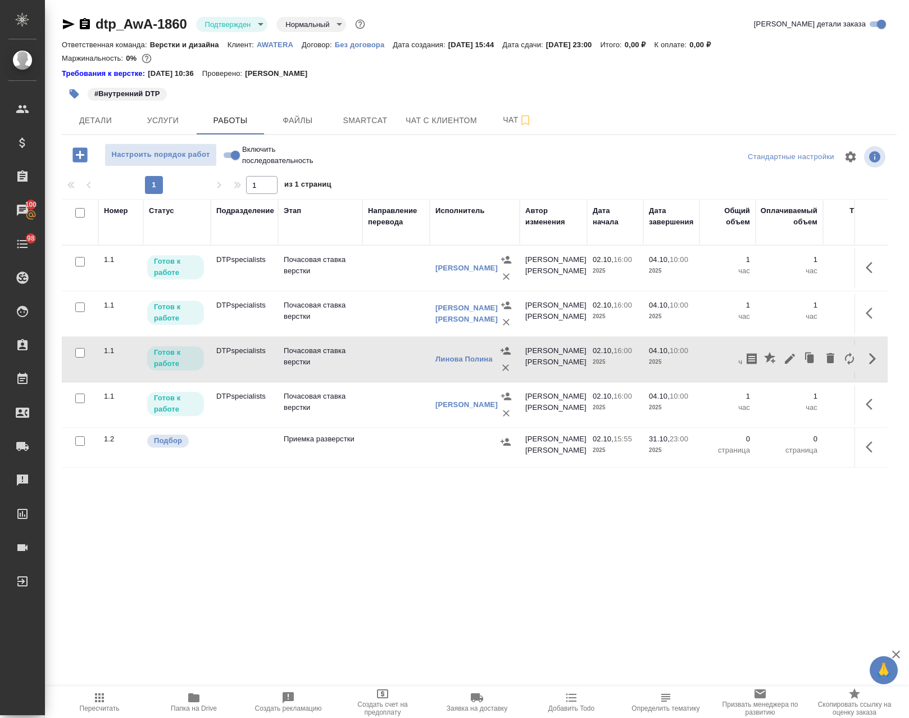
click at [689, 364] on p "2025" at bounding box center [671, 361] width 45 height 11
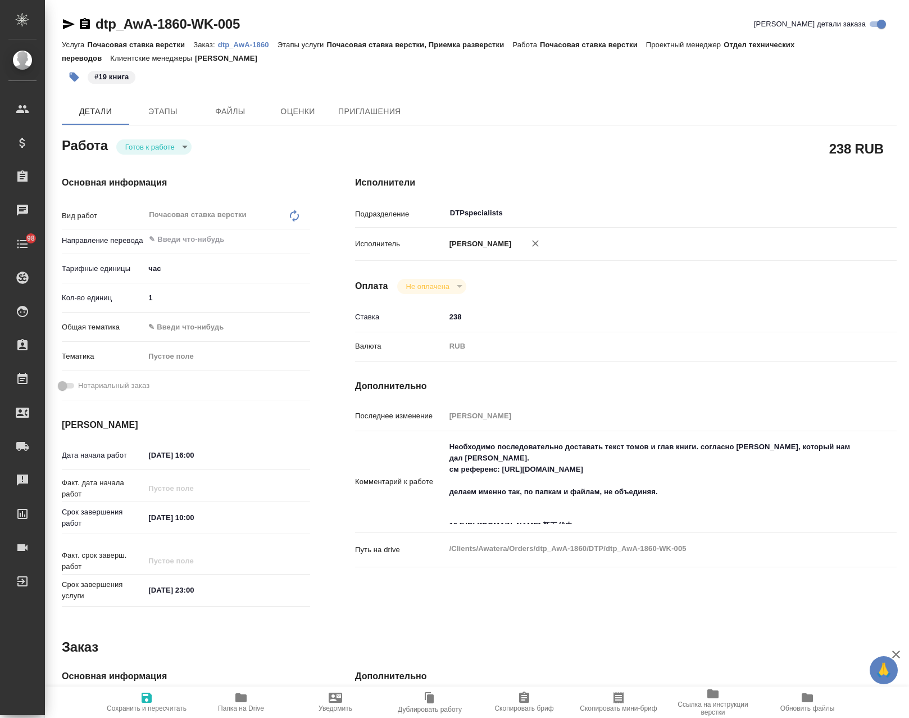
type textarea "x"
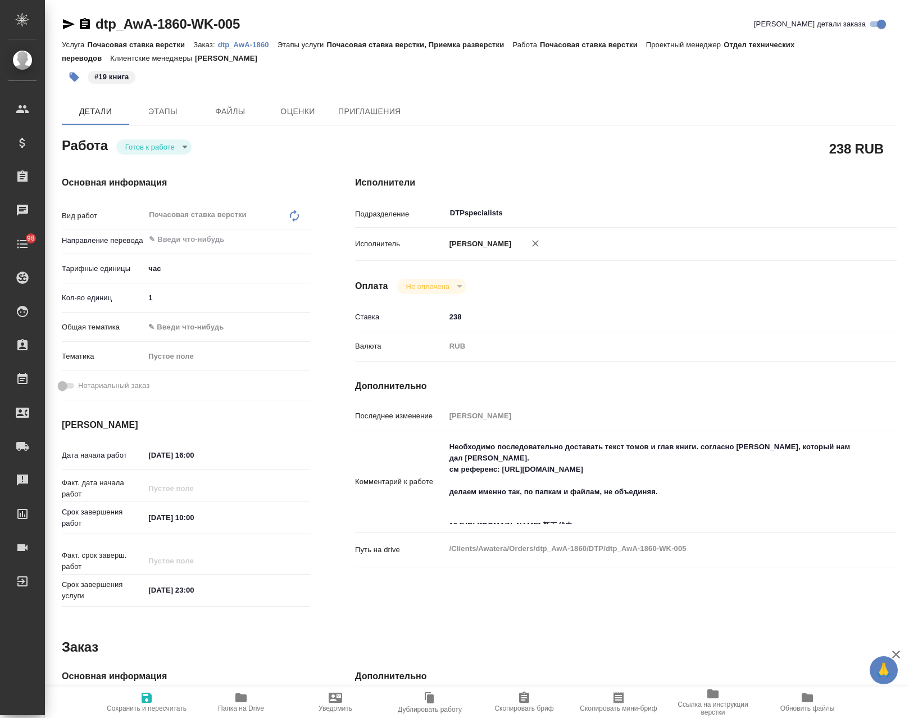
type textarea "x"
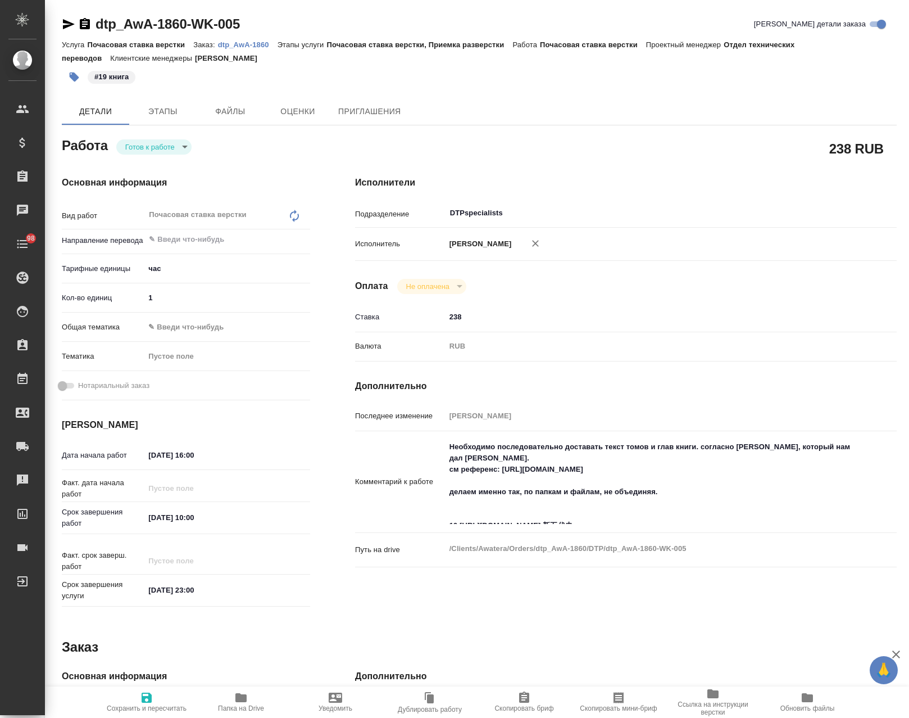
type textarea "x"
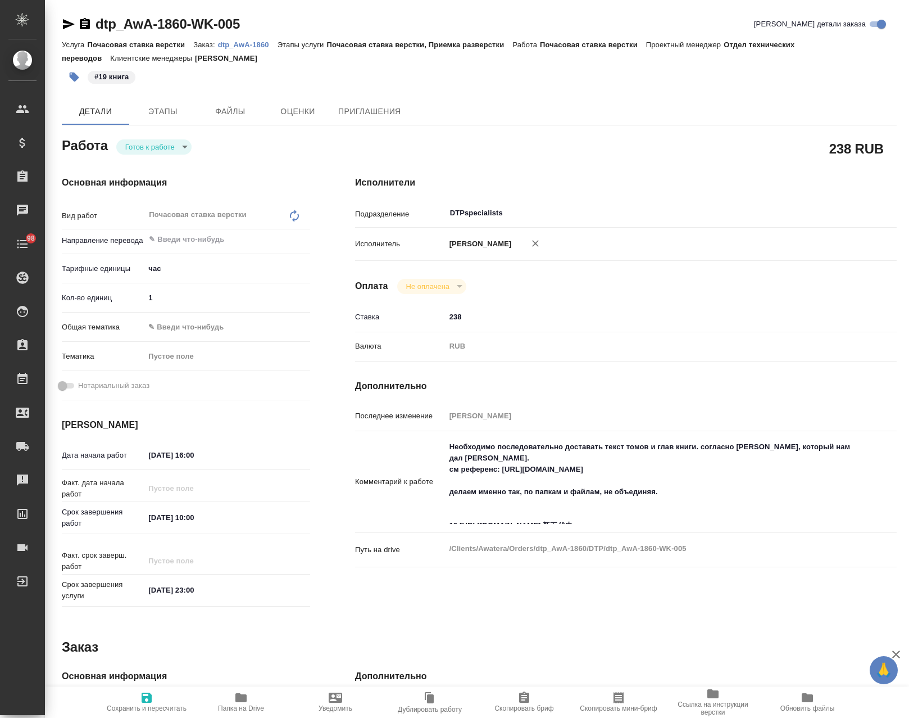
type textarea "x"
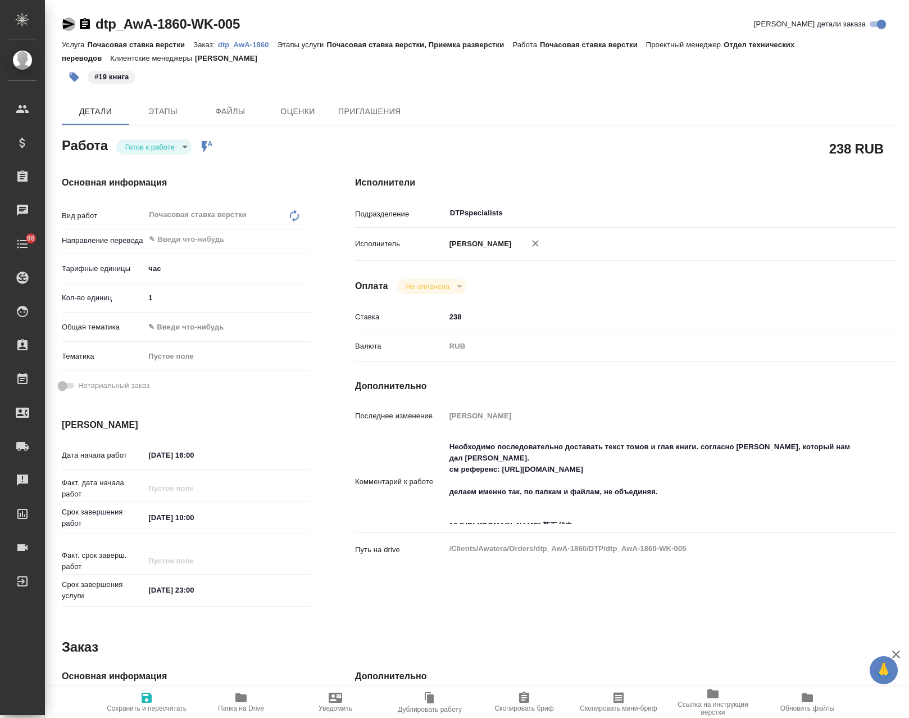
click at [68, 24] on icon "button" at bounding box center [68, 23] width 13 height 13
type textarea "x"
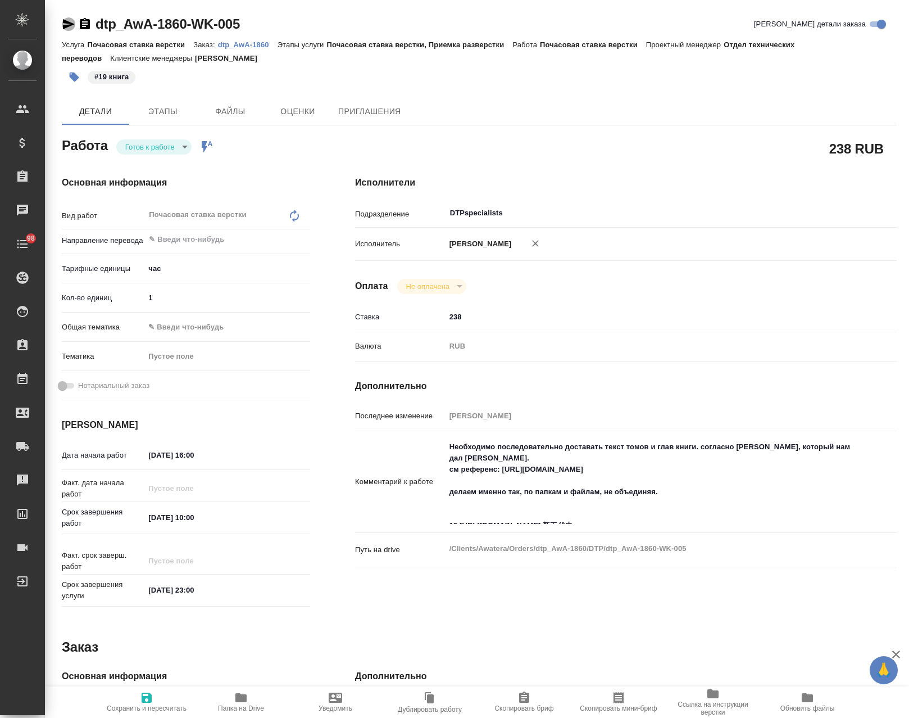
type textarea "x"
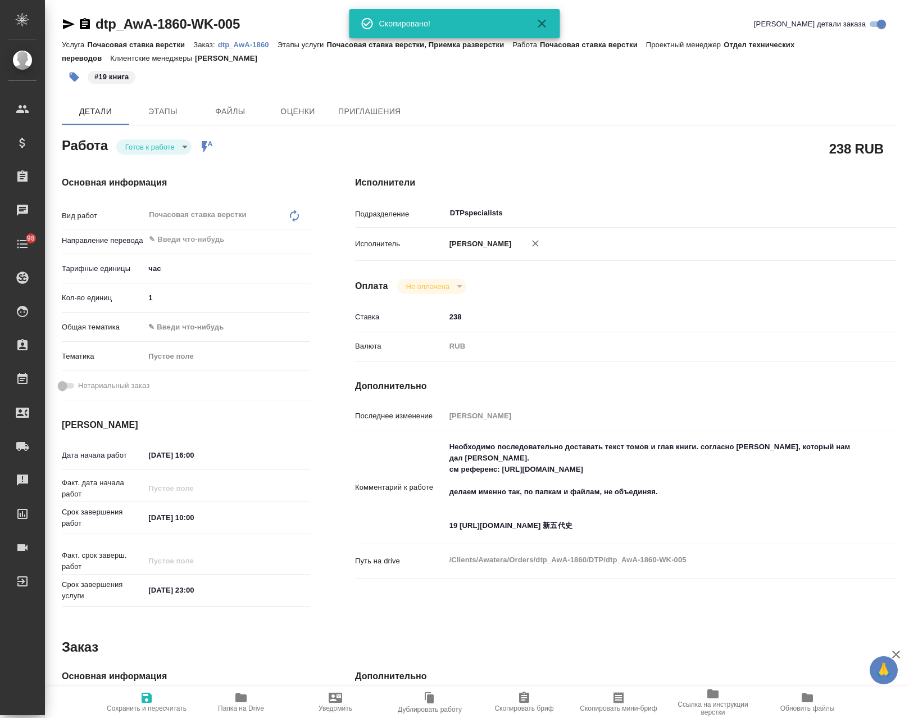
type textarea "x"
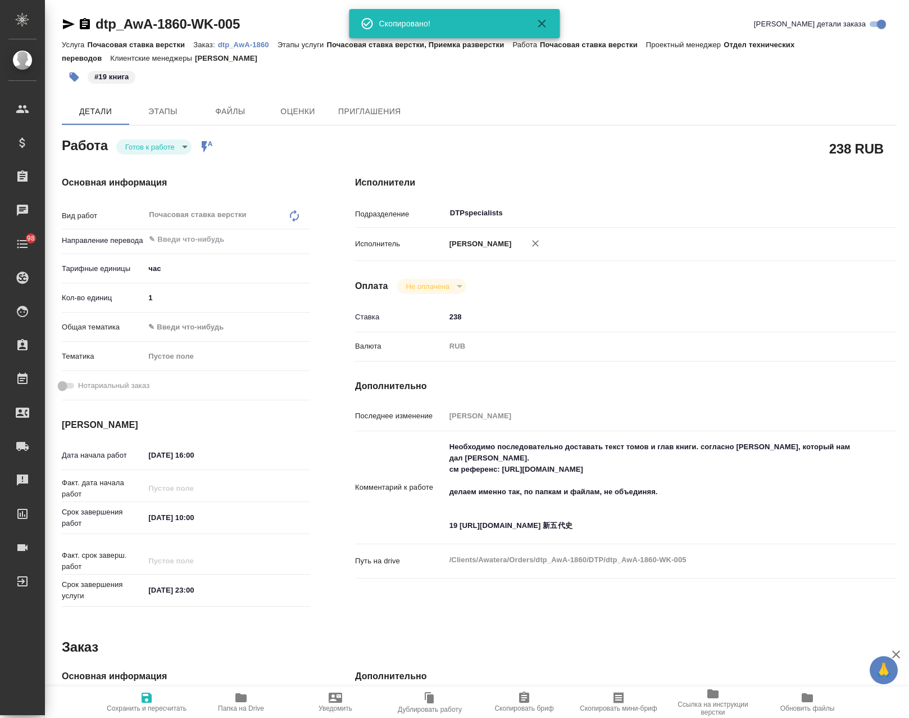
type textarea "x"
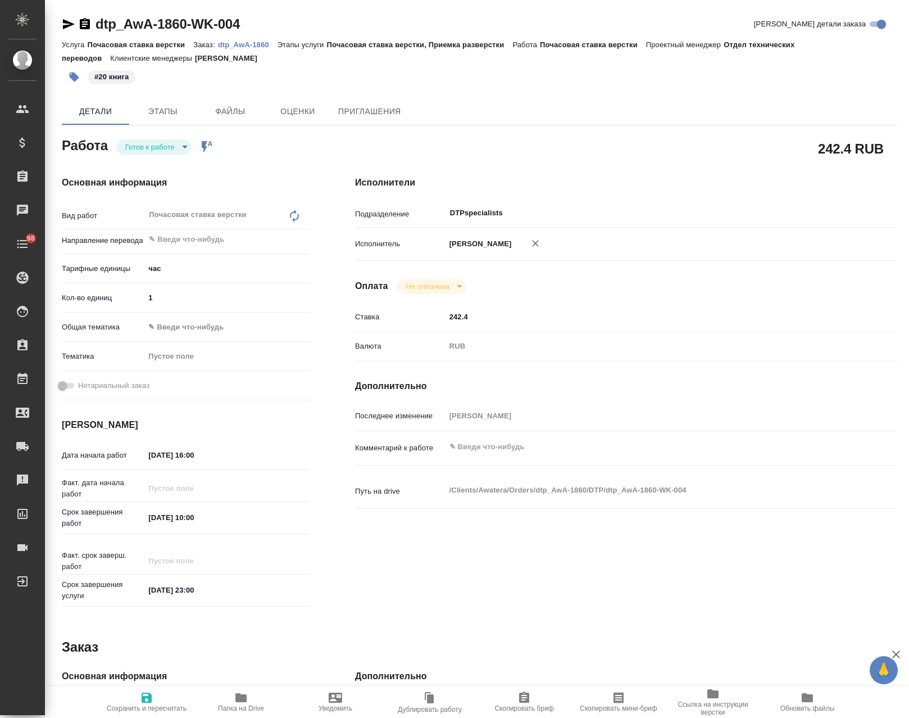
type textarea "x"
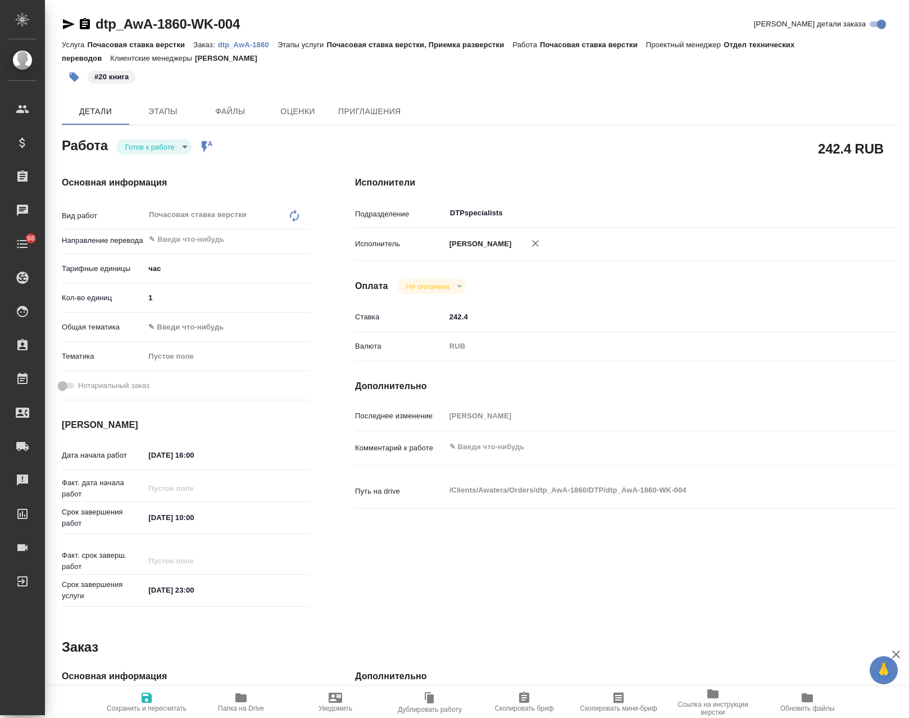
type textarea "x"
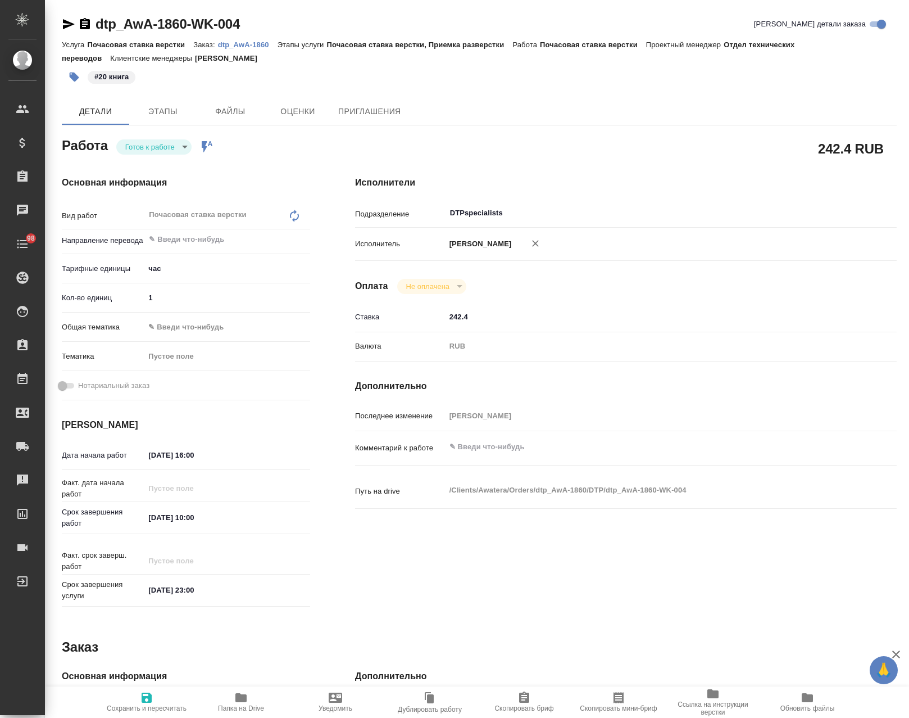
type textarea "x"
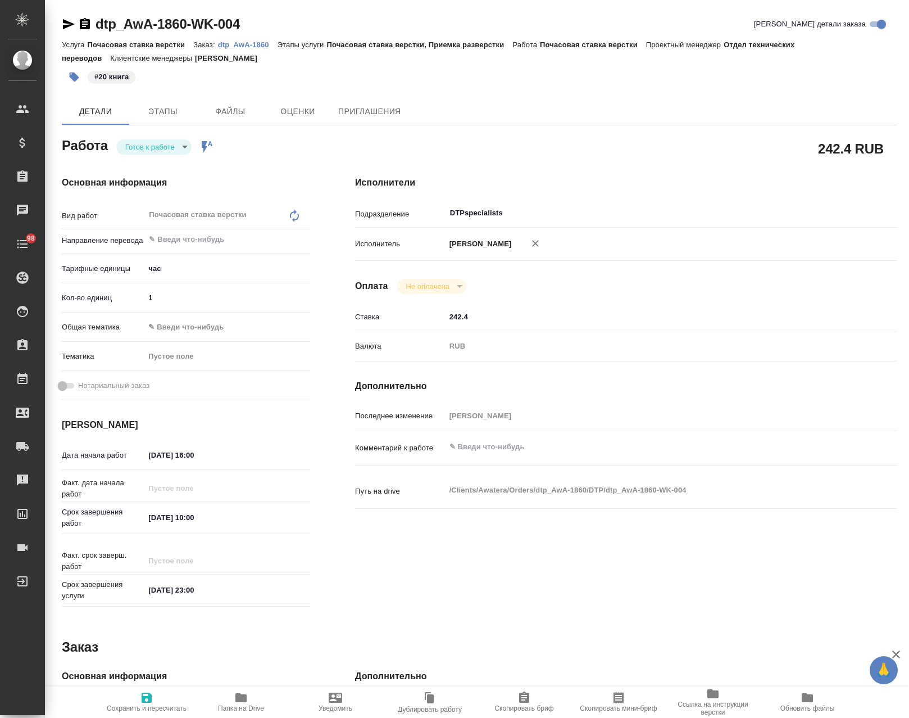
type textarea "x"
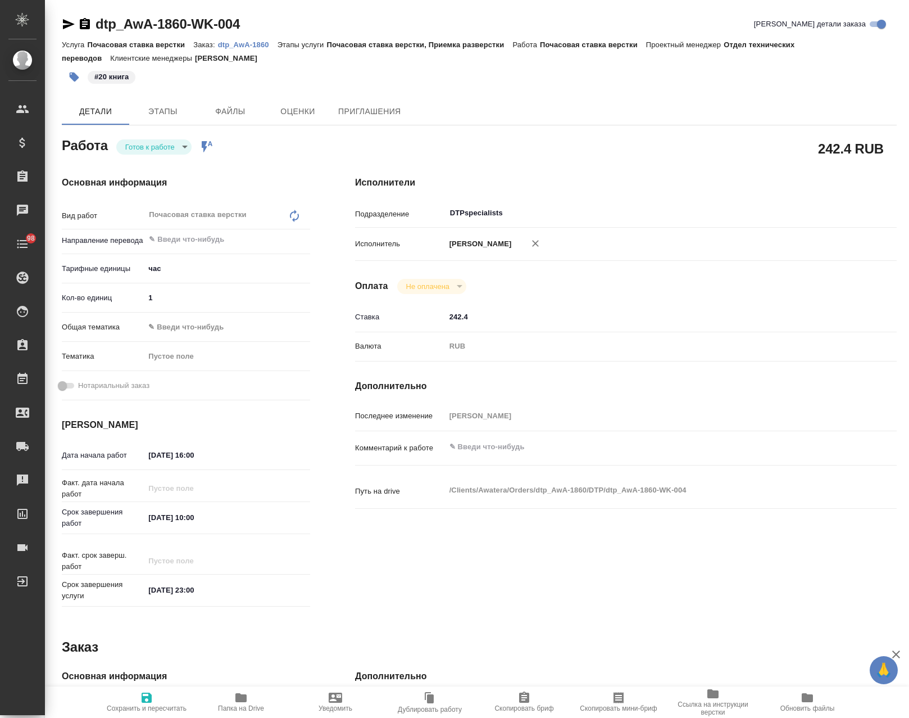
click at [63, 23] on icon "button" at bounding box center [69, 24] width 12 height 10
type textarea "x"
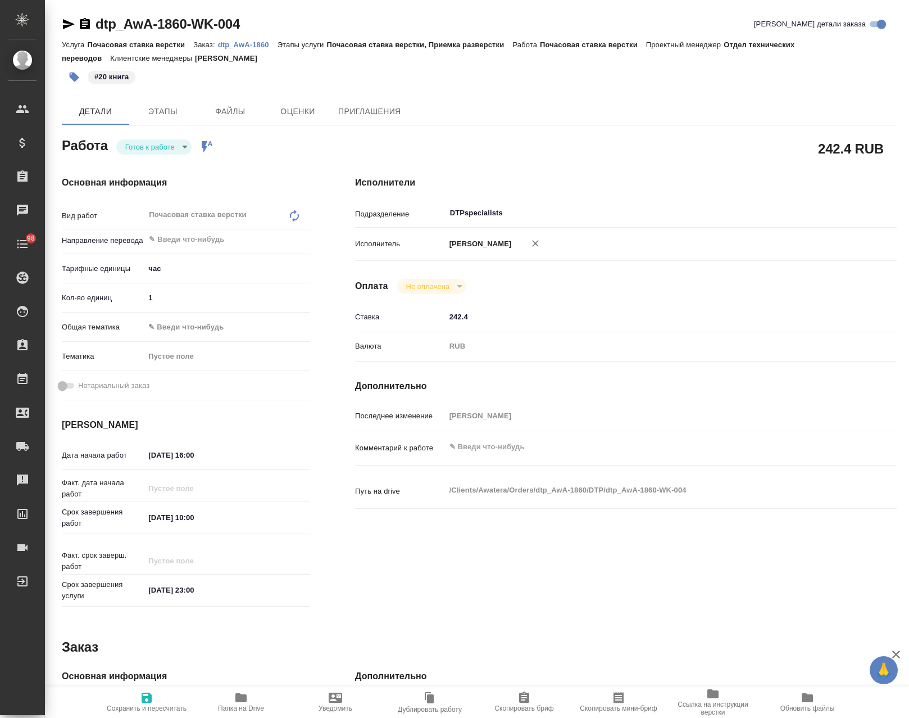
type textarea "x"
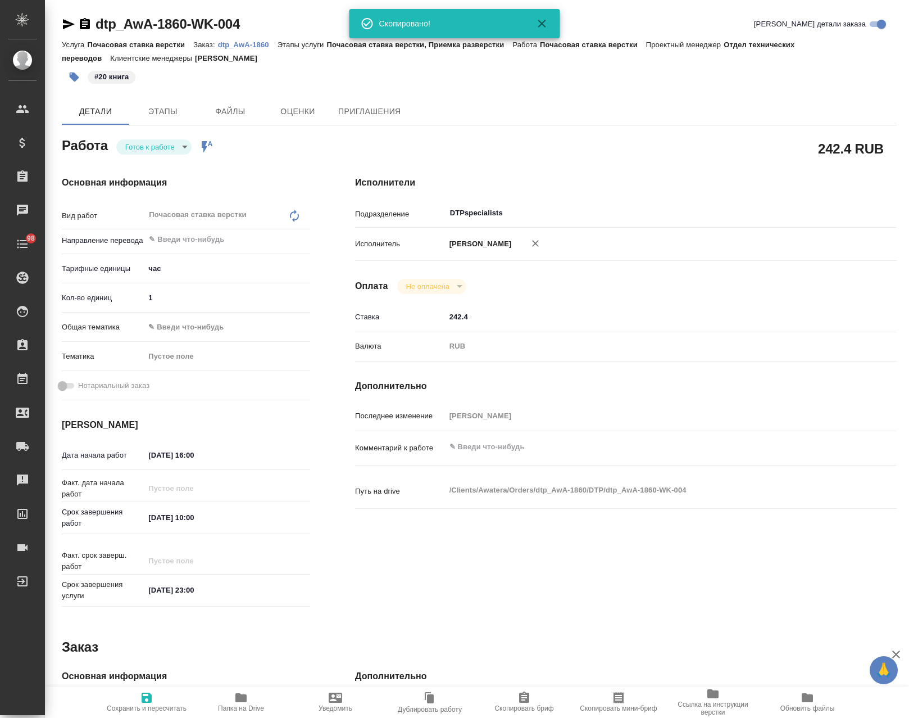
type textarea "x"
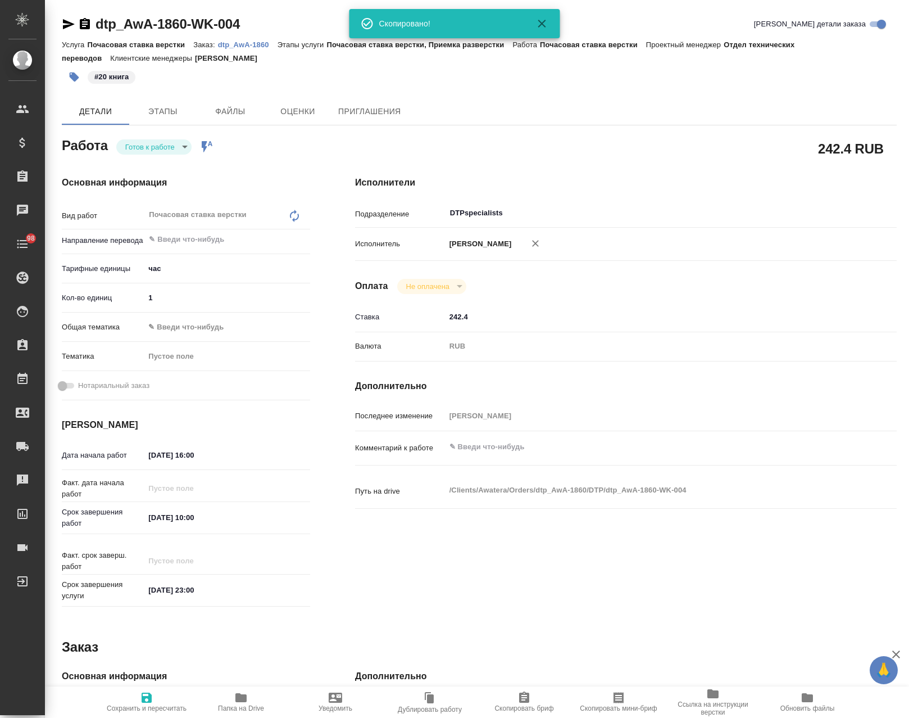
type textarea "x"
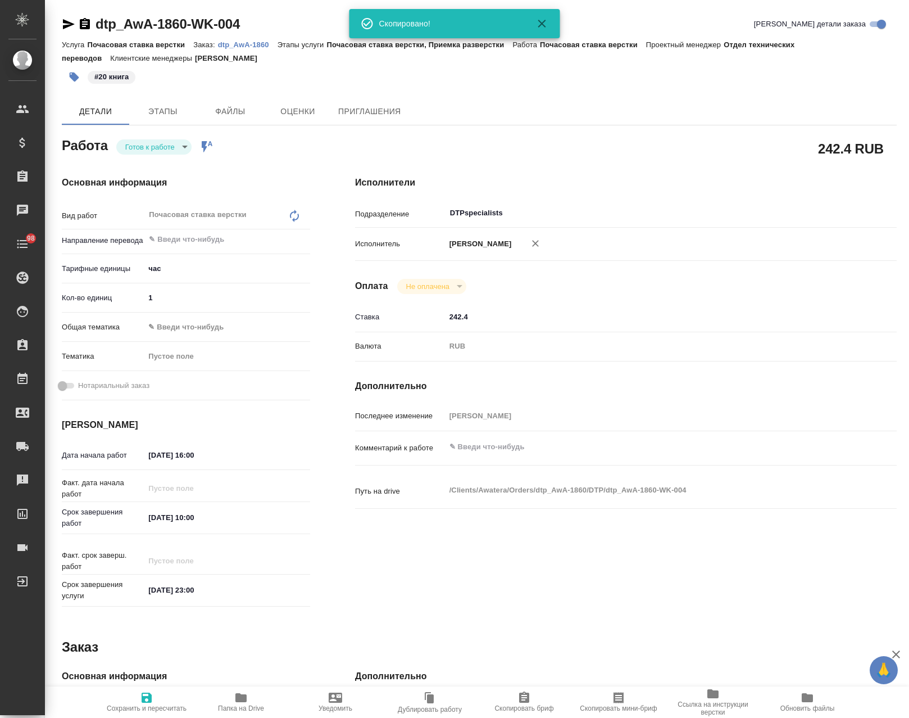
type textarea "x"
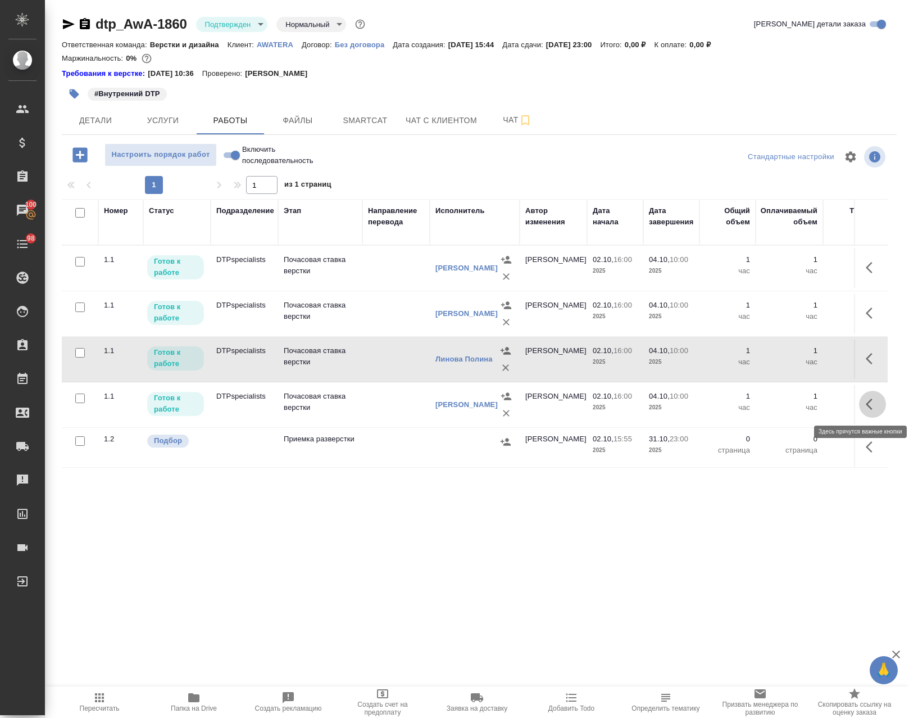
click at [866, 409] on icon "button" at bounding box center [872, 403] width 13 height 13
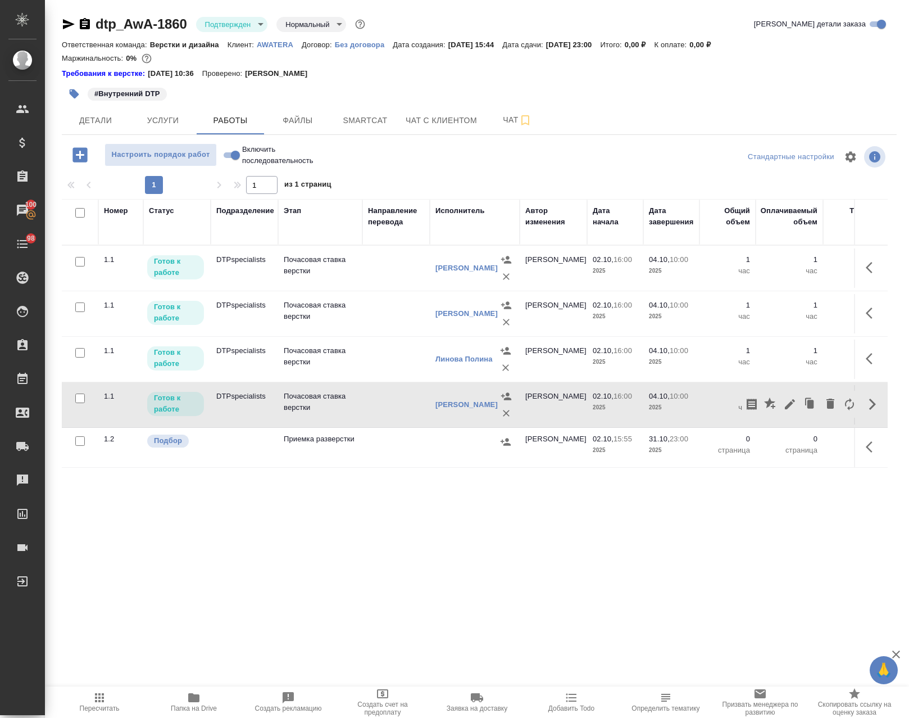
click at [393, 407] on td at bounding box center [395, 404] width 67 height 39
click at [90, 123] on span "Детали" at bounding box center [96, 121] width 54 height 14
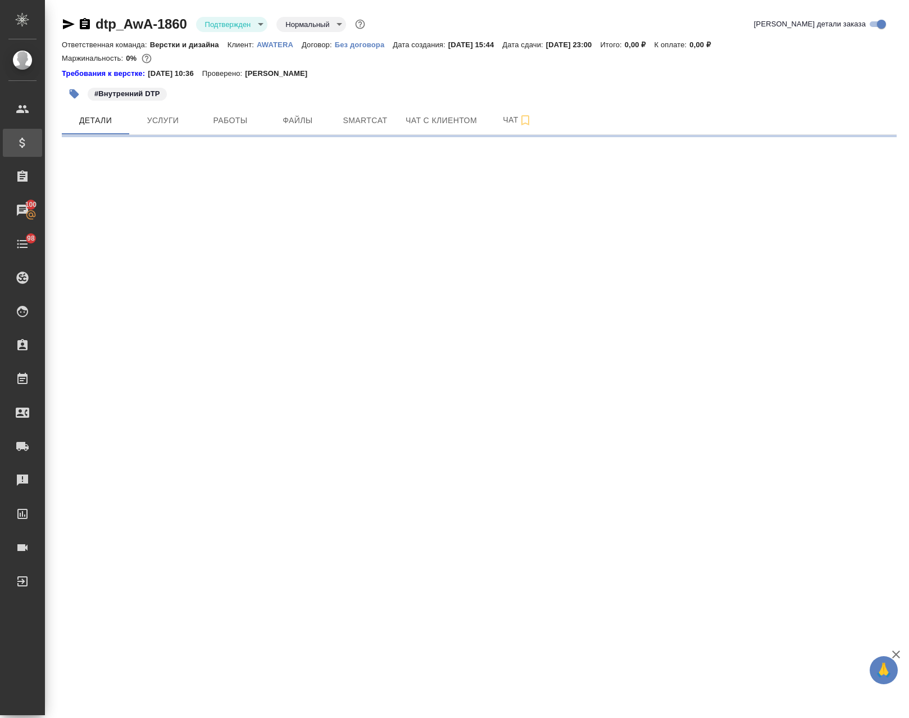
select select "RU"
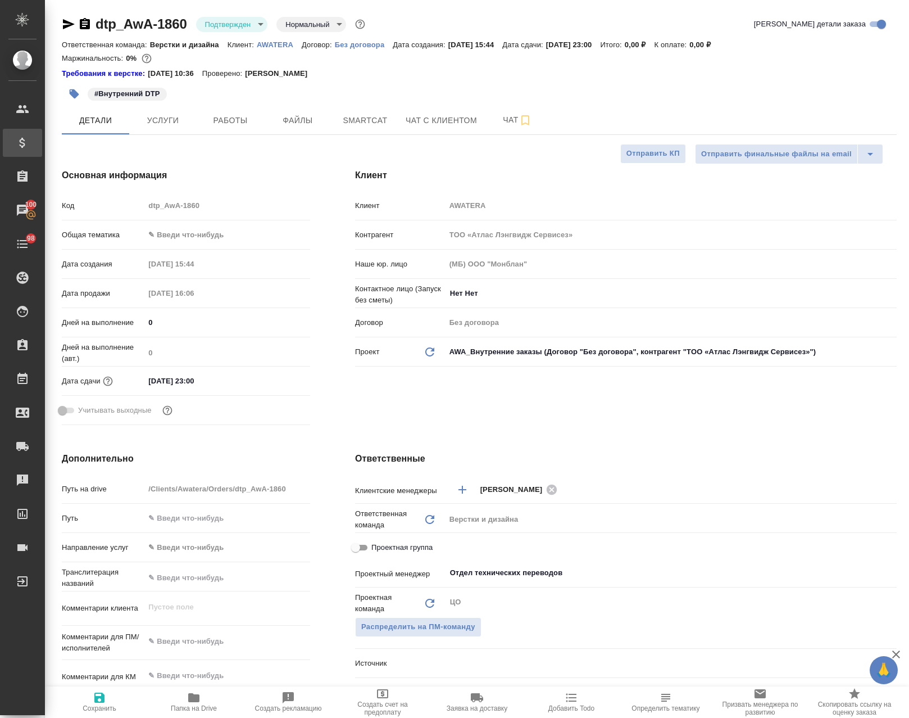
type textarea "x"
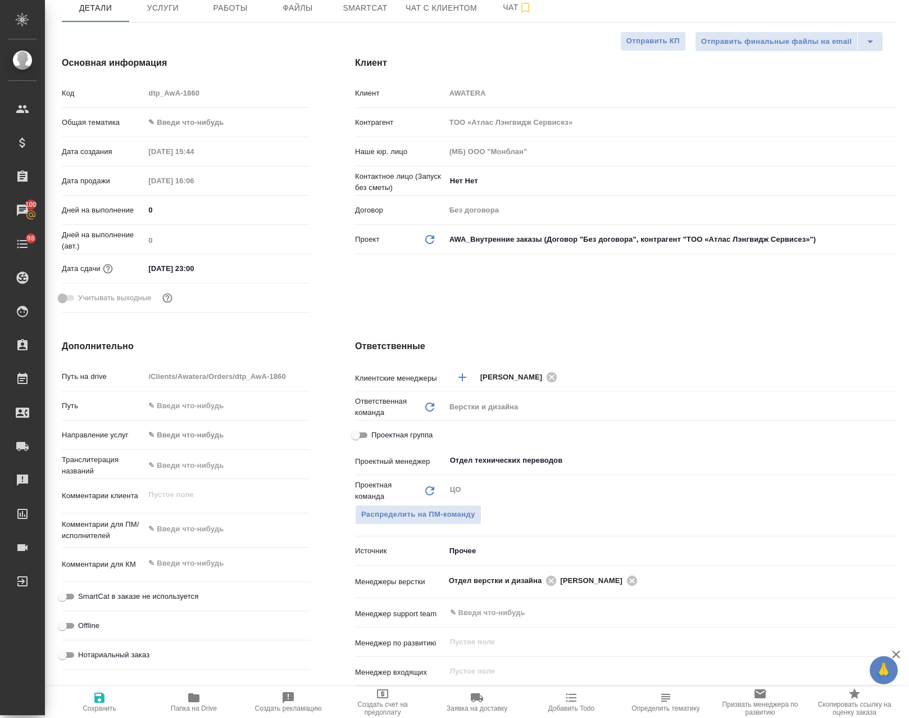
click at [357, 430] on input "Проектная группа" at bounding box center [355, 434] width 40 height 13
checkbox input "true"
type textarea "x"
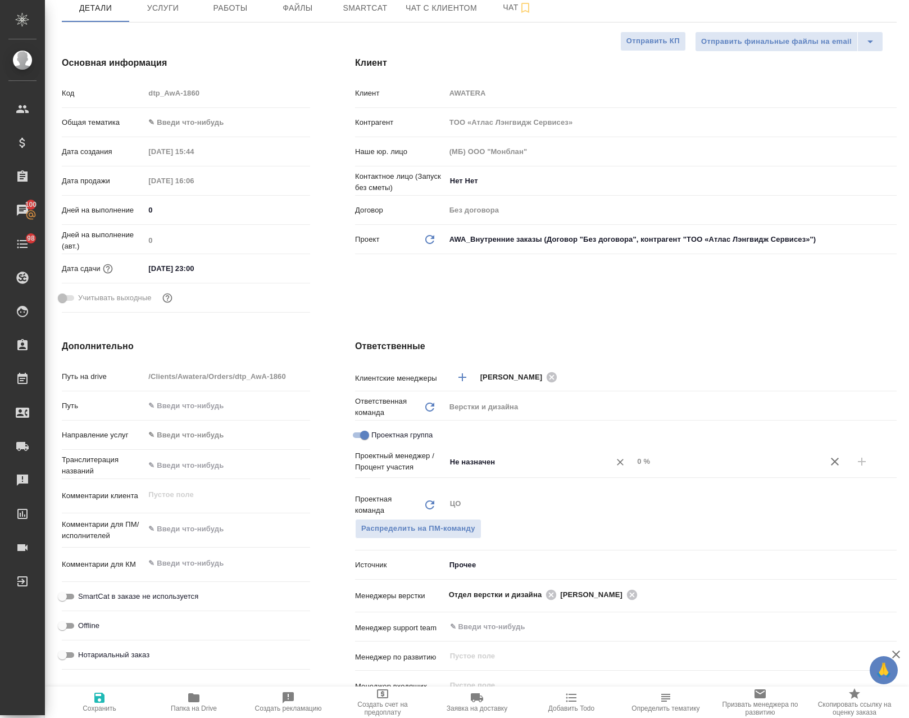
click at [521, 463] on input "Не назначен" at bounding box center [521, 461] width 144 height 13
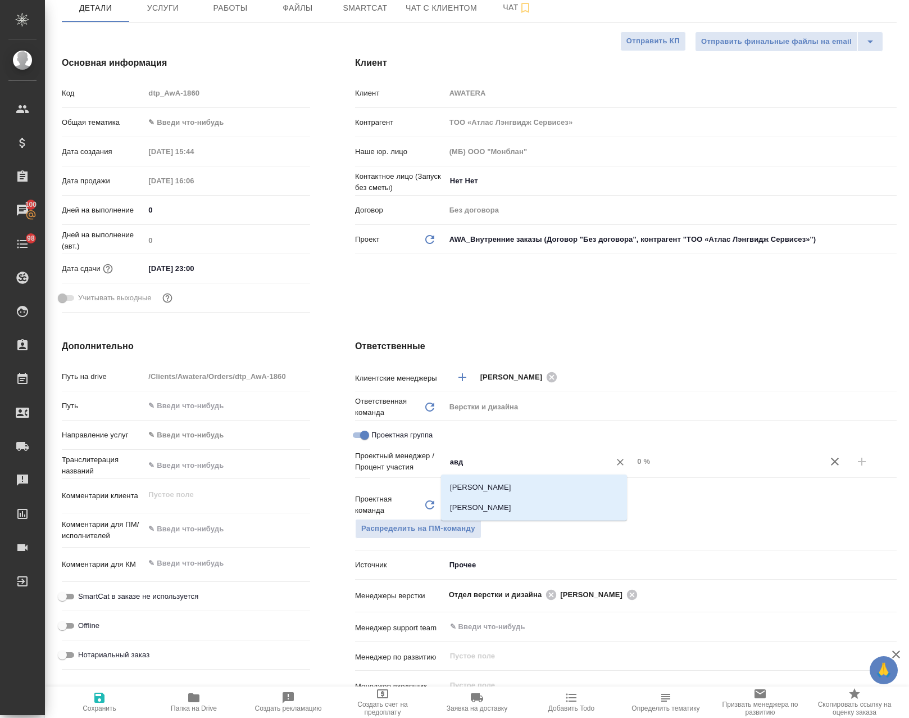
type input "авде"
click at [524, 512] on li "[PERSON_NAME]" at bounding box center [534, 507] width 186 height 20
type textarea "x"
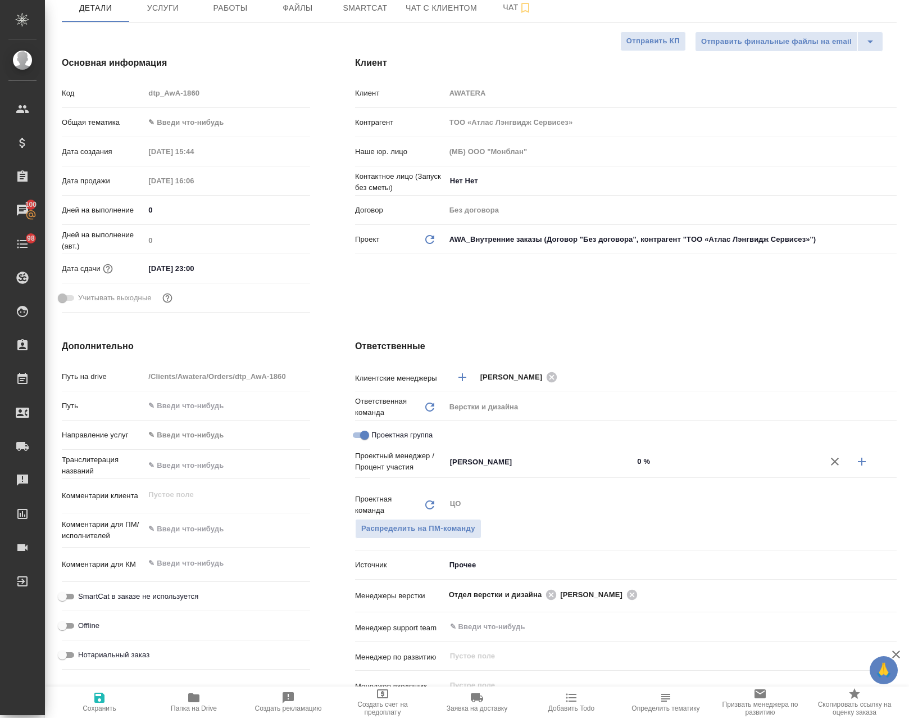
click at [855, 459] on icon "button" at bounding box center [861, 461] width 13 height 13
type textarea "x"
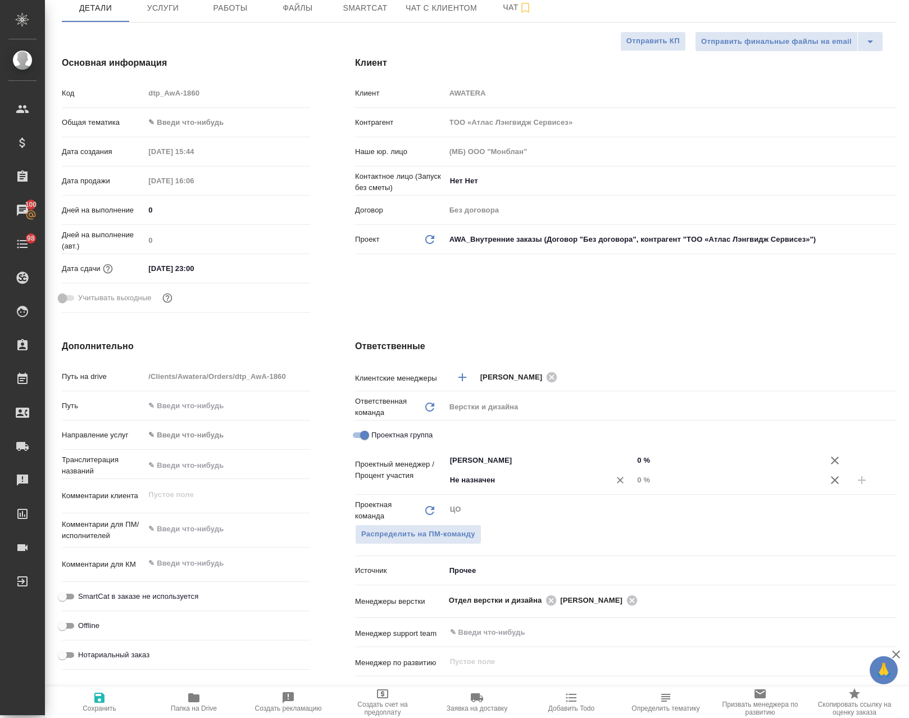
click at [537, 488] on div "Не назначен ​" at bounding box center [540, 480] width 188 height 20
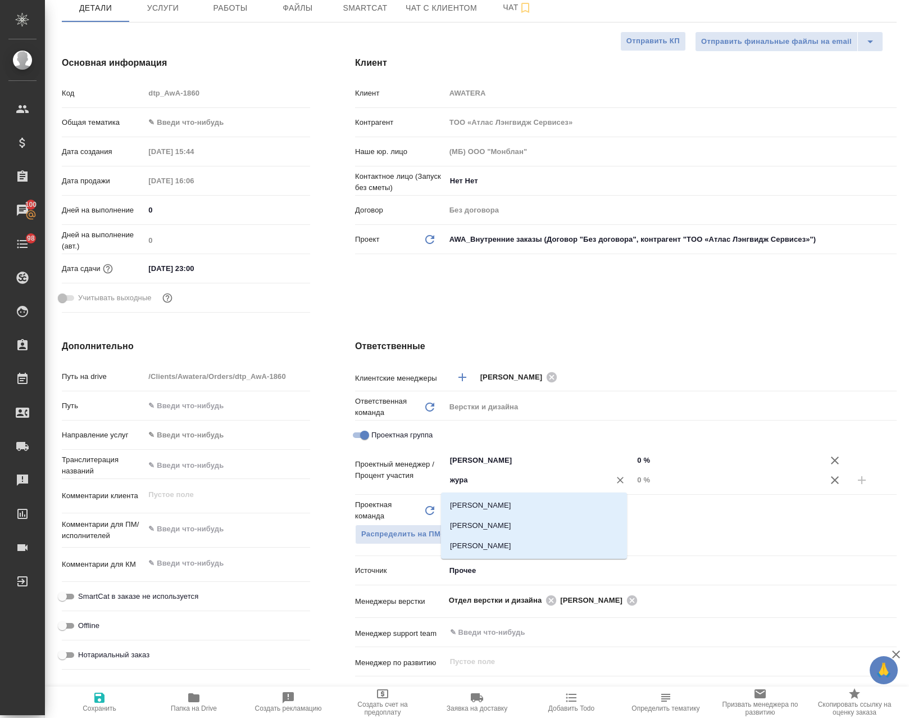
type input "журав"
click at [536, 520] on li "[PERSON_NAME]" at bounding box center [534, 525] width 186 height 20
type textarea "x"
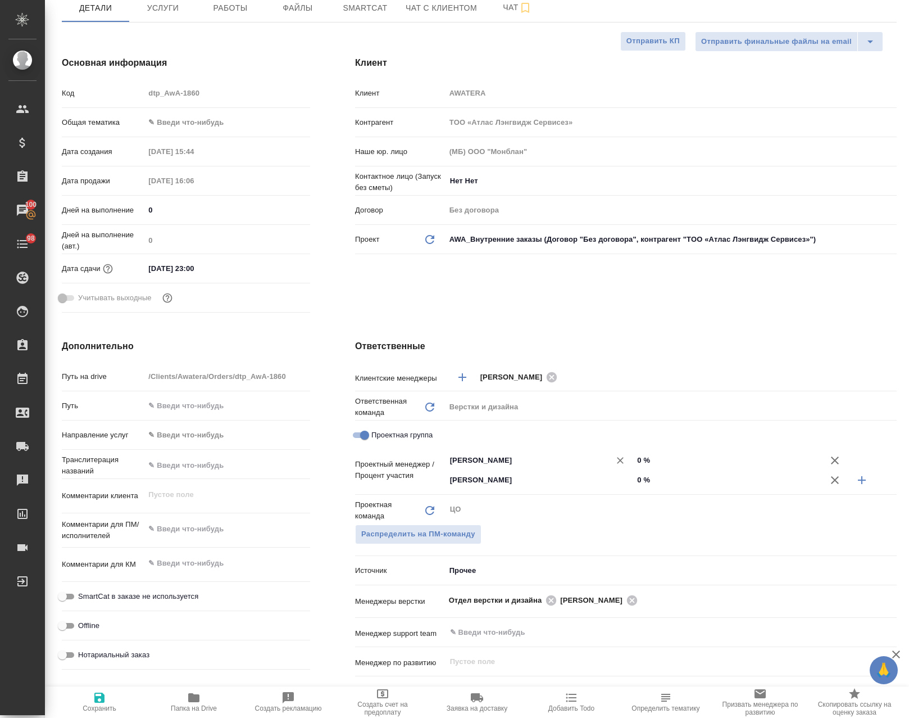
drag, startPoint x: 658, startPoint y: 461, endPoint x: 519, endPoint y: 457, distance: 138.9
click at [523, 457] on div "Авдеенко Кирилл ​ 0 %" at bounding box center [671, 460] width 451 height 20
type textarea "x"
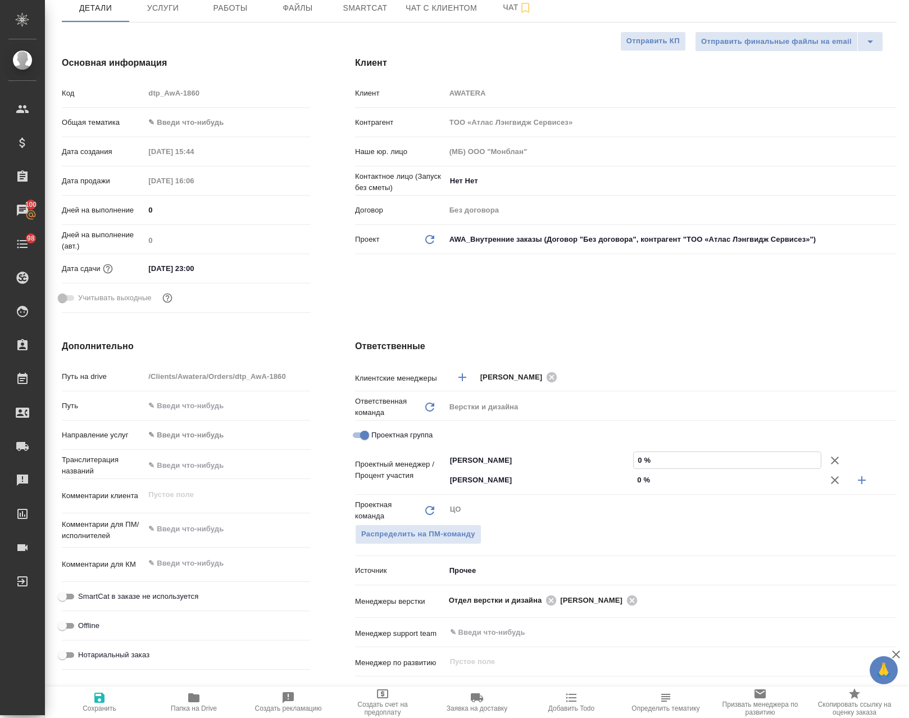
type input "5 %"
type textarea "x"
type input "50 %"
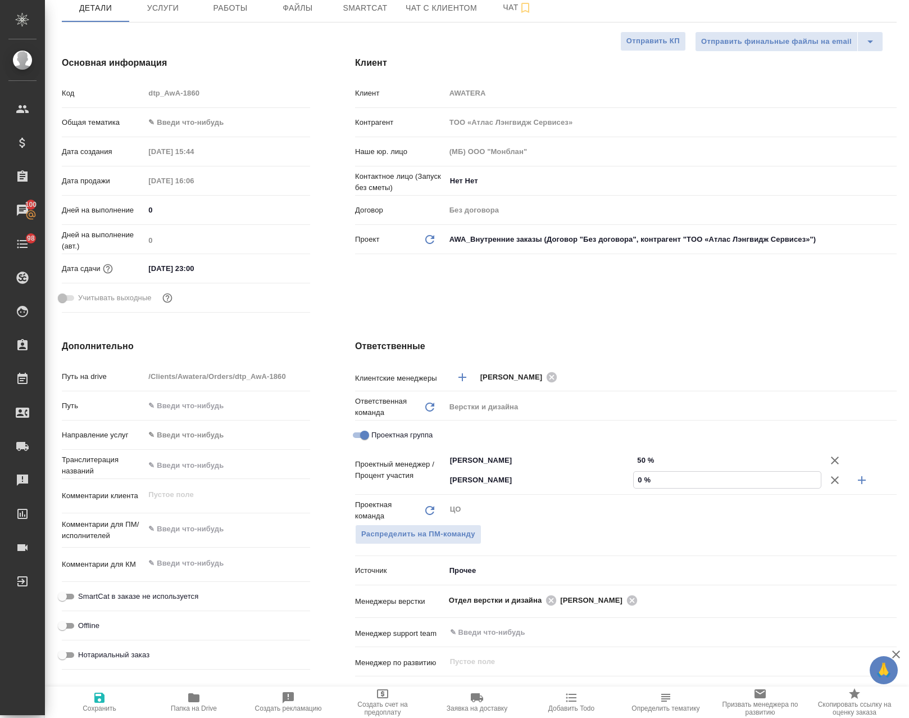
drag, startPoint x: 530, startPoint y: 480, endPoint x: 493, endPoint y: 546, distance: 75.5
click at [524, 481] on div "Журавлева Александра ​ 0 %" at bounding box center [671, 480] width 451 height 20
type textarea "x"
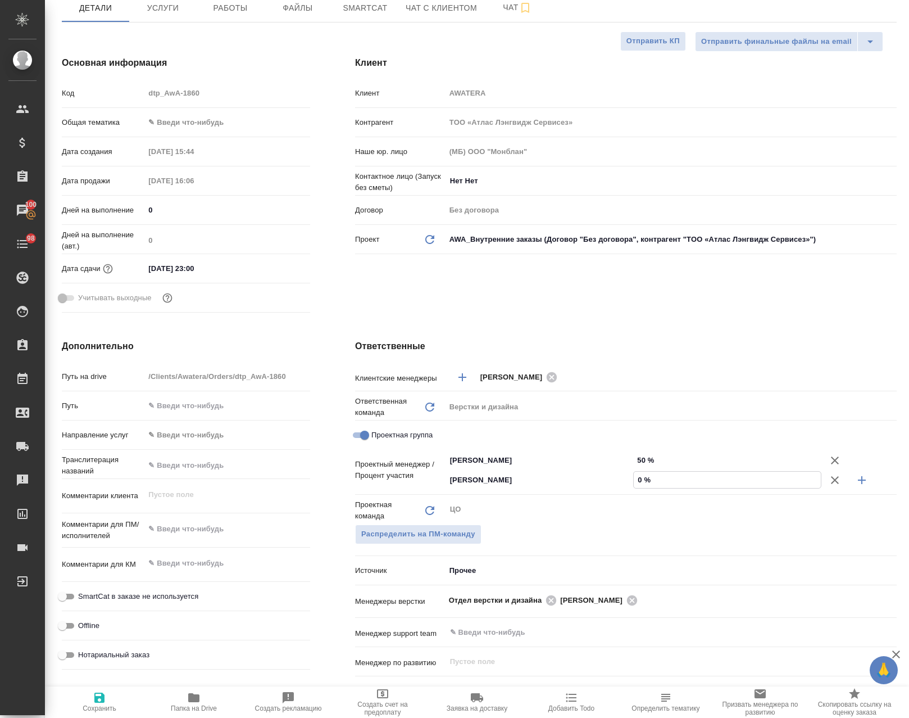
type input "5 %"
type textarea "x"
type input "50 %"
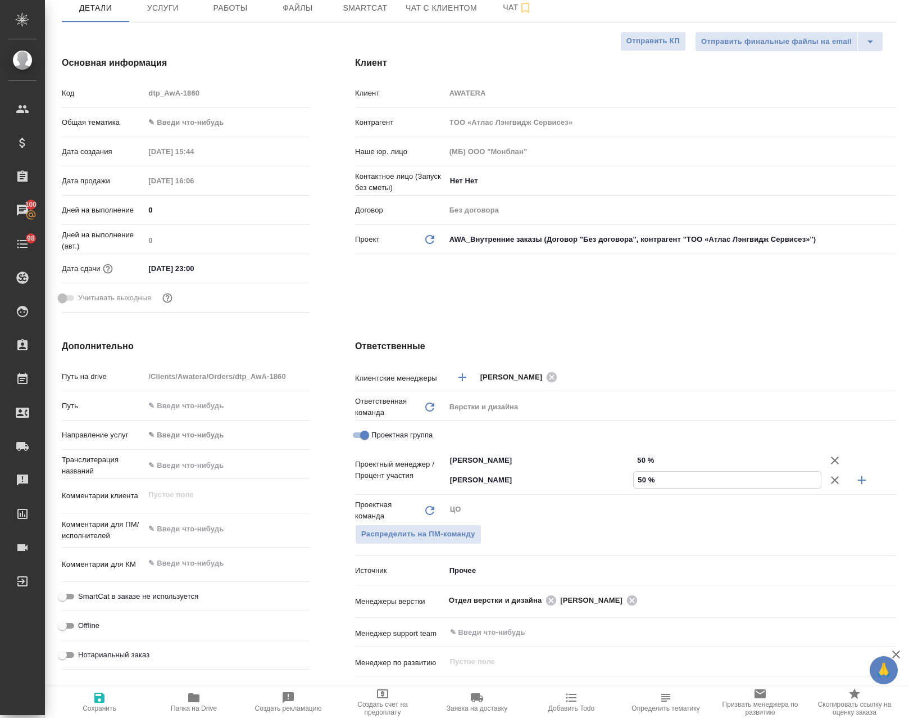
click at [107, 698] on span "Сохранить" at bounding box center [99, 701] width 81 height 21
type textarea "x"
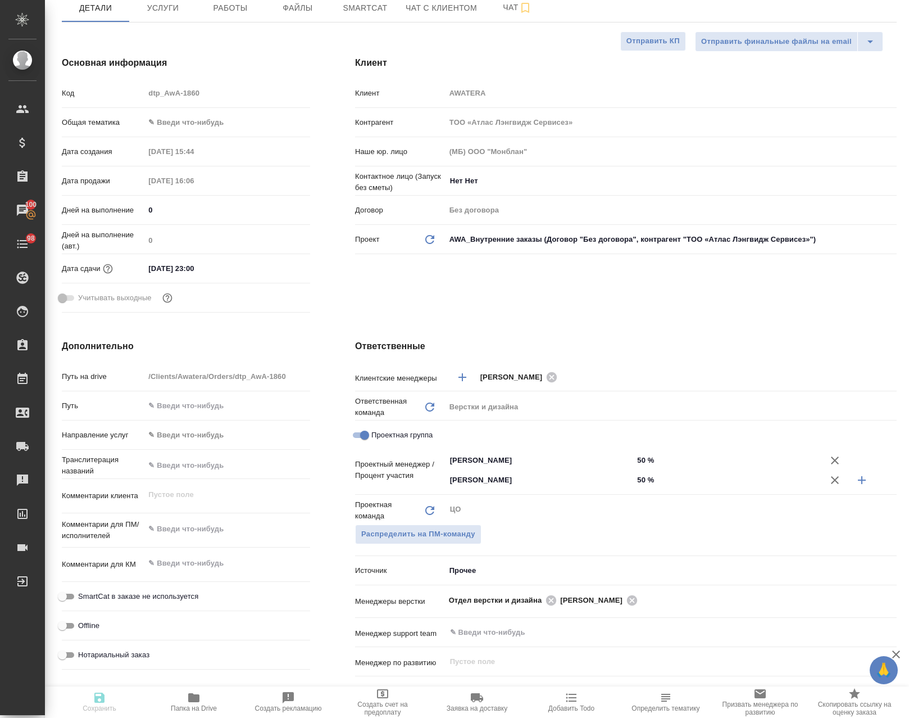
type textarea "x"
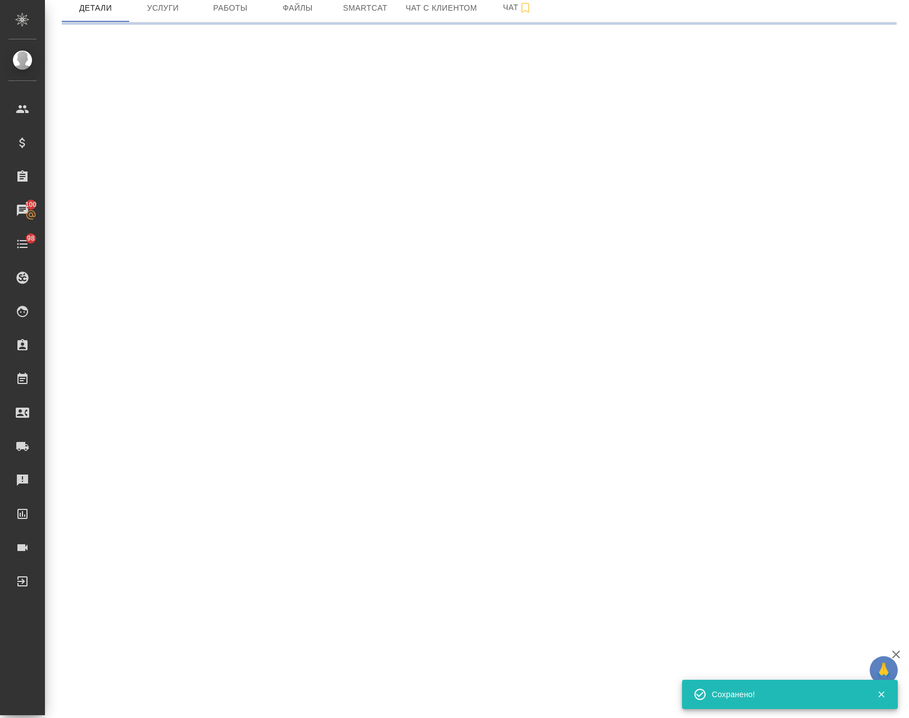
scroll to position [0, 0]
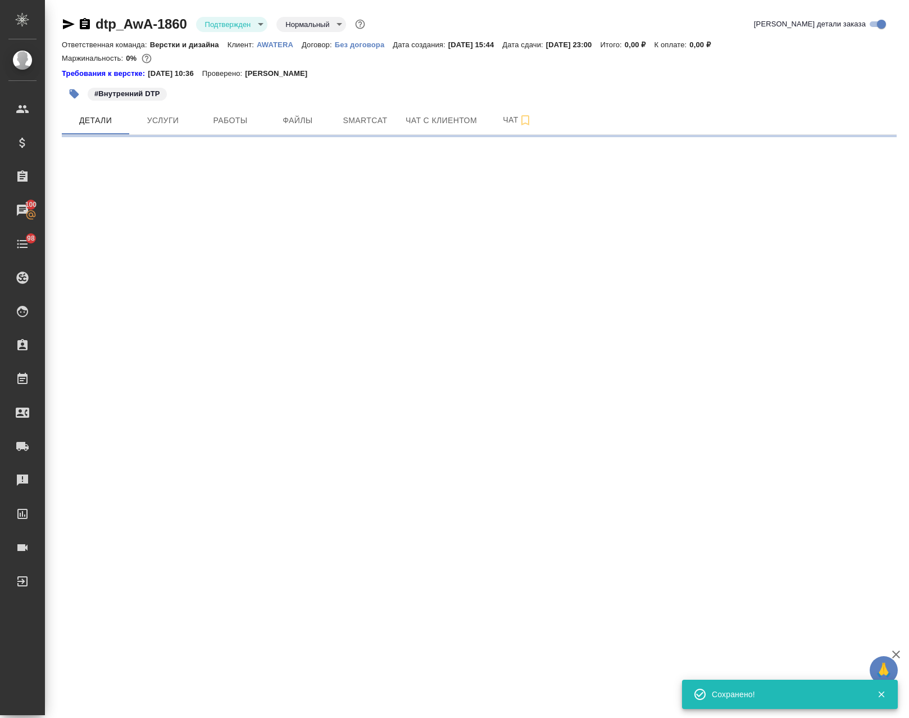
click at [65, 22] on icon "button" at bounding box center [69, 24] width 12 height 10
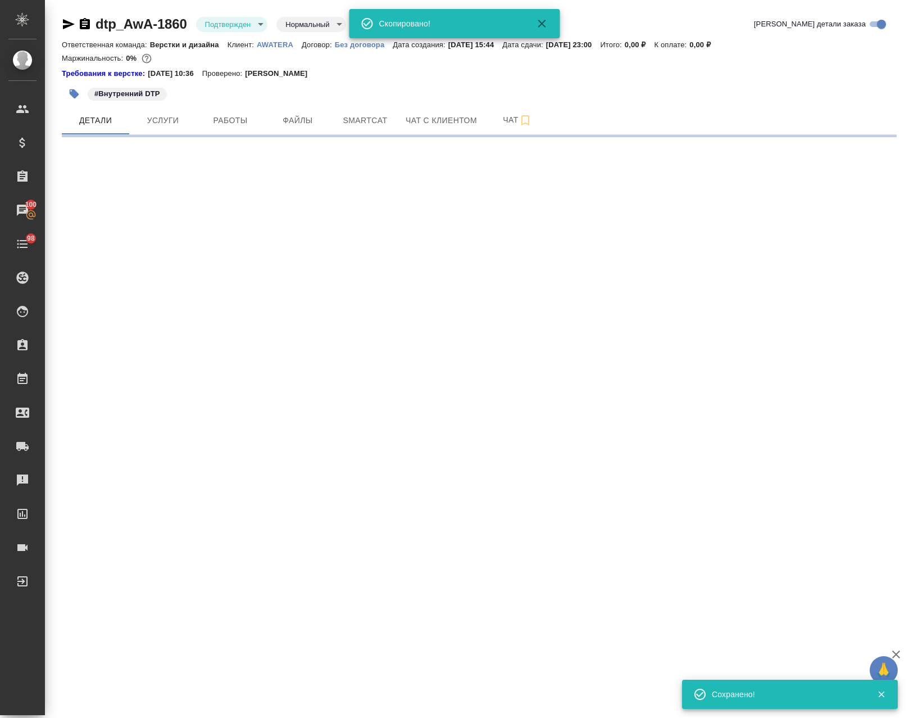
select select "RU"
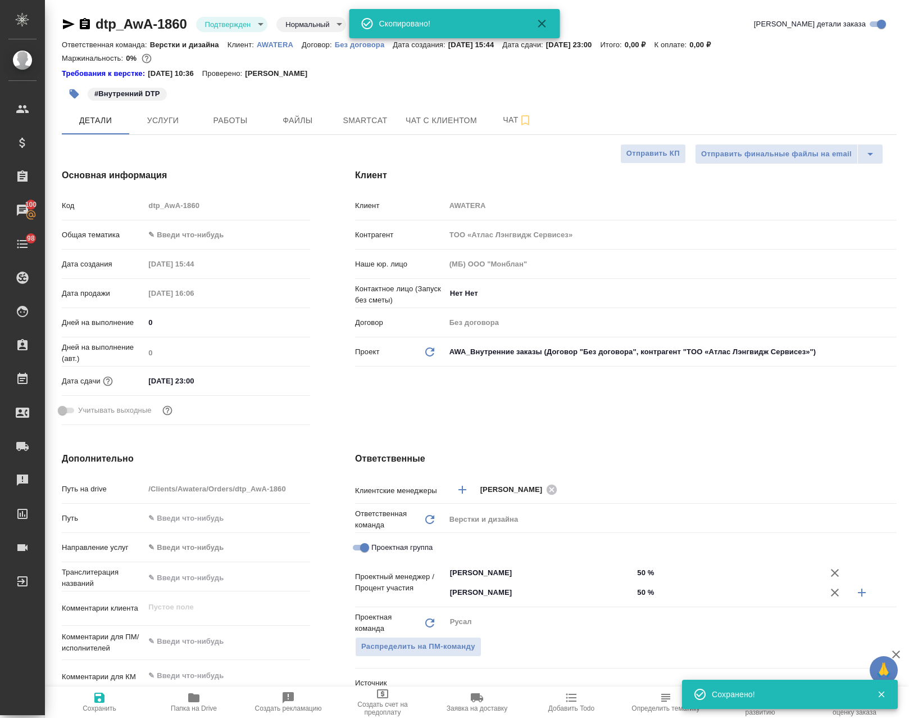
type textarea "x"
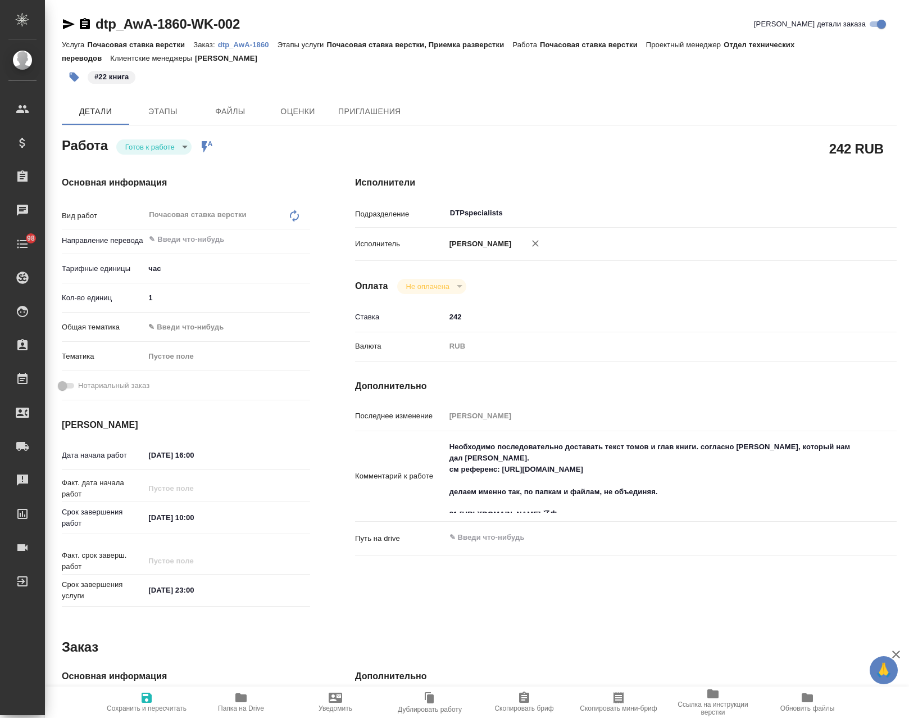
type textarea "x"
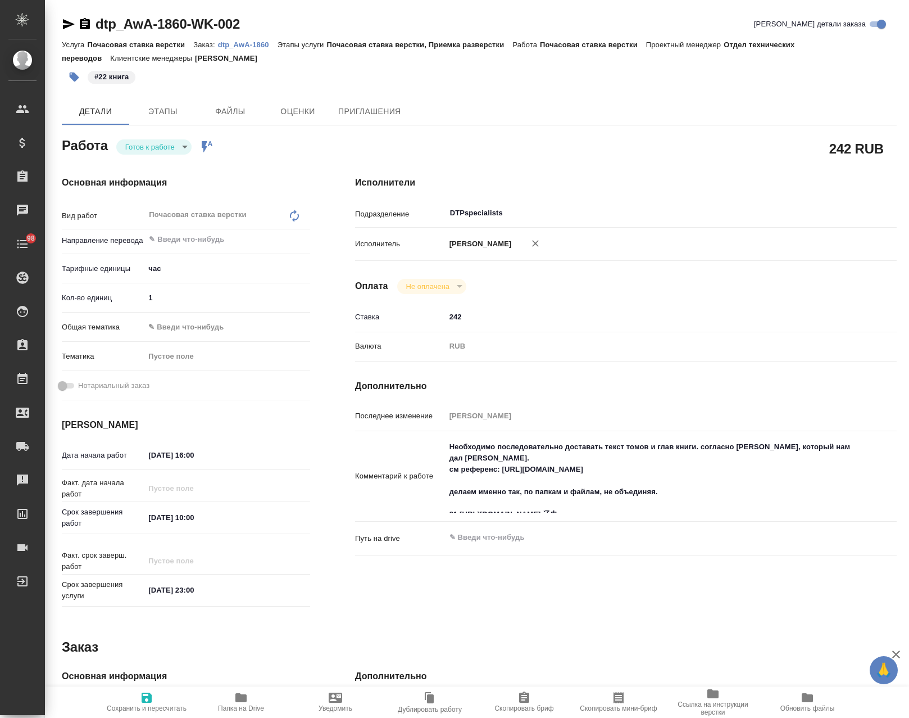
type textarea "x"
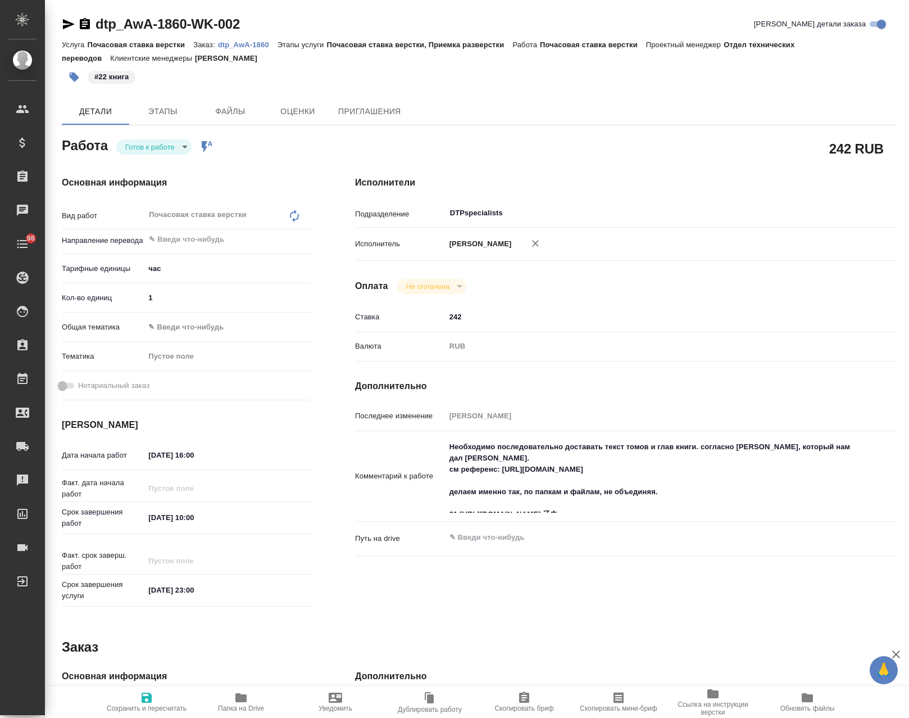
type textarea "x"
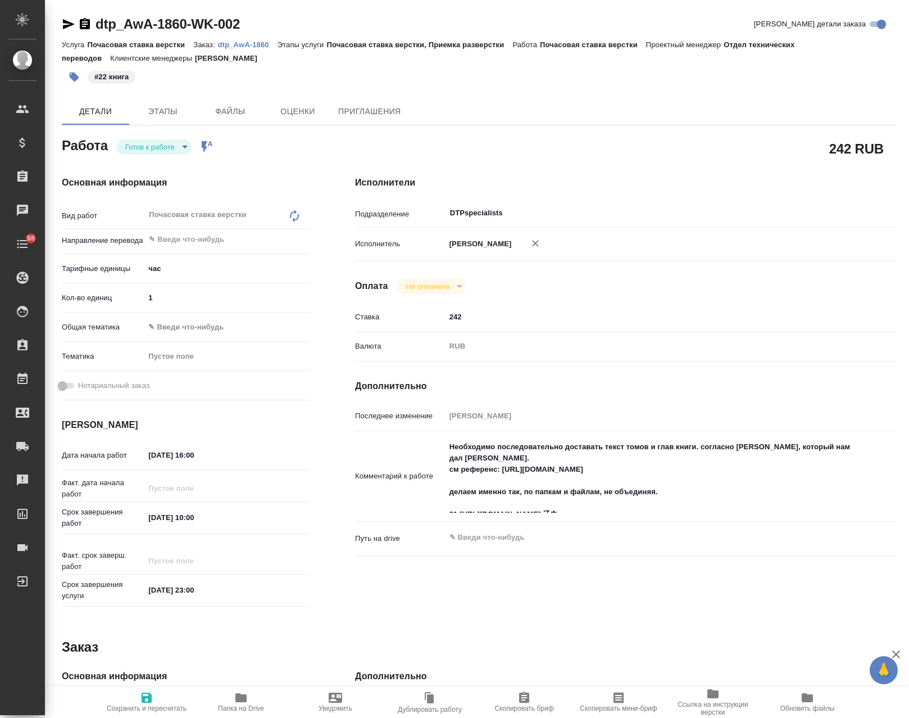
click at [66, 25] on icon "button" at bounding box center [68, 23] width 13 height 13
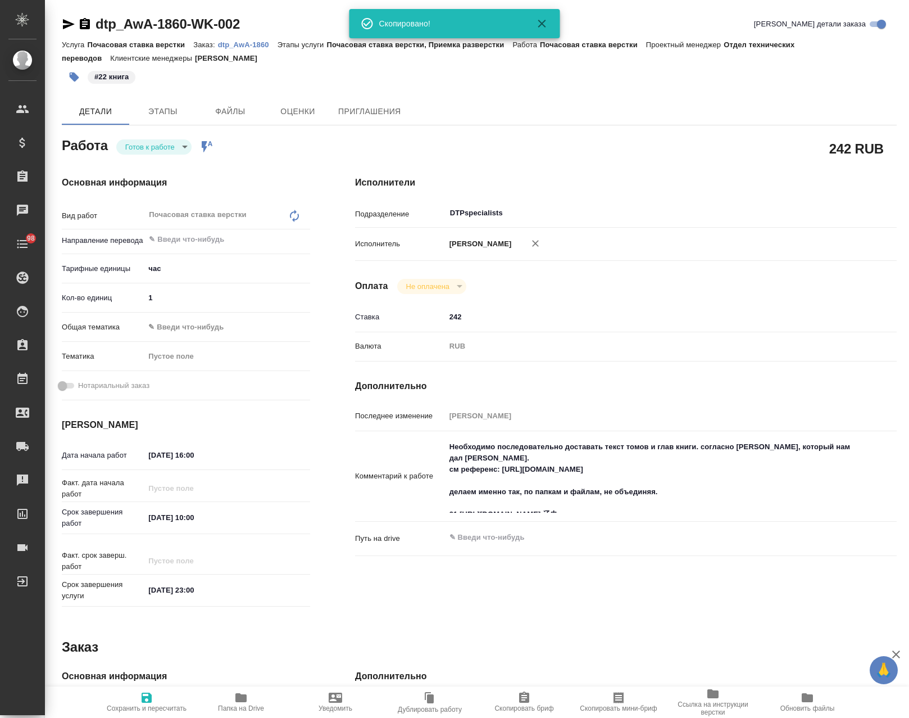
type textarea "x"
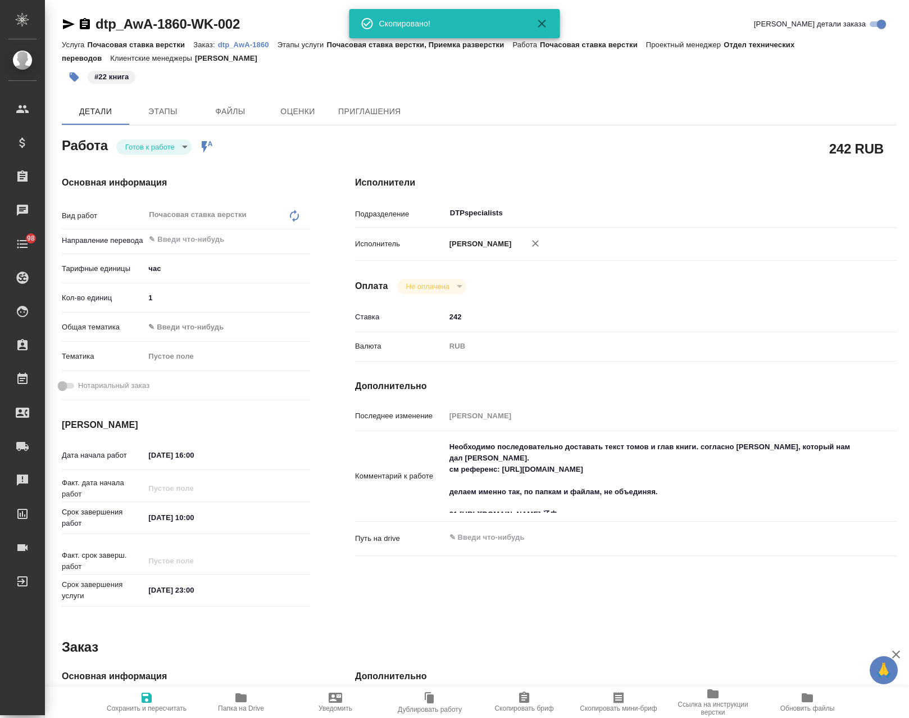
type textarea "x"
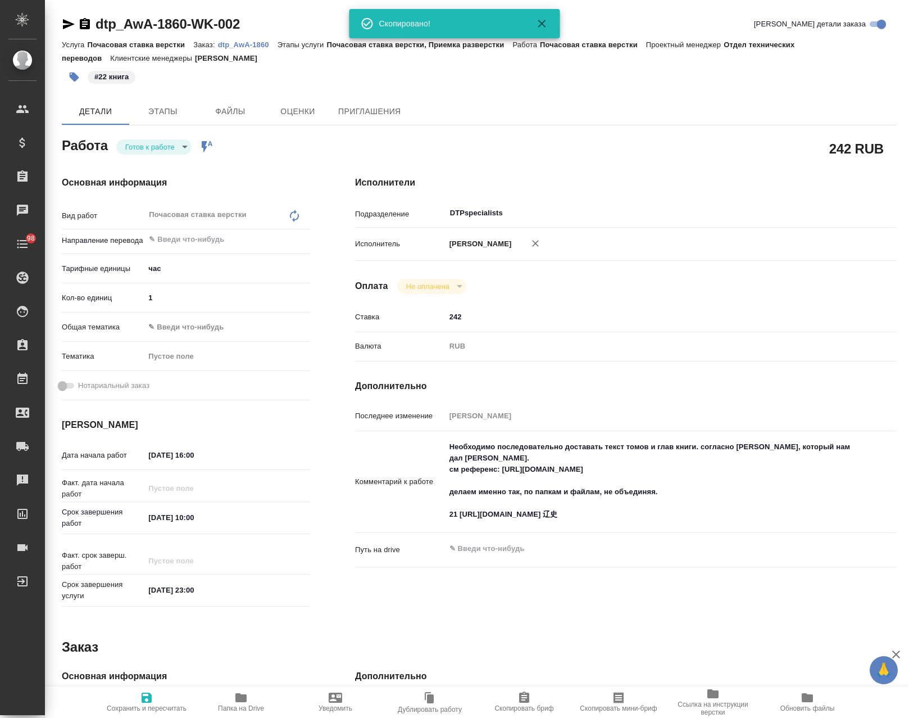
type textarea "x"
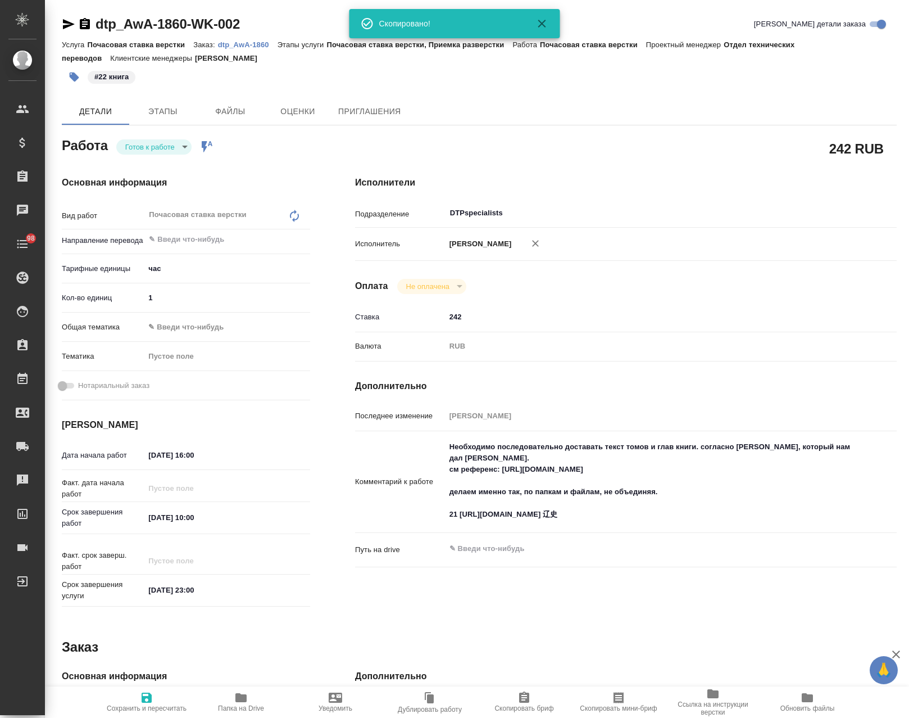
type textarea "x"
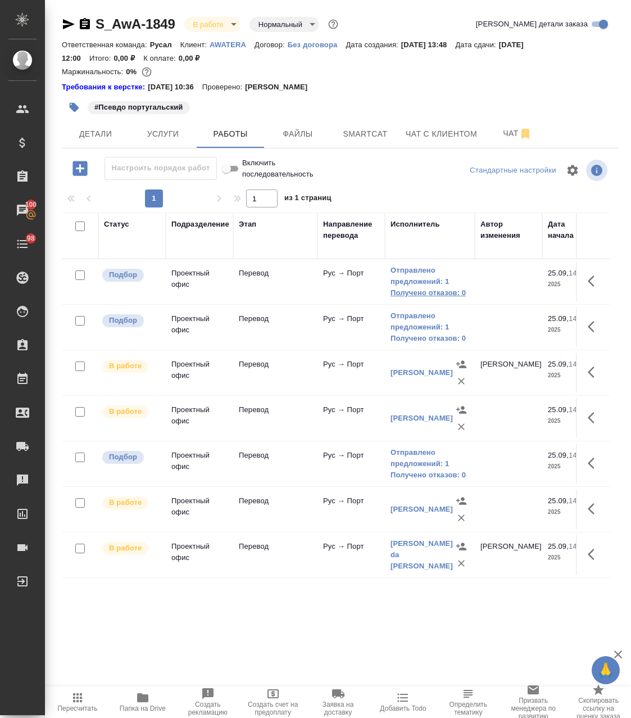
click at [429, 292] on link "Получено отказов: 0" at bounding box center [430, 292] width 79 height 11
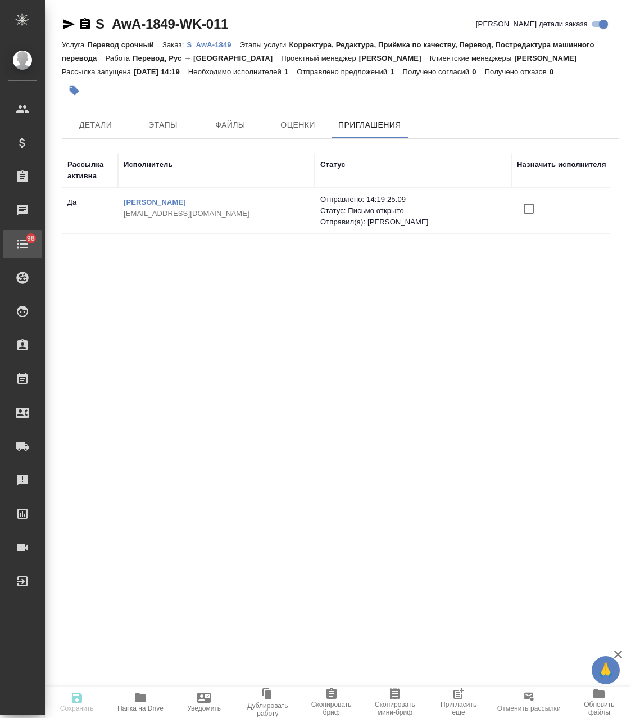
drag, startPoint x: 258, startPoint y: 201, endPoint x: 2, endPoint y: 245, distance: 260.0
click at [70, 208] on tr "[PERSON_NAME] [PERSON_NAME][EMAIL_ADDRESS][DOMAIN_NAME] Отправлено: 14:19 25.09…" at bounding box center [497, 211] width 871 height 46
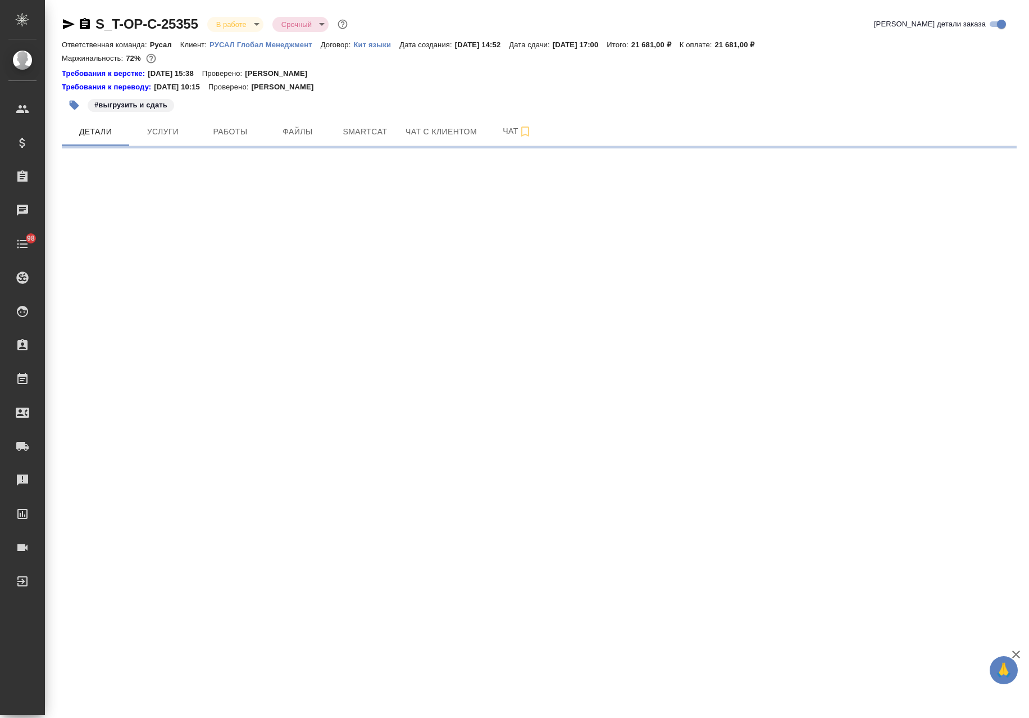
select select "RU"
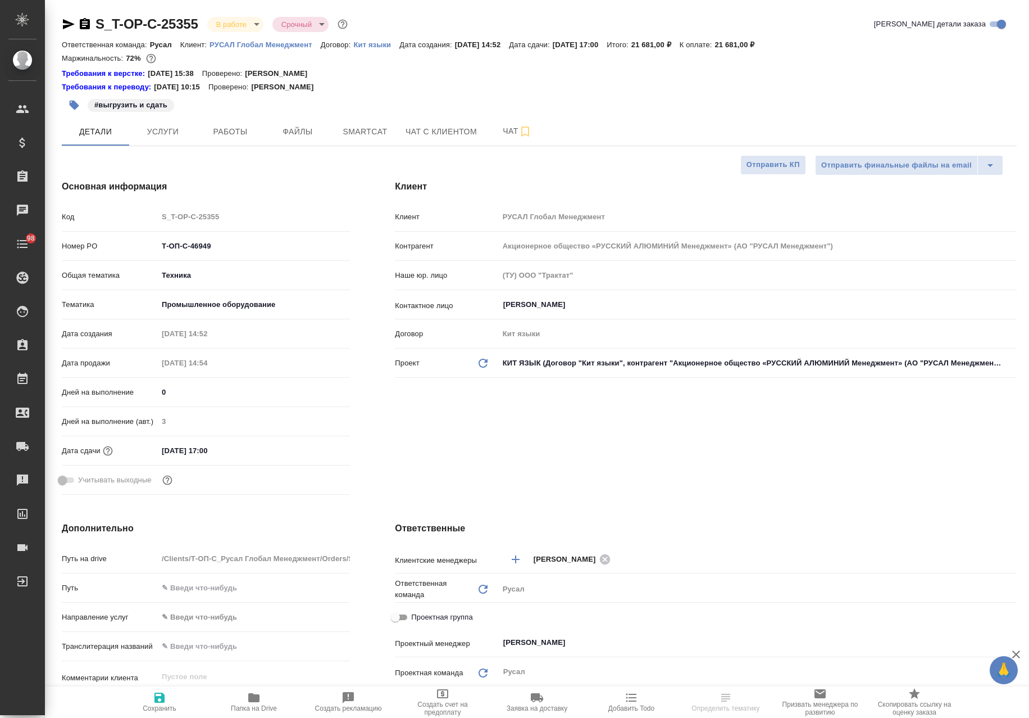
type textarea "x"
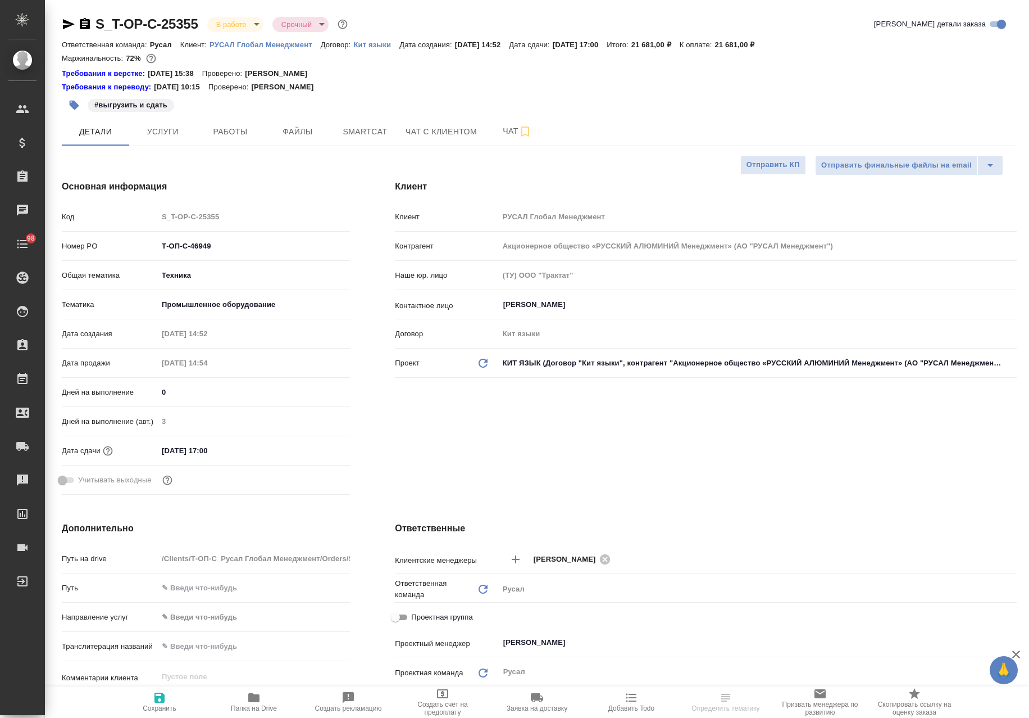
type textarea "x"
click at [249, 126] on span "Работы" at bounding box center [230, 132] width 54 height 14
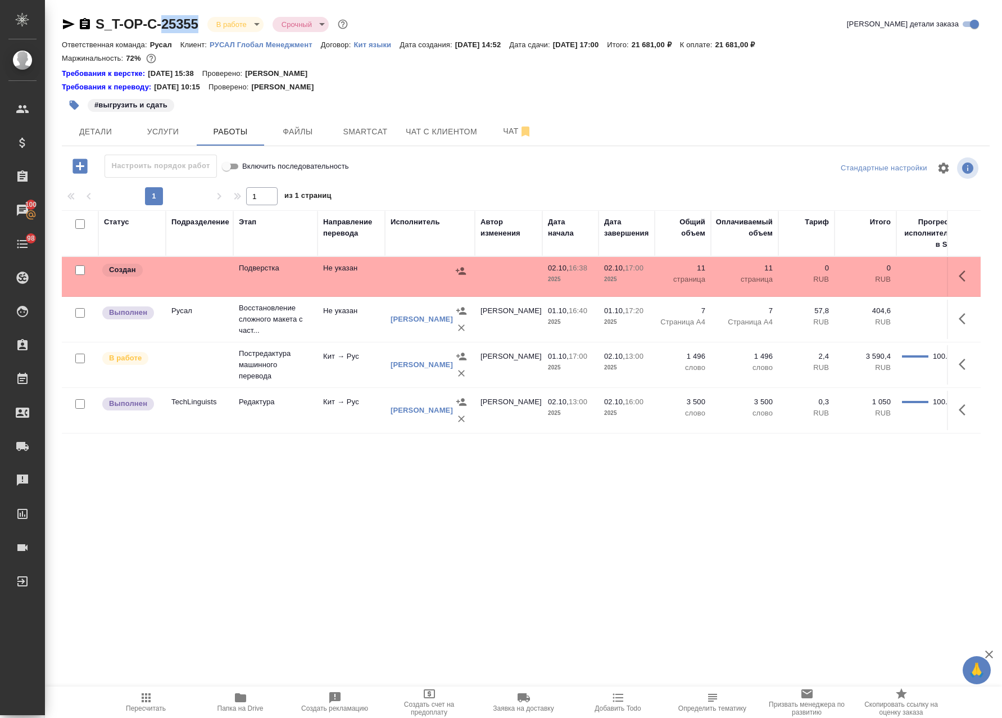
drag, startPoint x: 203, startPoint y: 13, endPoint x: 164, endPoint y: 29, distance: 42.6
click at [164, 29] on div "S_T-OP-C-25355 В работе inProgress Срочный urgent Кратко детали заказа Ответств…" at bounding box center [526, 456] width 940 height 913
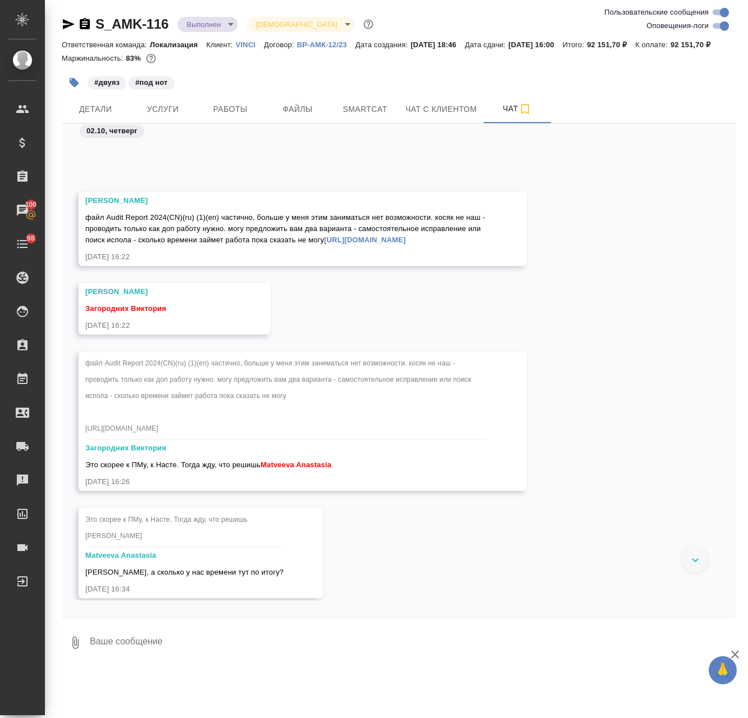
scroll to position [12299, 0]
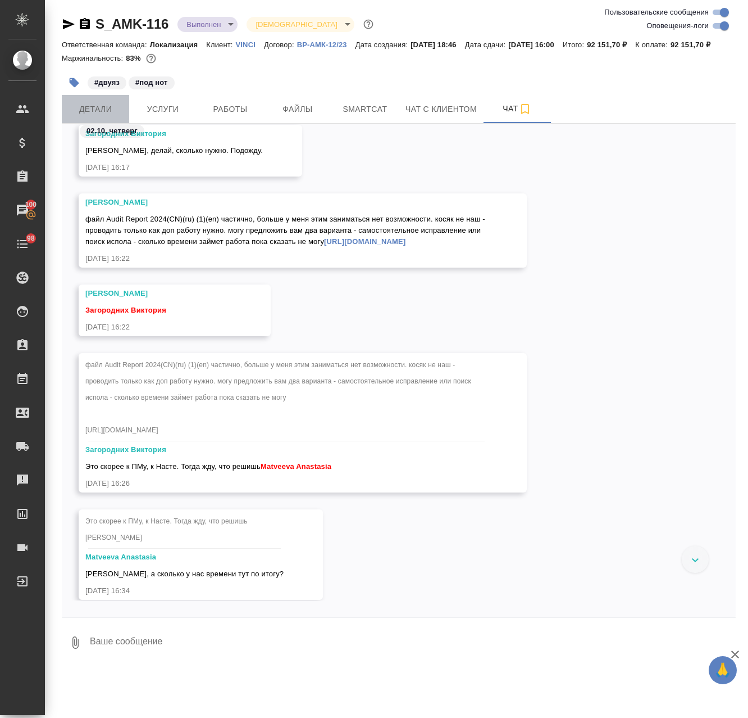
click at [102, 116] on span "Детали" at bounding box center [96, 109] width 54 height 14
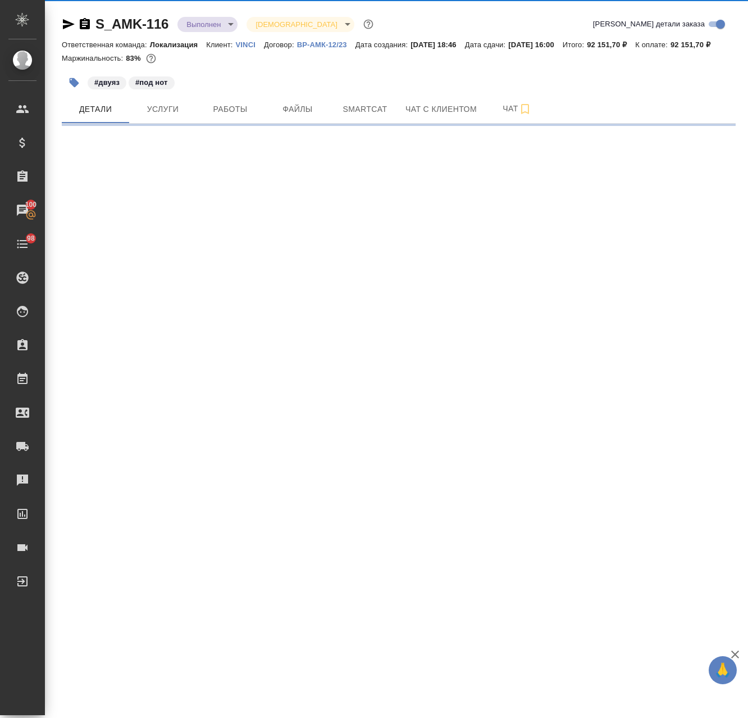
select select "RU"
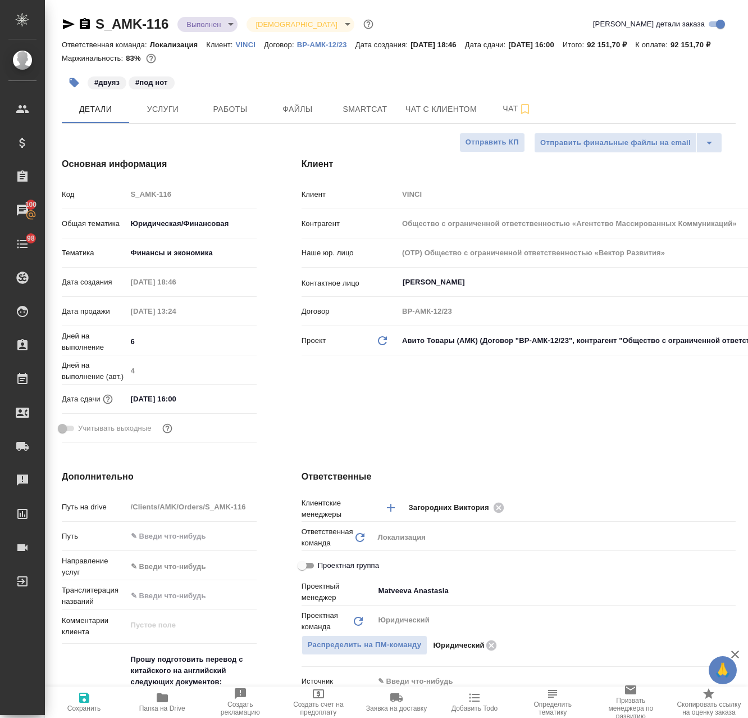
type textarea "x"
click at [165, 695] on icon "button" at bounding box center [162, 697] width 11 height 9
type textarea "x"
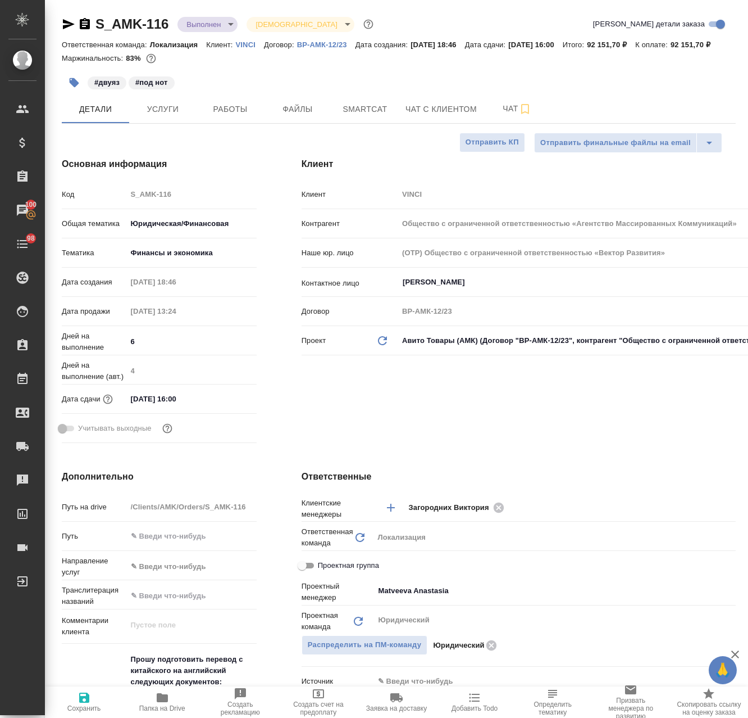
type textarea "x"
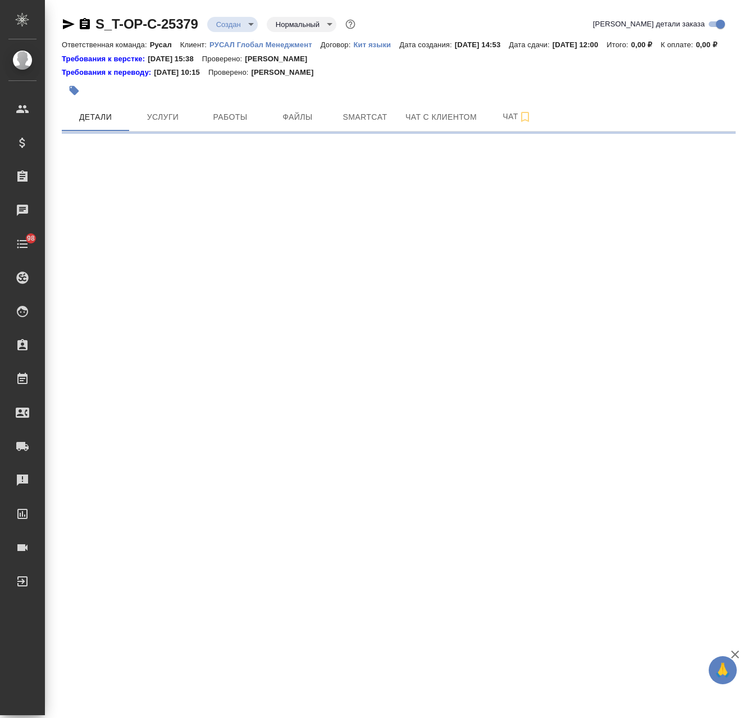
select select "RU"
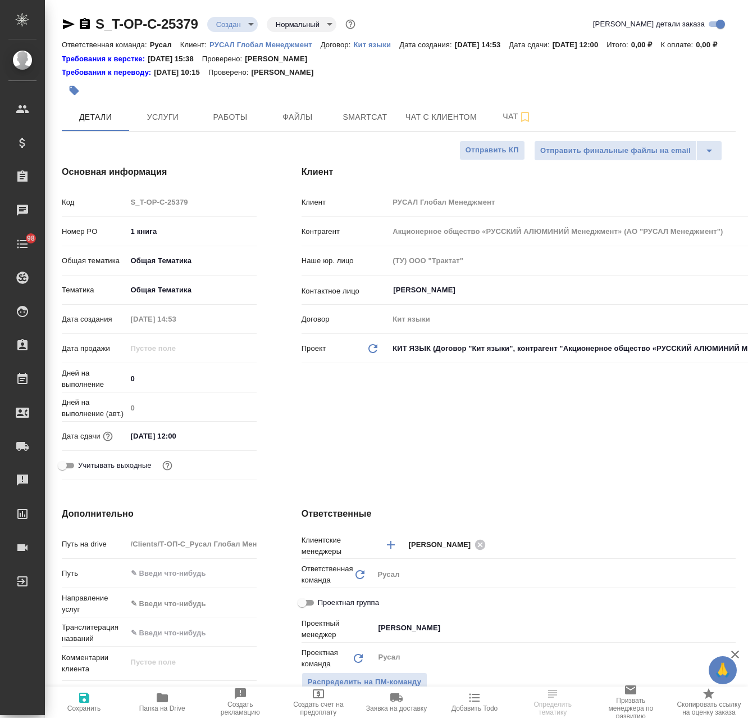
type textarea "x"
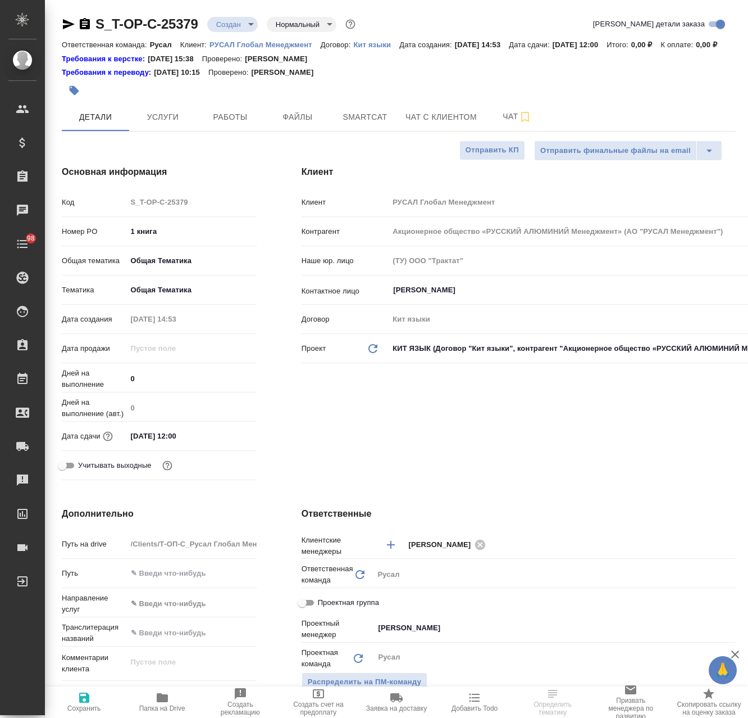
type textarea "x"
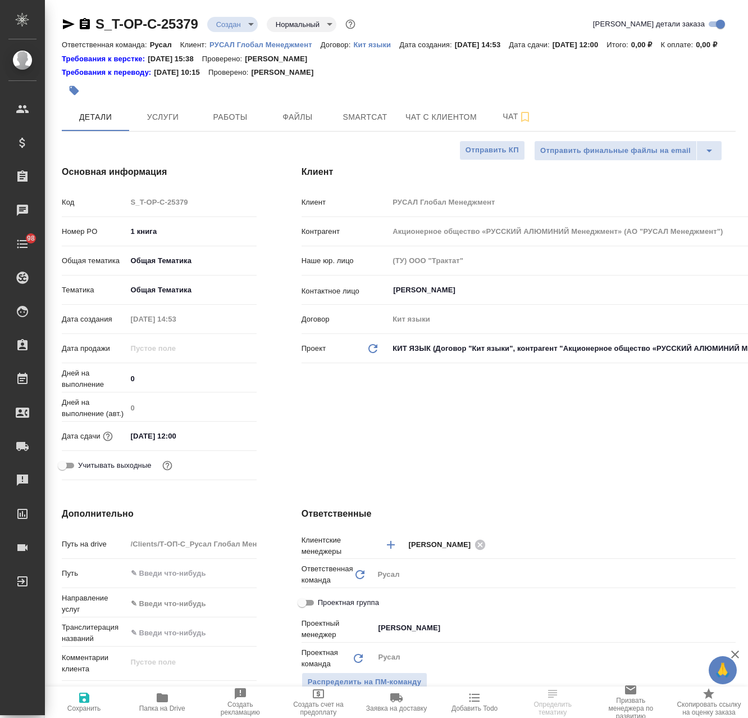
type textarea "x"
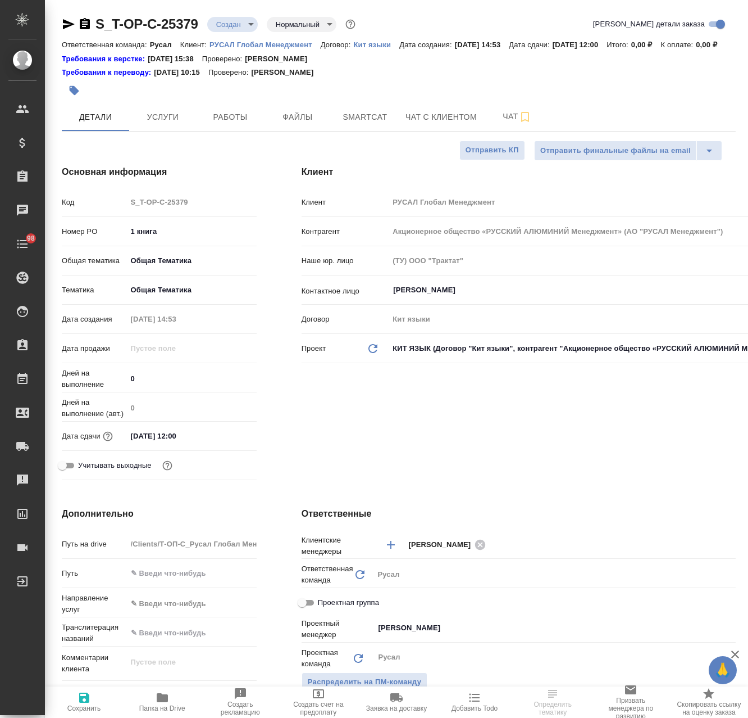
type textarea "x"
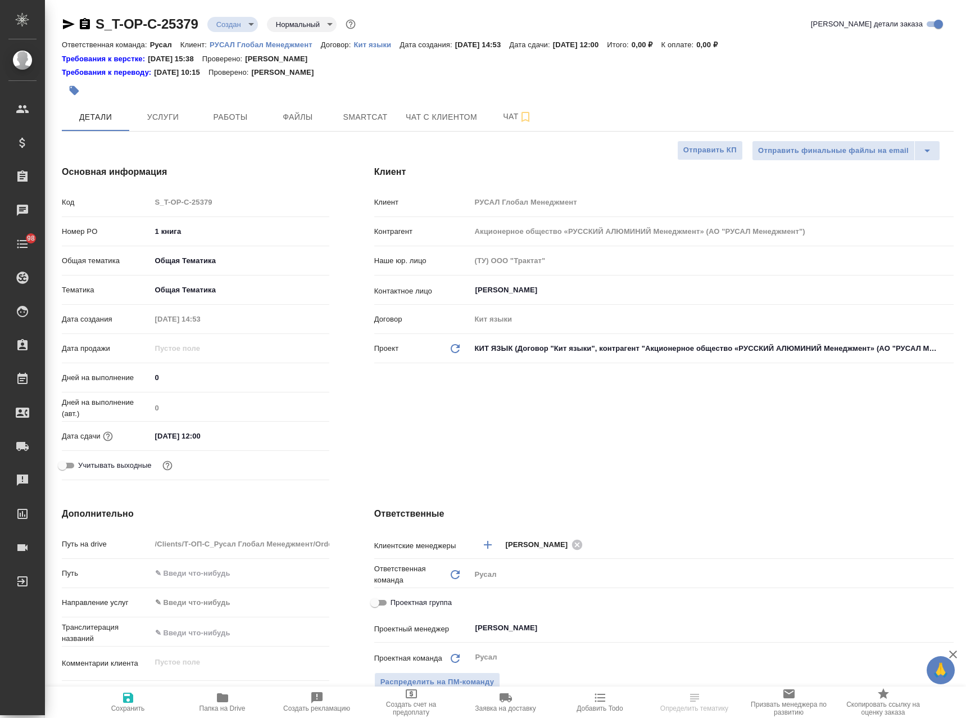
type textarea "x"
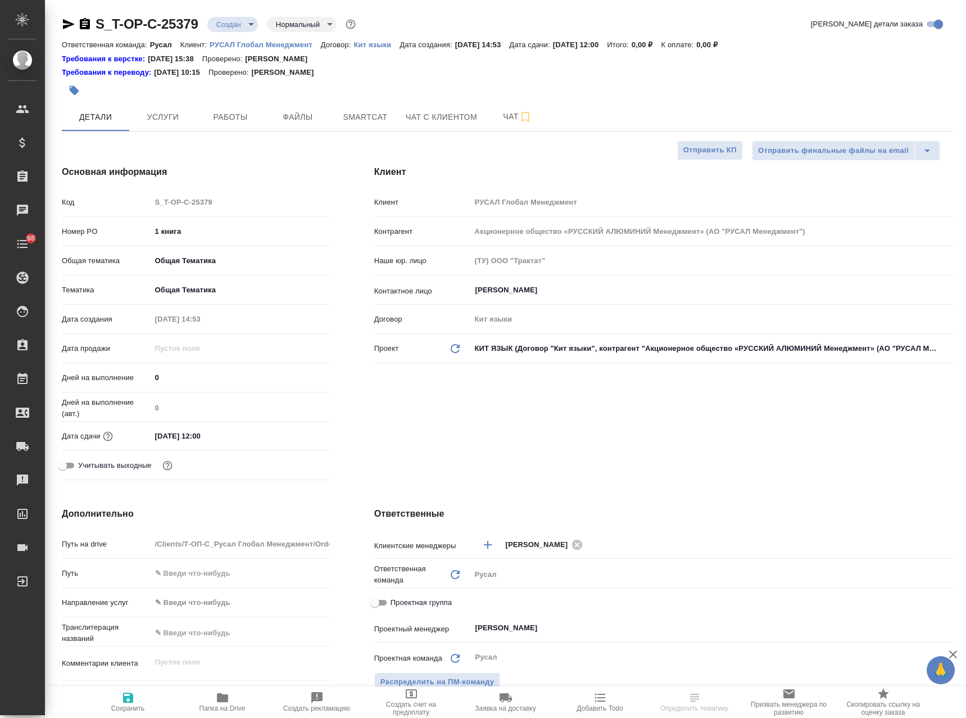
type textarea "x"
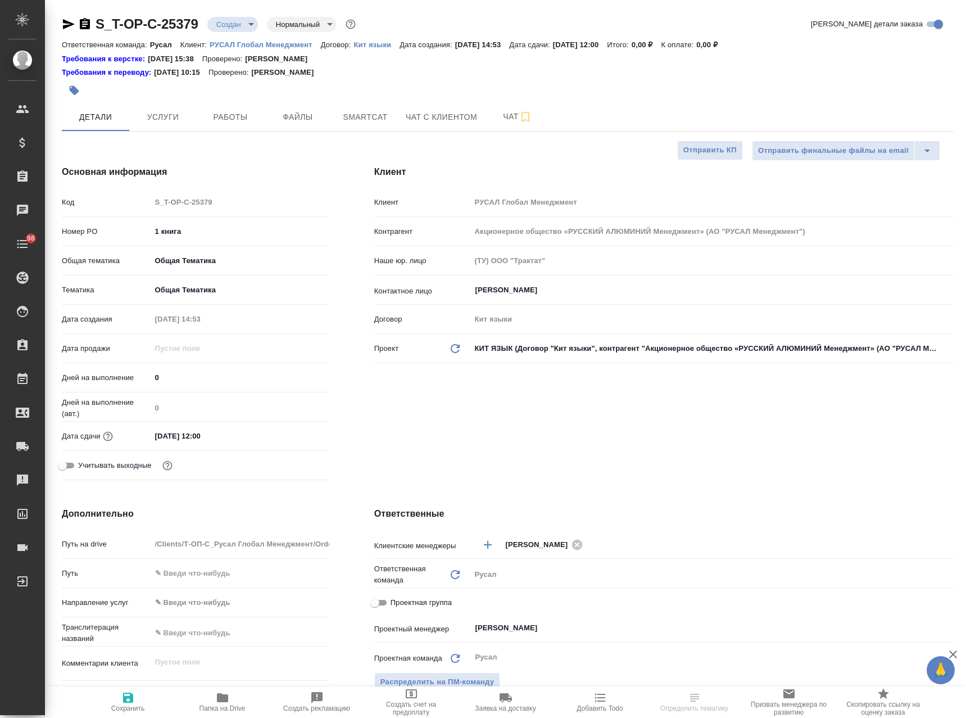
type textarea "x"
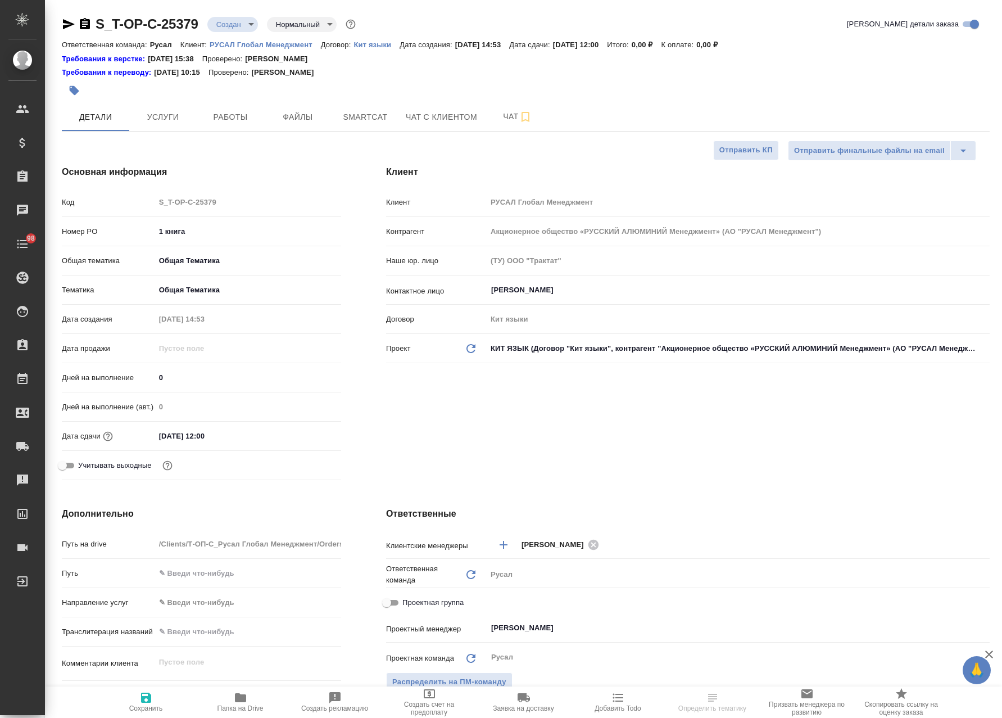
type textarea "x"
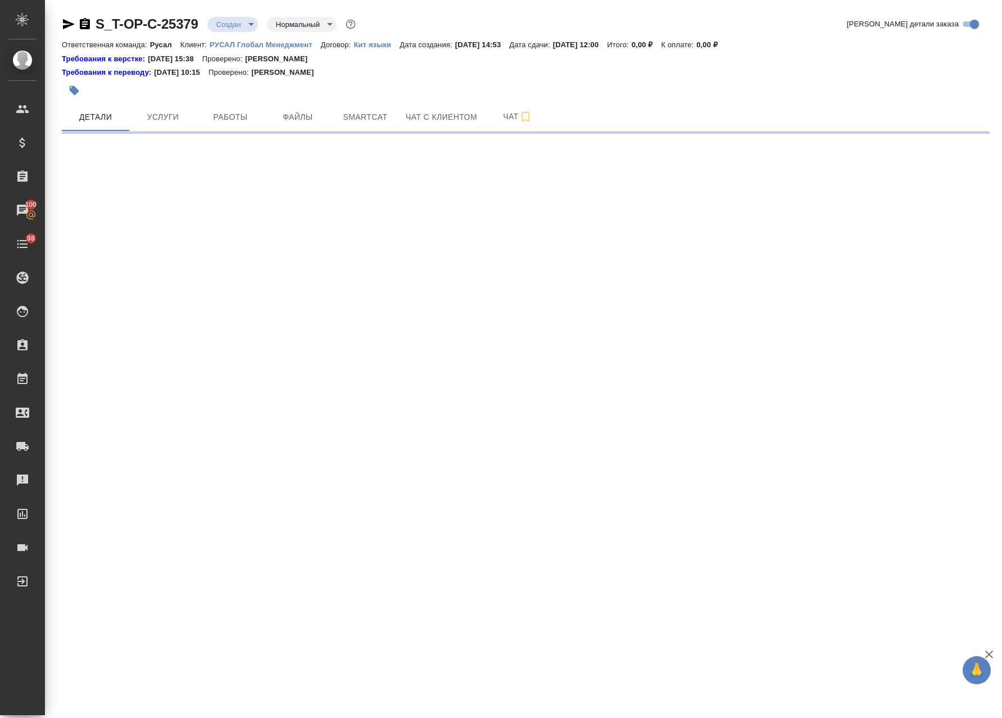
select select "RU"
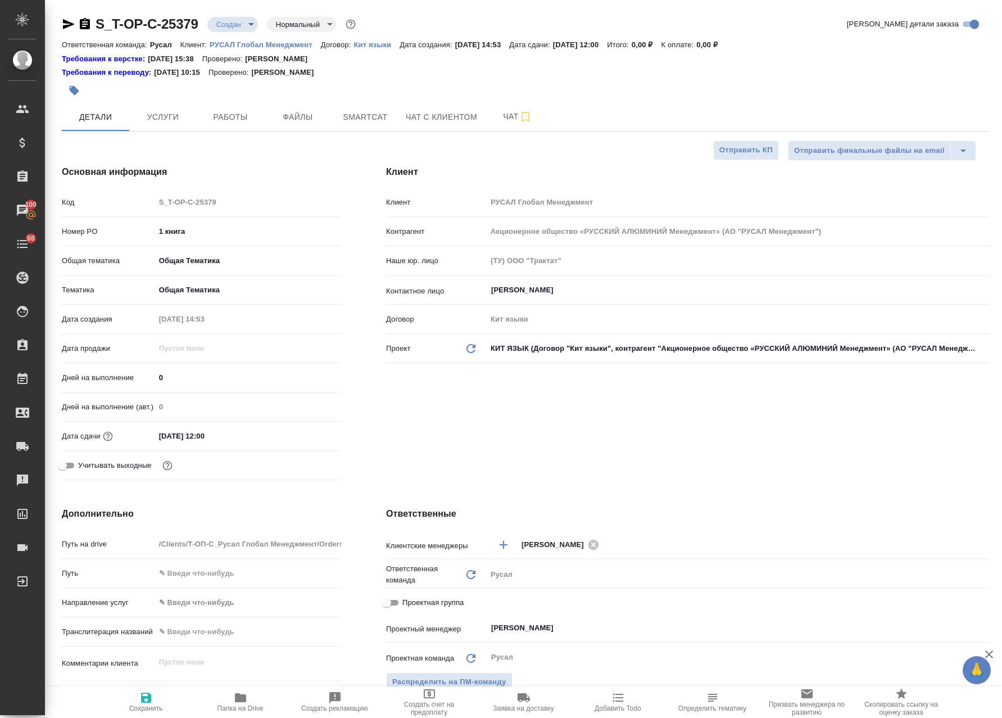
type textarea "x"
click at [359, 122] on span "Smartcat" at bounding box center [365, 117] width 54 height 14
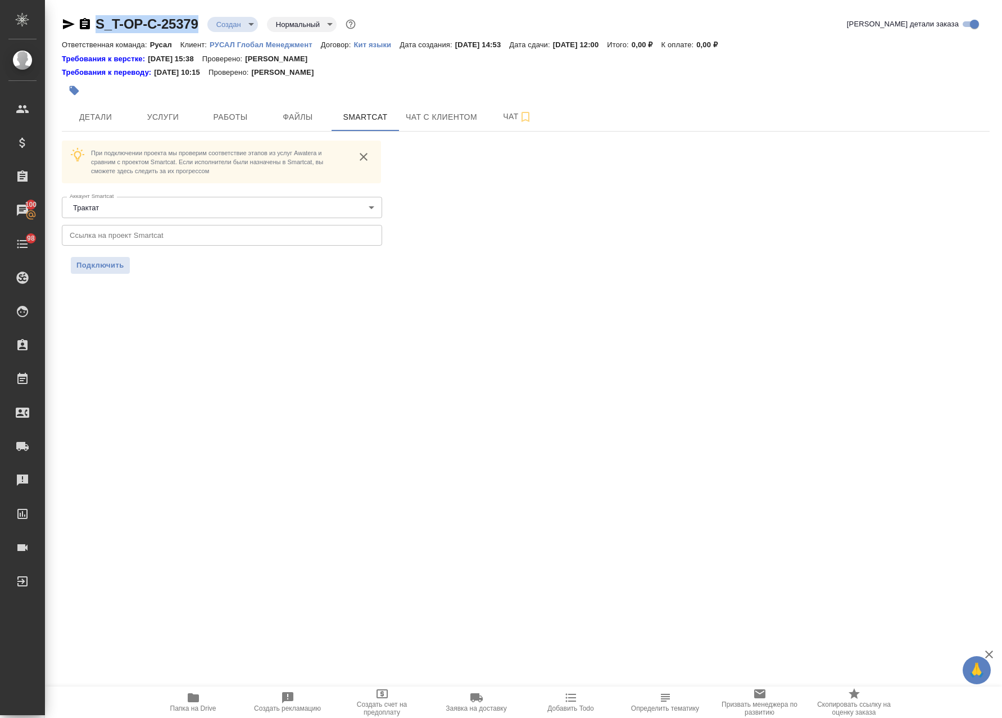
drag, startPoint x: 163, startPoint y: 21, endPoint x: 96, endPoint y: 27, distance: 67.7
click at [96, 27] on div "S_T-OP-C-25379 Создан new Нормальный normal Кратко детали заказа Ответственная …" at bounding box center [526, 151] width 940 height 302
copy link "S_T-OP-C-25379"
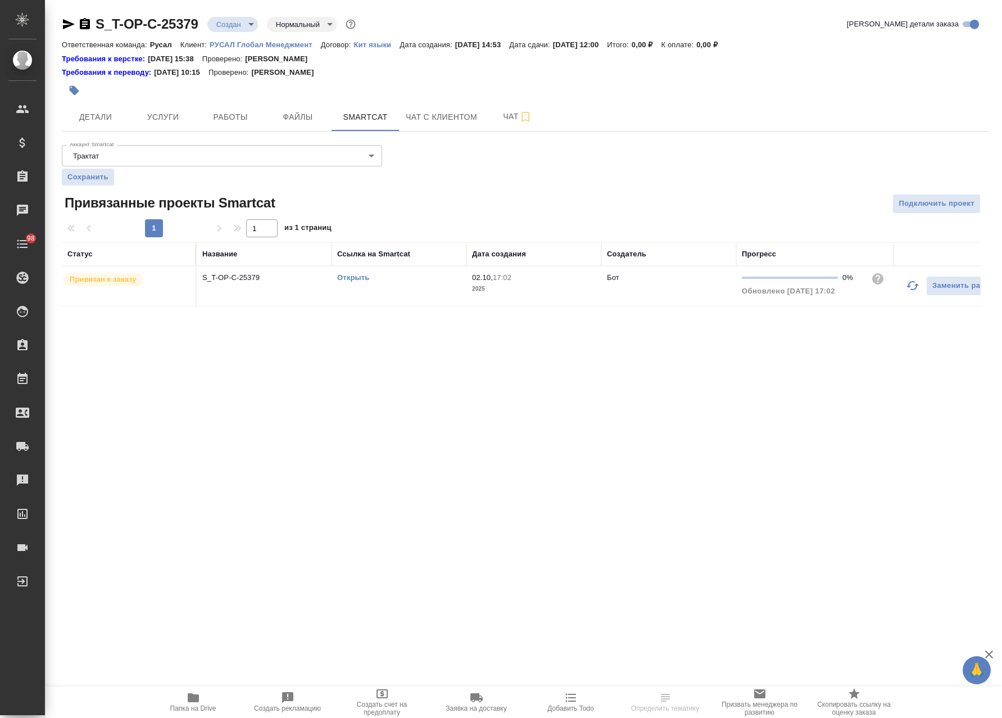
click at [356, 277] on link "Открыть" at bounding box center [353, 277] width 32 height 8
click at [71, 90] on icon "button" at bounding box center [75, 91] width 10 height 10
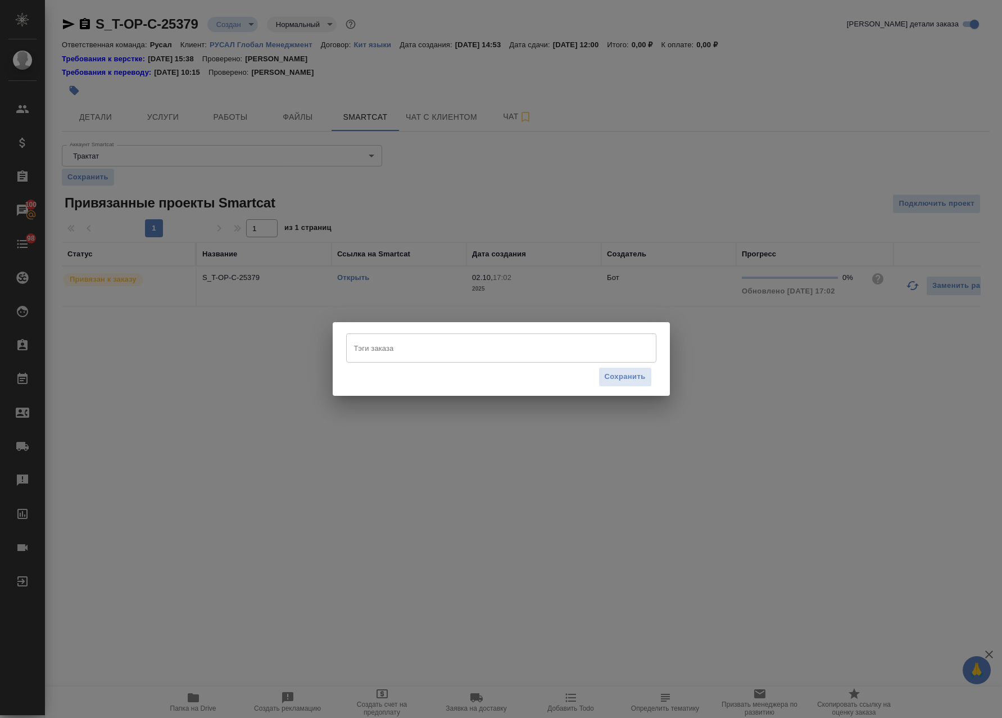
click at [446, 359] on div "Тэги заказа" at bounding box center [501, 347] width 310 height 29
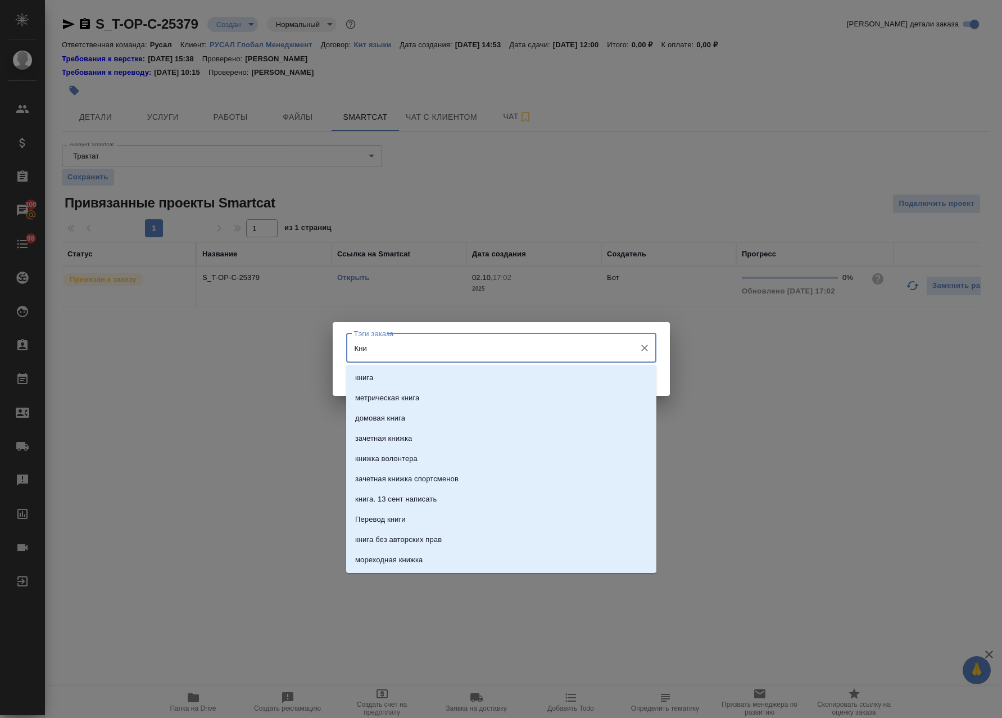
type input "Кни"
click at [153, 174] on div "Тэги заказа [PERSON_NAME] заказа Сохранить" at bounding box center [501, 359] width 1002 height 718
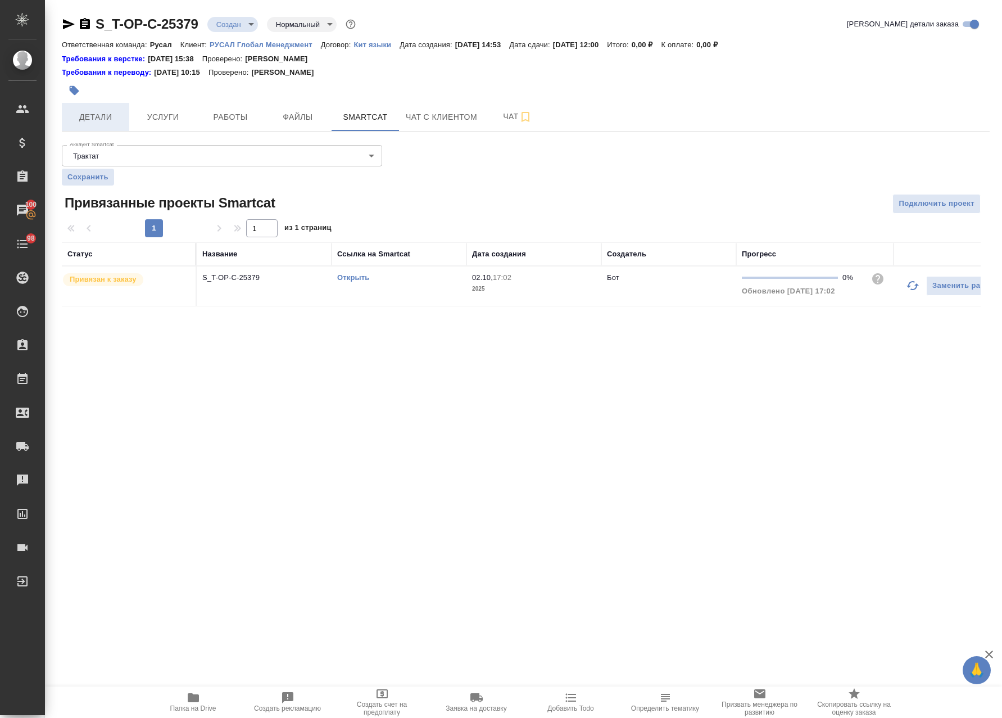
click at [99, 117] on span "Детали" at bounding box center [96, 117] width 54 height 14
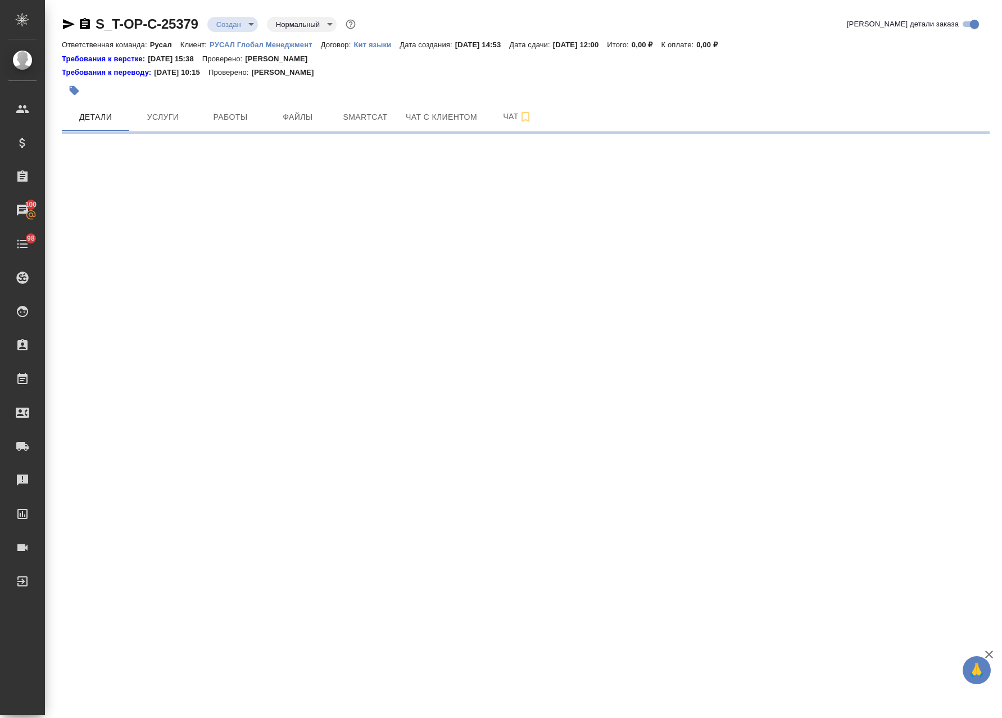
select select "RU"
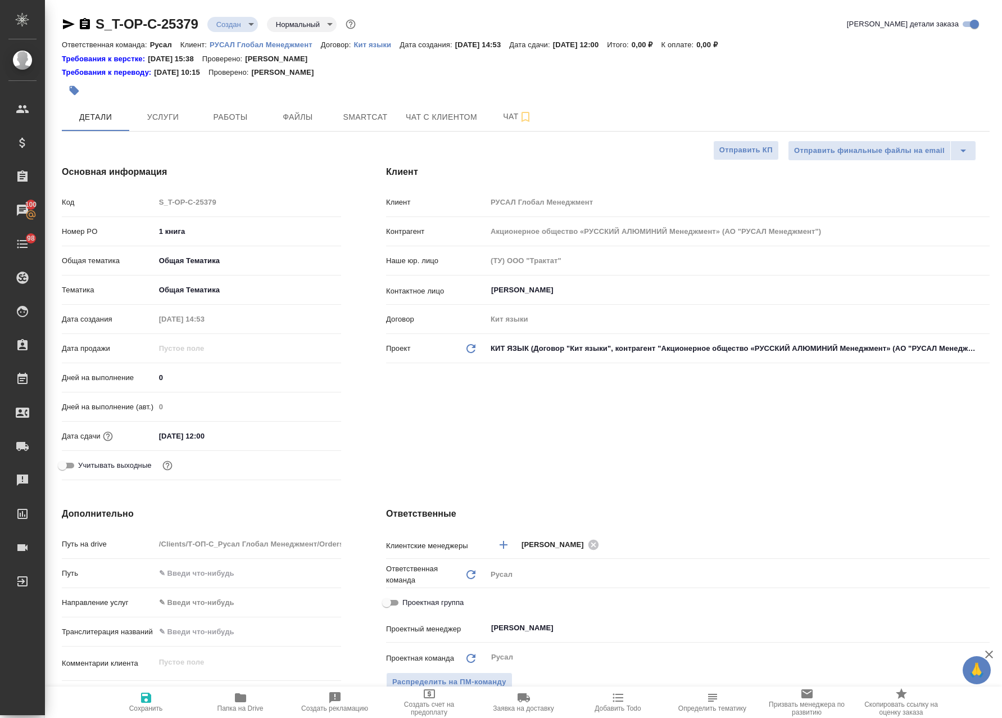
type textarea "x"
drag, startPoint x: 163, startPoint y: 235, endPoint x: 146, endPoint y: 235, distance: 17.4
click at [146, 235] on div "Номер PO 1 книга" at bounding box center [201, 231] width 279 height 20
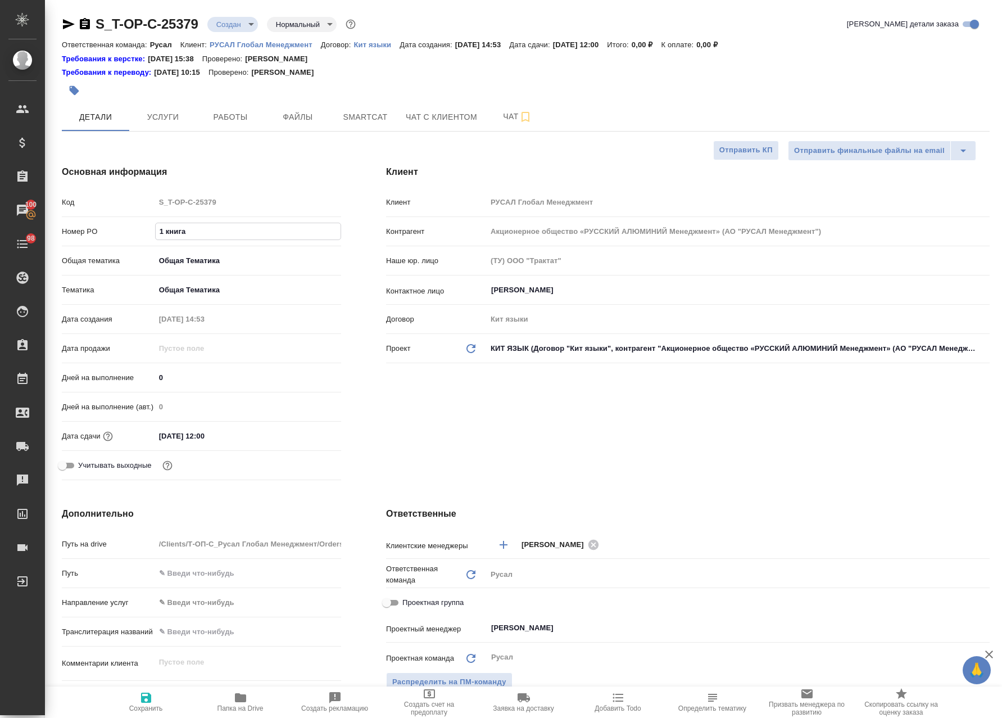
click at [74, 87] on icon "button" at bounding box center [75, 91] width 10 height 10
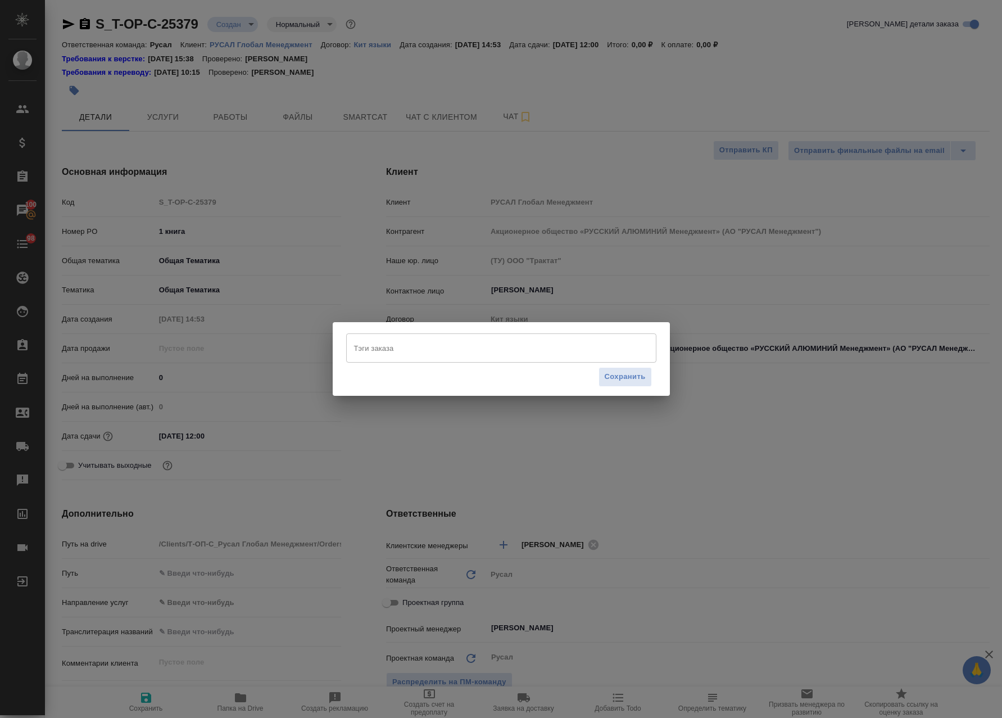
click at [418, 348] on input "Тэги заказа" at bounding box center [490, 347] width 279 height 19
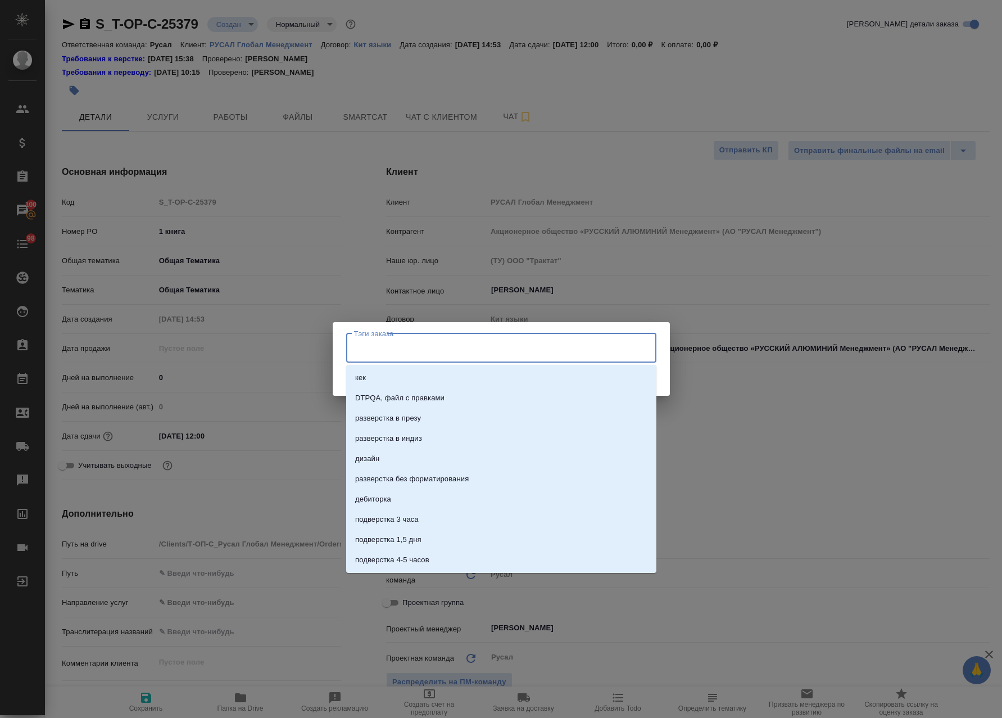
paste input "1 книга"
type input "1 книга"
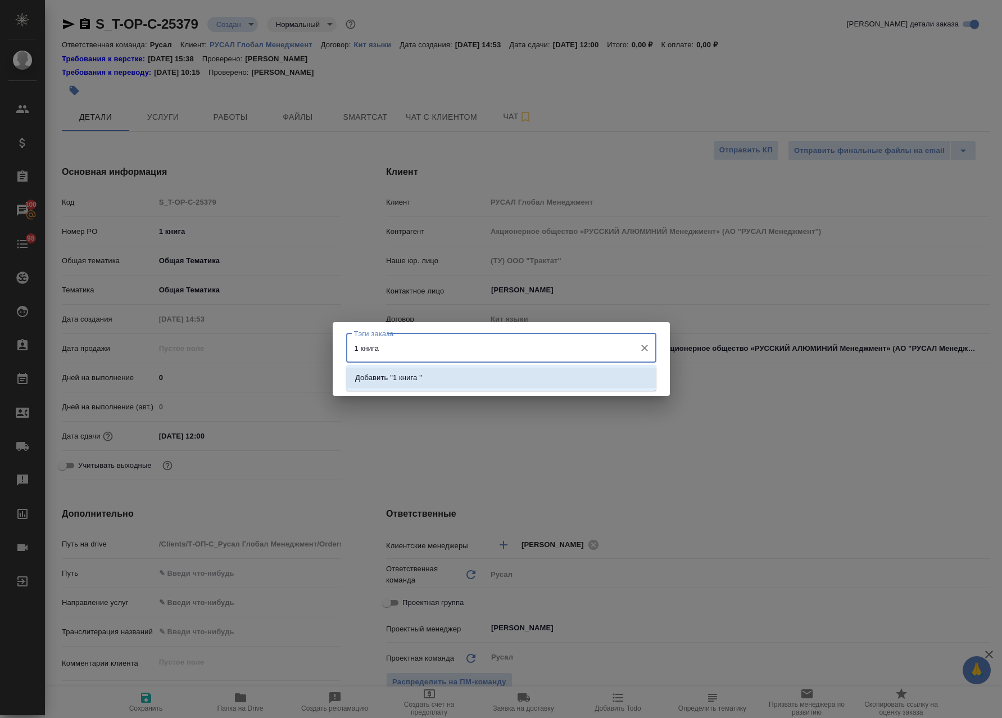
click at [528, 373] on li "Добавить "1 книга "" at bounding box center [501, 377] width 310 height 20
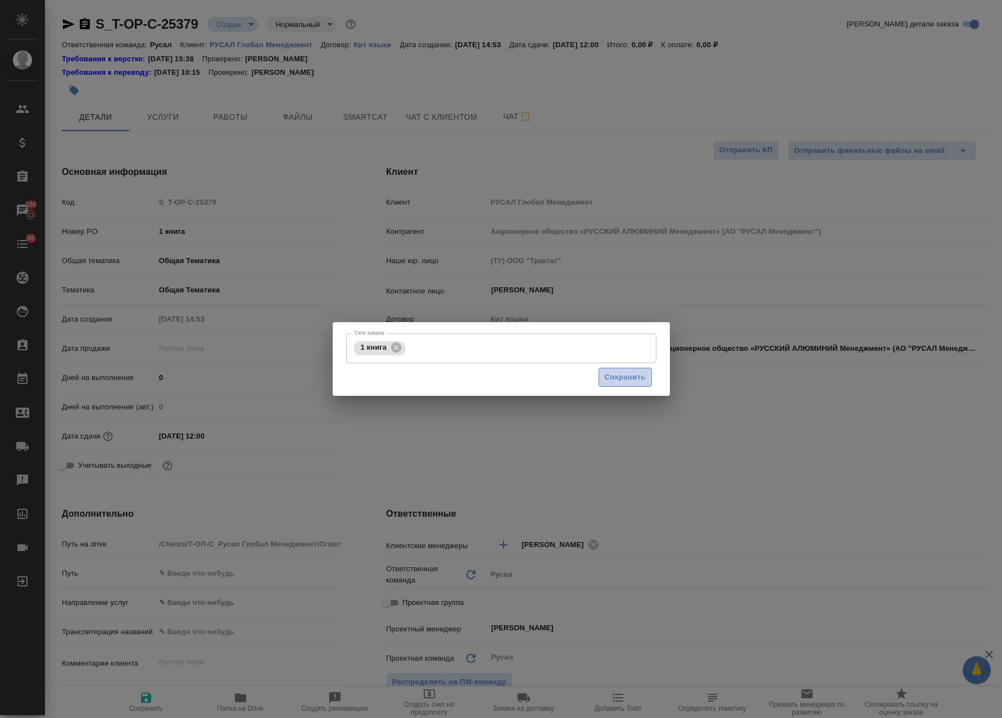
click at [632, 375] on span "Сохранить" at bounding box center [625, 377] width 41 height 13
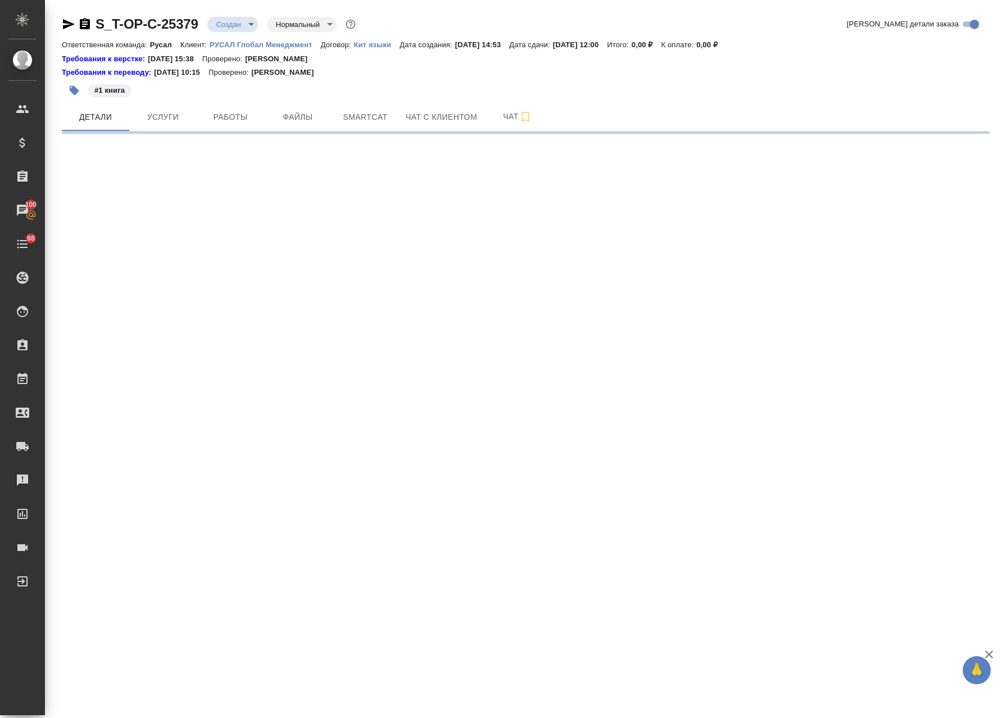
select select "RU"
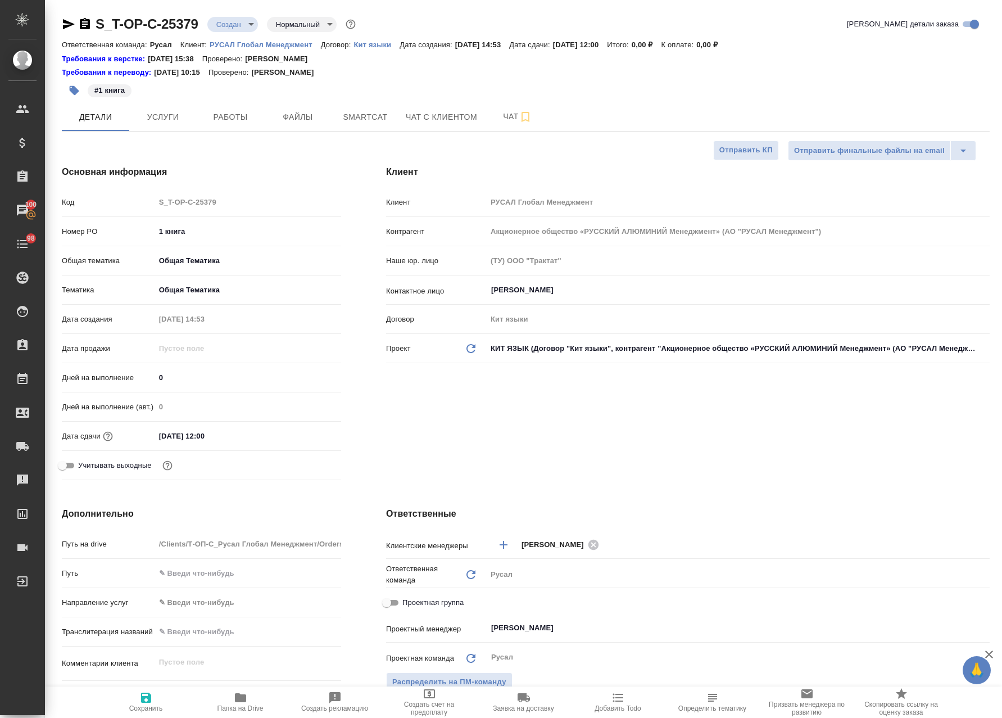
type textarea "x"
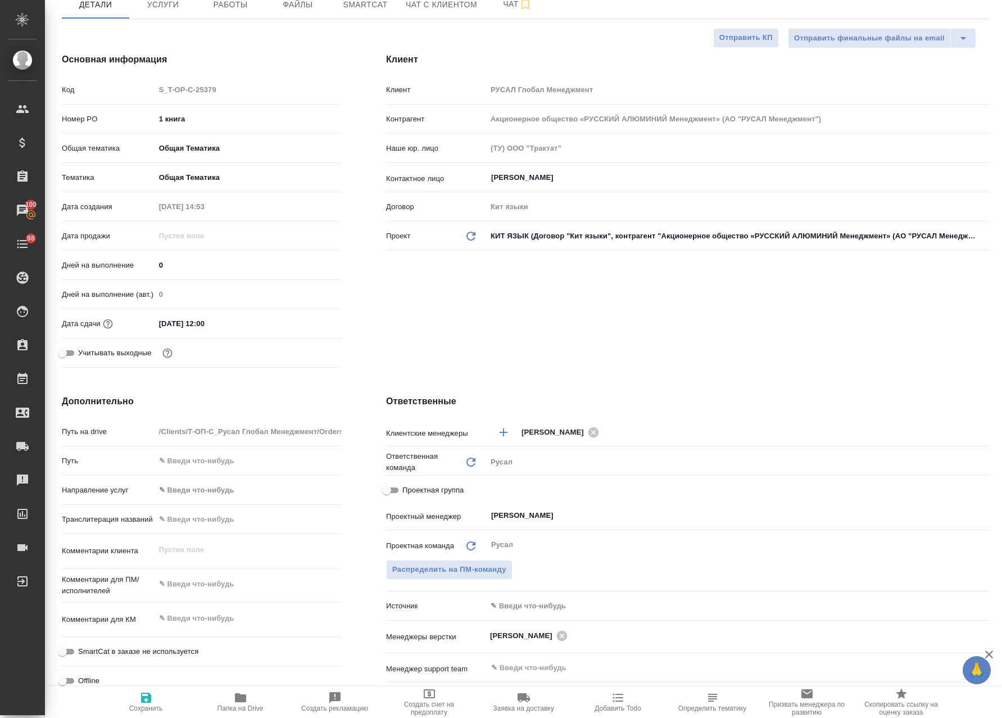
drag, startPoint x: 412, startPoint y: 496, endPoint x: 404, endPoint y: 491, distance: 10.1
click at [412, 496] on label "Проектная группа" at bounding box center [422, 489] width 84 height 13
click at [407, 496] on input "Проектная группа" at bounding box center [386, 489] width 40 height 13
checkbox input "true"
type textarea "x"
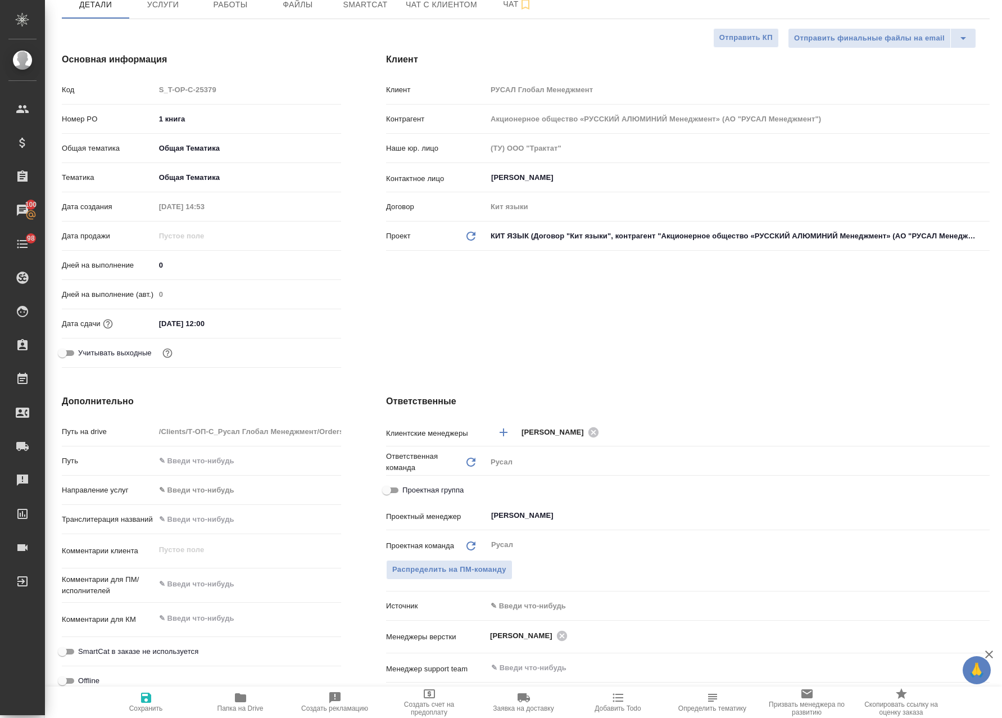
type textarea "x"
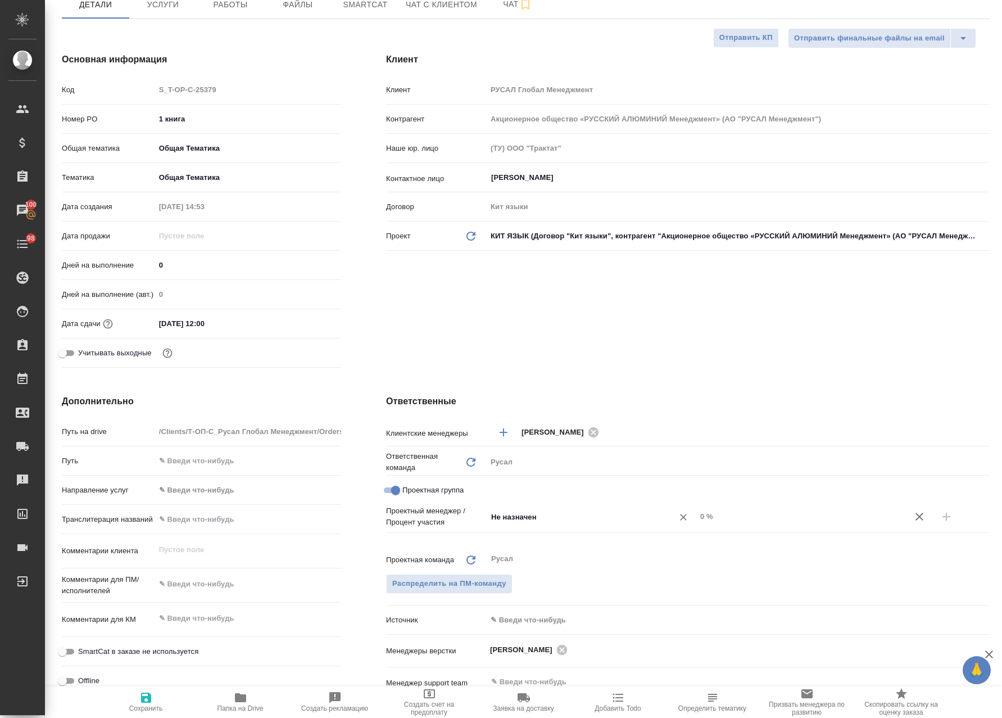
click at [547, 524] on div "Не назначен ​" at bounding box center [592, 516] width 210 height 20
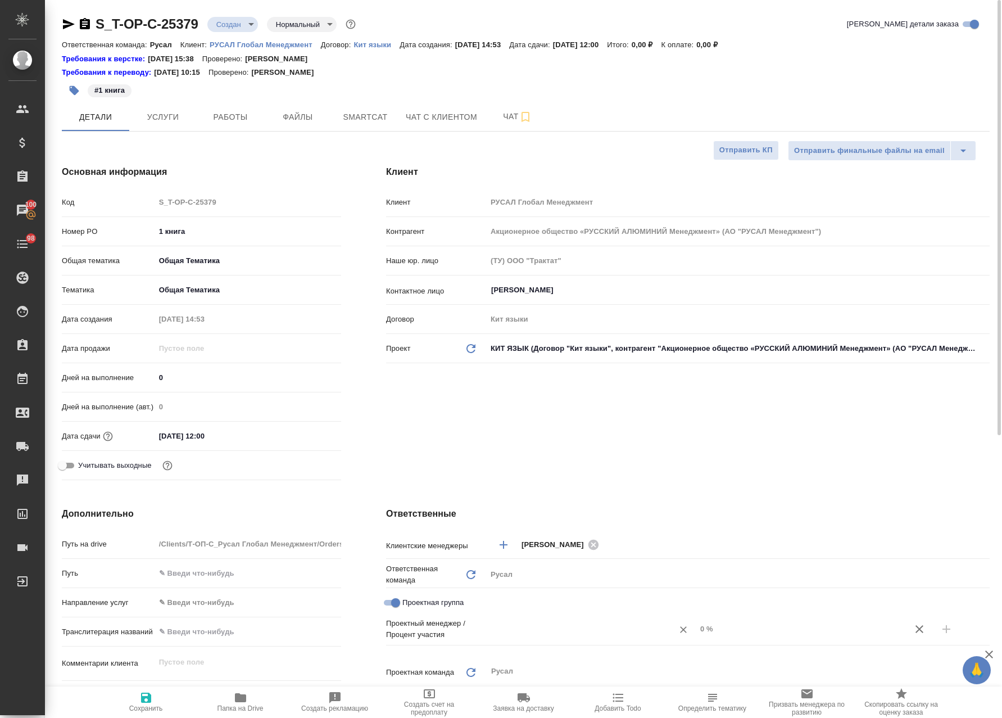
type textarea "x"
type input "Не назначен"
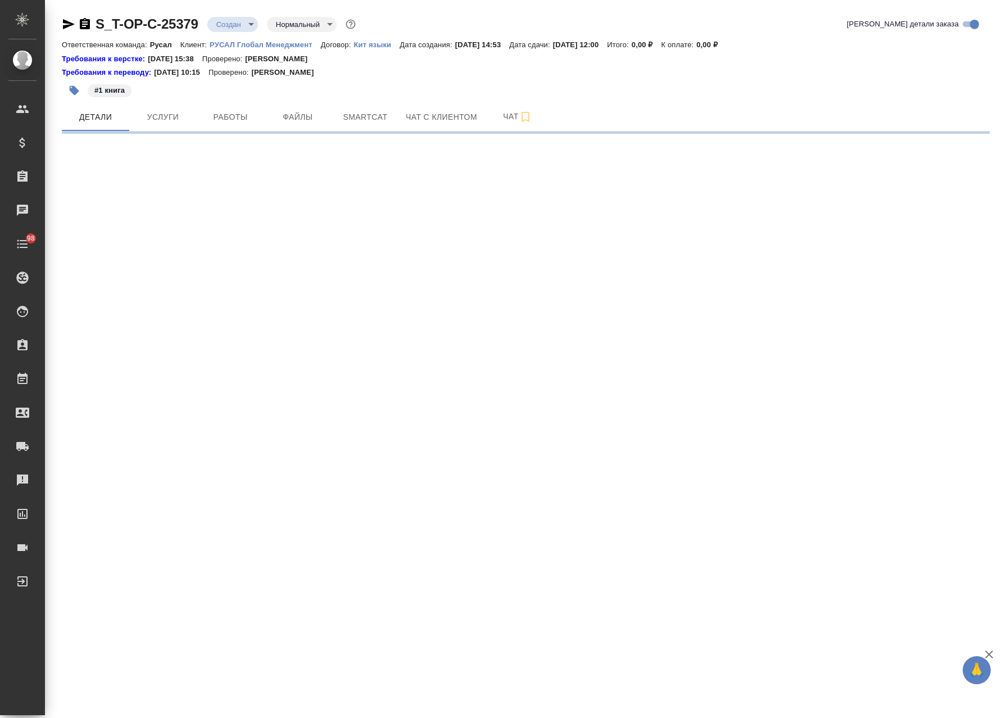
select select "RU"
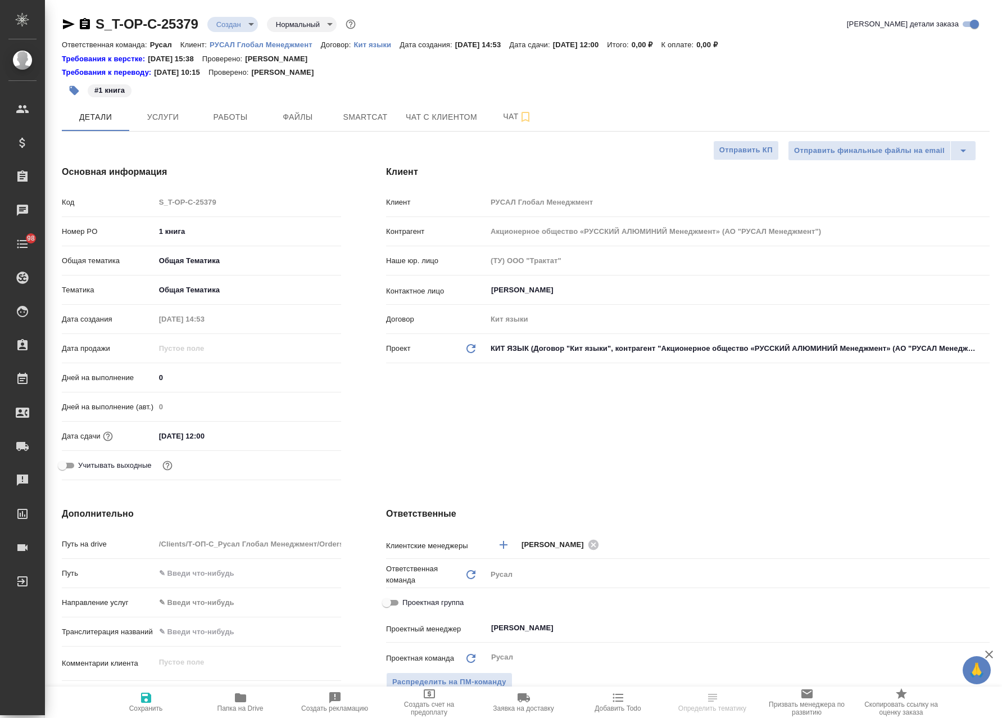
type textarea "x"
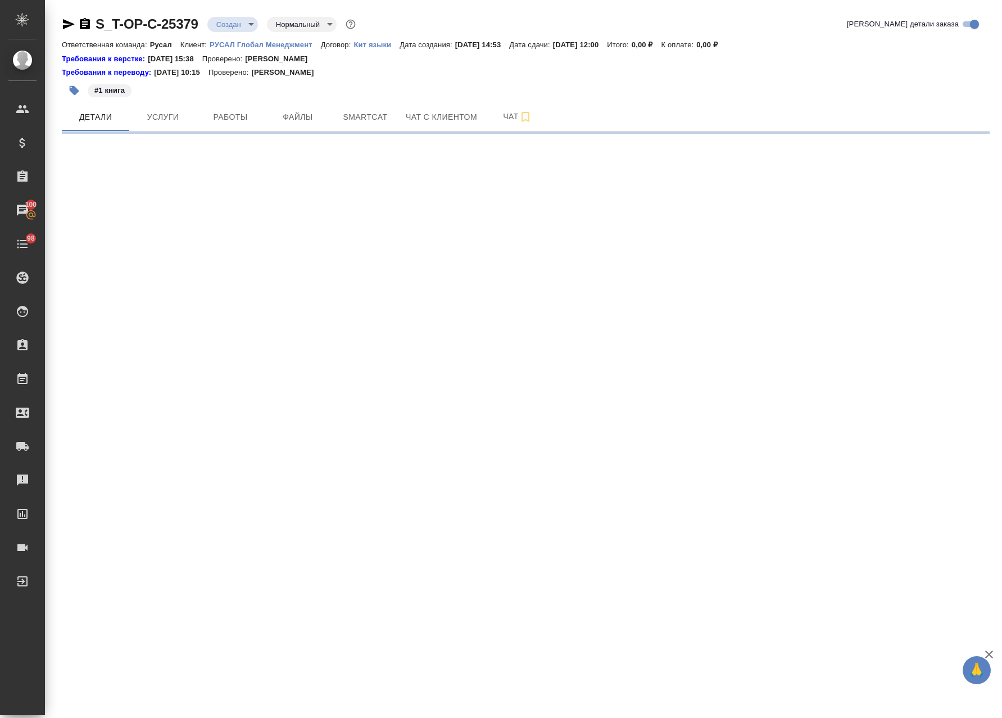
select select "RU"
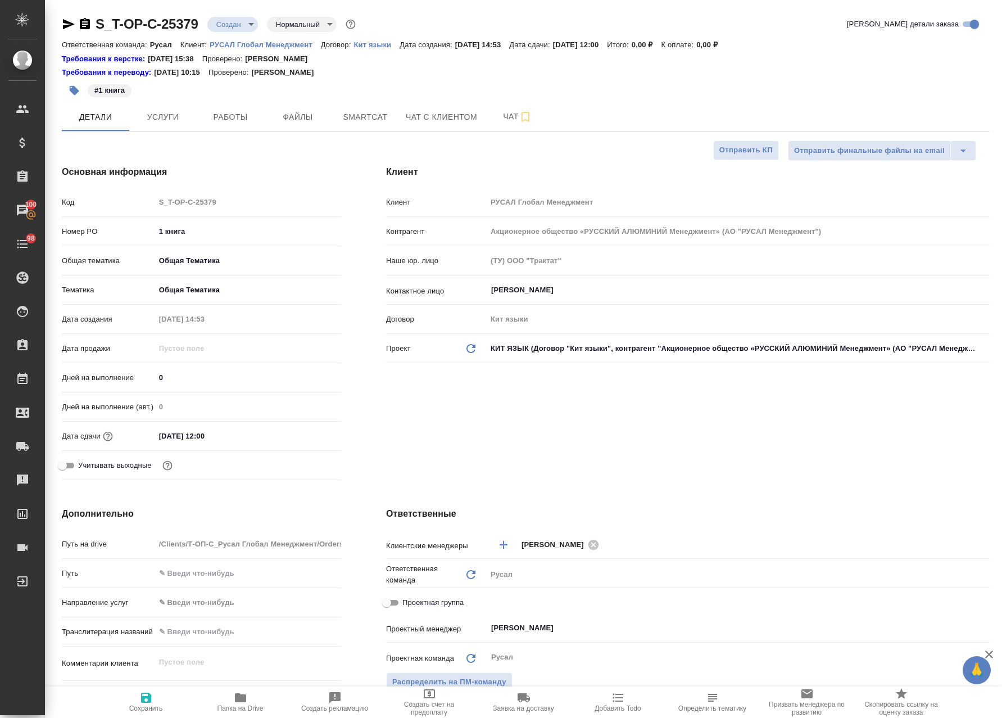
type textarea "x"
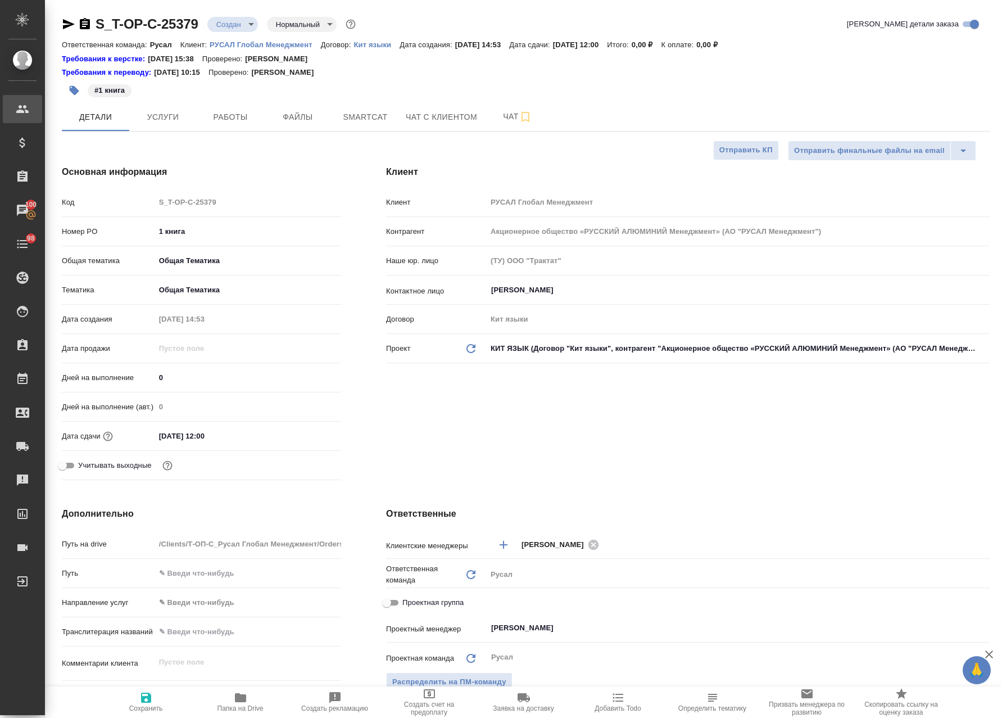
type textarea "x"
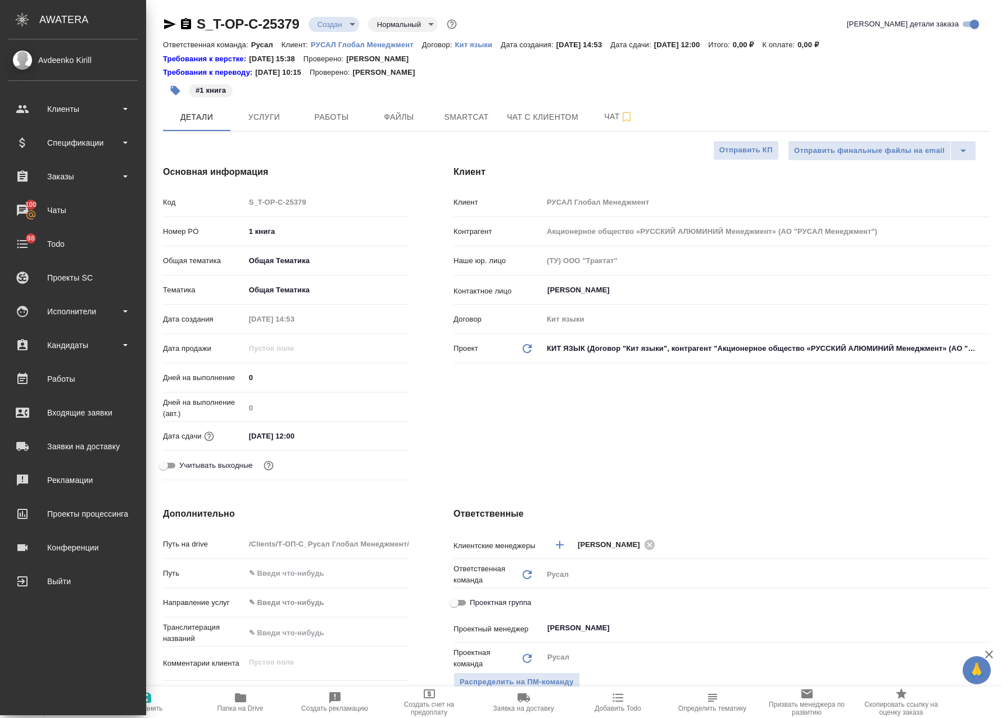
type textarea "x"
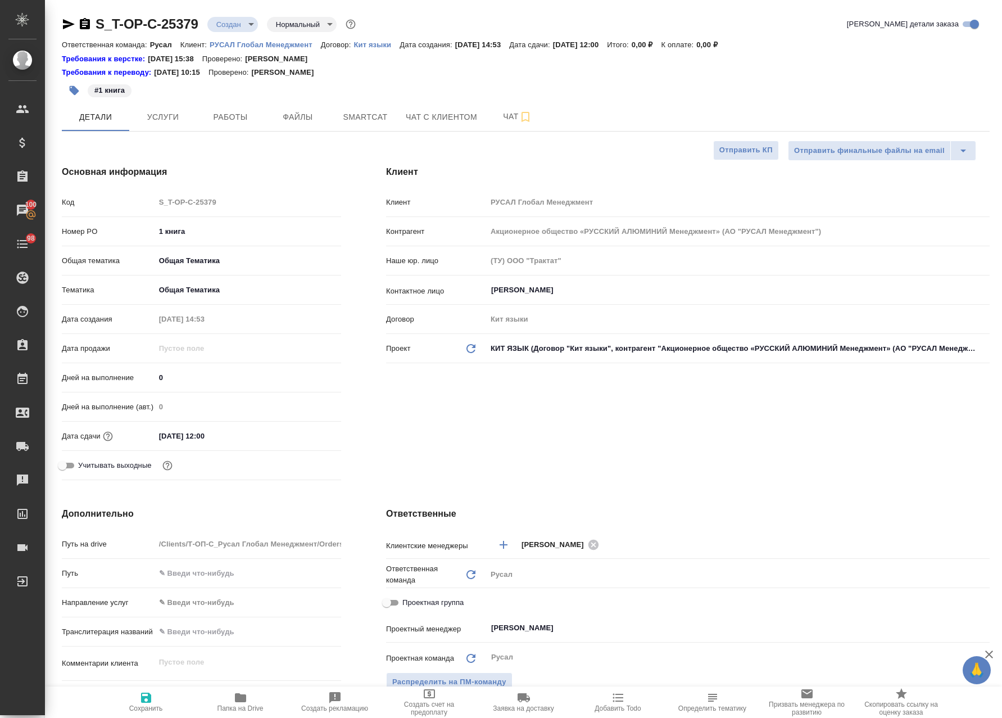
type textarea "x"
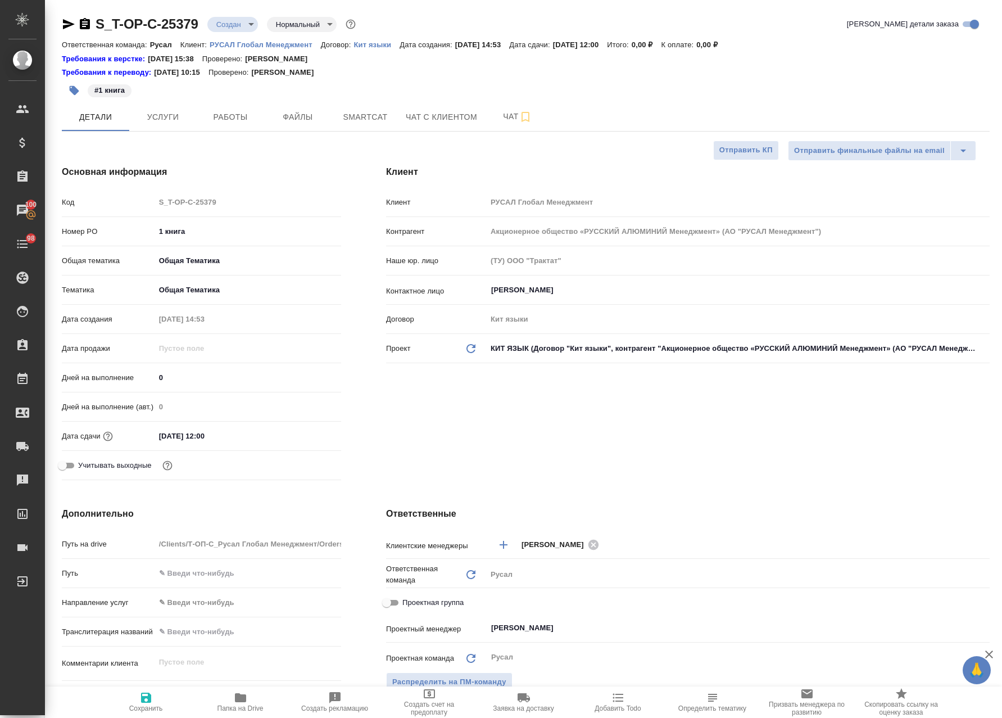
type textarea "x"
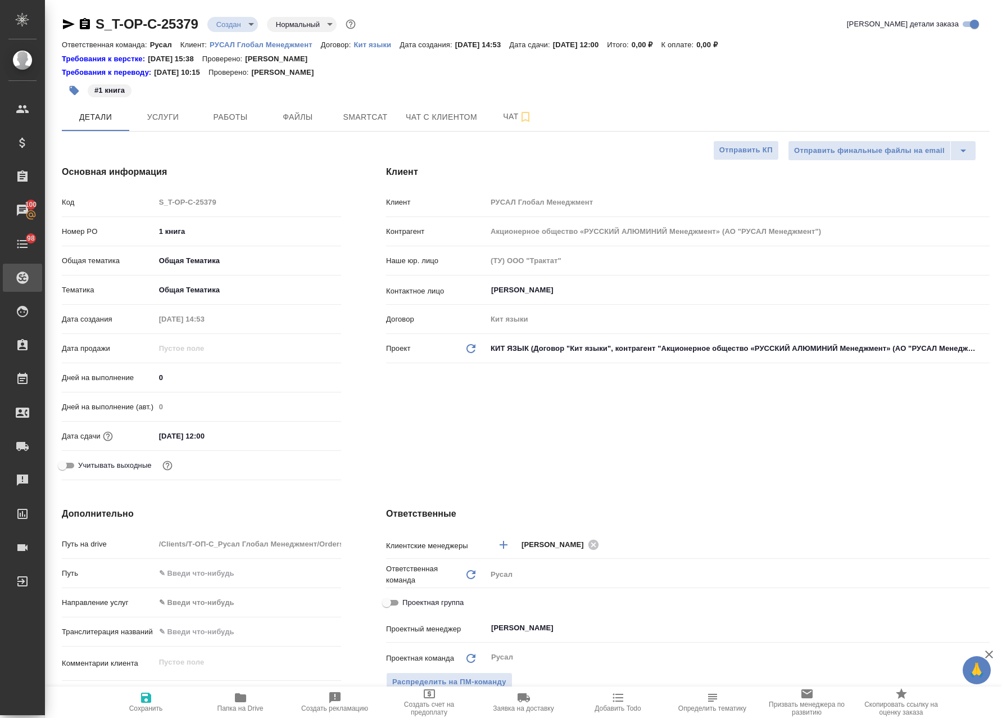
type textarea "x"
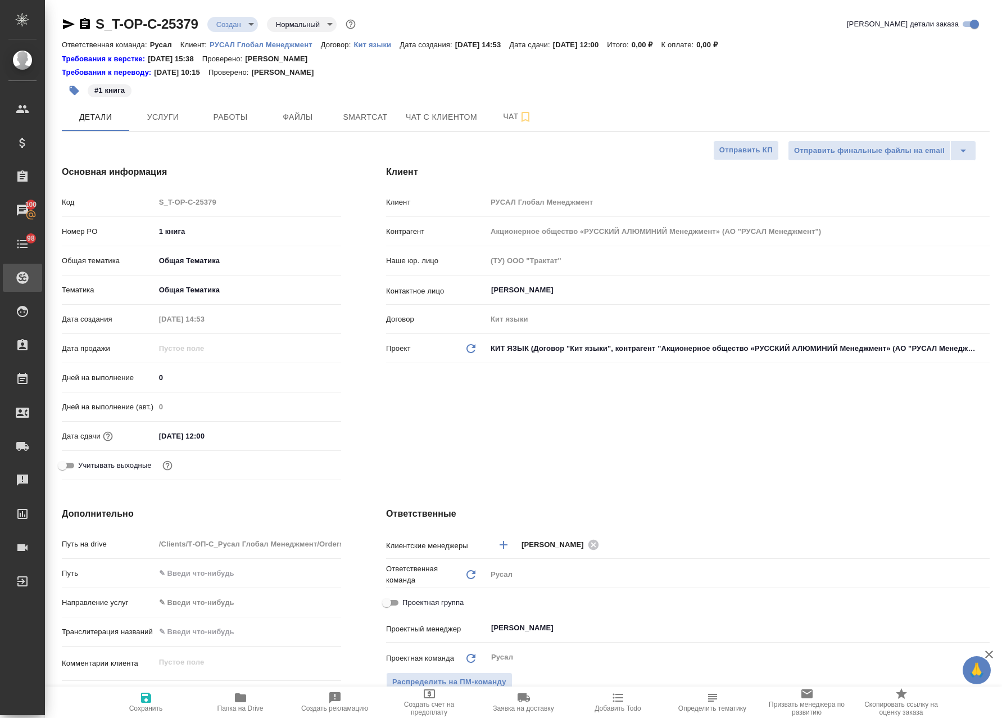
type textarea "x"
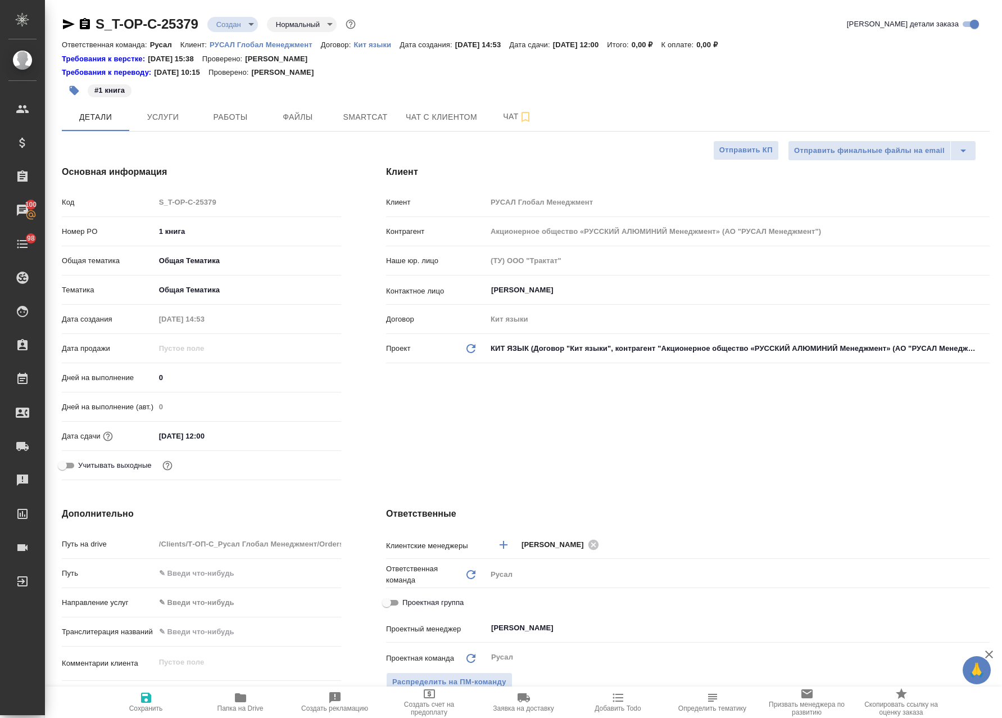
type textarea "x"
click at [85, 24] on icon "button" at bounding box center [84, 23] width 13 height 13
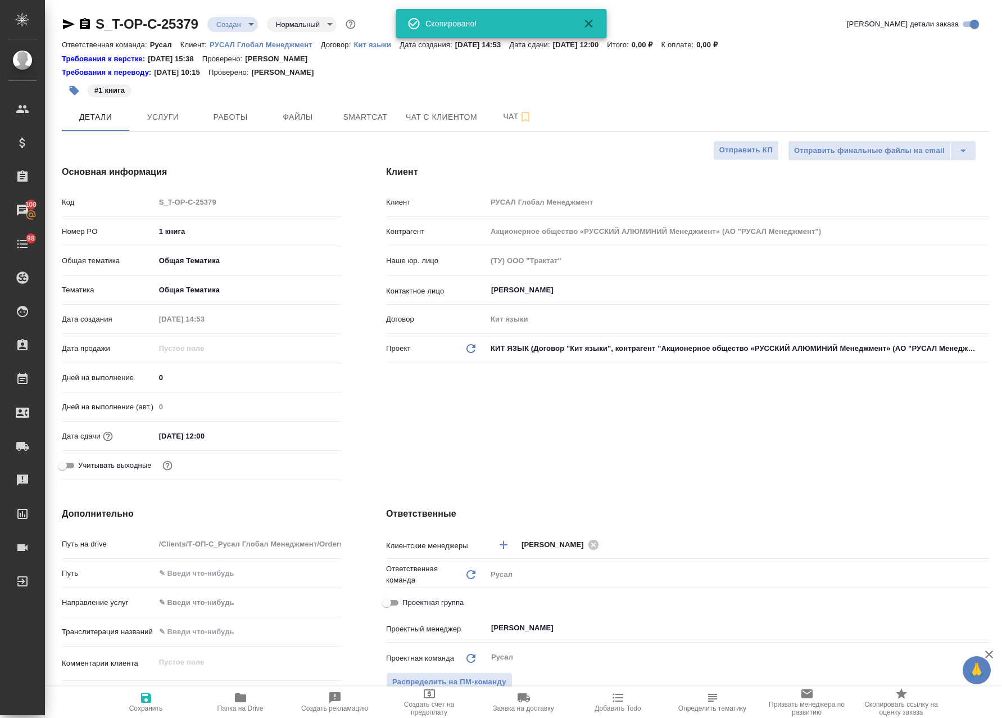
type textarea "x"
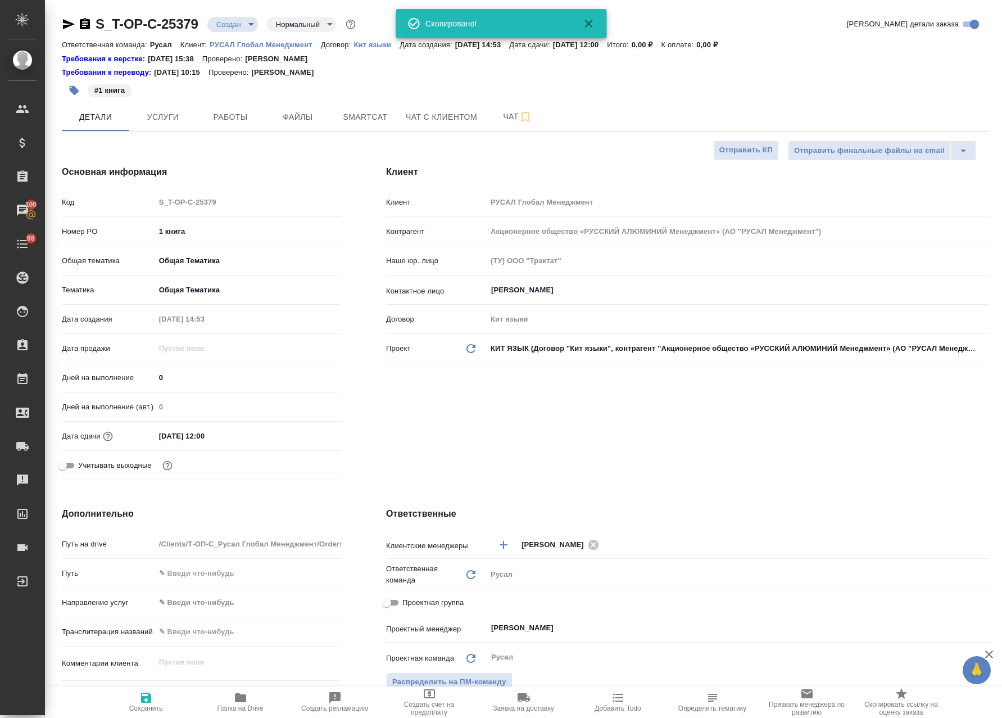
type textarea "x"
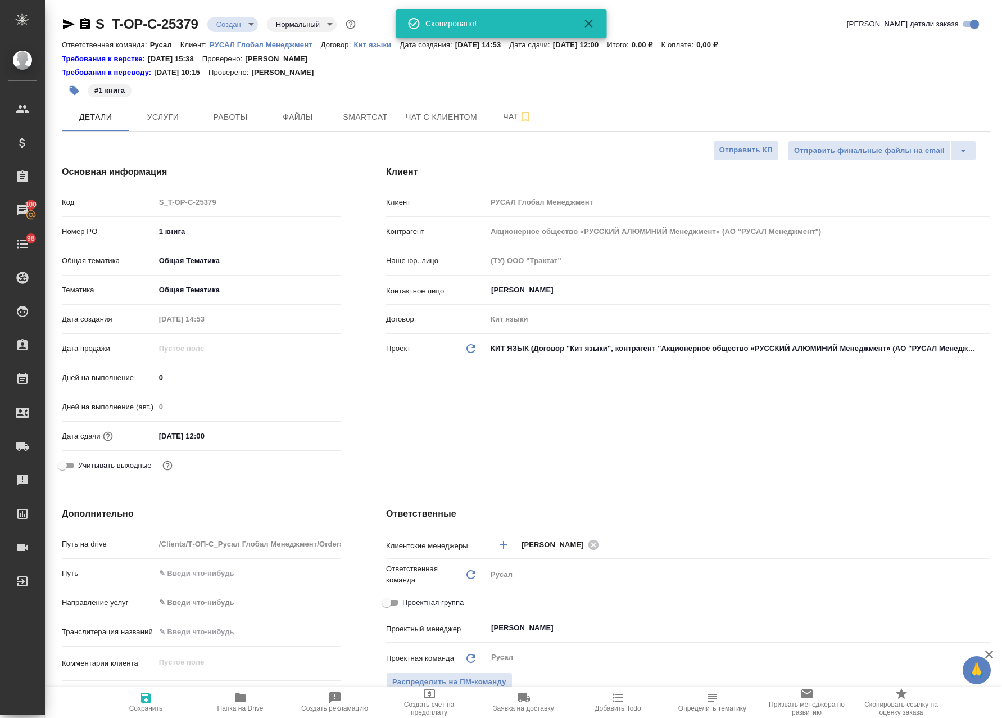
type textarea "x"
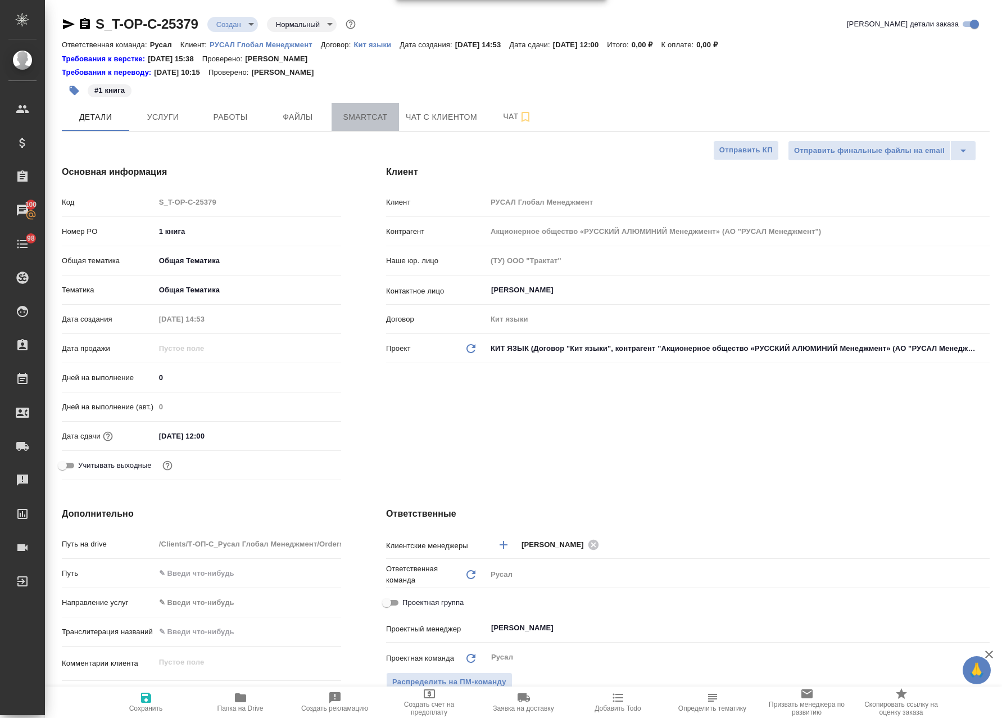
click at [352, 120] on span "Smartcat" at bounding box center [365, 117] width 54 height 14
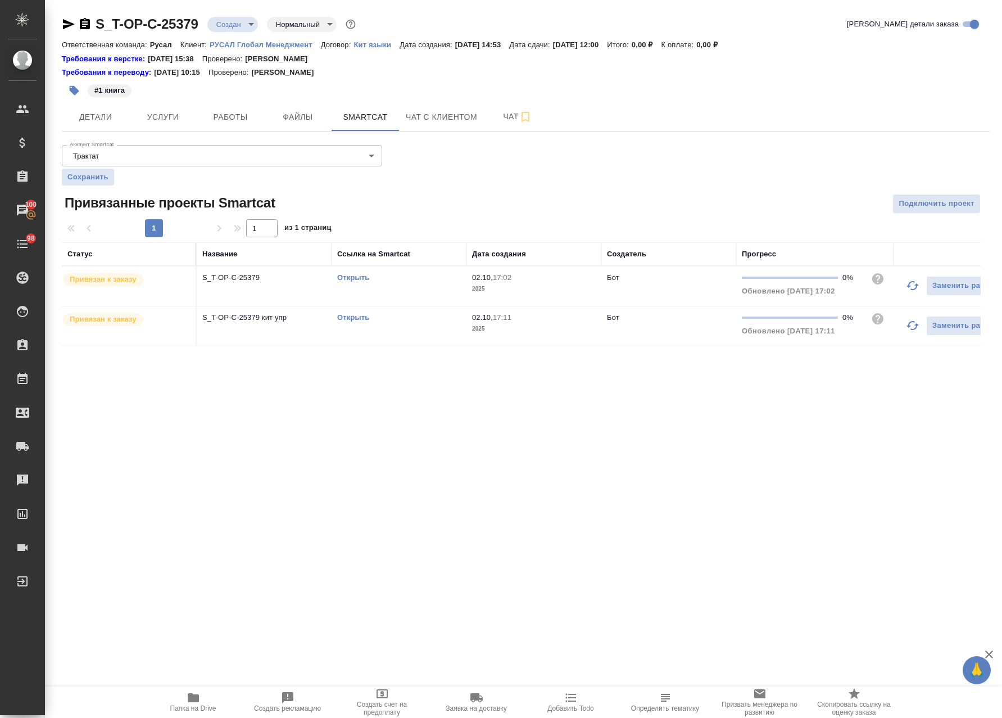
click at [426, 287] on td "Открыть" at bounding box center [399, 285] width 135 height 39
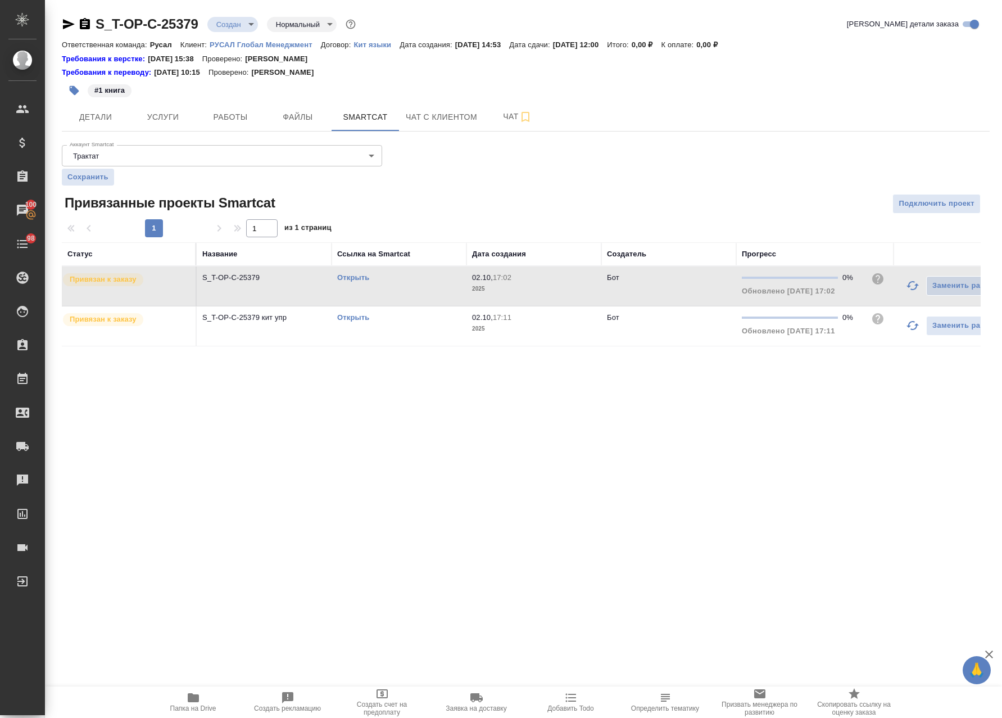
click at [426, 287] on td "Открыть" at bounding box center [399, 285] width 135 height 39
click at [441, 330] on td "Открыть" at bounding box center [399, 325] width 135 height 39
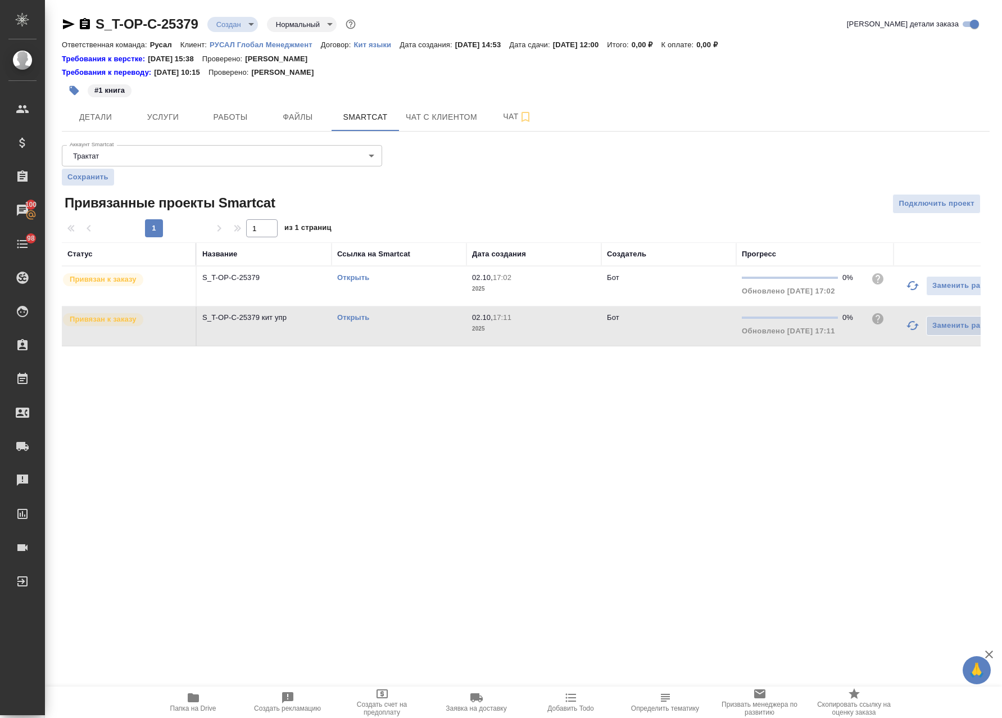
click at [441, 330] on td "Открыть" at bounding box center [399, 325] width 135 height 39
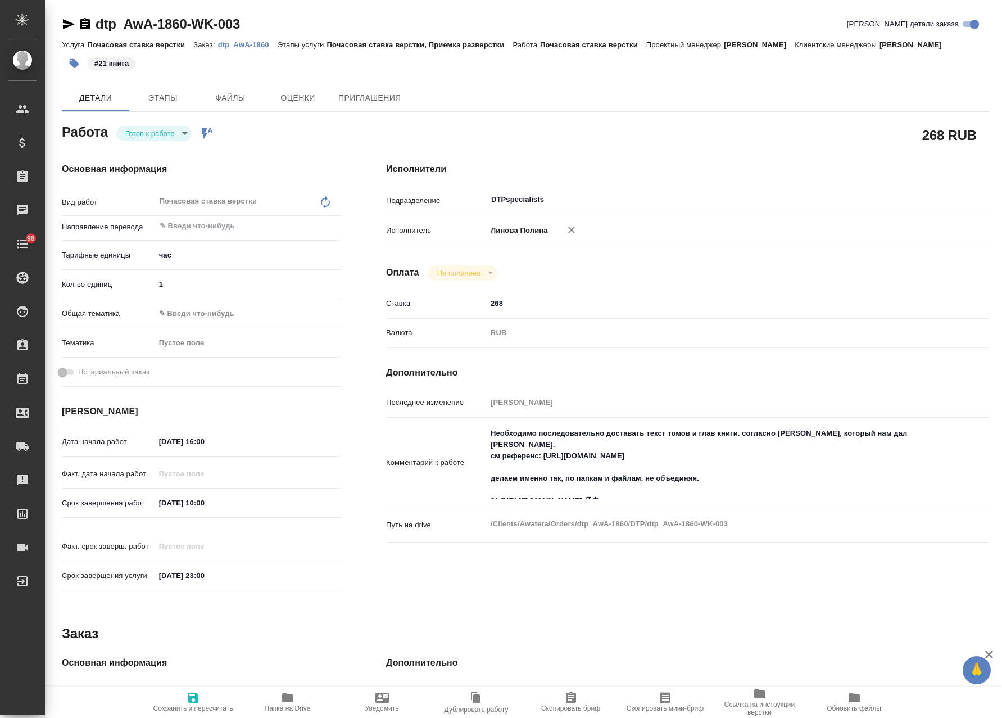
type textarea "x"
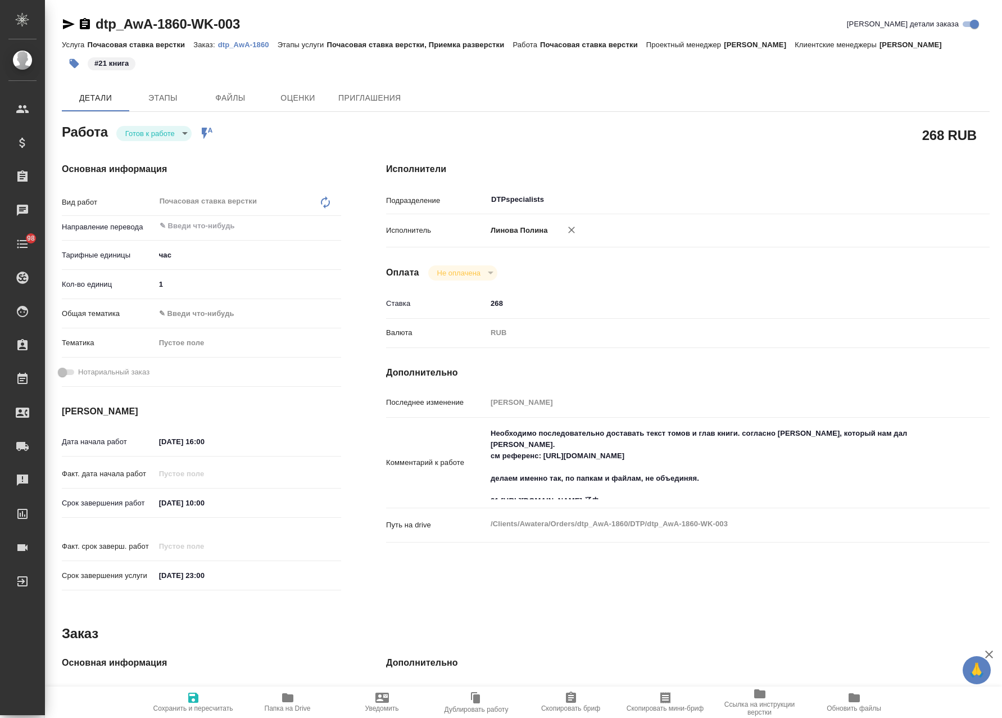
type textarea "x"
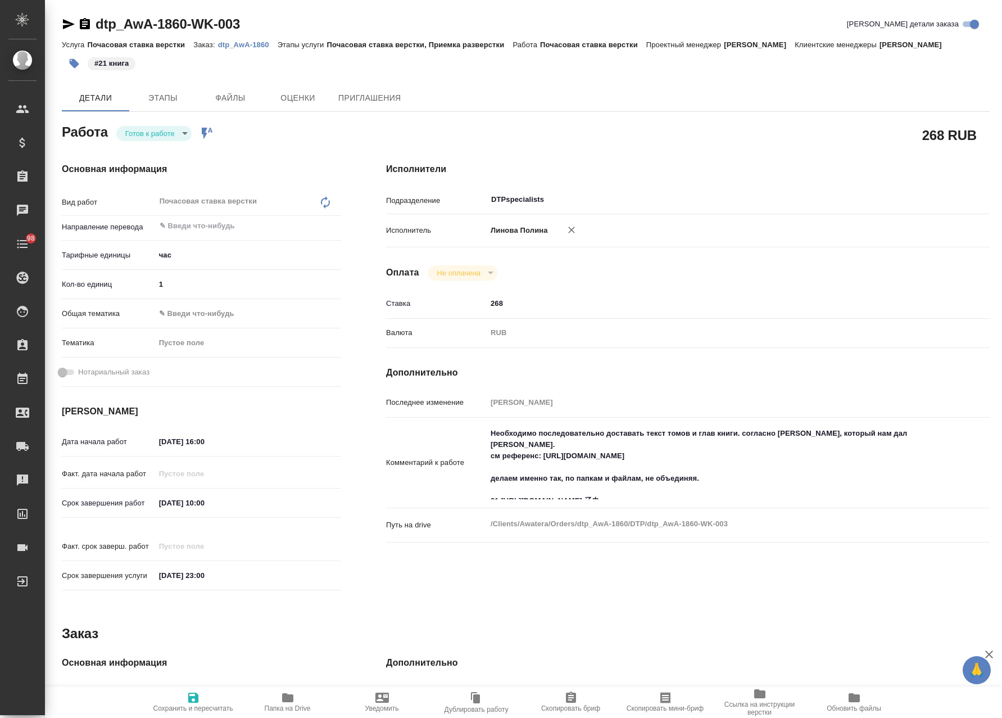
type textarea "x"
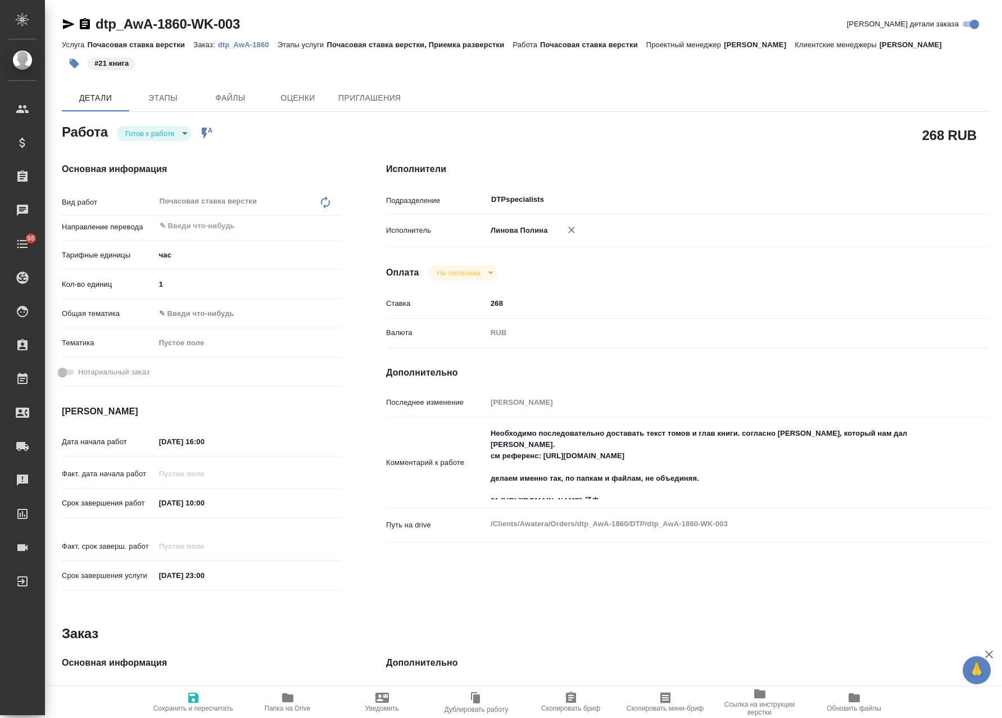
click at [236, 46] on p "dtp_AwA-1860" at bounding box center [248, 44] width 60 height 8
type textarea "x"
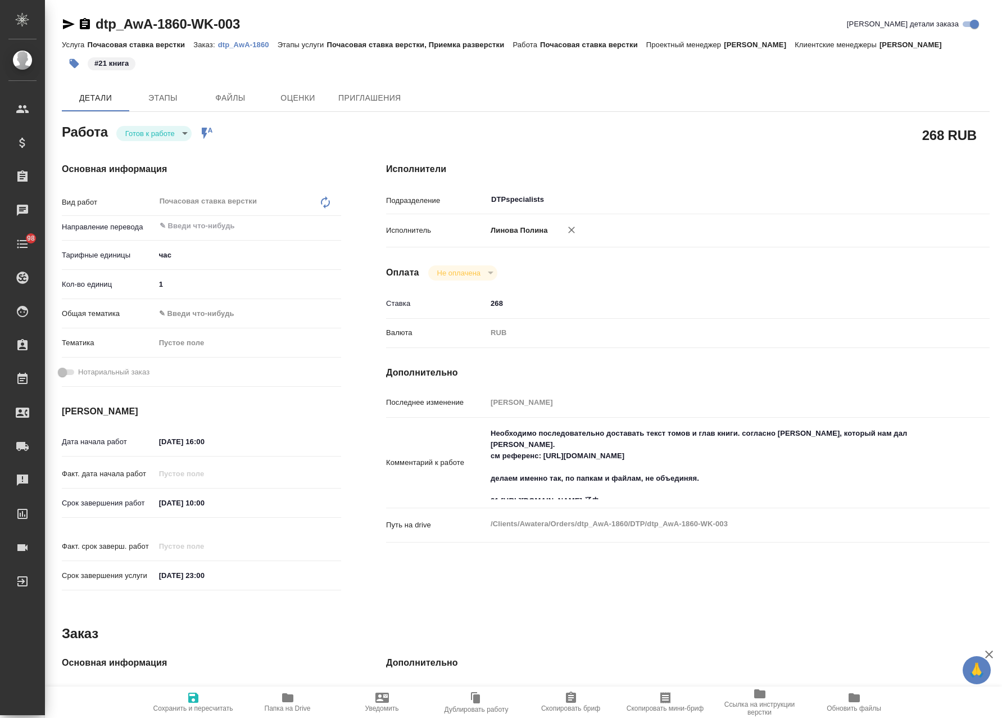
type textarea "x"
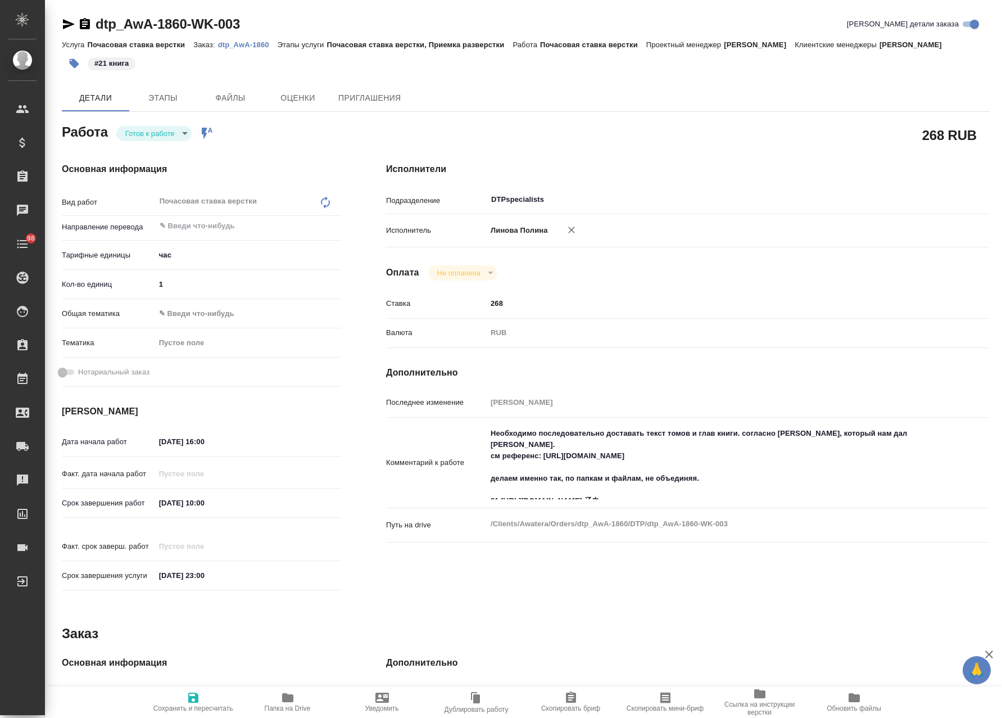
type textarea "x"
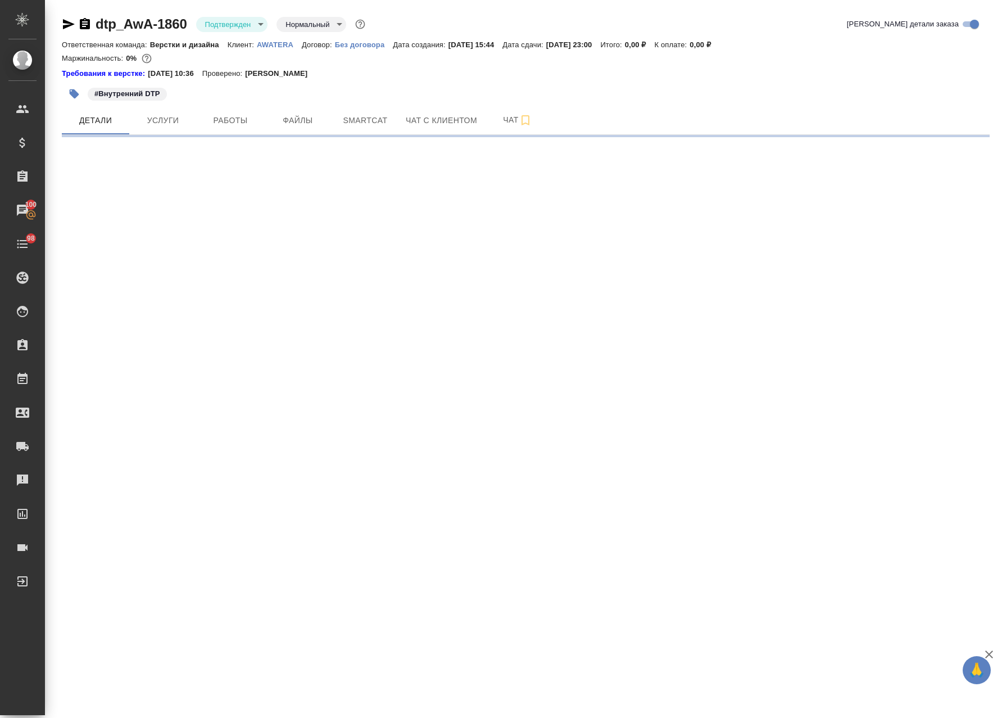
select select "RU"
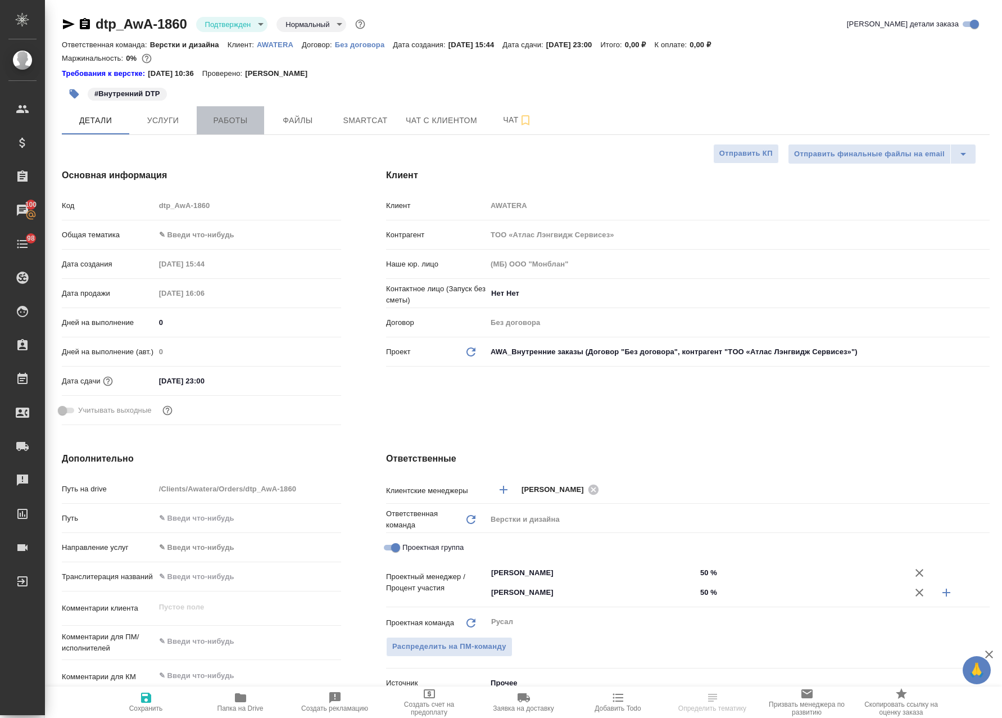
click at [223, 128] on button "Работы" at bounding box center [230, 120] width 67 height 28
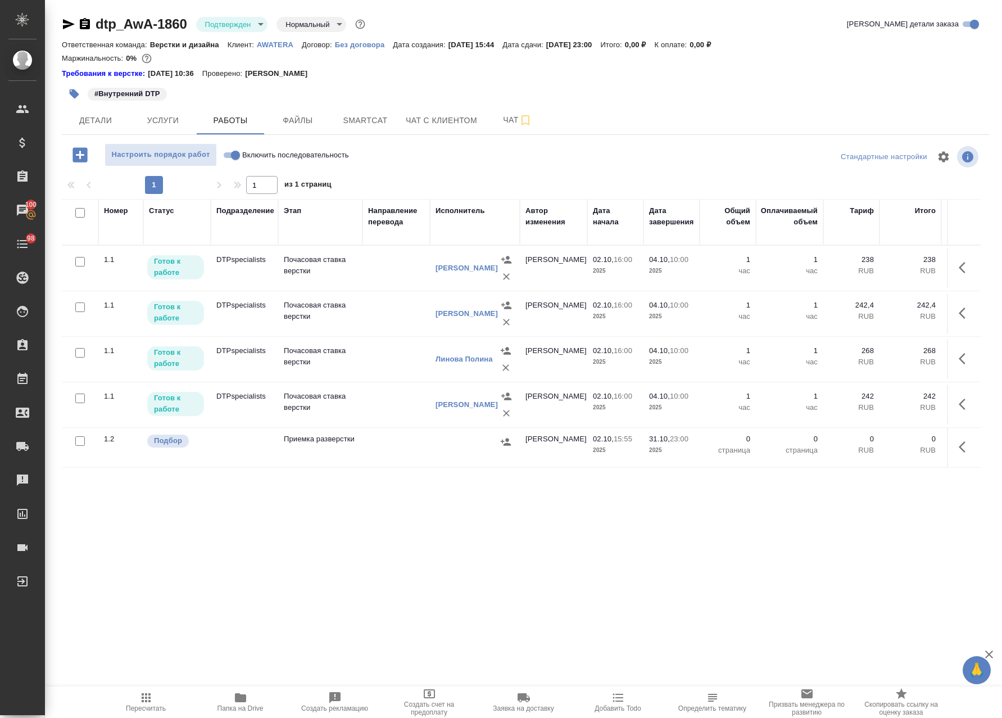
click at [230, 155] on input "Включить последовательность" at bounding box center [235, 154] width 40 height 13
checkbox input "true"
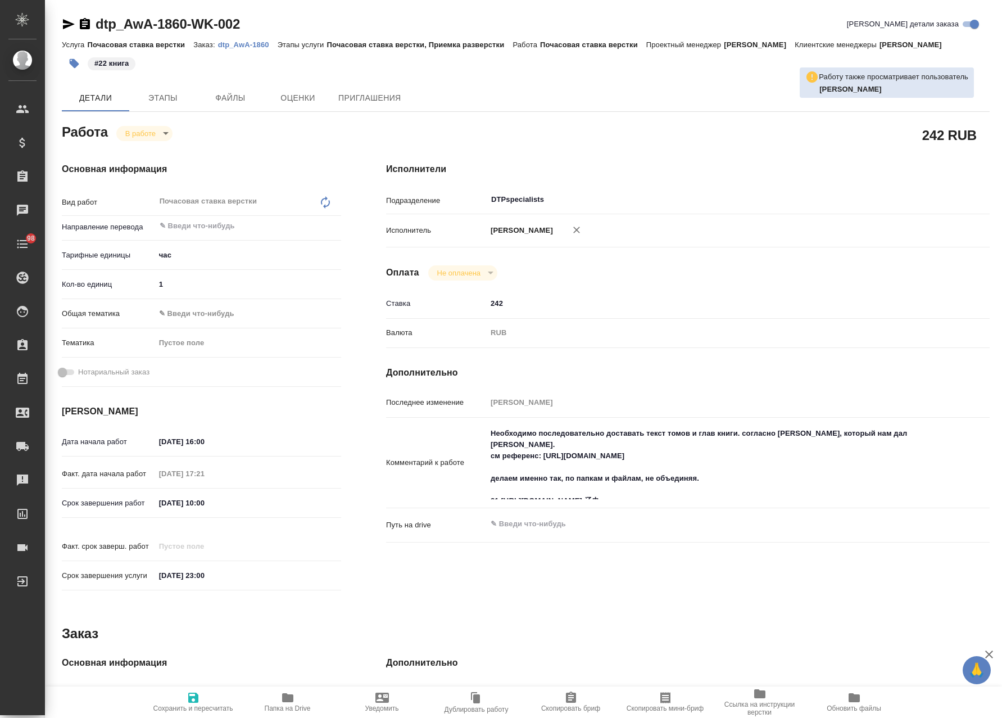
type textarea "x"
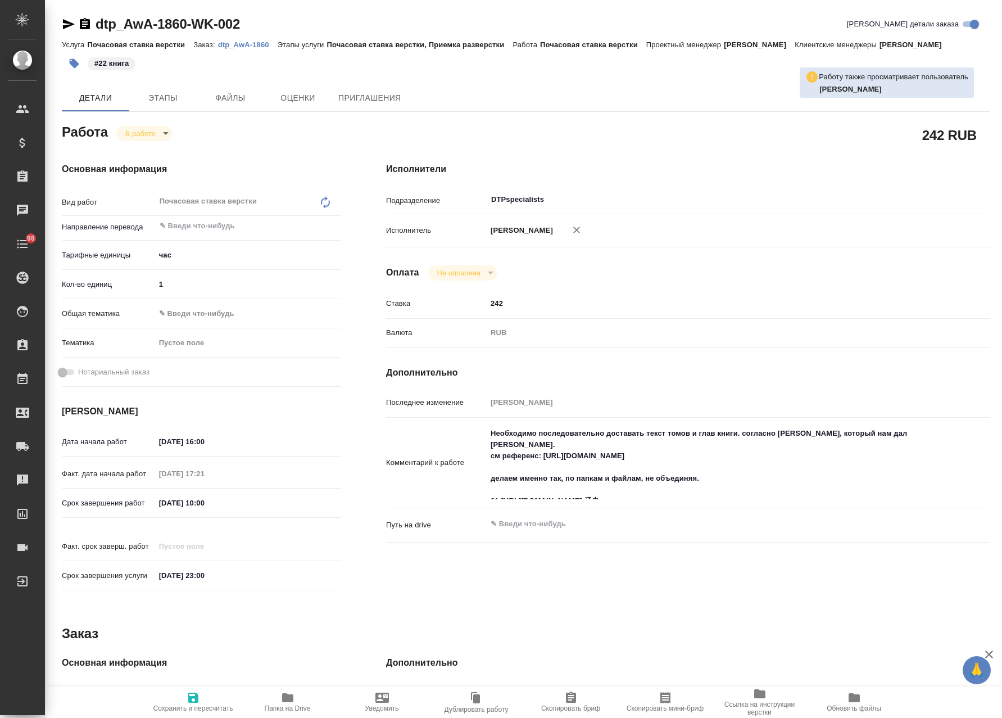
type textarea "x"
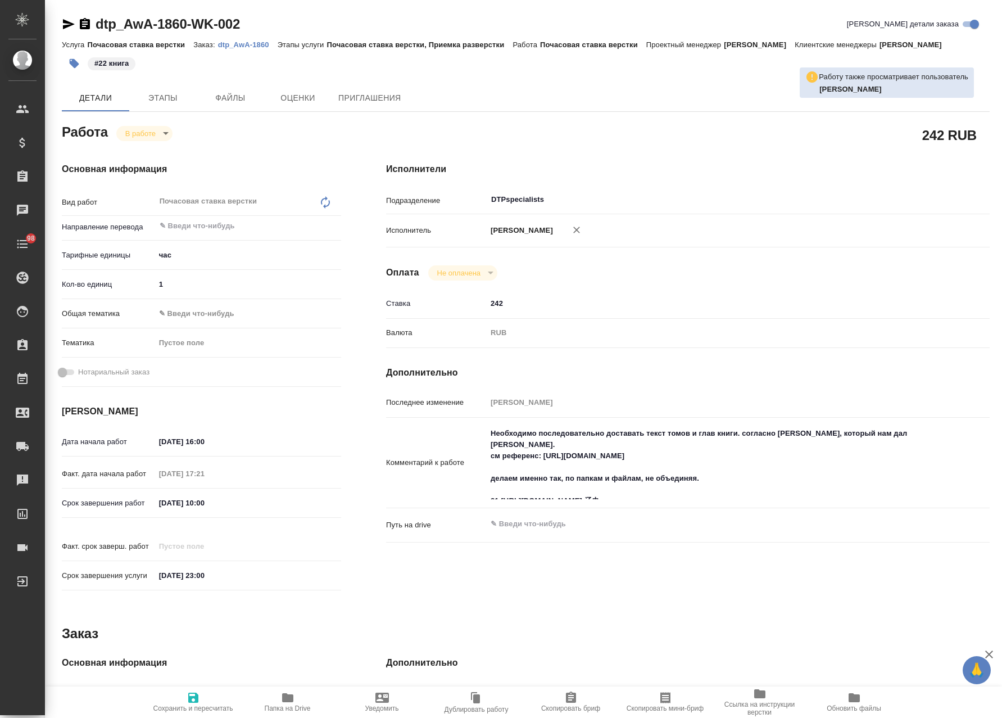
type textarea "x"
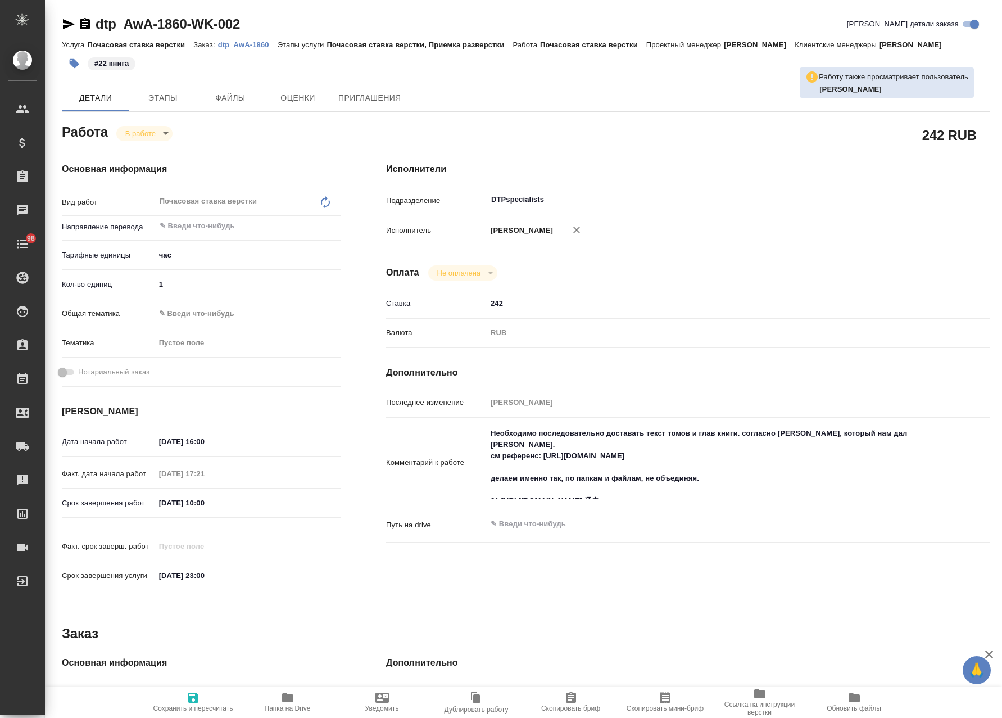
type textarea "x"
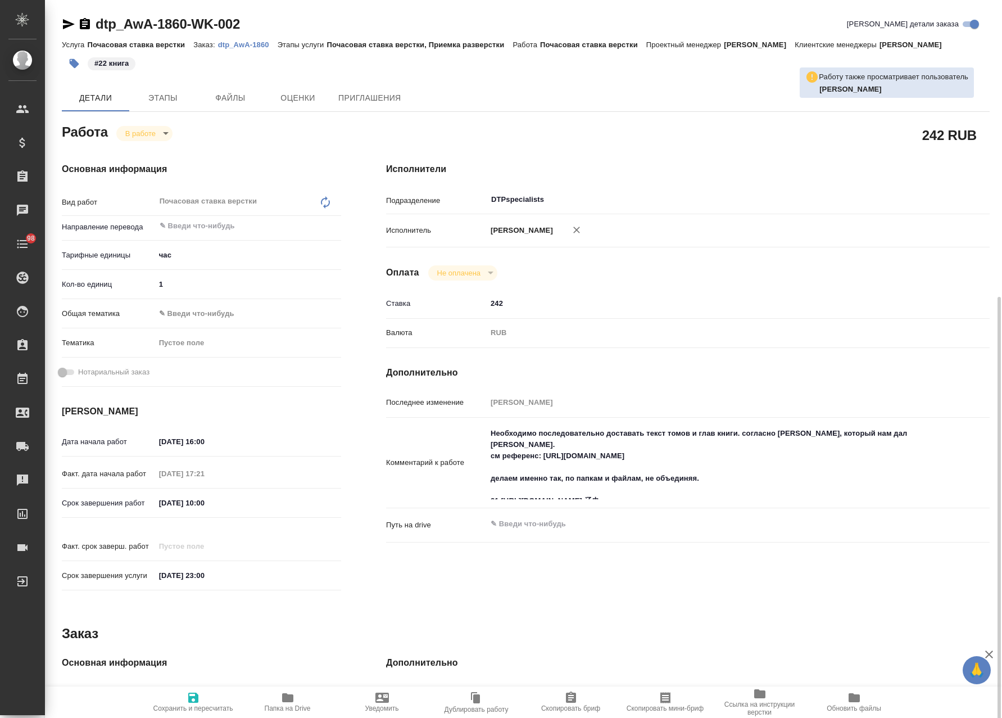
scroll to position [169, 0]
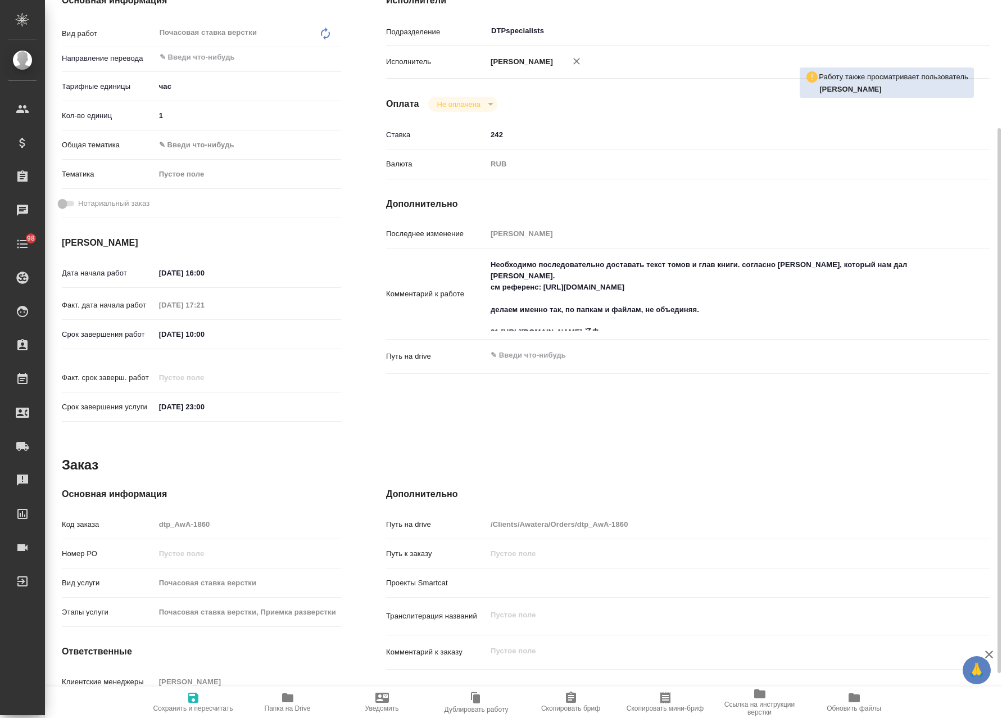
type textarea "x"
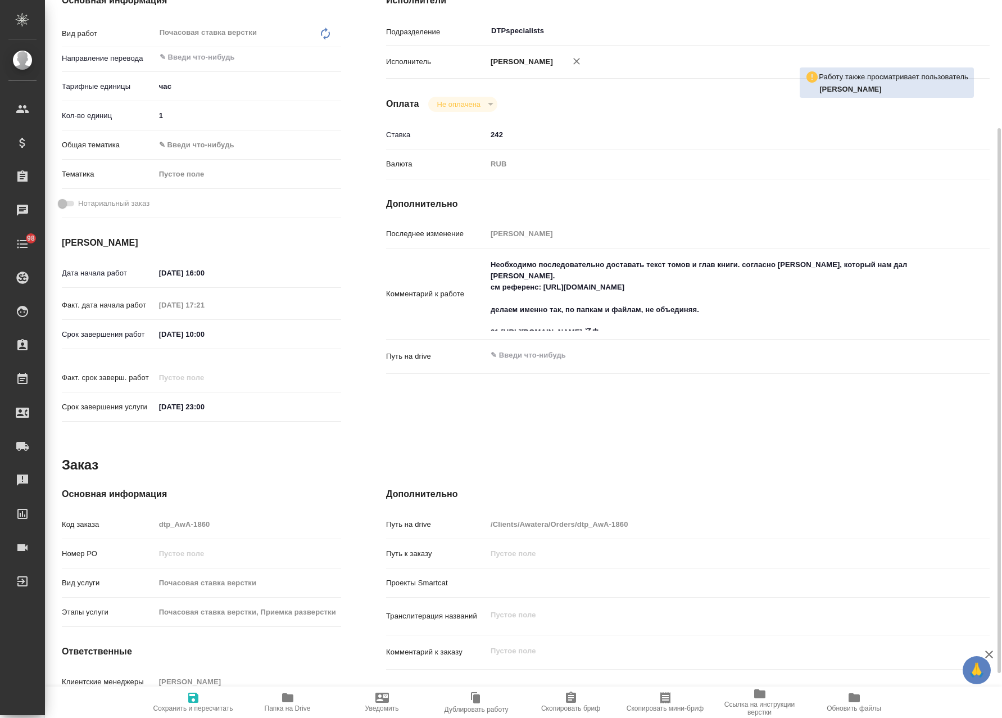
type textarea "x"
drag, startPoint x: 677, startPoint y: 334, endPoint x: 448, endPoint y: 335, distance: 229.3
click at [449, 335] on div "Комментарий к работе Необходимо последовательно доставать текст томов и глав кн…" at bounding box center [688, 294] width 604 height 82
paste textarea "2 https://guoxue.httpcn.com/book/jinshi/ 金"
type textarea "x"
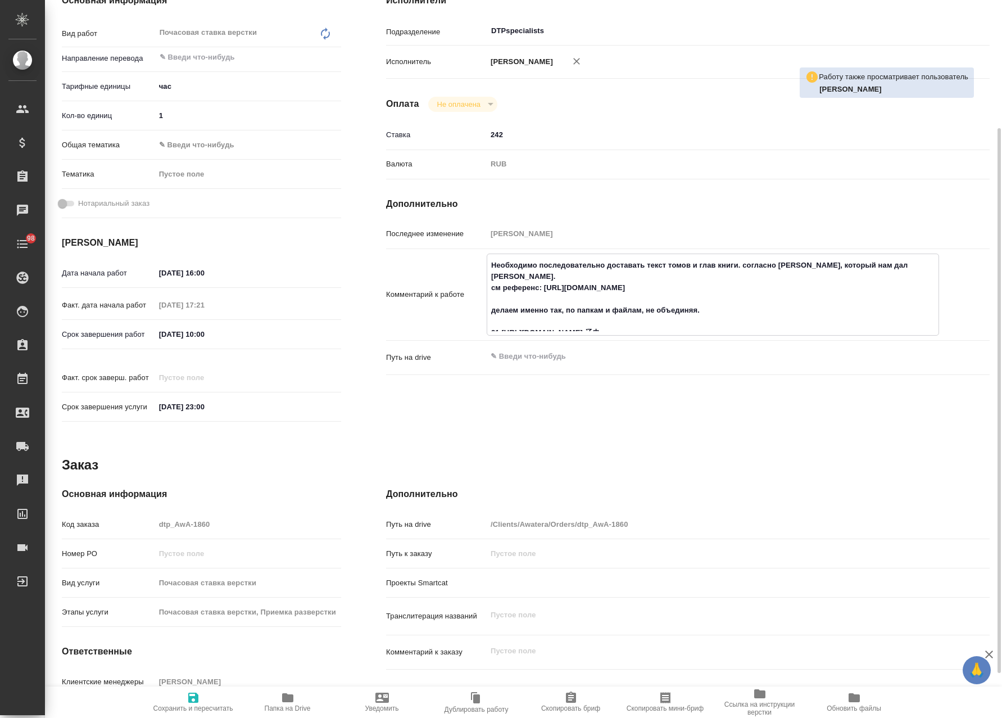
type textarea "Необходимо последовательно доставать текст томов и глав книги. согласно шаблону…"
type textarea "x"
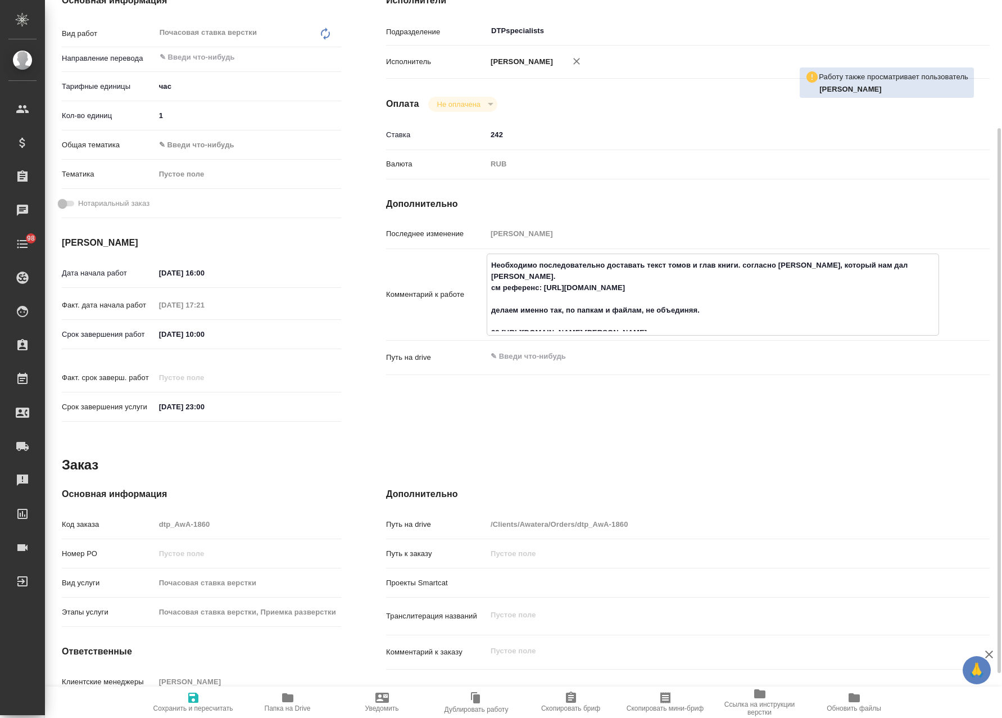
type textarea "x"
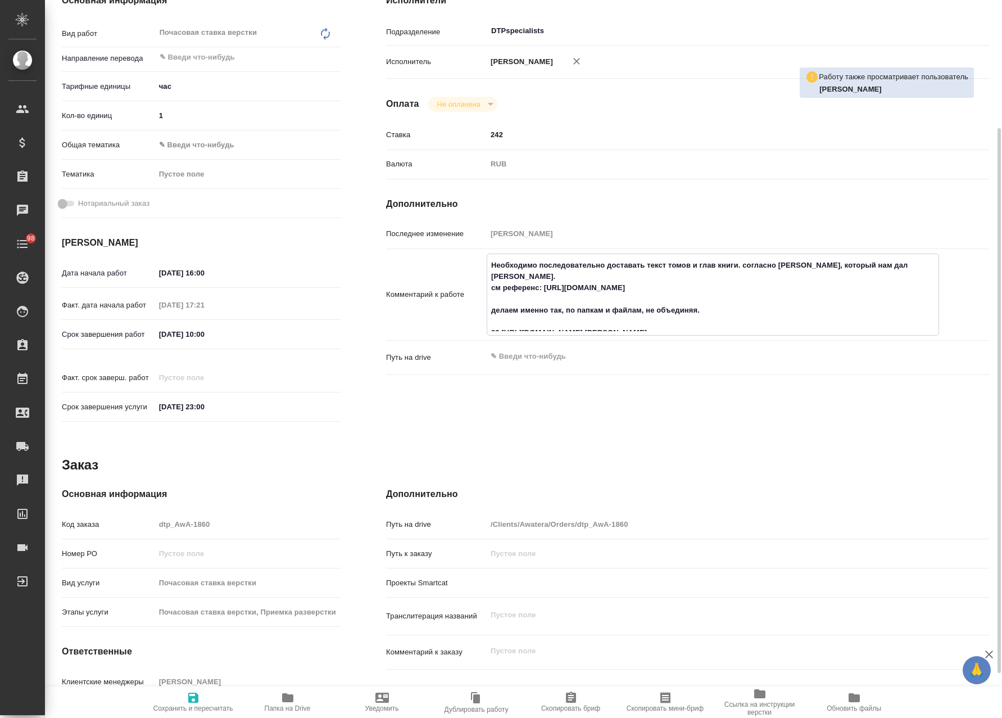
type textarea "x"
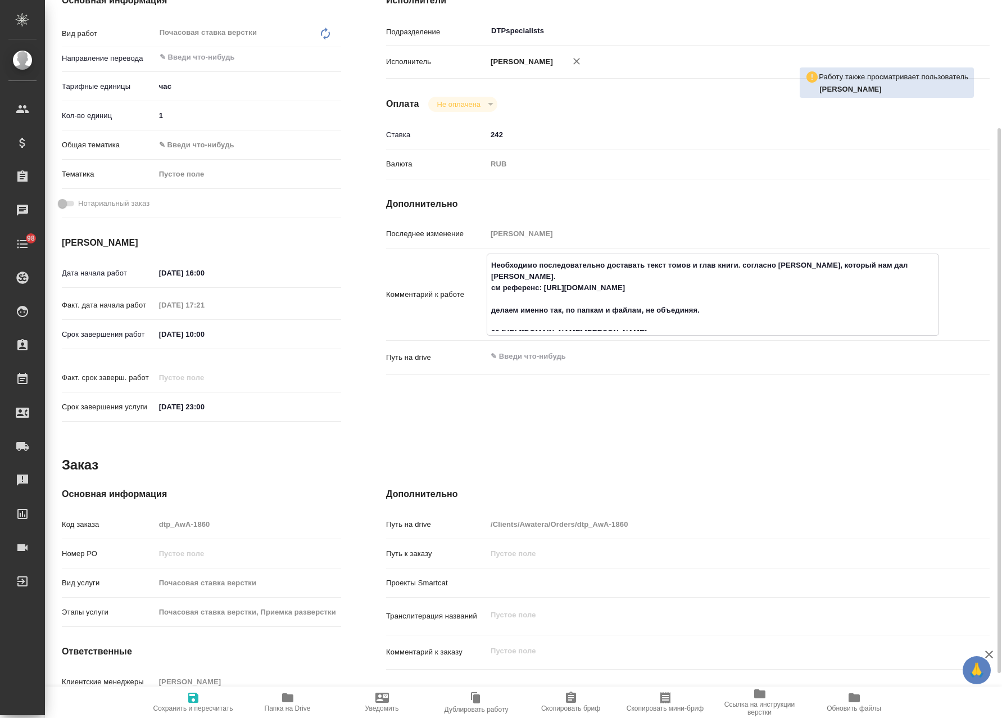
type textarea "Необходимо последовательно доставать текст томов и глав книги. согласно шаблону…"
type textarea "x"
click at [192, 707] on span "Сохранить и пересчитать" at bounding box center [193, 708] width 80 height 8
type textarea "x"
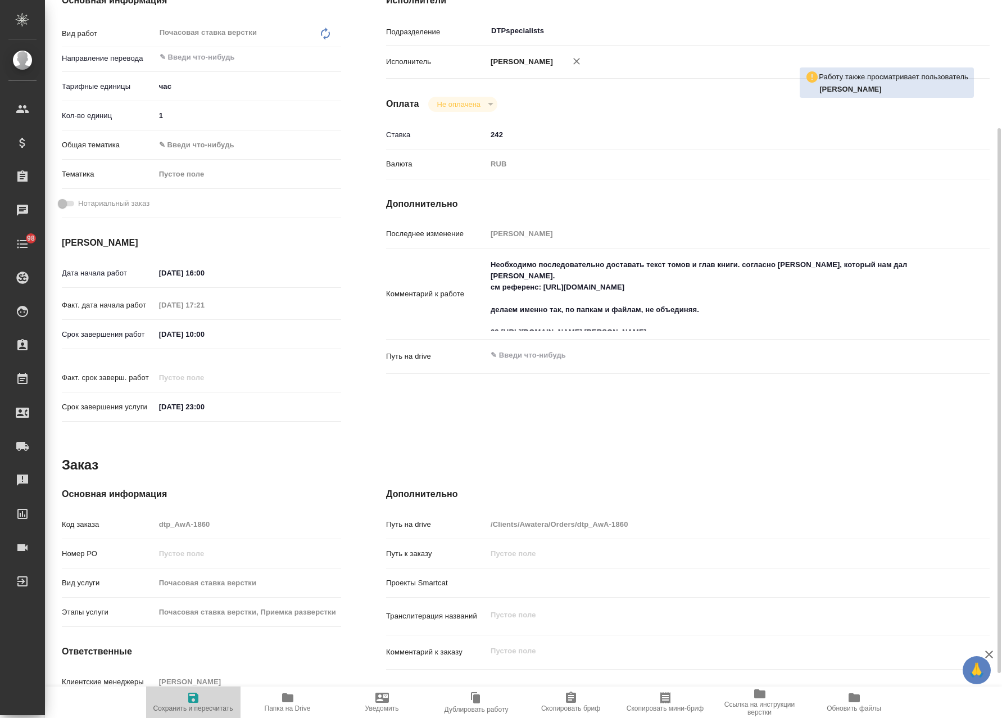
type textarea "x"
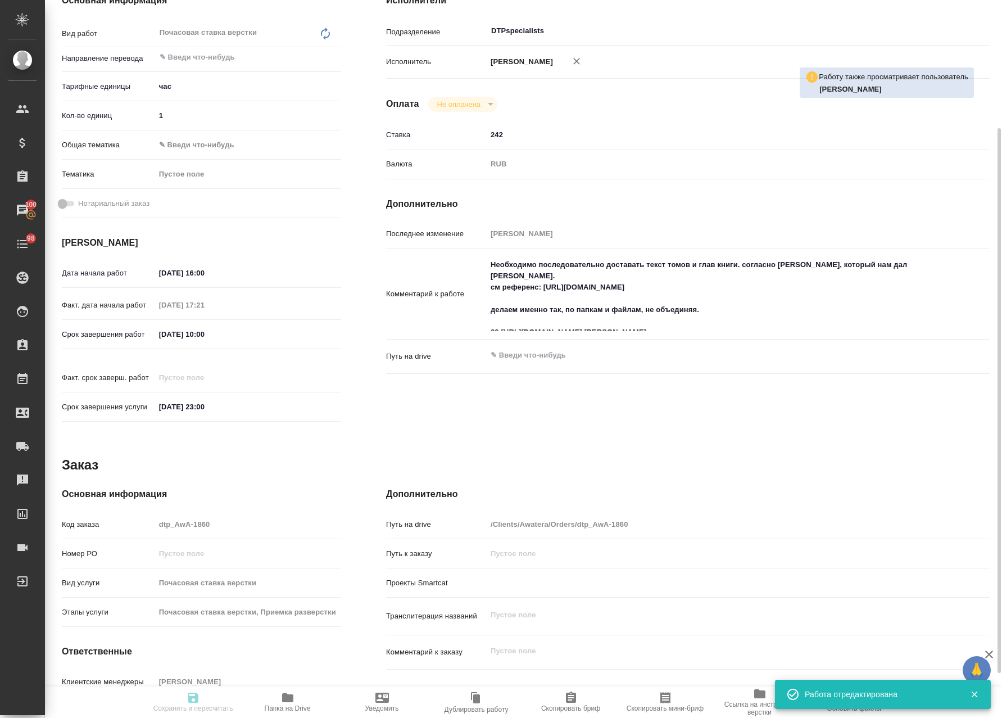
type textarea "x"
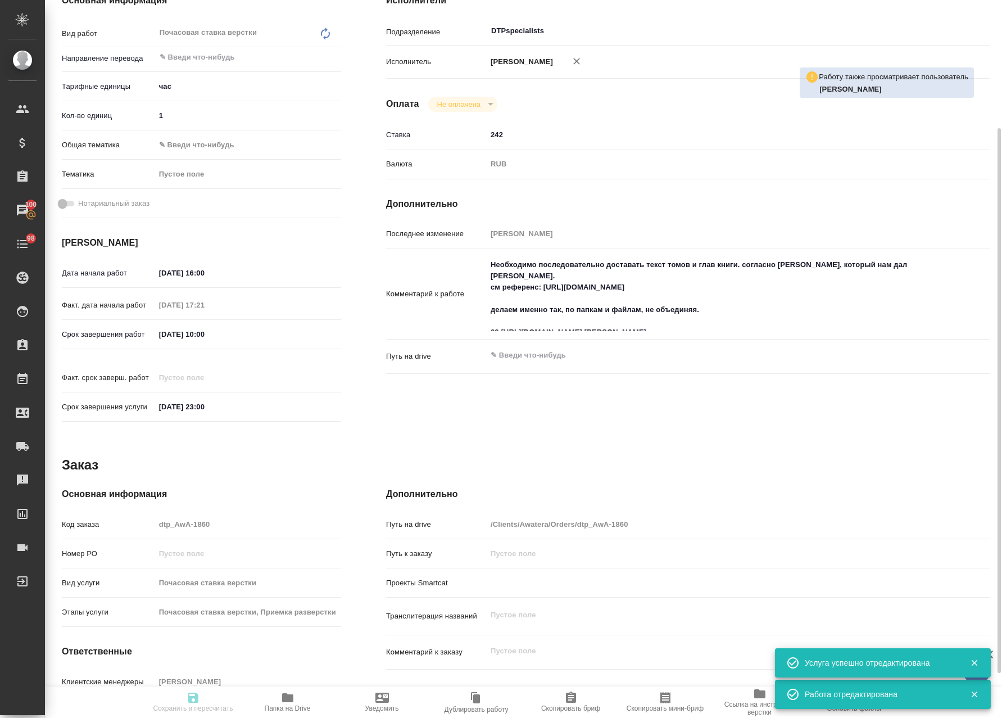
type input "inProgress"
type textarea "Почасовая ставка верстки"
type textarea "x"
type input "5a8b1489cc6b4906c91bfd93"
type input "1"
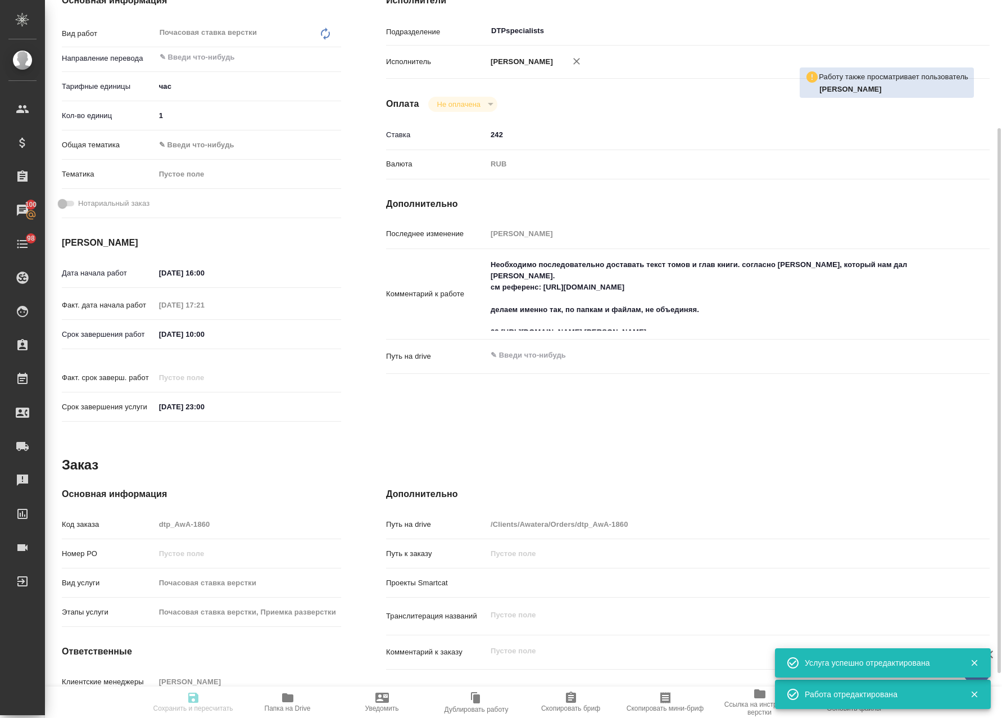
type input "02.10.2025 16:00"
type input "02.10.2025 17:21"
type input "04.10.2025 10:00"
type input "31.10.2025 23:00"
type input "DTPspecialists"
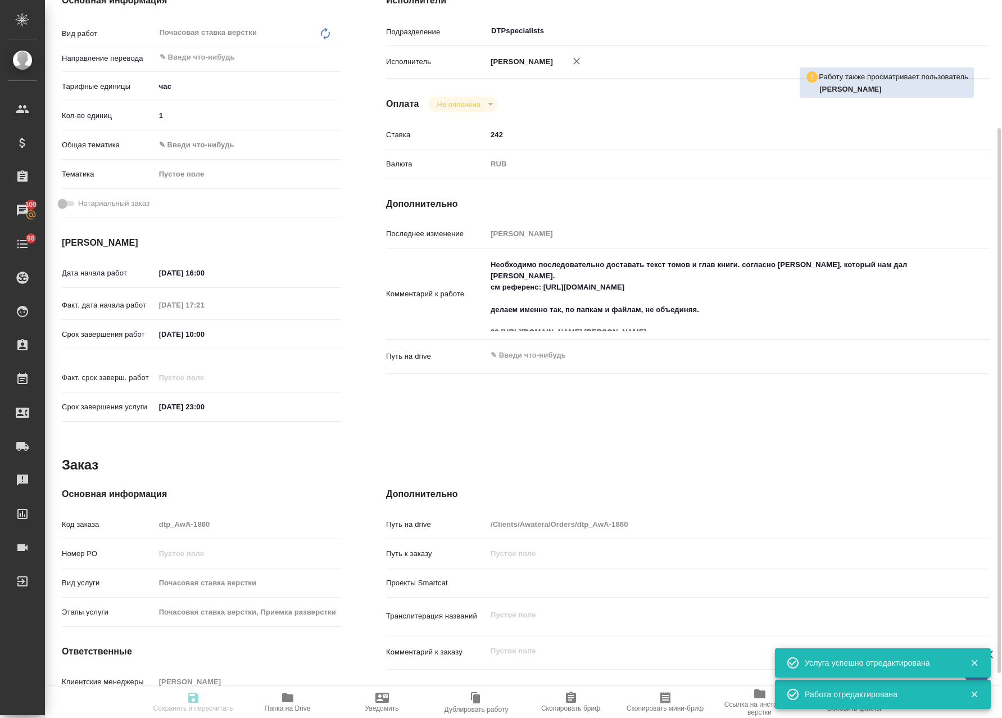
type input "notPayed"
type input "242"
type input "RUB"
type input "Кучеренко Оксана"
type textarea "Необходимо последовательно доставать текст томов и глав книги. согласно шаблону…"
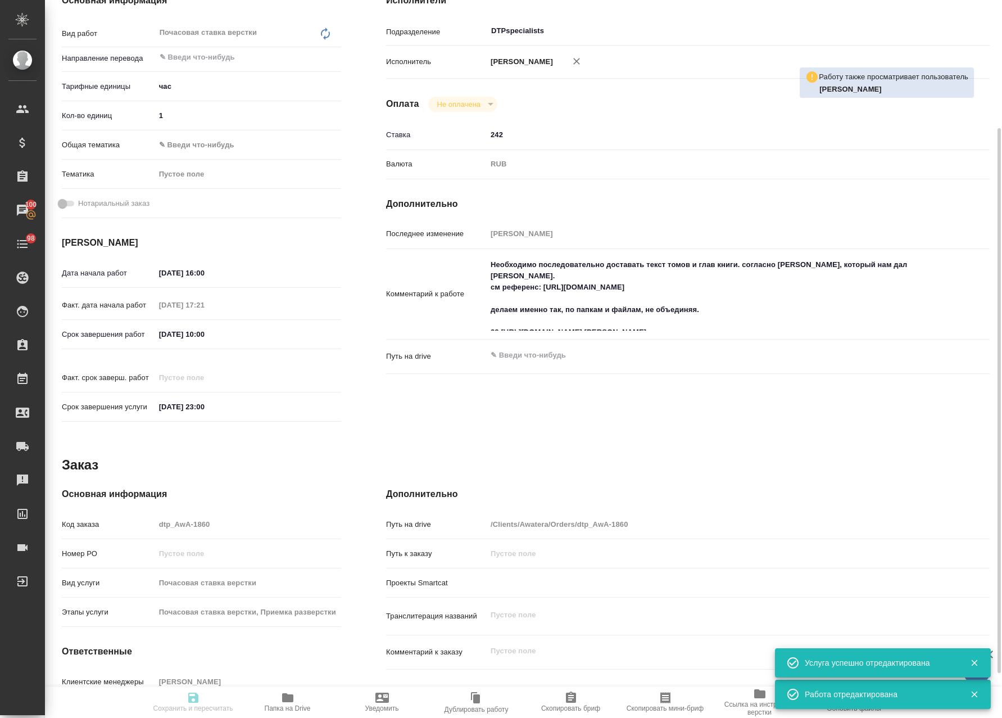
type textarea "x"
type input "dtp_AwA-1860"
type input "Почасовая ставка верстки"
type input "Почасовая ставка верстки, Приемка разверстки"
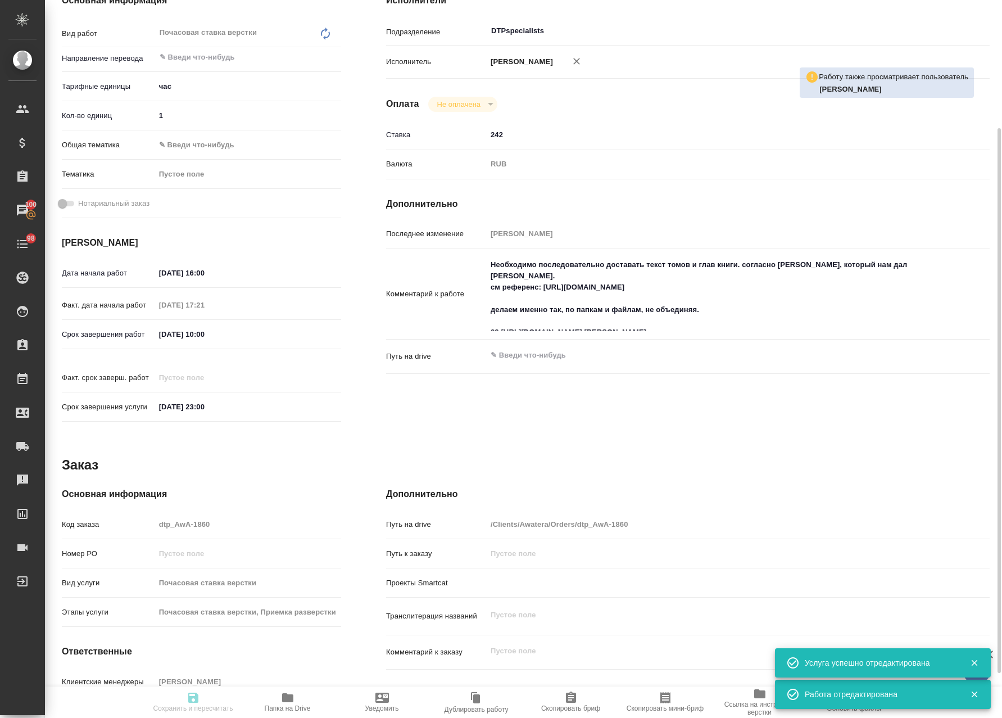
type input "[PERSON_NAME]"
type input "Отдел верстки и дизайна, Малофеева Екатерина"
type input "/Clients/Awatera/Orders/dtp_AwA-1860"
type textarea "x"
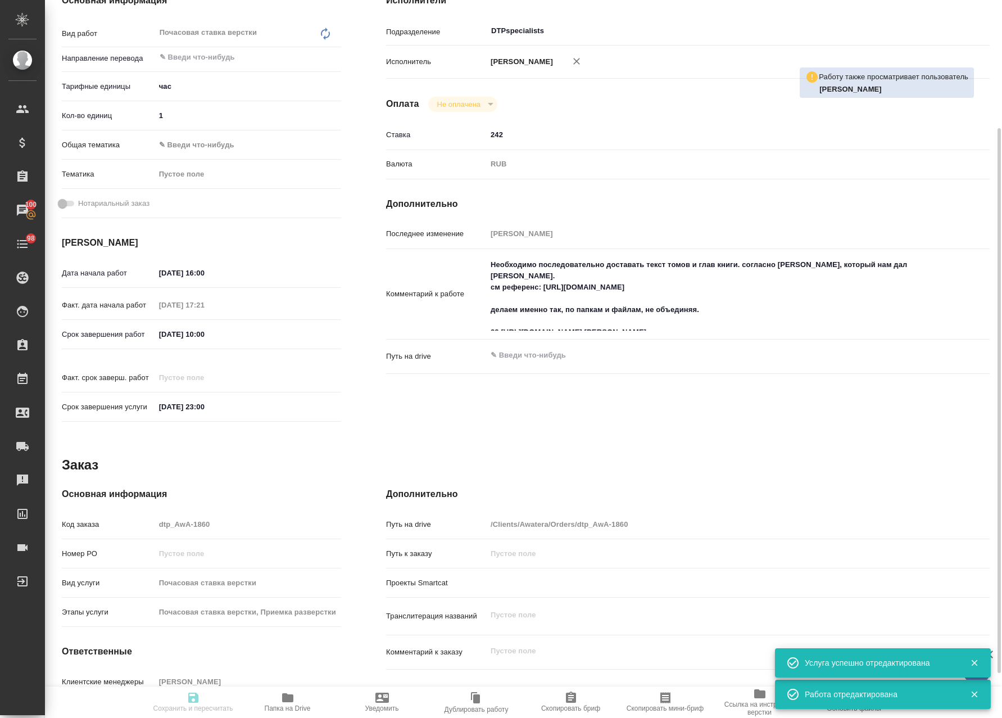
type textarea "x"
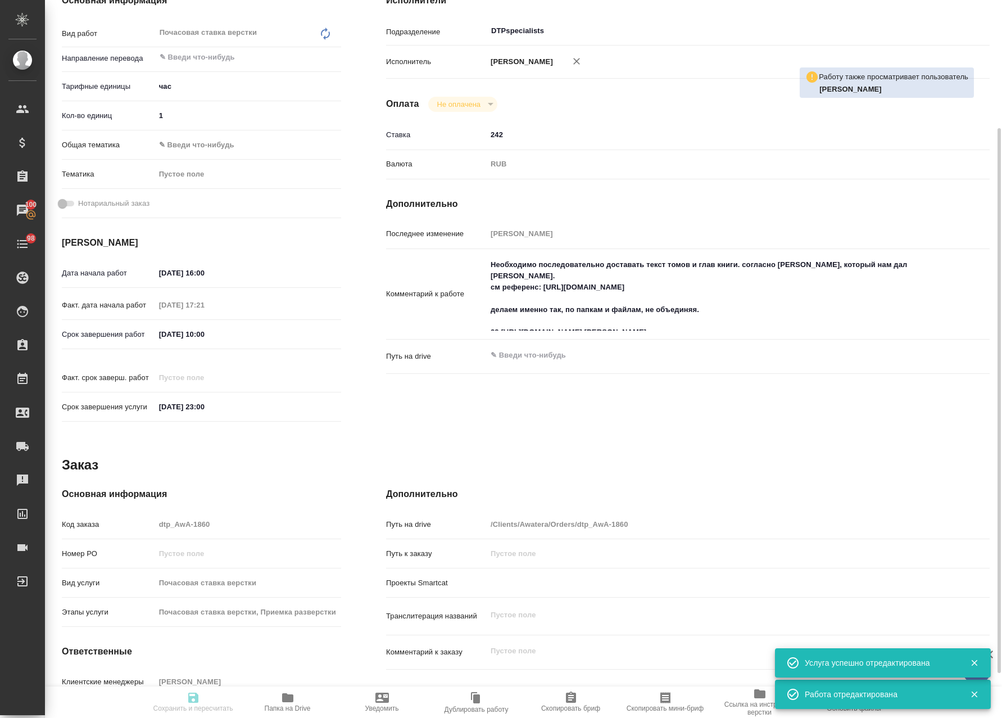
type textarea "x"
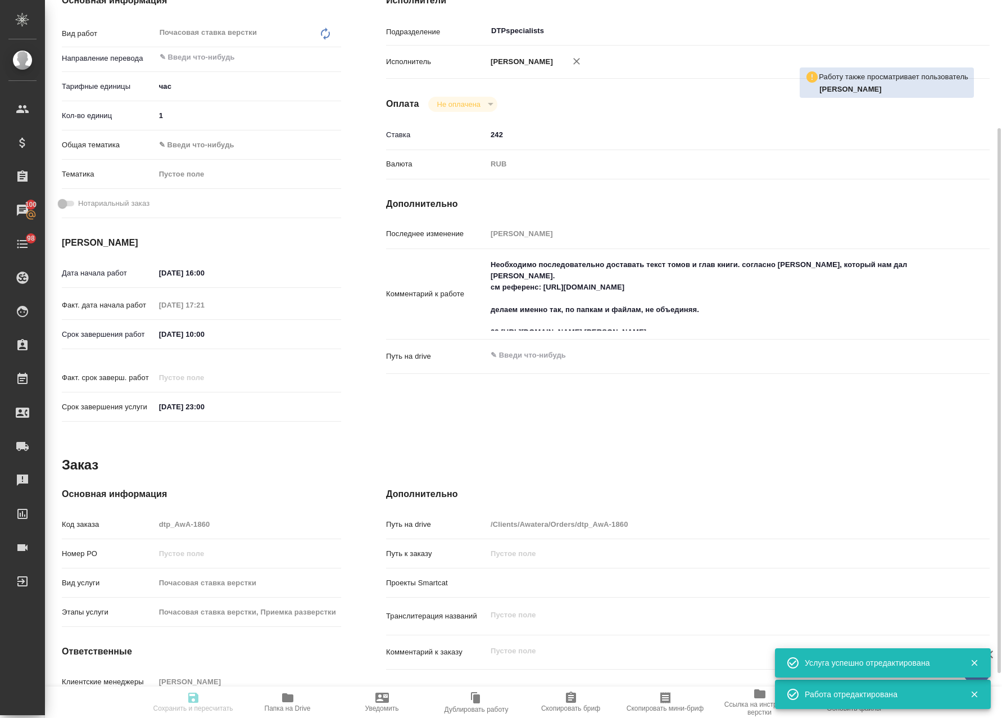
type textarea "x"
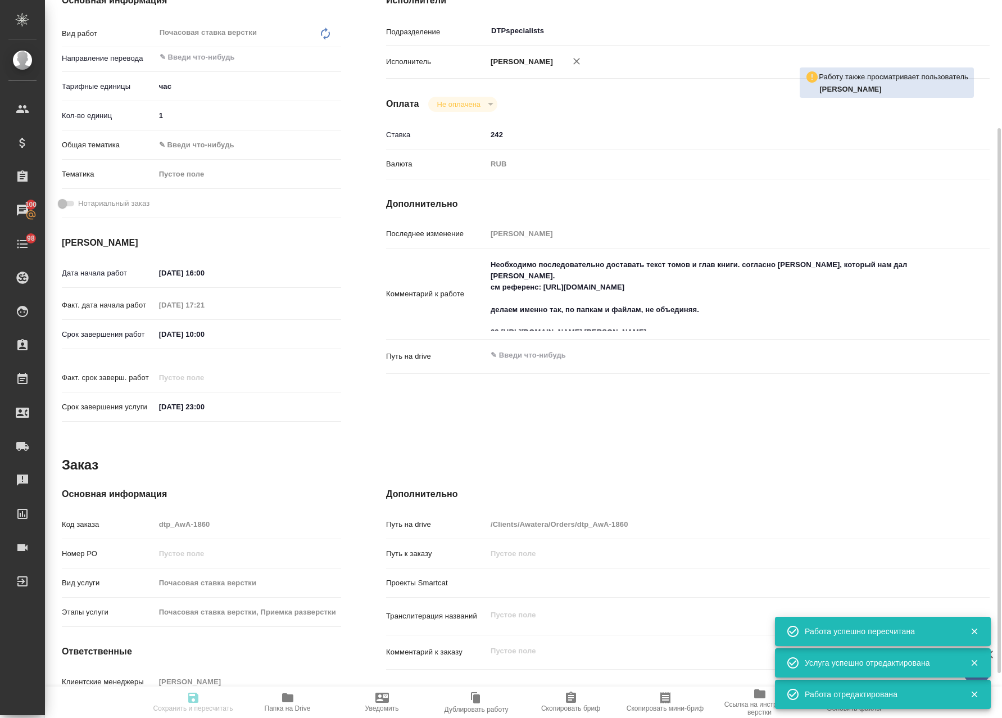
type input "inProgress"
type textarea "Почасовая ставка верстки"
type textarea "x"
type input "5a8b1489cc6b4906c91bfd93"
type input "1"
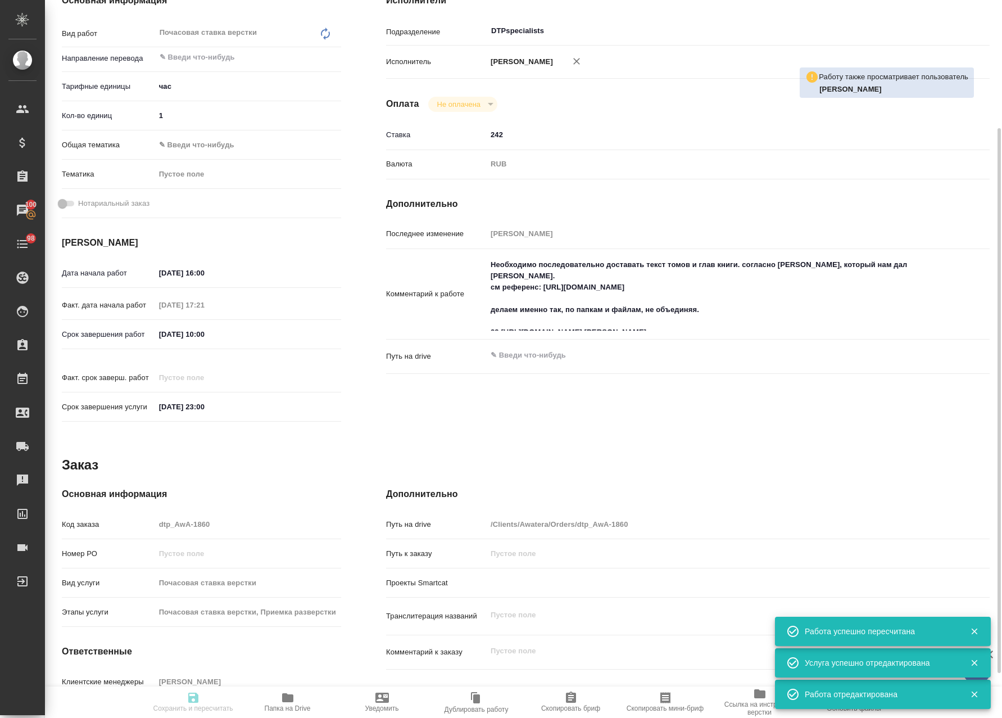
type input "[DATE] 16:00"
type input "02.10.2025 17:21"
type input "[DATE] 10:00"
type input "[DATE] 23:00"
type input "DTPspecialists"
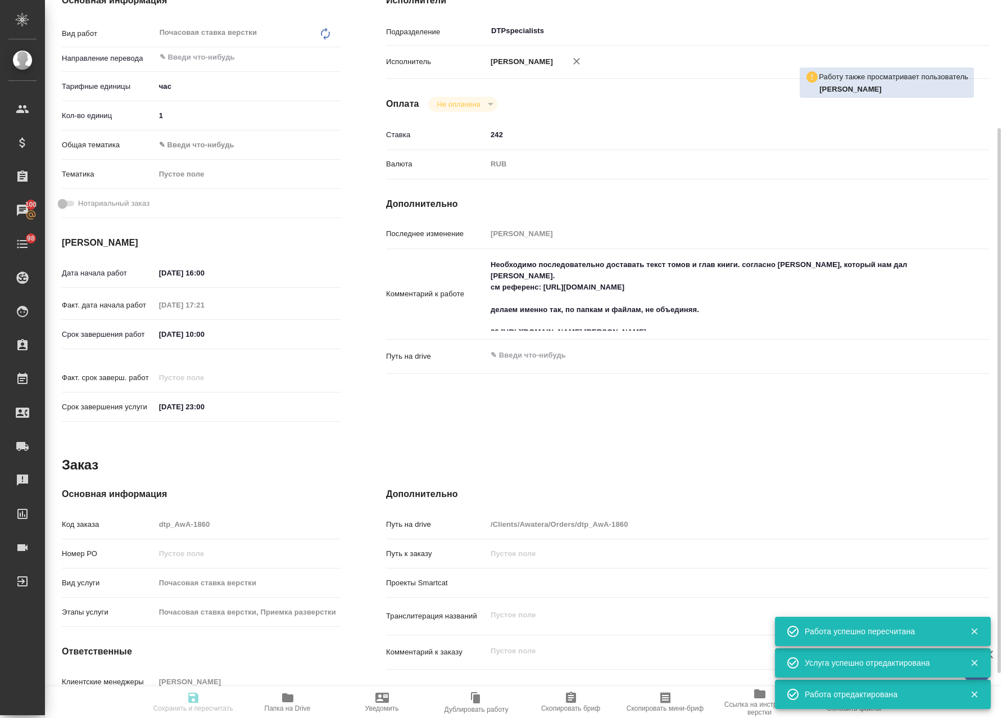
type input "notPayed"
type input "242"
type input "RUB"
type input "Кучеренко Оксана"
type textarea "Необходимо последовательно доставать текст томов и глав книги. согласно шаблону…"
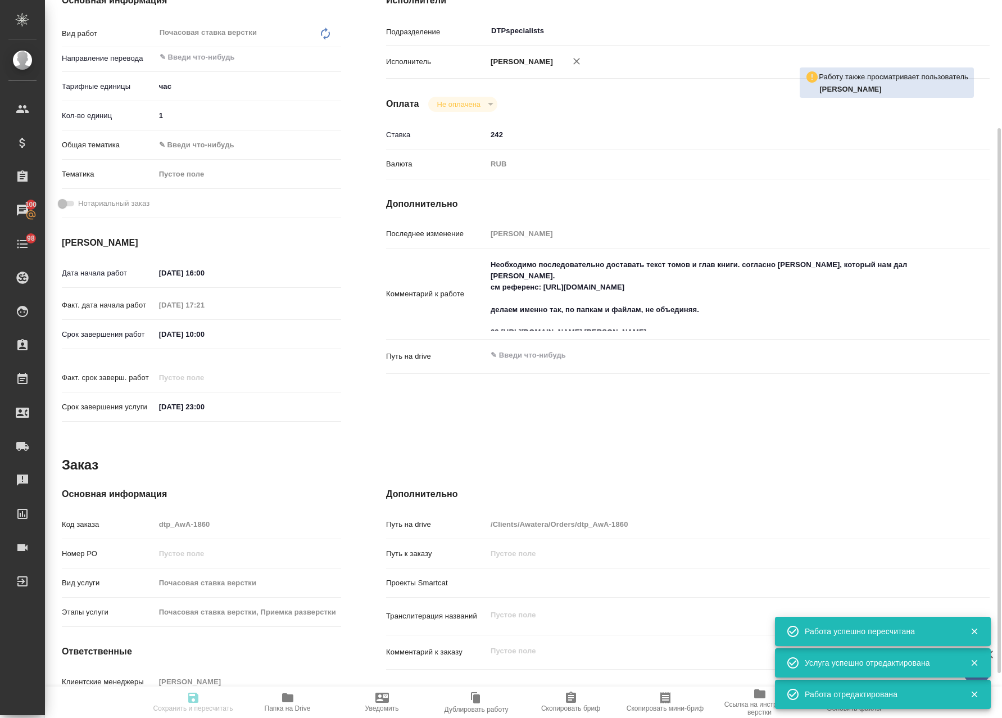
type textarea "x"
type input "dtp_AwA-1860"
type input "Почасовая ставка верстки"
type input "Почасовая ставка верстки, Приемка разверстки"
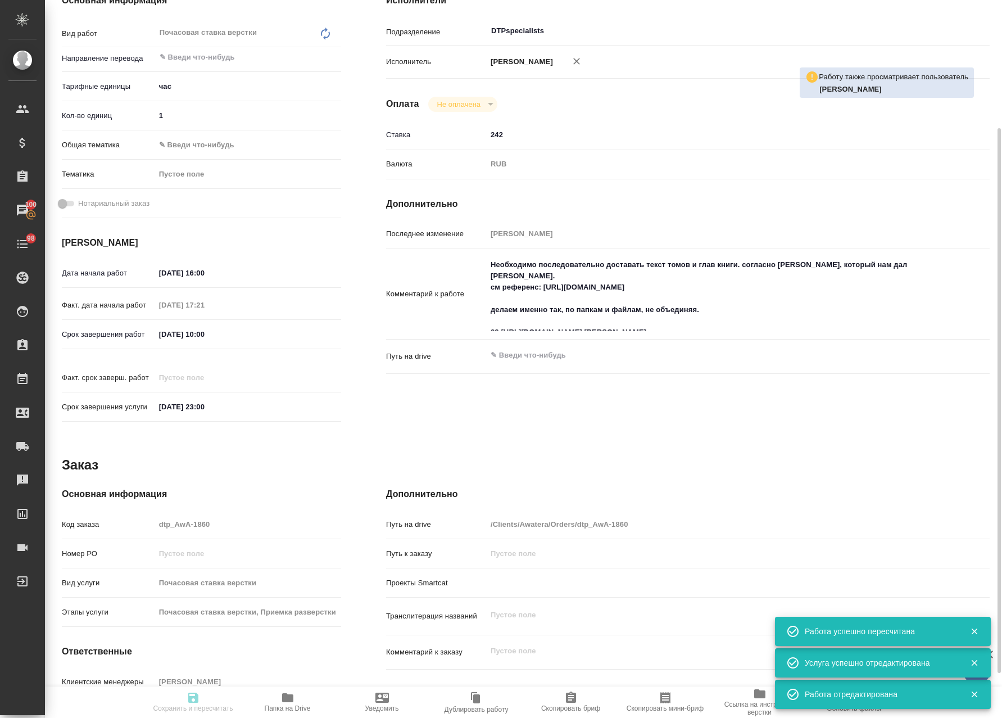
type input "Малофеева Екатерина"
type input "Отдел верстки и дизайна, Малофеева Екатерина"
type input "/Clients/Awatera/Orders/dtp_AwA-1860"
type textarea "x"
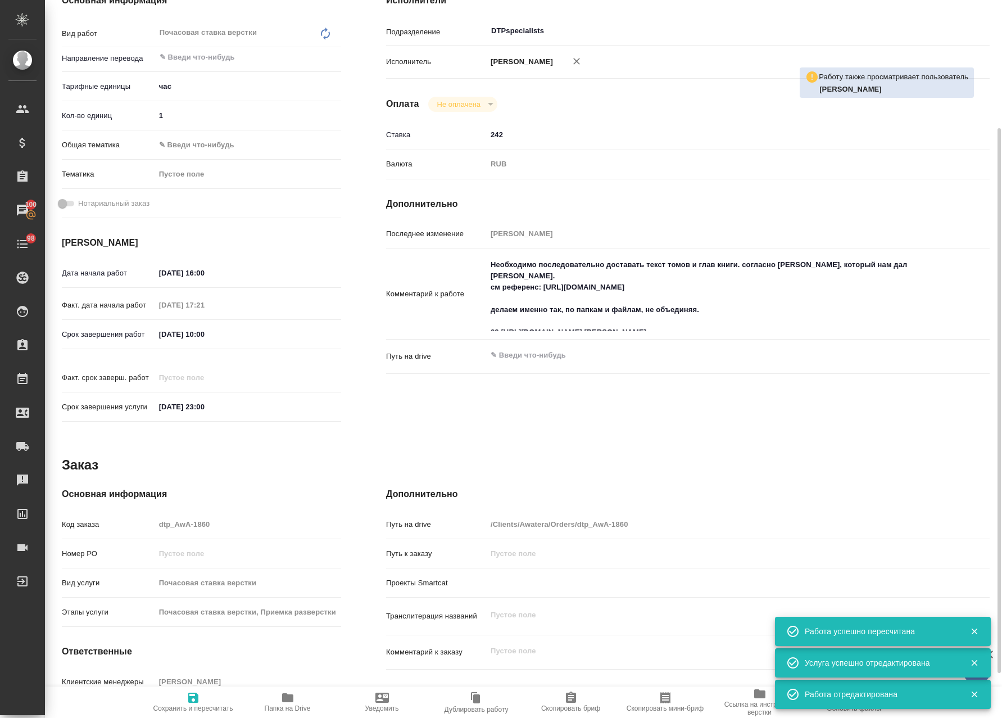
type textarea "x"
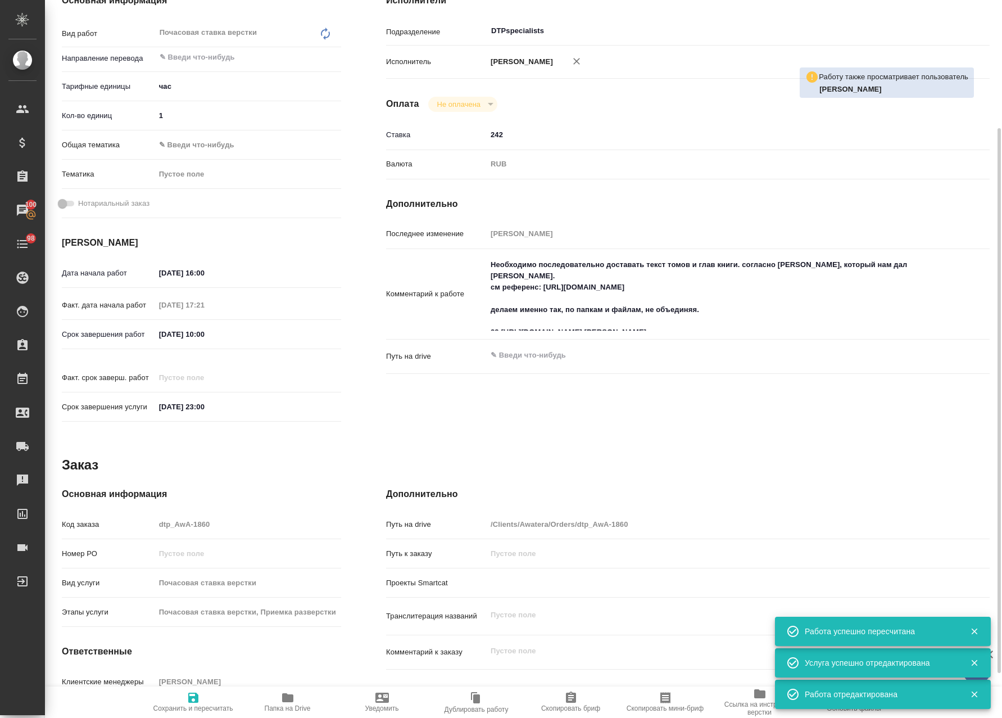
type textarea "x"
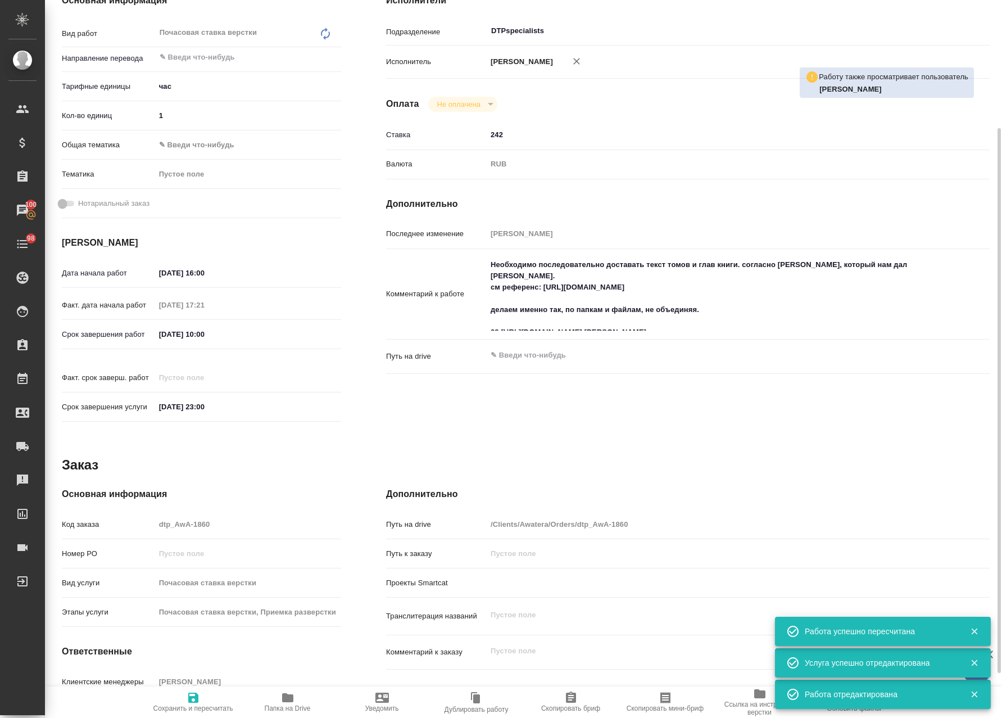
type textarea "x"
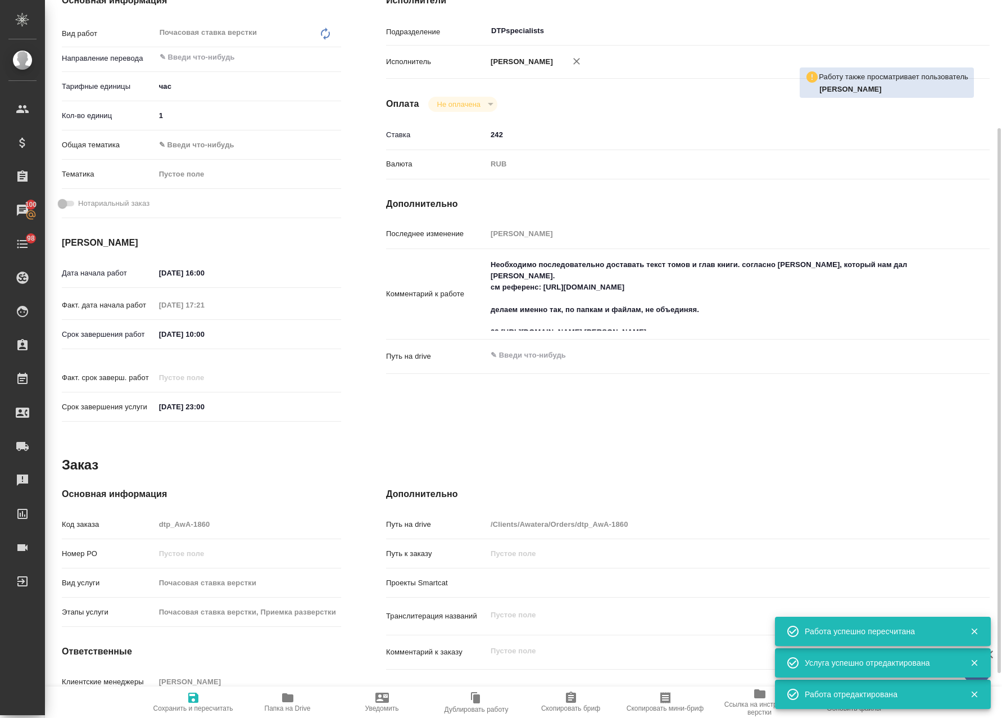
type textarea "x"
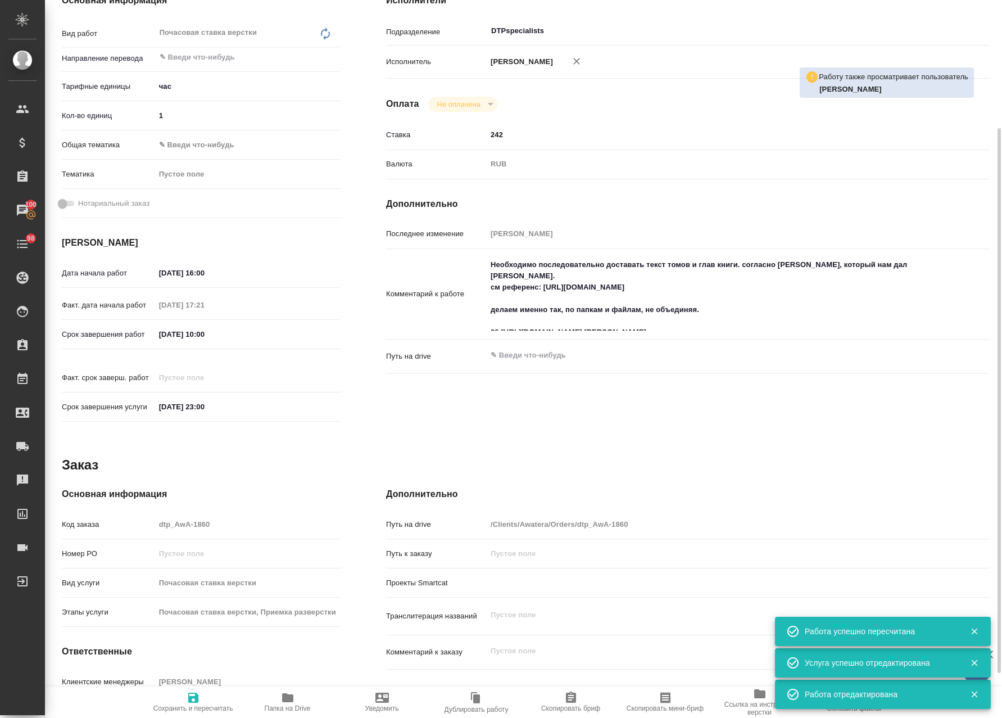
type textarea "x"
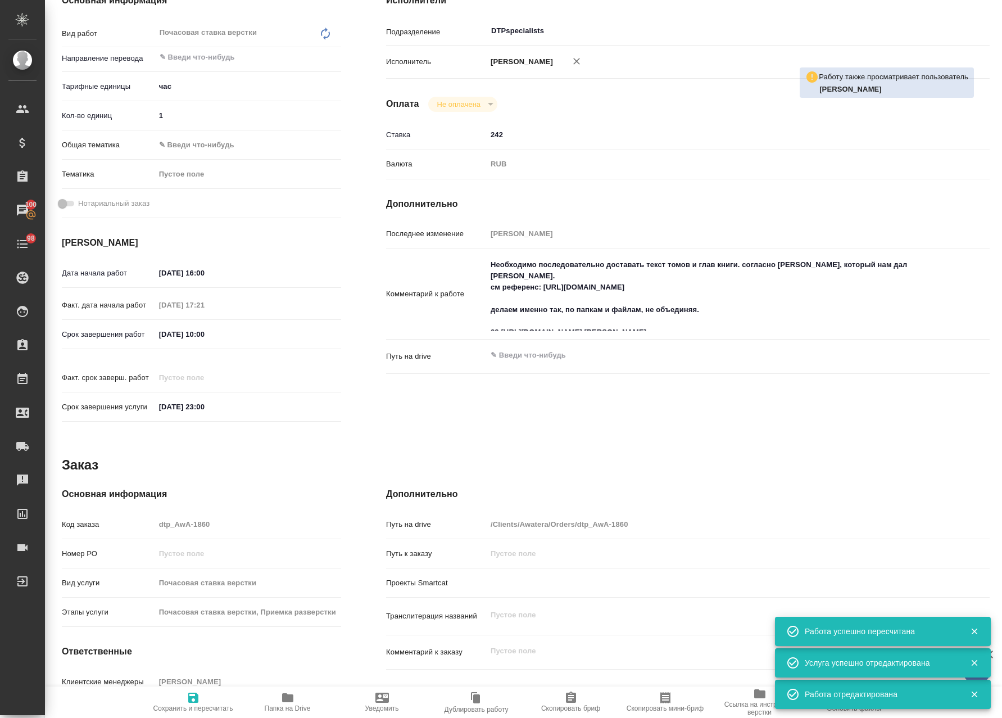
type textarea "x"
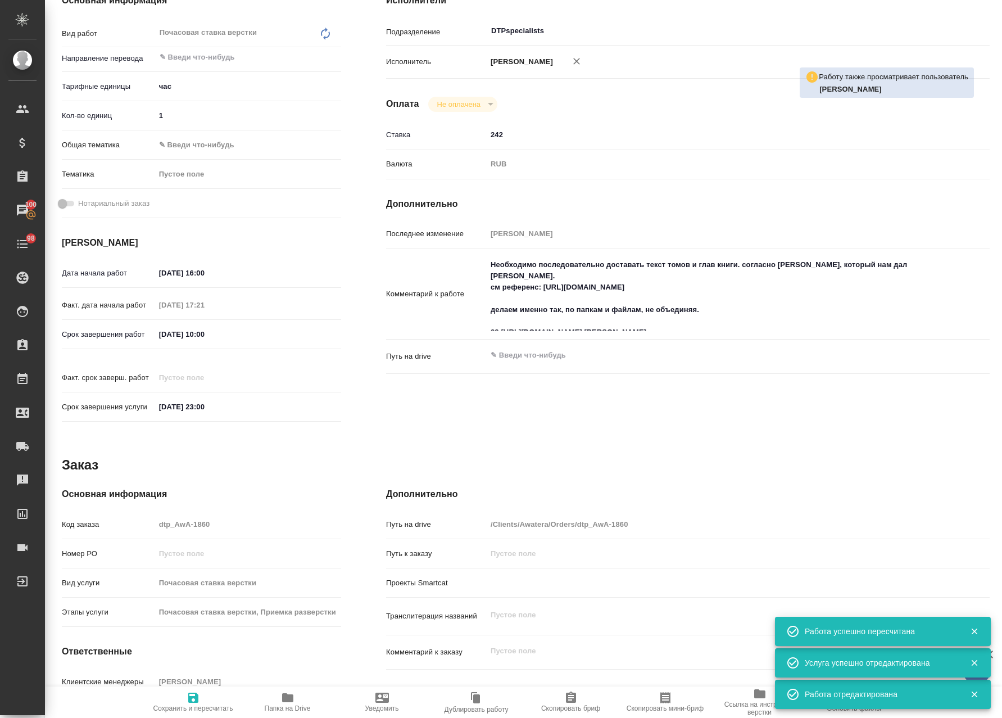
type textarea "x"
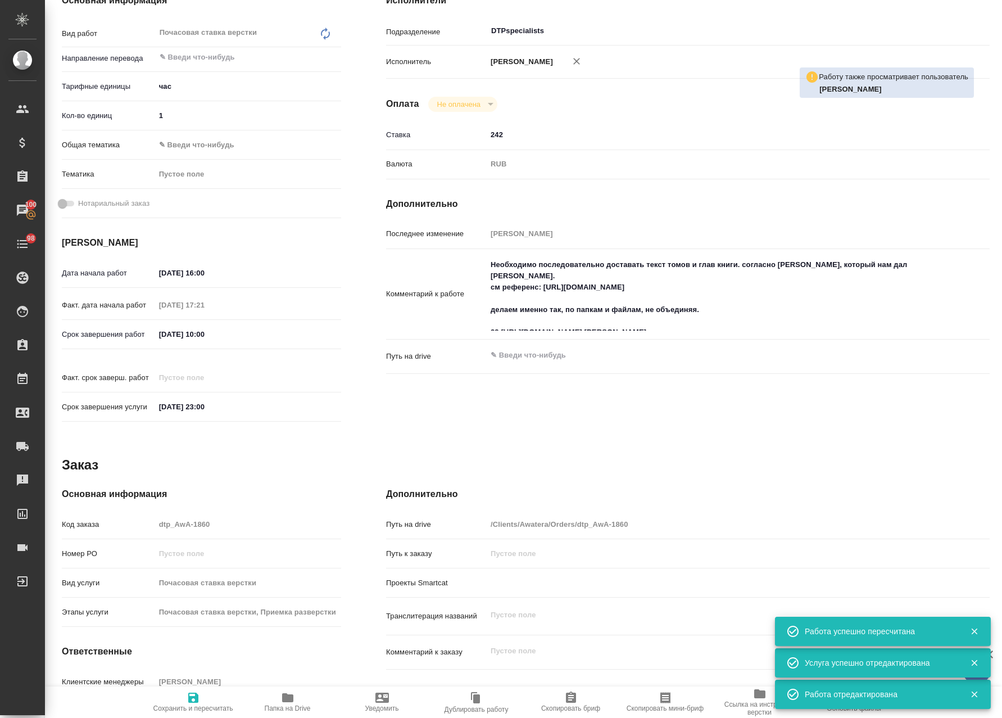
type textarea "x"
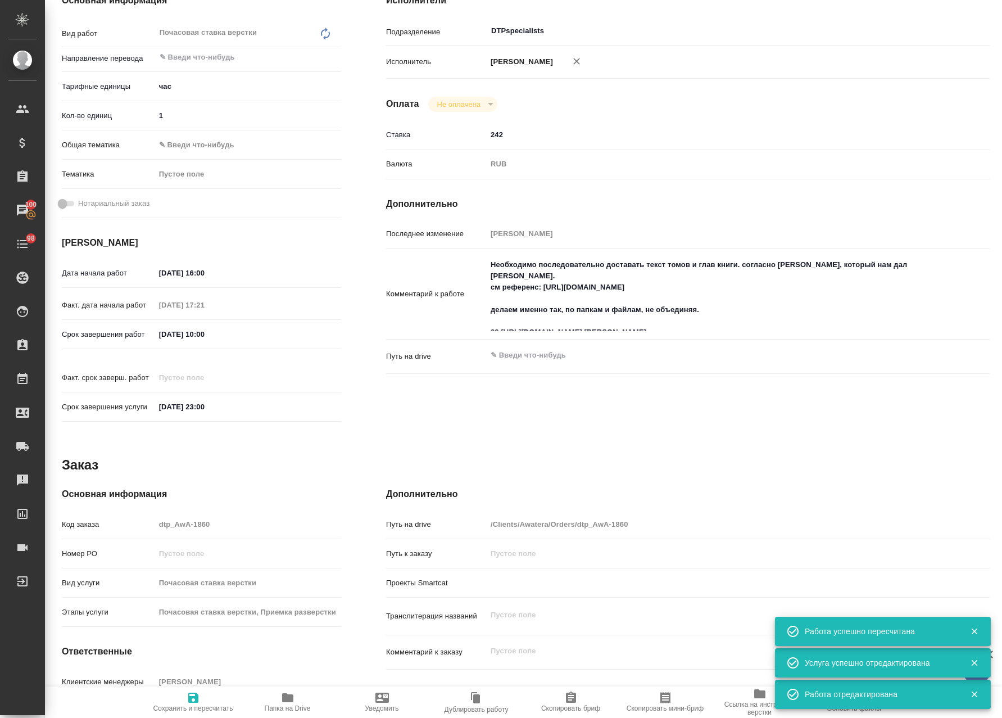
type textarea "x"
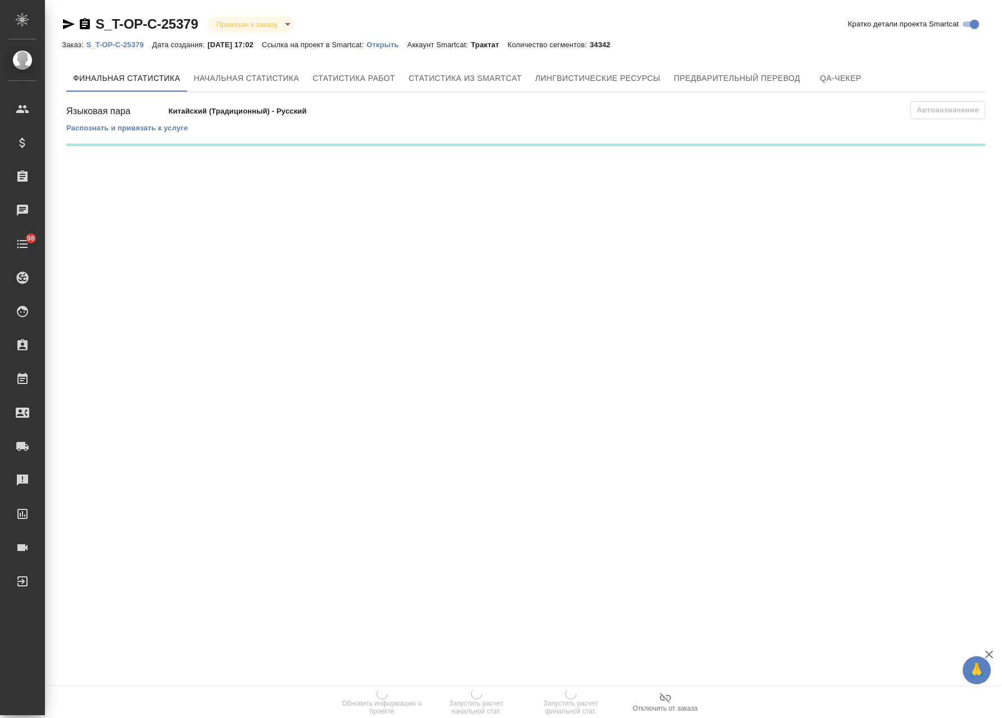
click at [669, 696] on icon "button" at bounding box center [665, 697] width 13 height 13
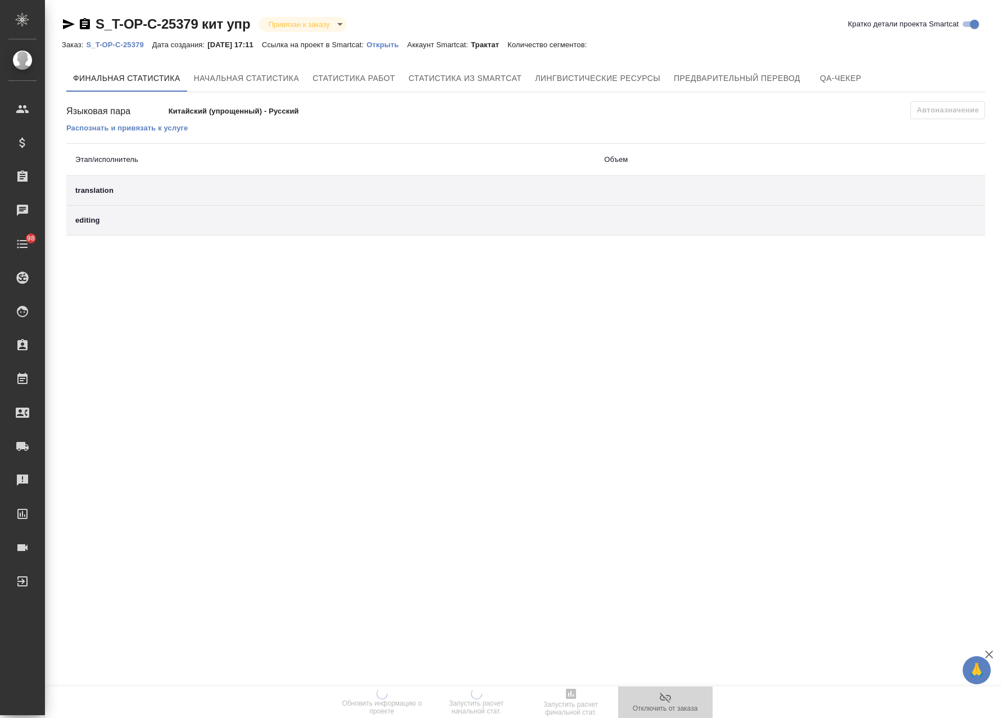
click at [669, 702] on icon "button" at bounding box center [665, 697] width 11 height 10
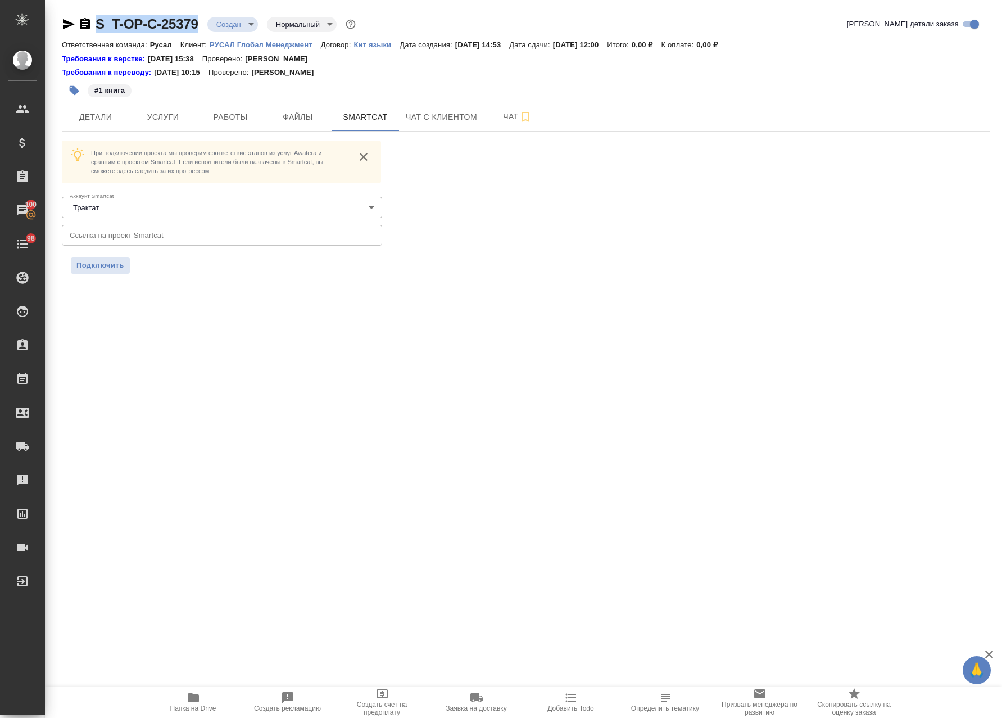
drag, startPoint x: 123, startPoint y: 29, endPoint x: 97, endPoint y: 28, distance: 25.9
click at [97, 28] on div "S_T-OP-C-25379 Создан new Нормальный normal Кратко детали заказа Ответственная …" at bounding box center [526, 151] width 940 height 302
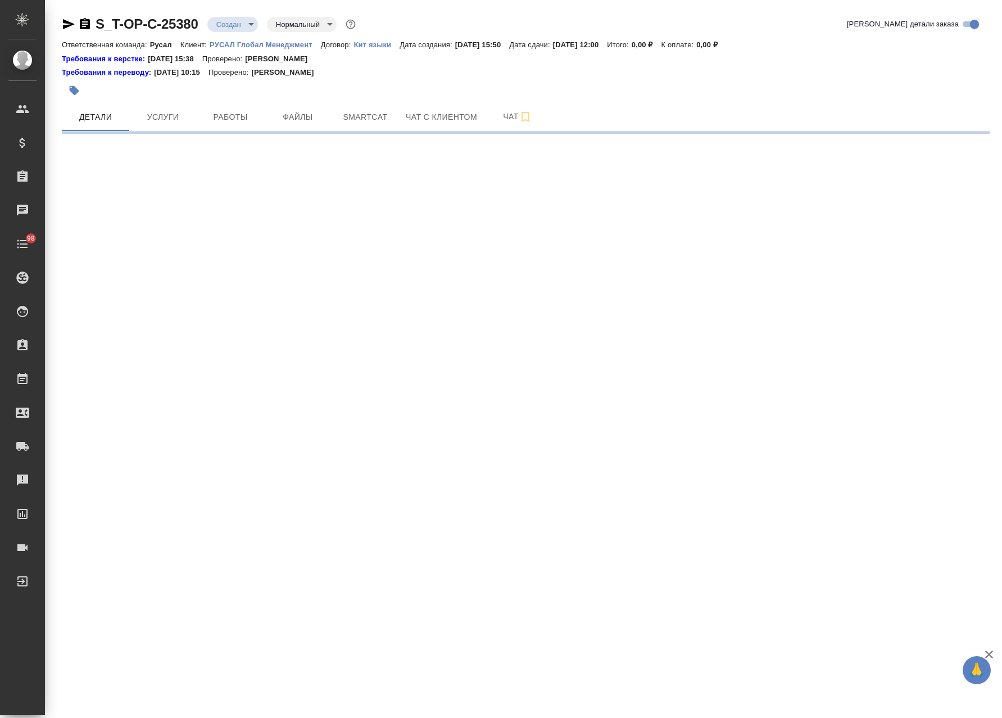
select select "RU"
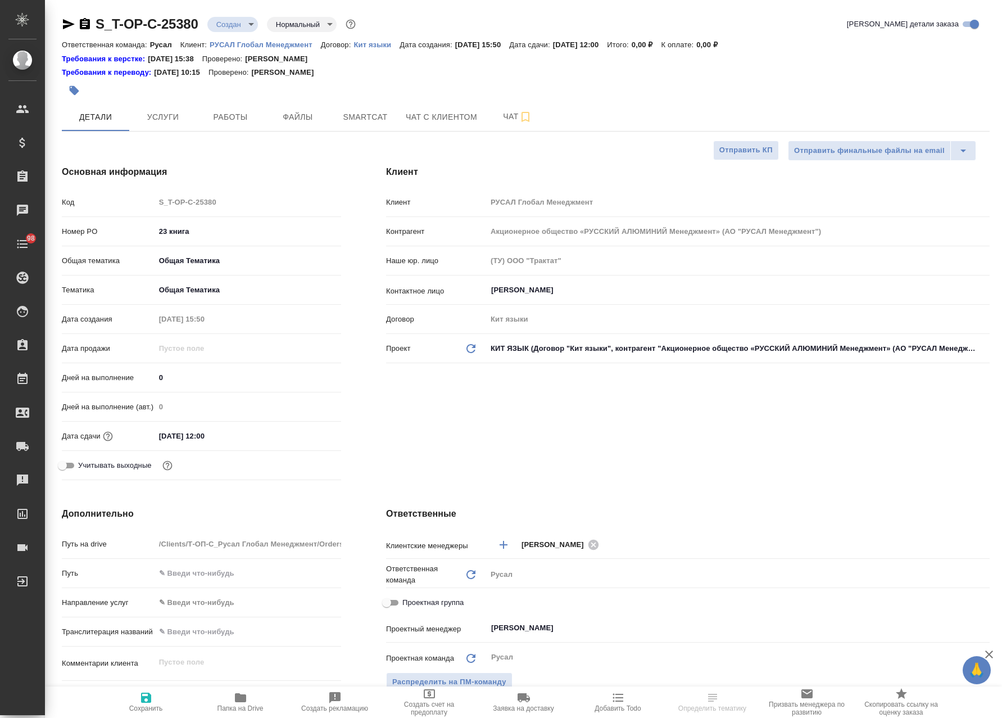
type textarea "x"
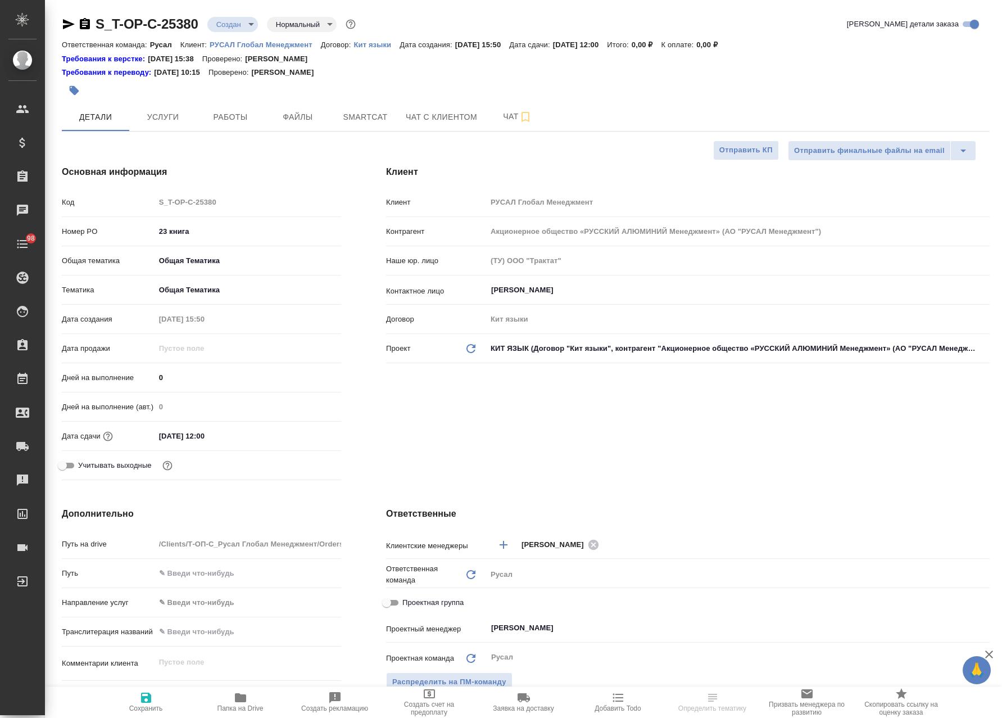
type textarea "x"
click at [86, 22] on icon "button" at bounding box center [84, 23] width 13 height 13
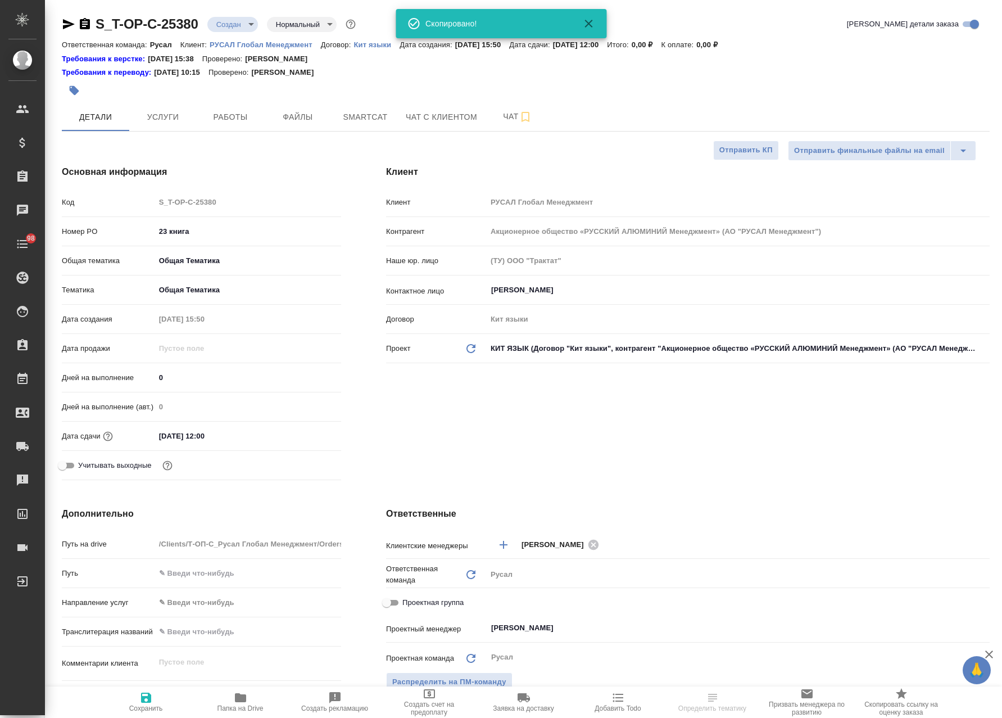
type textarea "x"
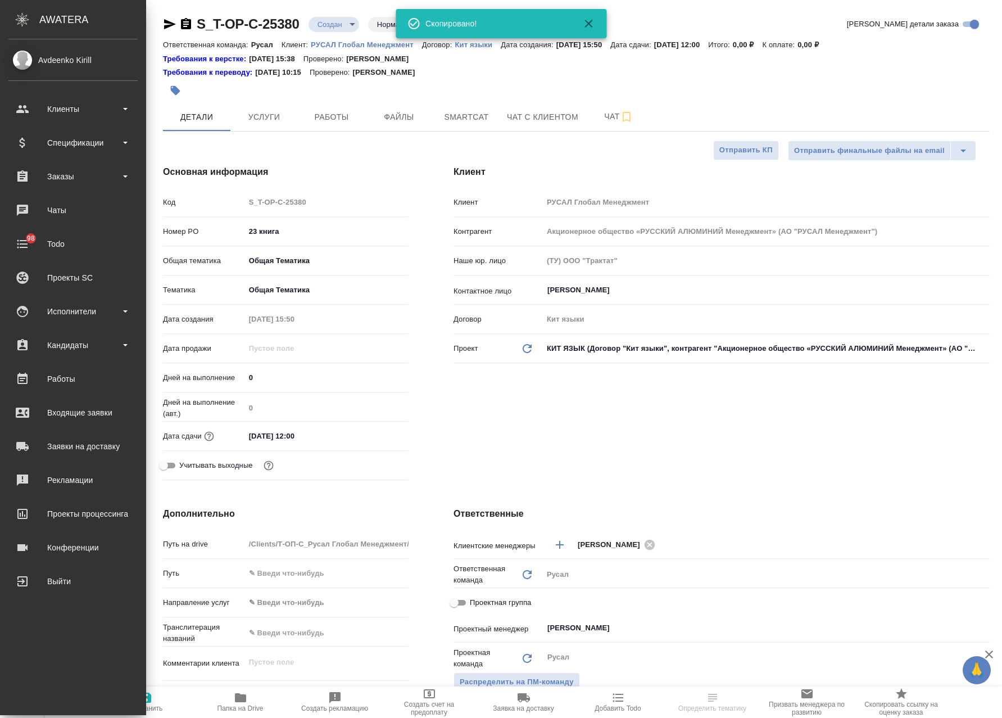
type textarea "x"
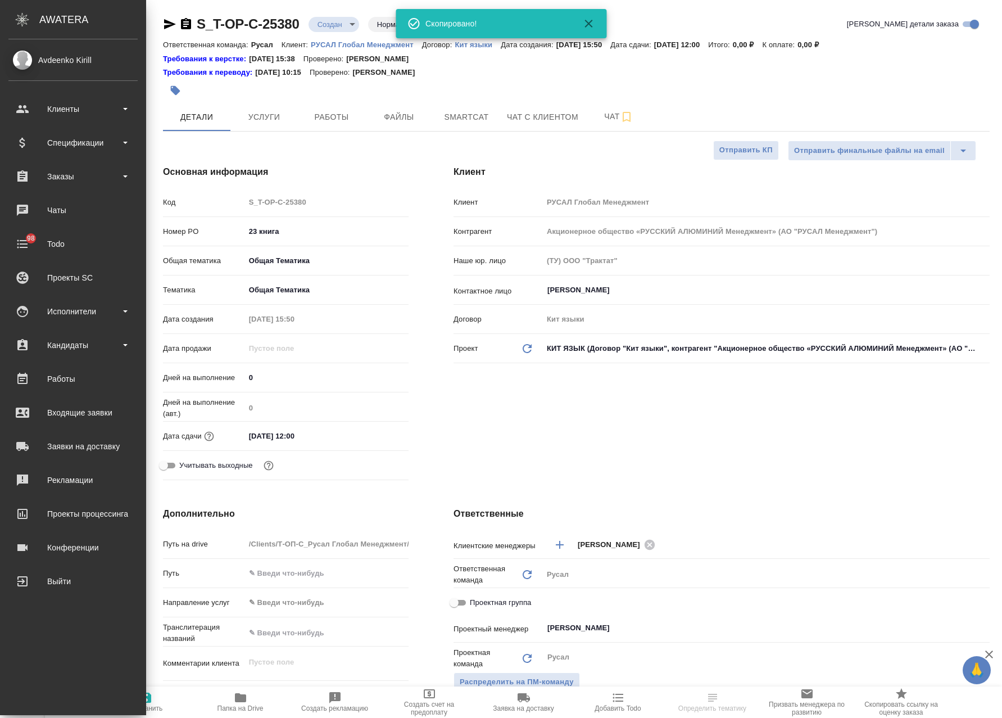
type textarea "x"
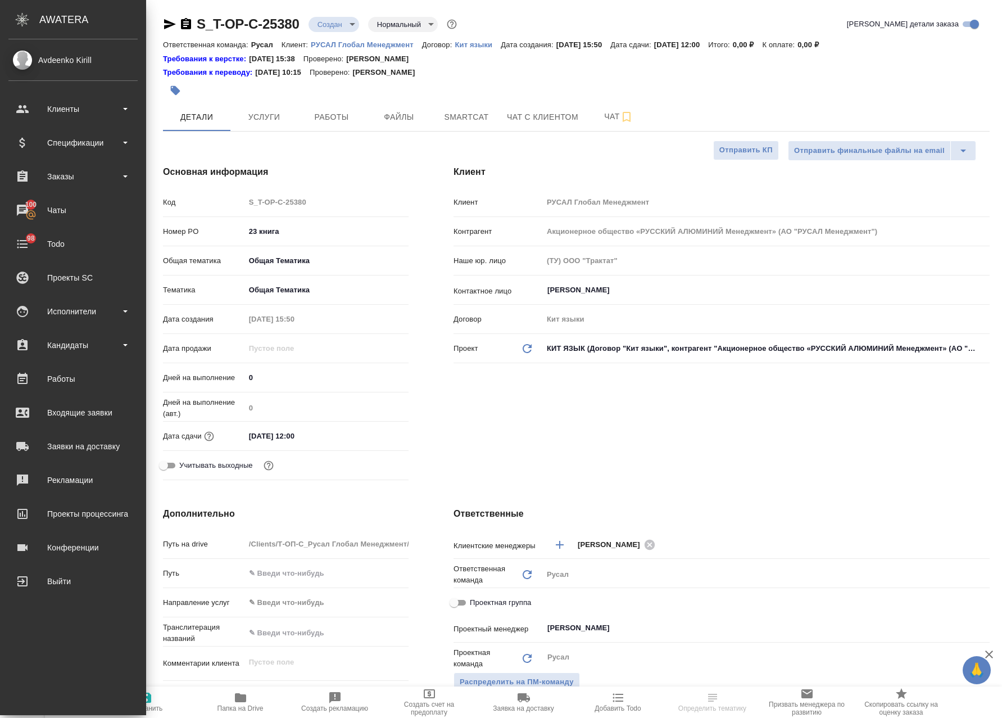
type textarea "x"
select select "RU"
type textarea "x"
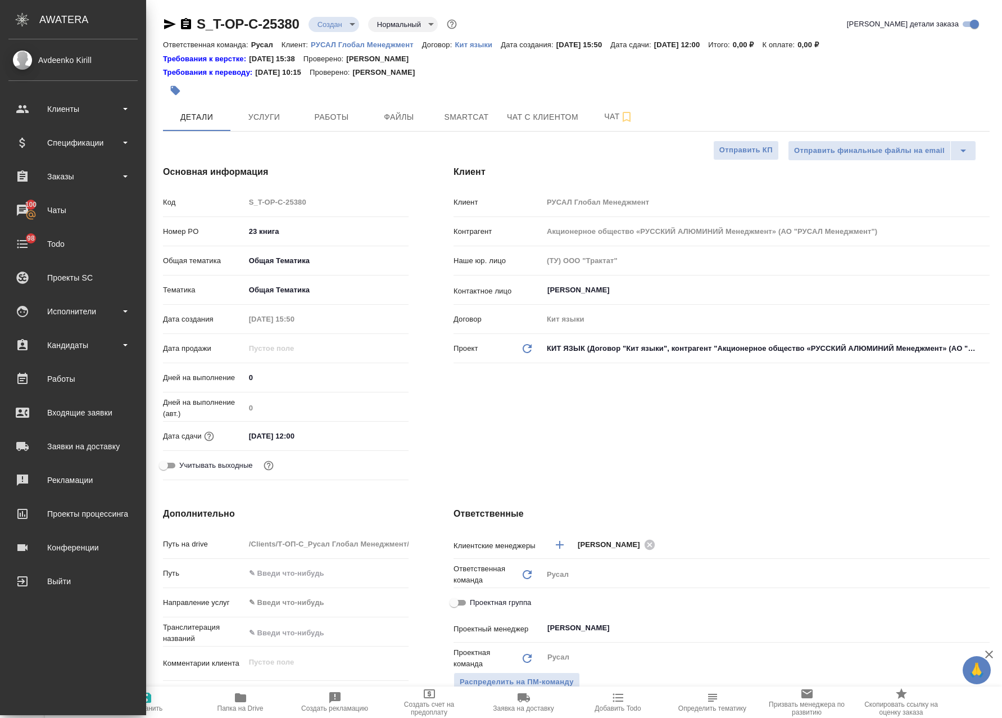
type textarea "x"
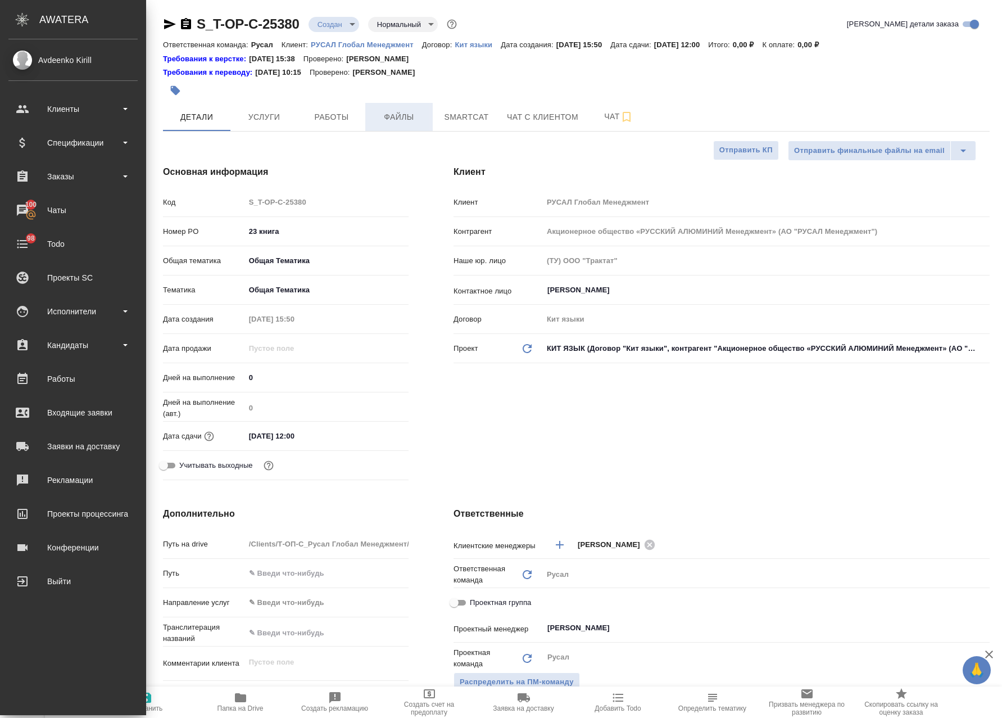
type textarea "x"
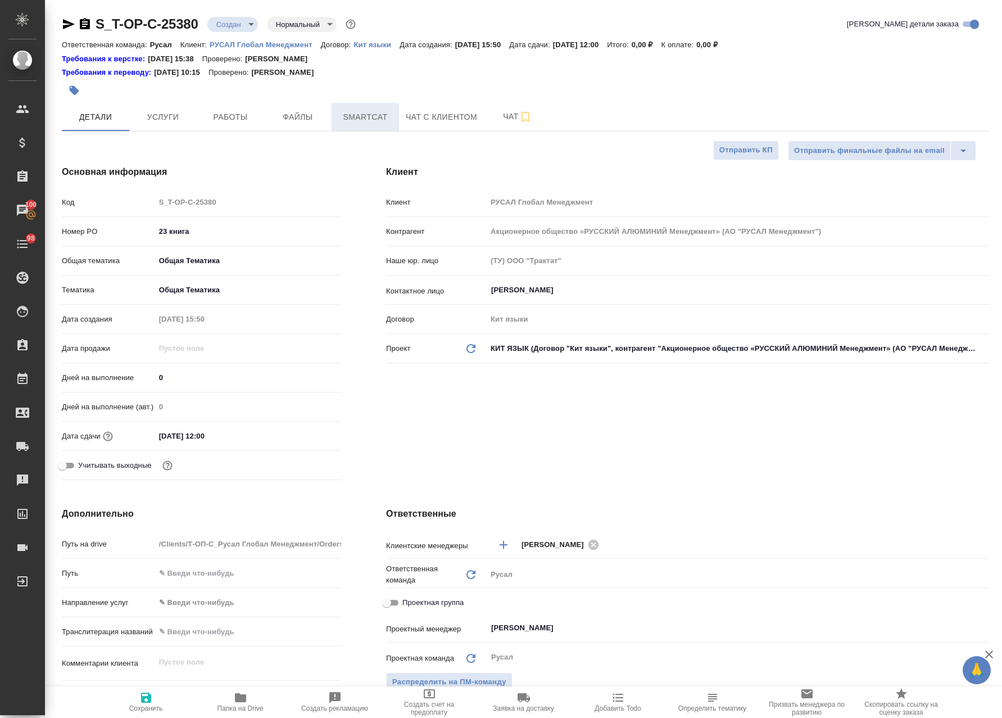
click at [371, 121] on span "Smartcat" at bounding box center [365, 117] width 54 height 14
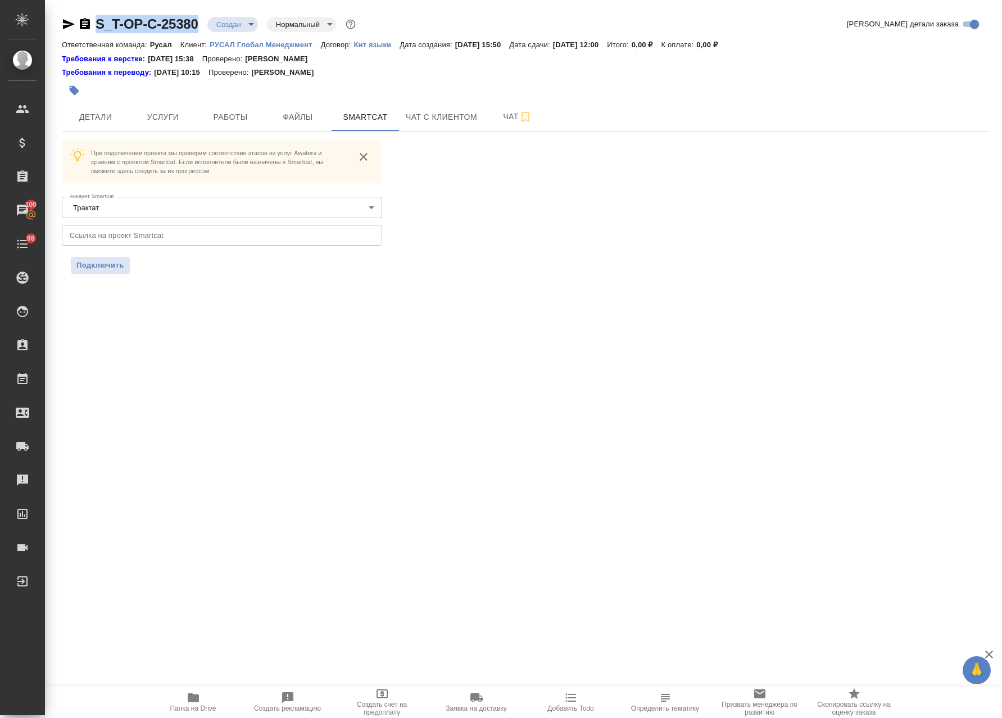
drag, startPoint x: 189, startPoint y: 19, endPoint x: 98, endPoint y: 23, distance: 91.1
click at [98, 23] on div "S_T-OP-C-25380 Создан new Нормальный normal Кратко детали заказа Ответственная …" at bounding box center [526, 151] width 940 height 302
copy link "S_T-OP-C-25380"
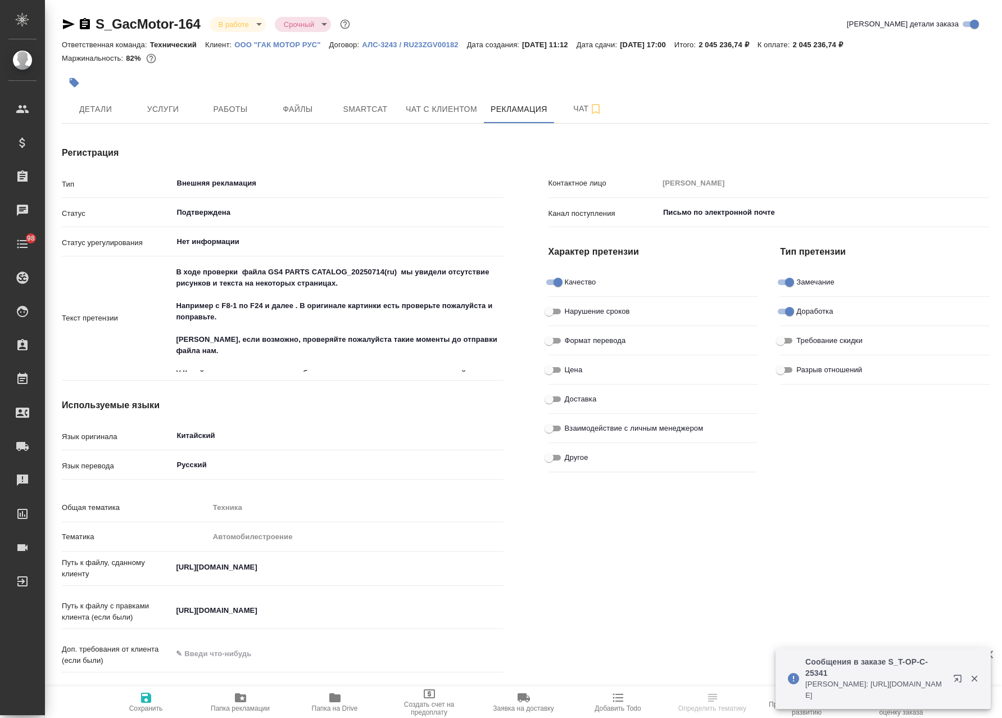
type textarea "x"
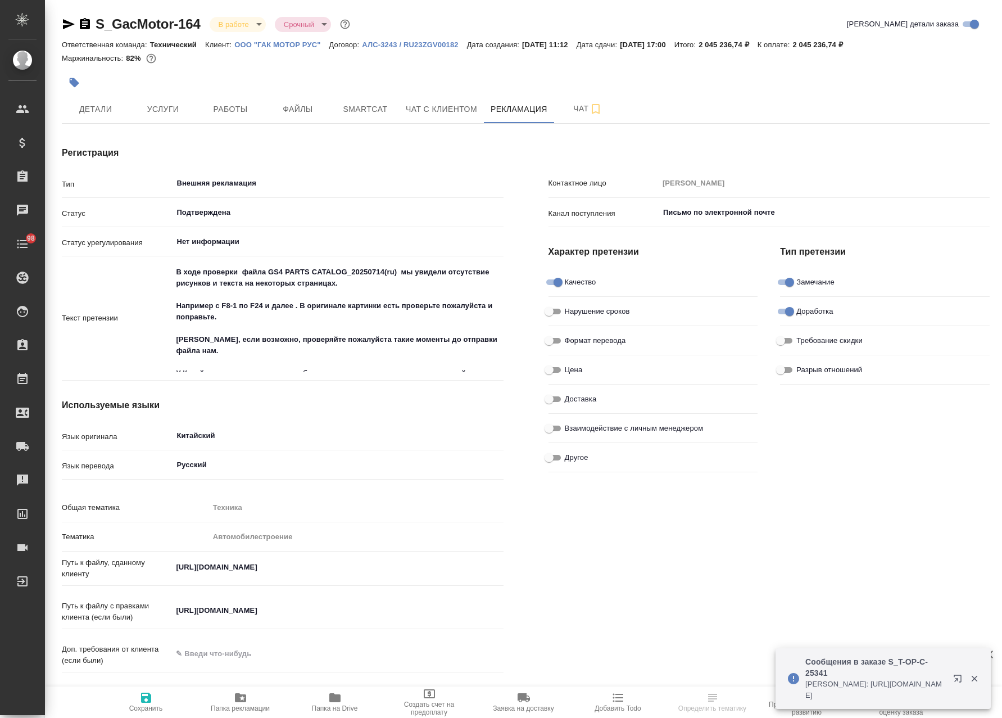
type textarea "x"
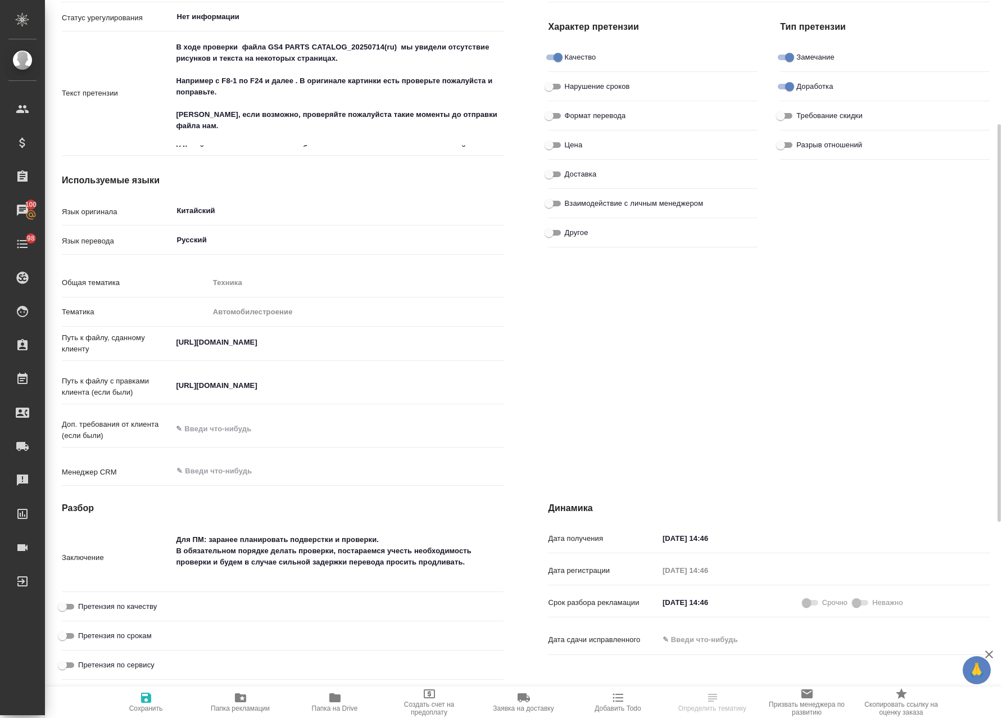
scroll to position [450, 0]
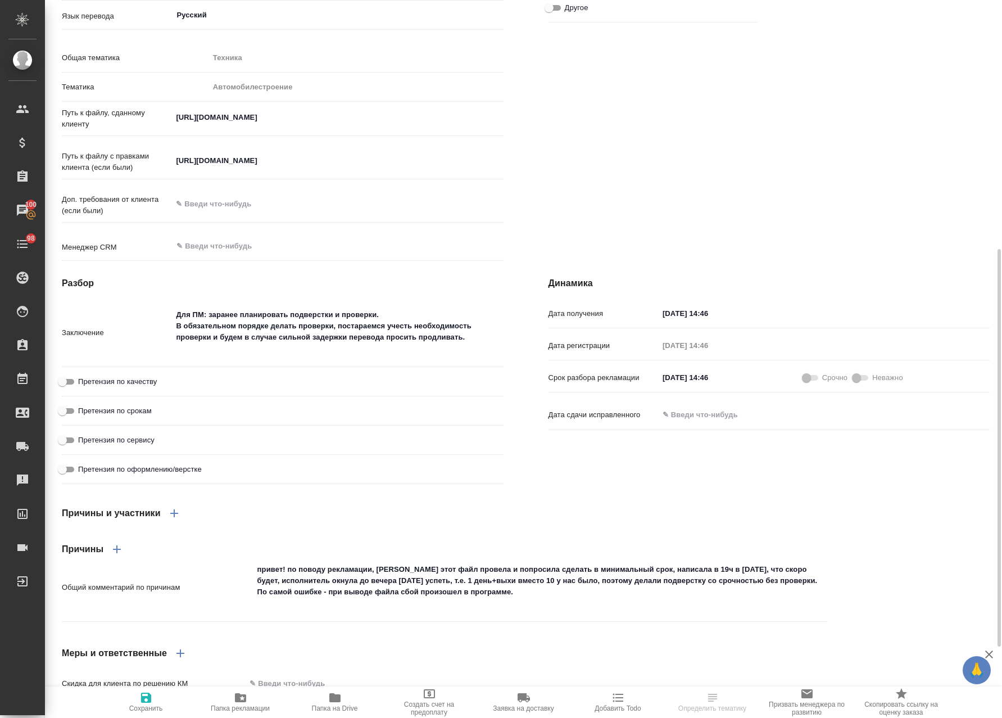
type textarea "x"
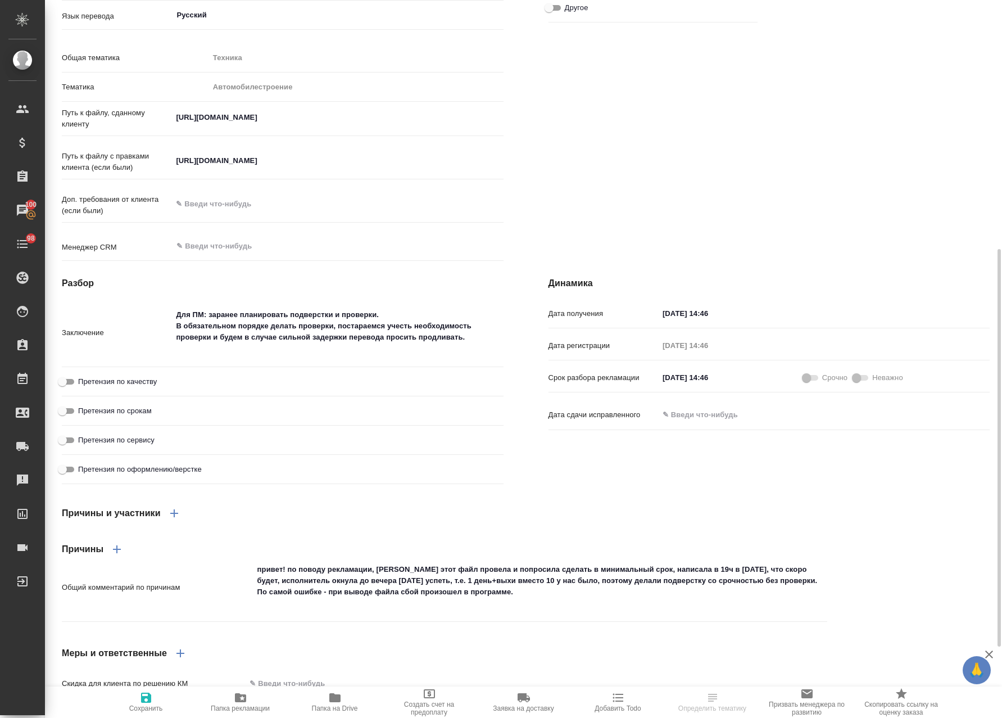
type textarea "x"
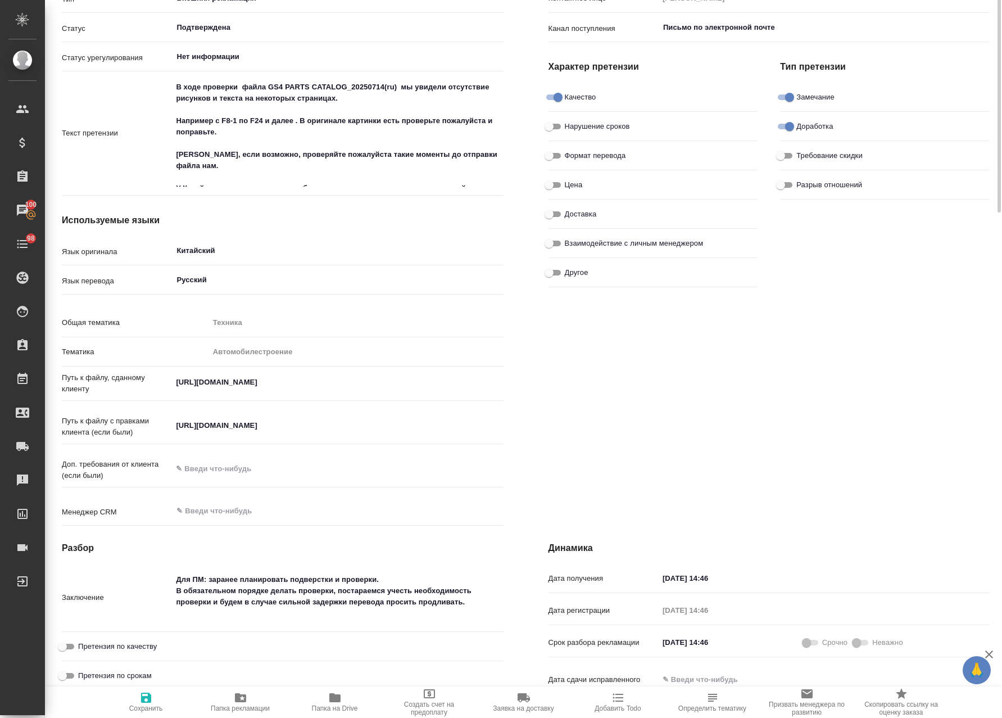
scroll to position [0, 0]
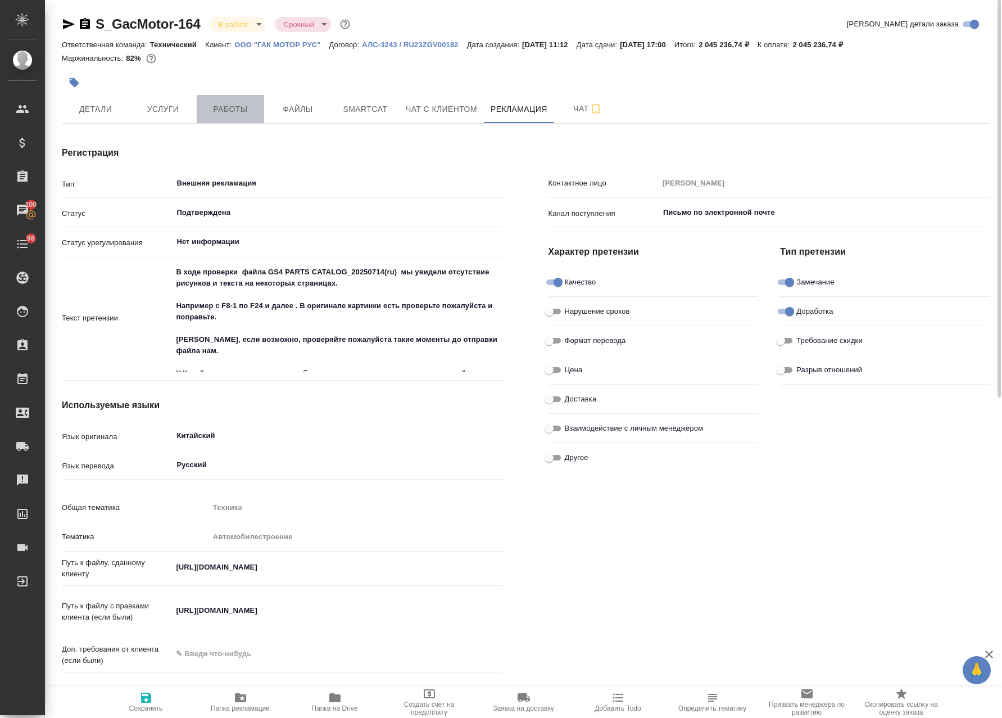
click at [235, 112] on span "Работы" at bounding box center [230, 109] width 54 height 14
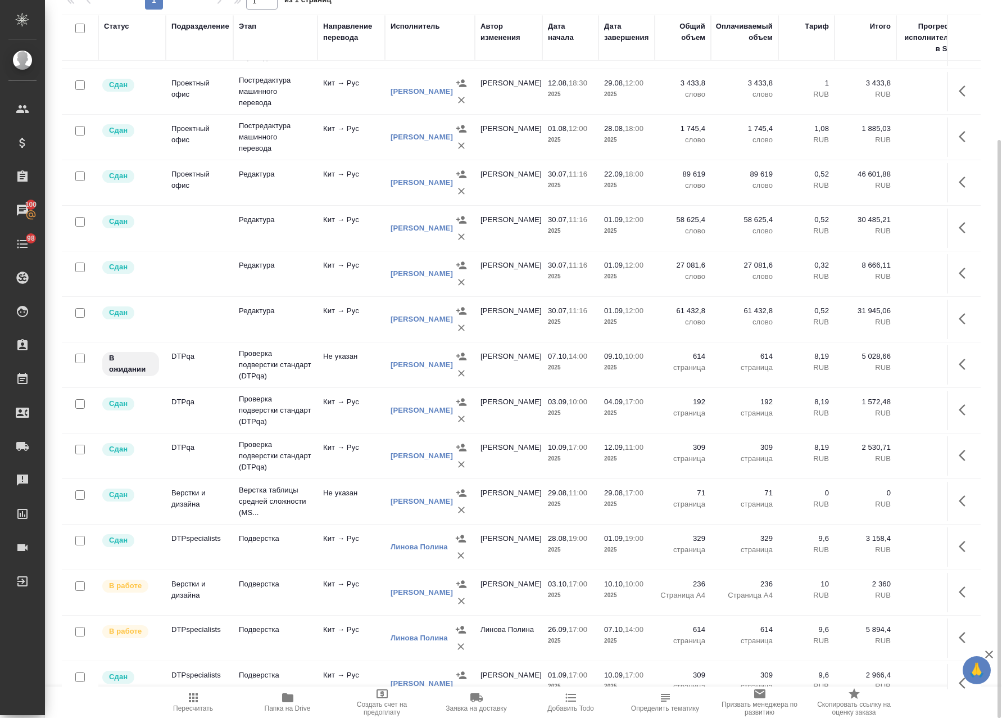
scroll to position [473, 0]
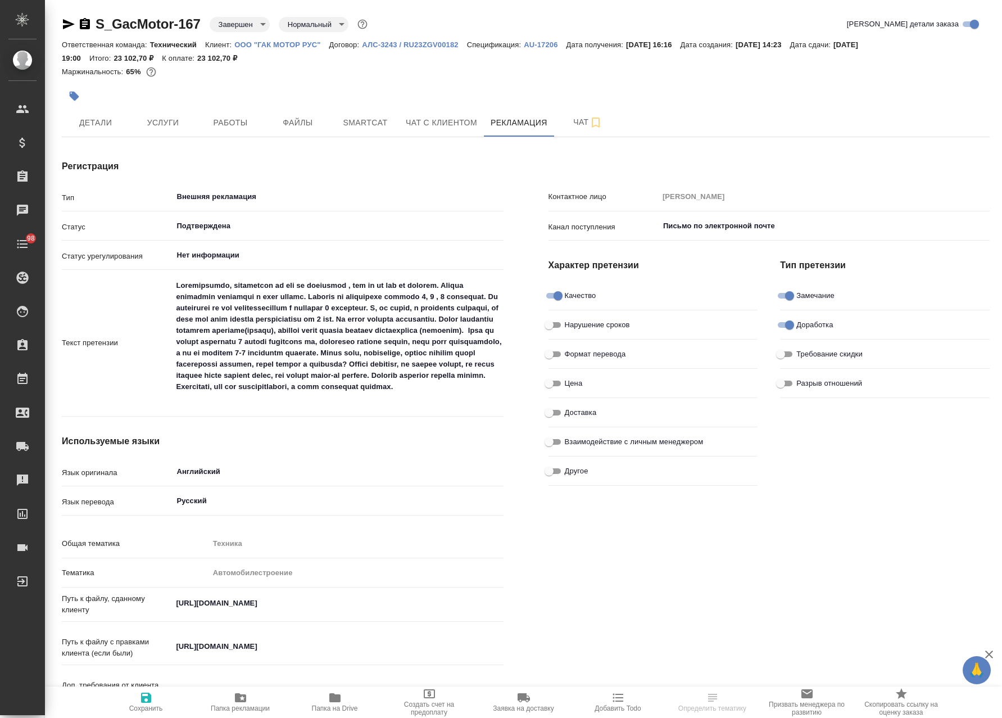
type textarea "x"
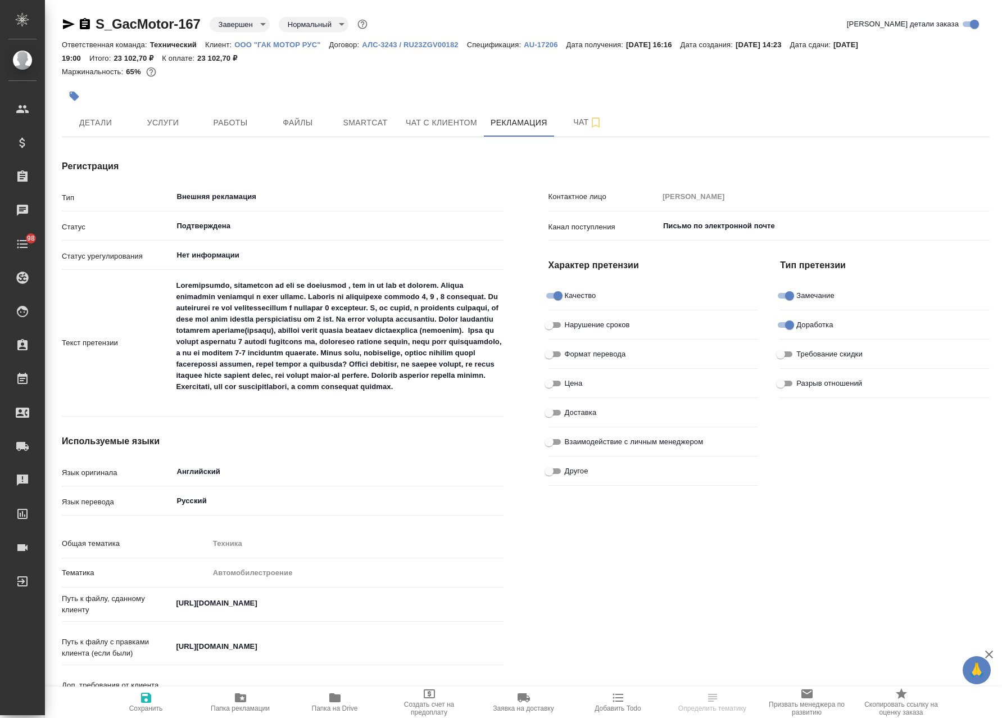
type textarea "x"
drag, startPoint x: 379, startPoint y: 291, endPoint x: 486, endPoint y: 291, distance: 106.8
click at [486, 291] on textarea at bounding box center [338, 341] width 330 height 131
type textarea "x"
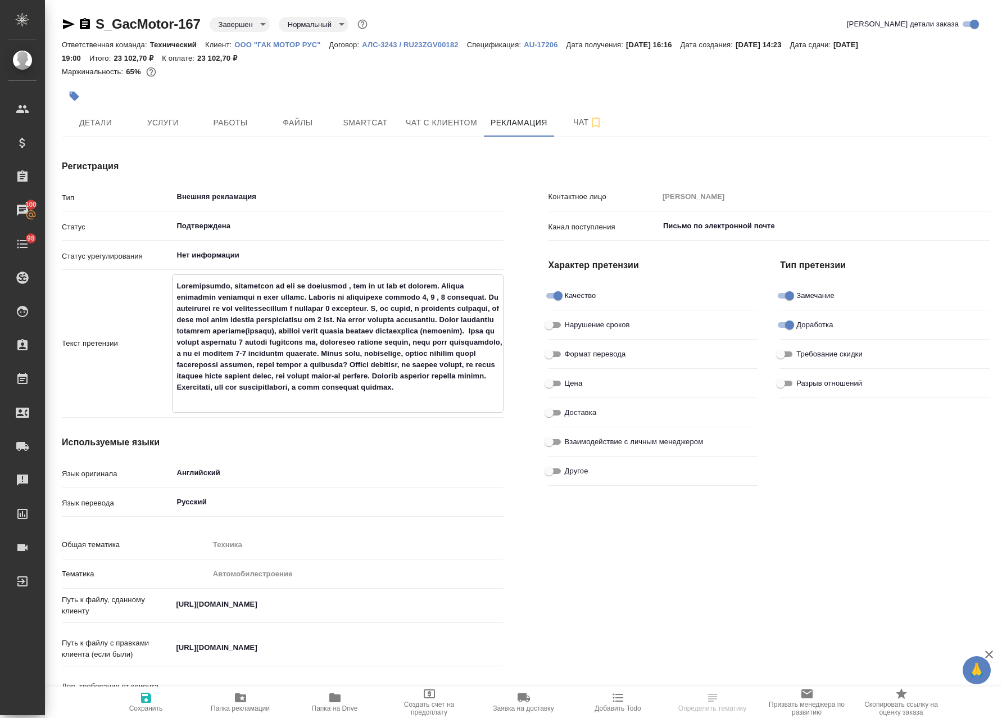
type textarea "x"
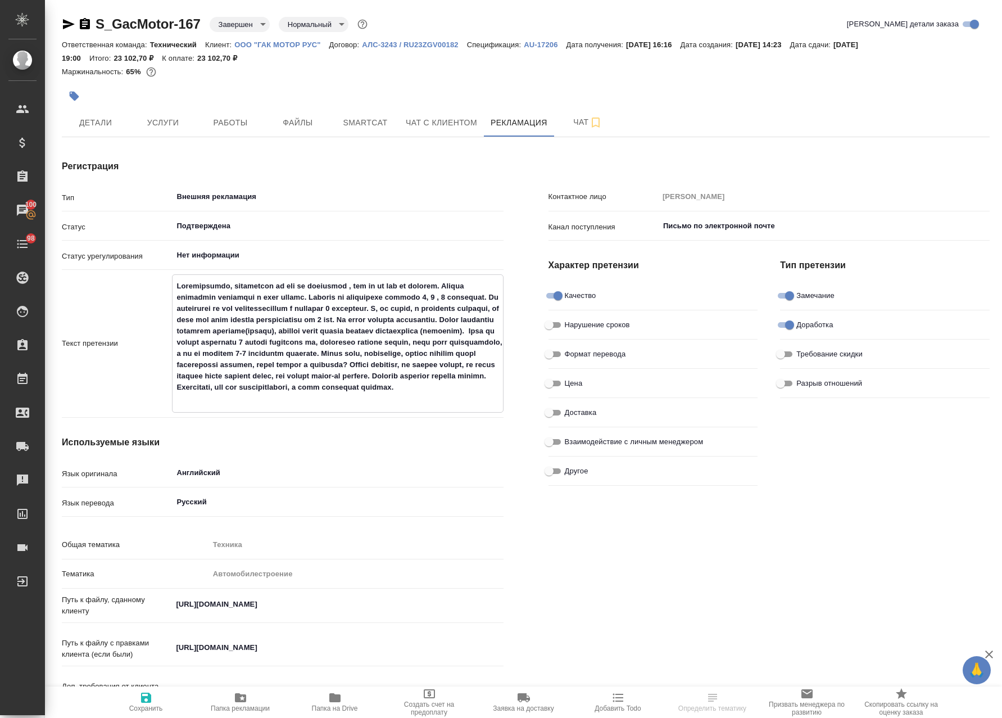
type textarea "x"
drag, startPoint x: 201, startPoint y: 298, endPoint x: 451, endPoint y: 335, distance: 252.2
click at [451, 335] on textarea at bounding box center [338, 341] width 330 height 131
type textarea "x"
click at [252, 121] on span "Работы" at bounding box center [230, 123] width 54 height 14
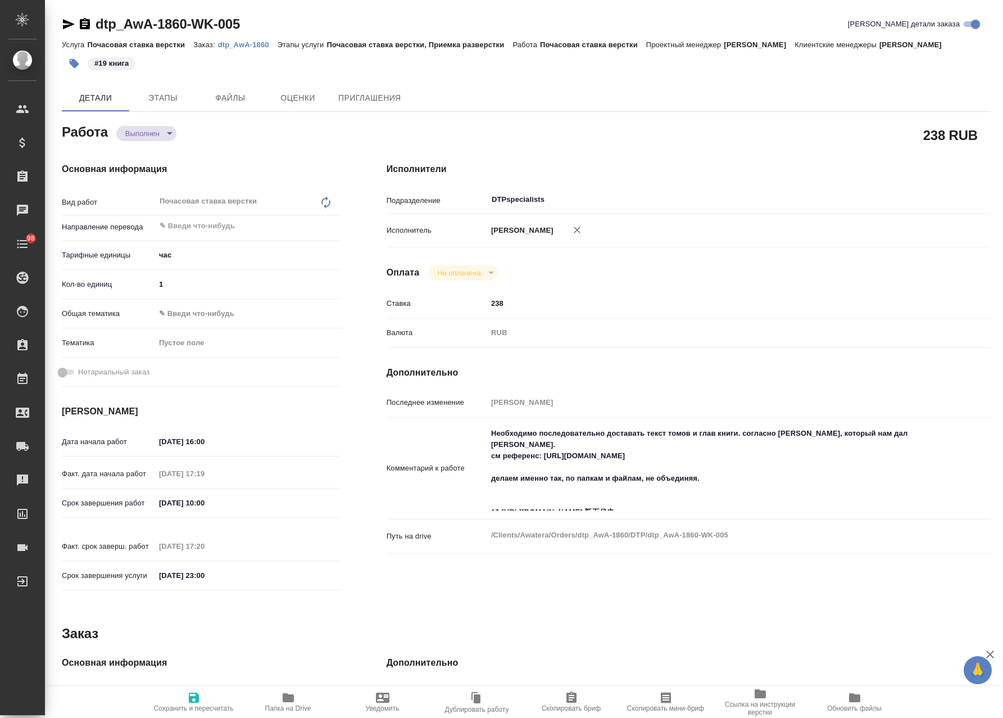
type textarea "x"
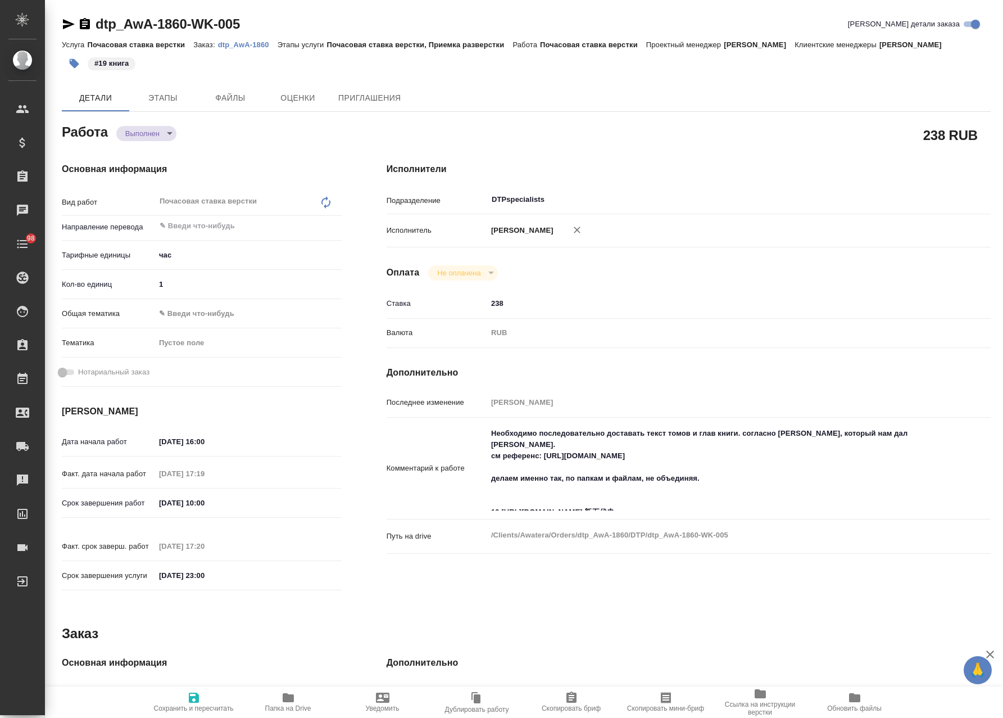
type textarea "x"
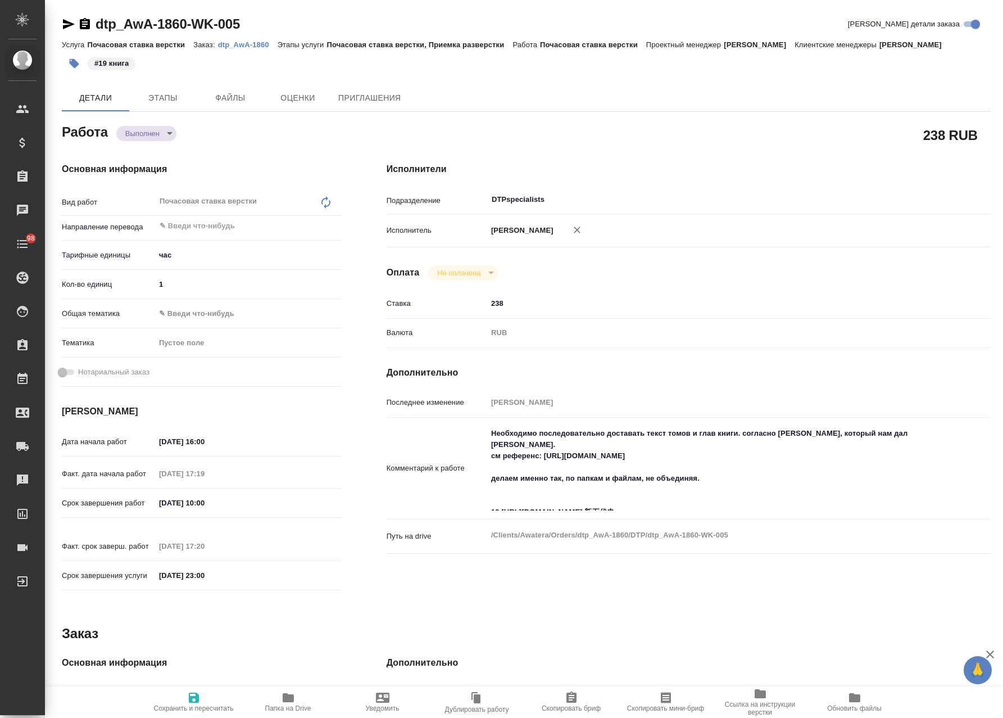
type textarea "x"
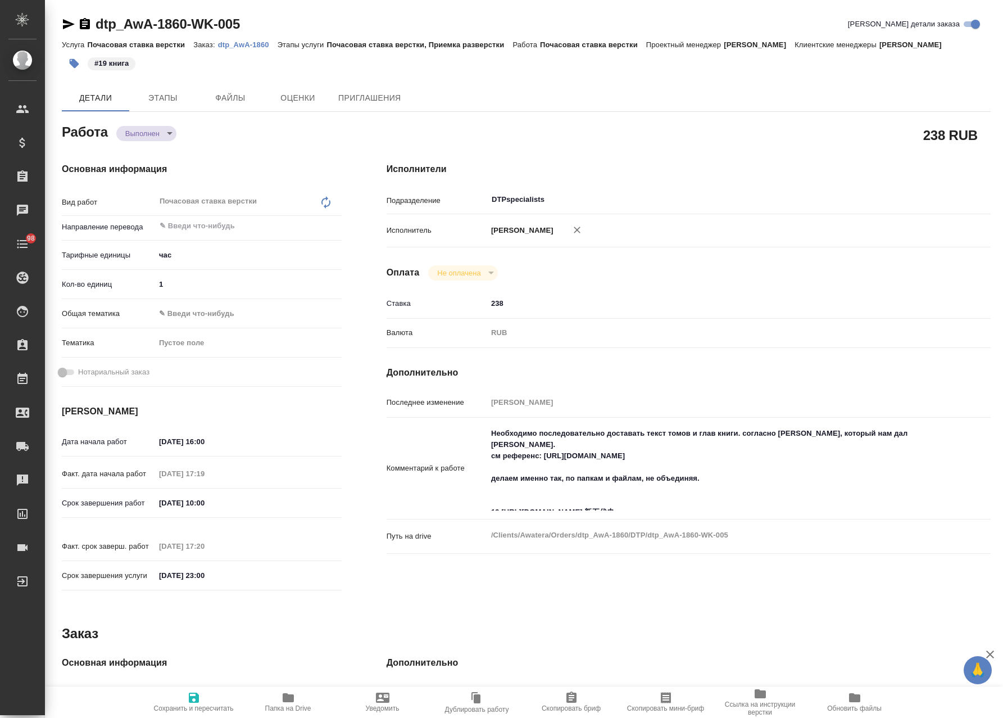
type textarea "x"
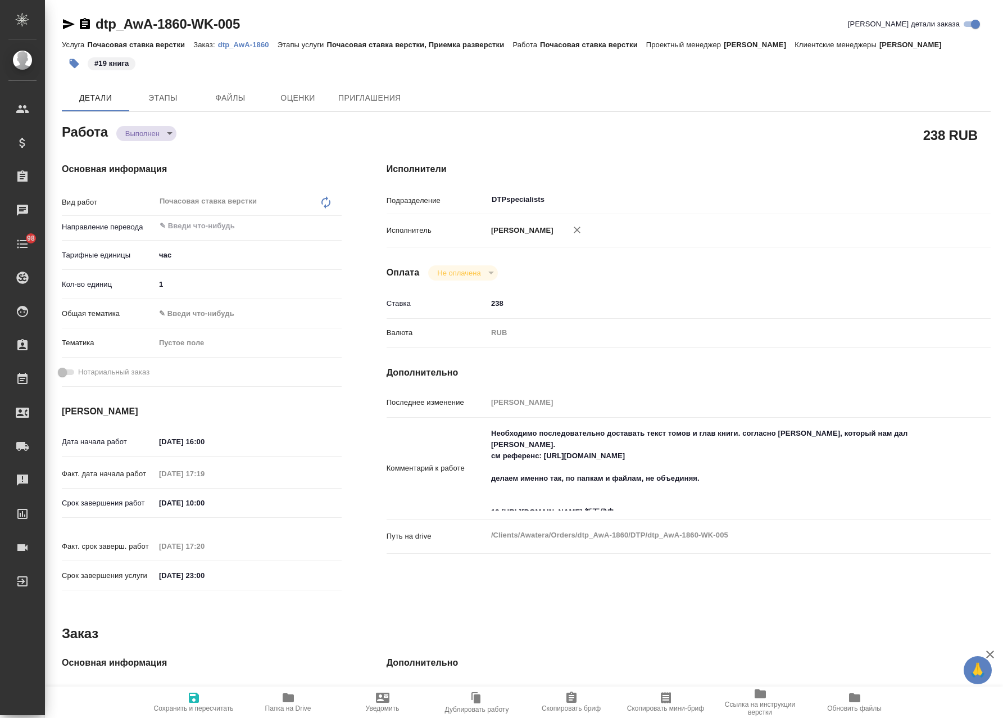
type textarea "x"
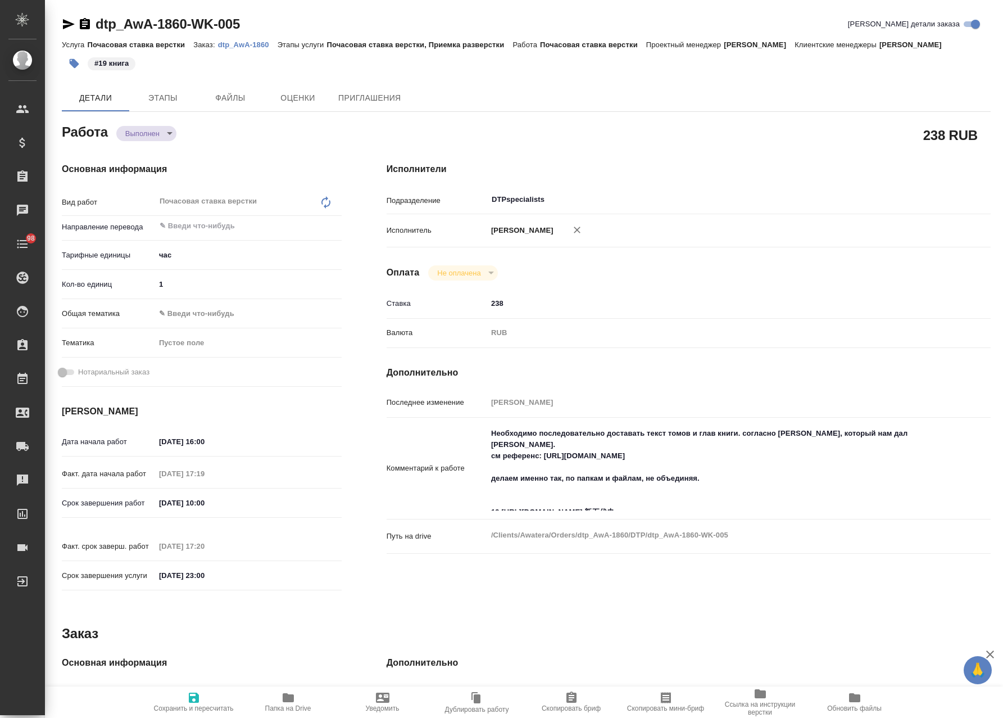
click at [284, 693] on icon "button" at bounding box center [288, 697] width 11 height 9
type textarea "x"
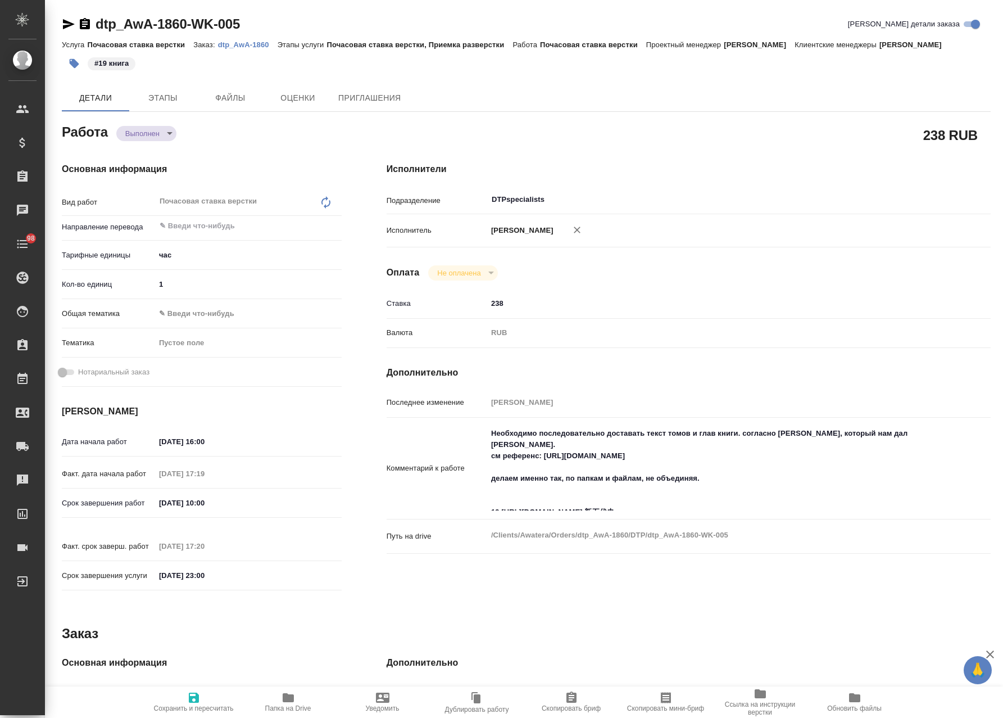
type textarea "x"
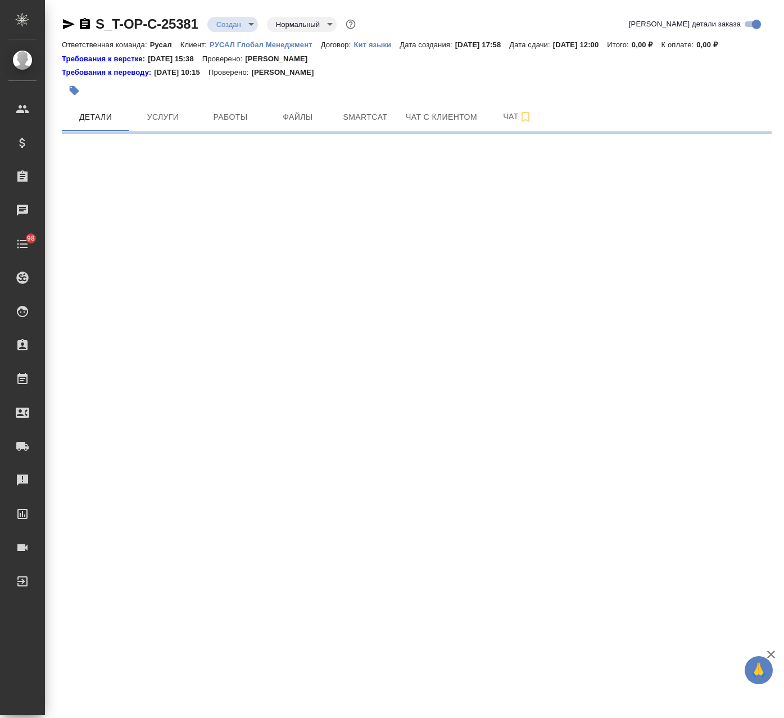
select select "RU"
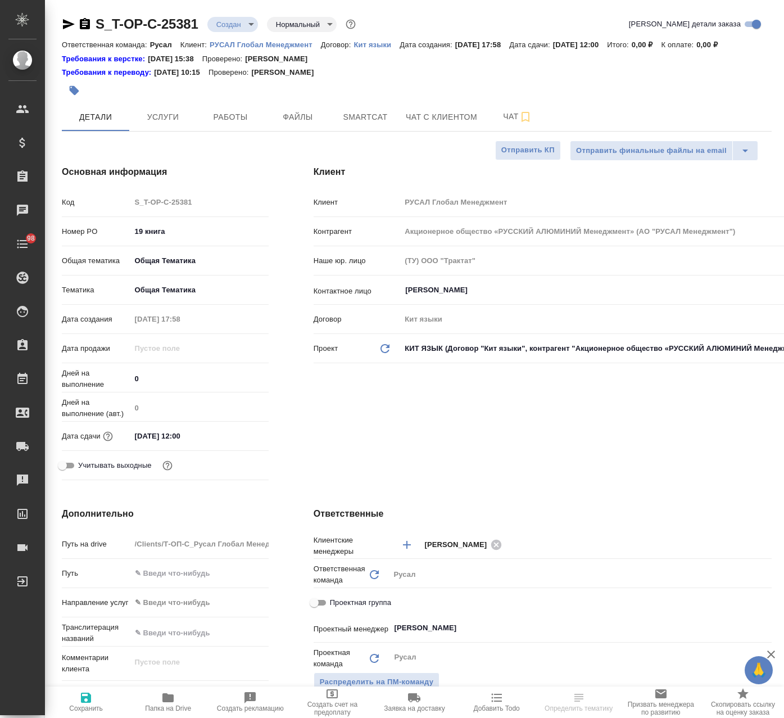
type textarea "x"
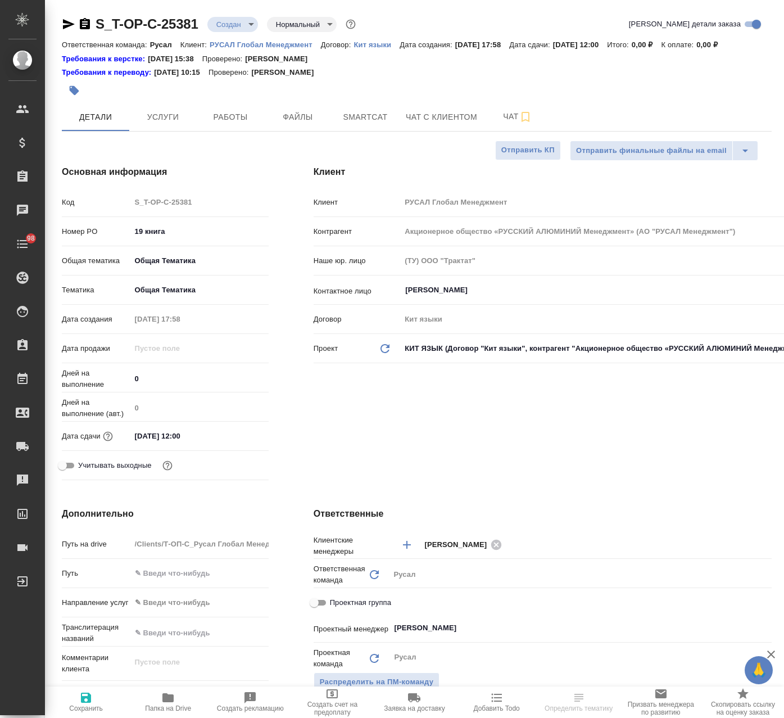
type textarea "x"
click at [65, 25] on icon "button" at bounding box center [68, 23] width 13 height 13
type textarea "x"
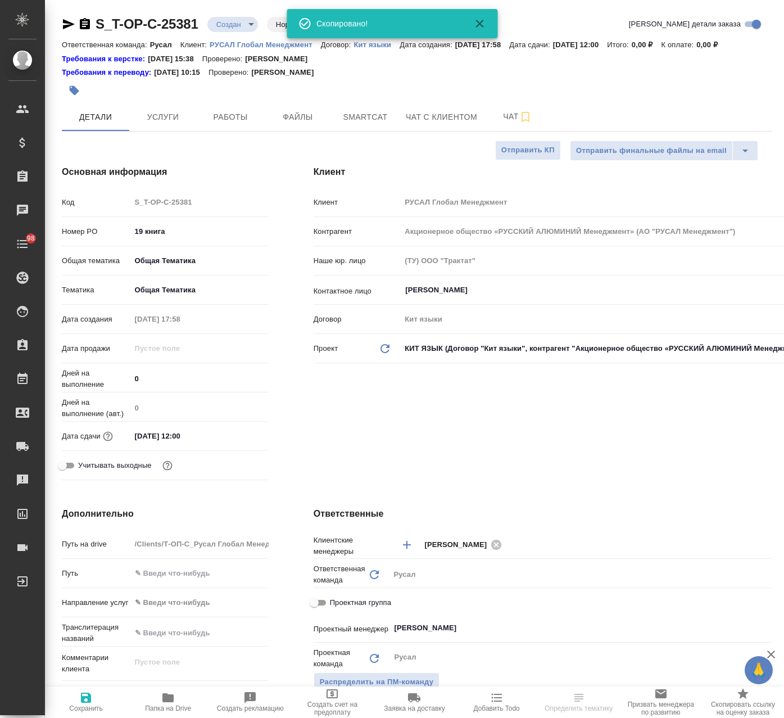
type textarea "x"
select select "RU"
type textarea "x"
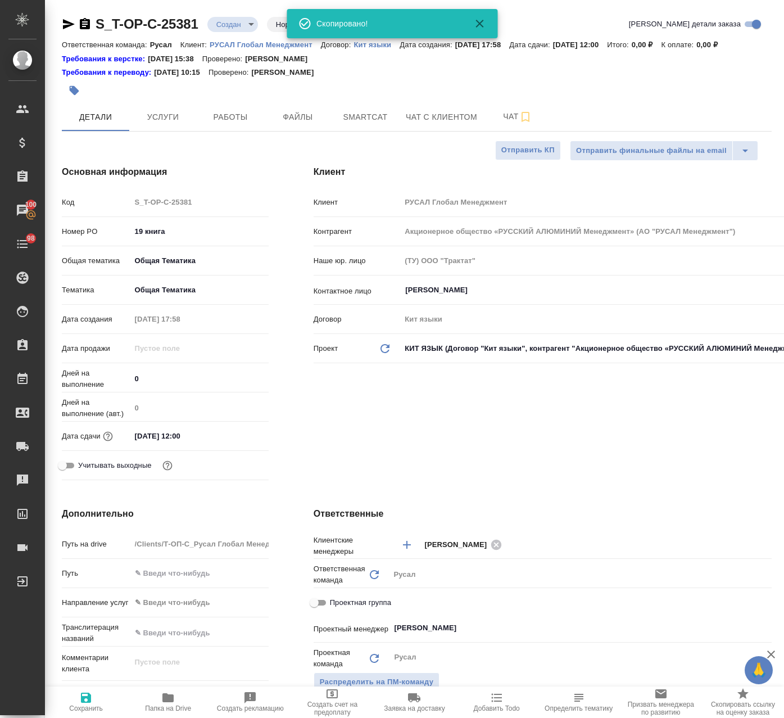
type textarea "x"
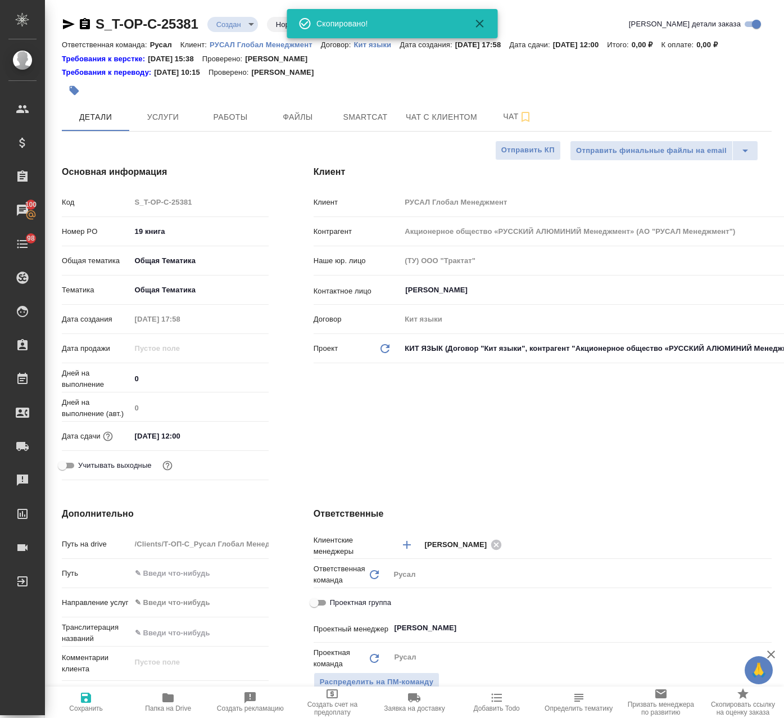
type textarea "x"
click at [79, 85] on icon "button" at bounding box center [74, 90] width 11 height 11
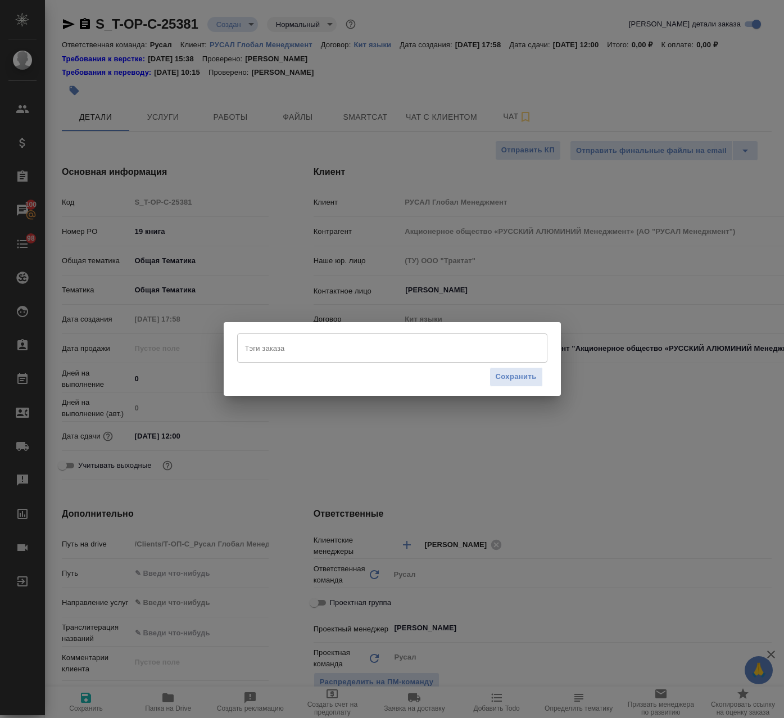
click at [488, 341] on input "Тэги заказа" at bounding box center [381, 347] width 279 height 19
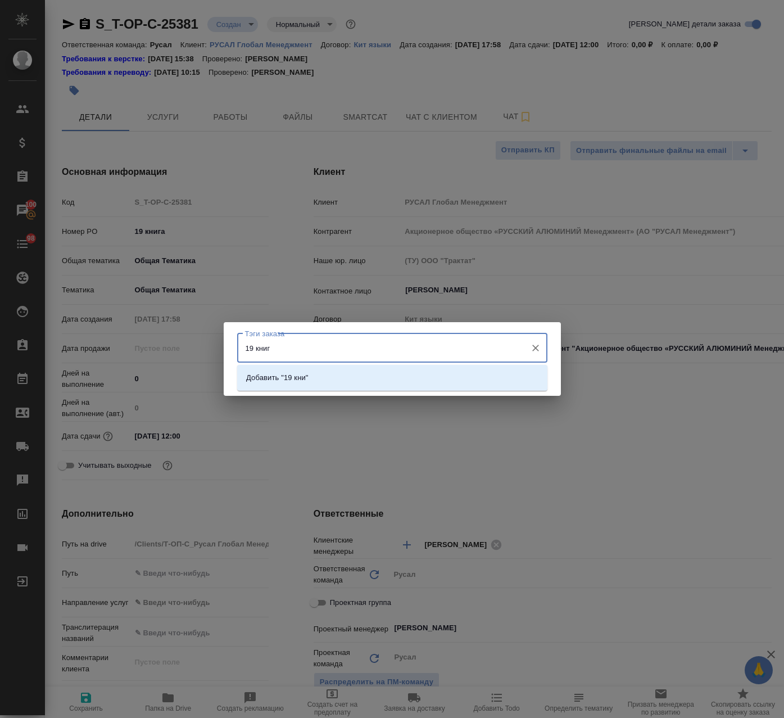
type input "19 книга"
click at [530, 378] on span "Сохранить" at bounding box center [516, 377] width 41 height 13
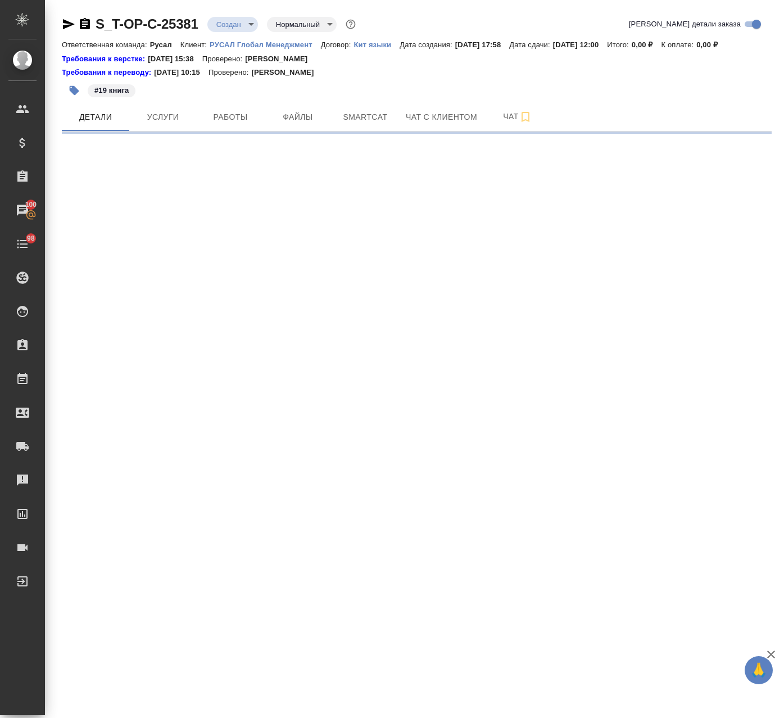
select select "RU"
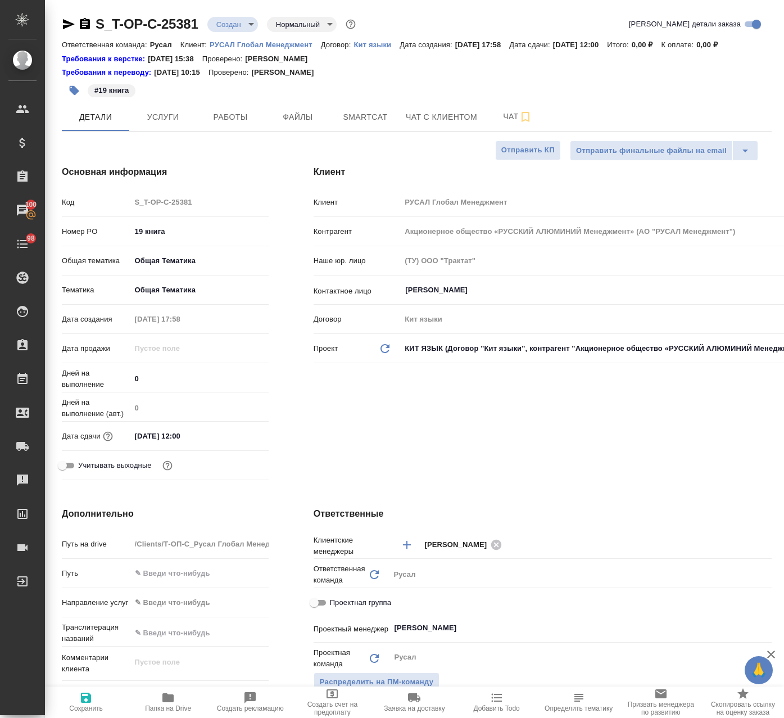
type textarea "x"
click at [84, 27] on icon "button" at bounding box center [85, 23] width 10 height 11
type textarea "x"
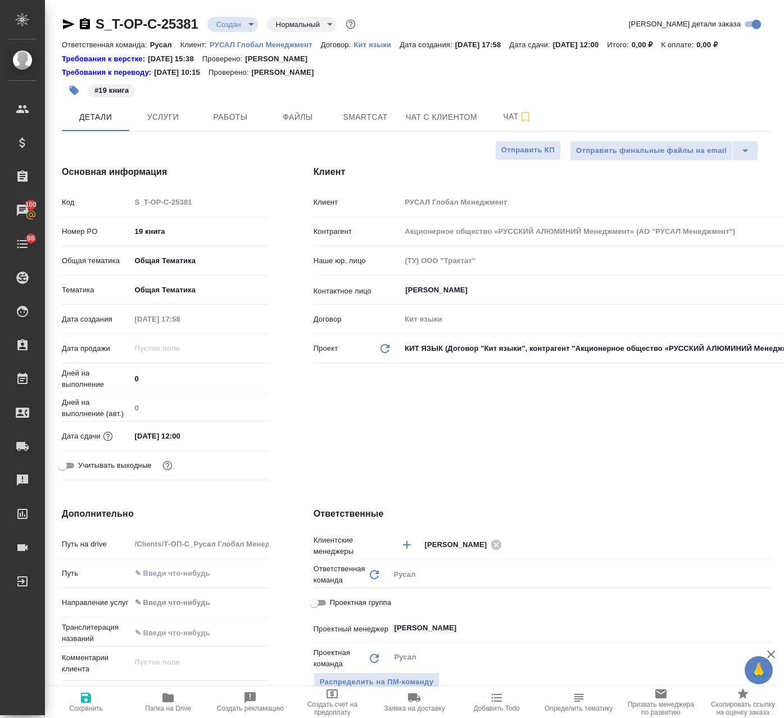
type textarea "x"
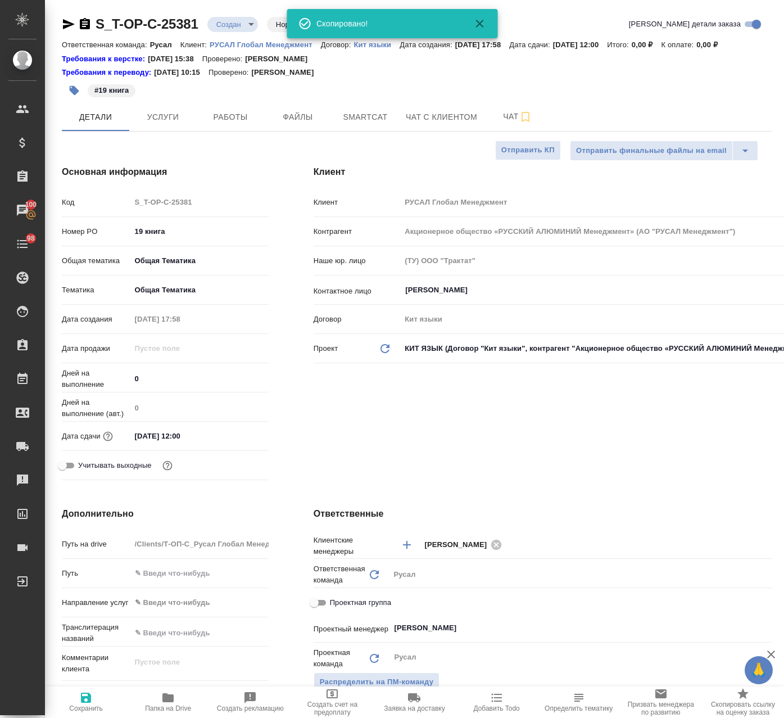
type textarea "x"
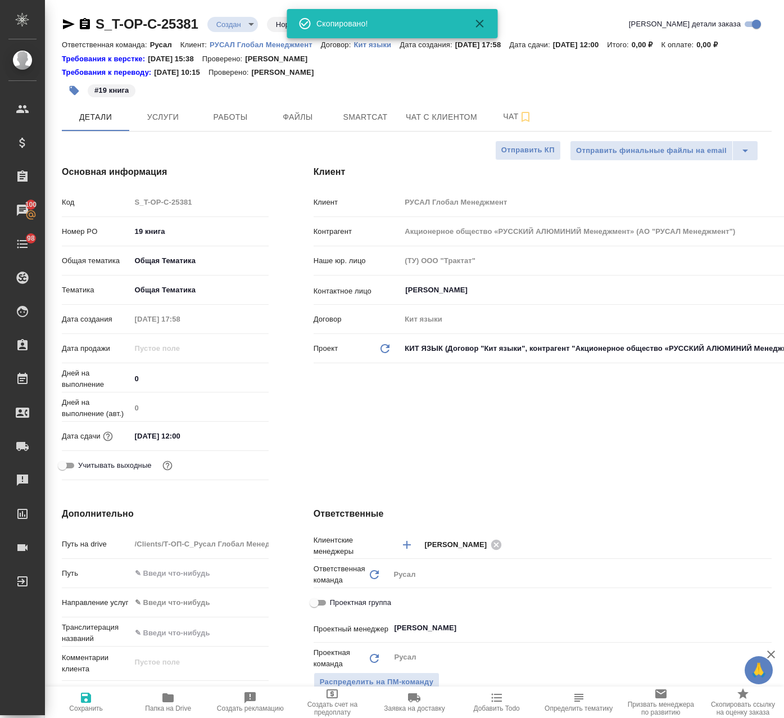
type textarea "x"
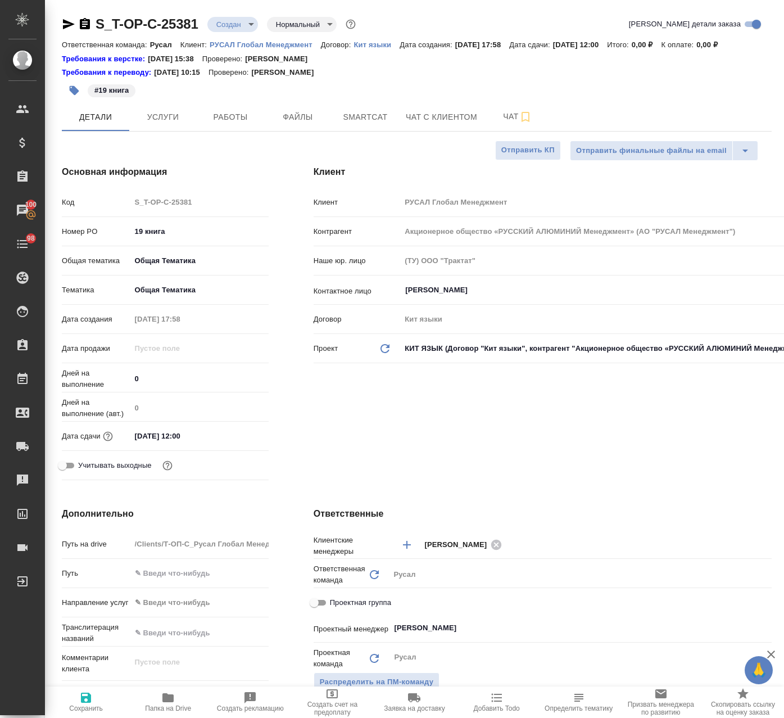
type textarea "x"
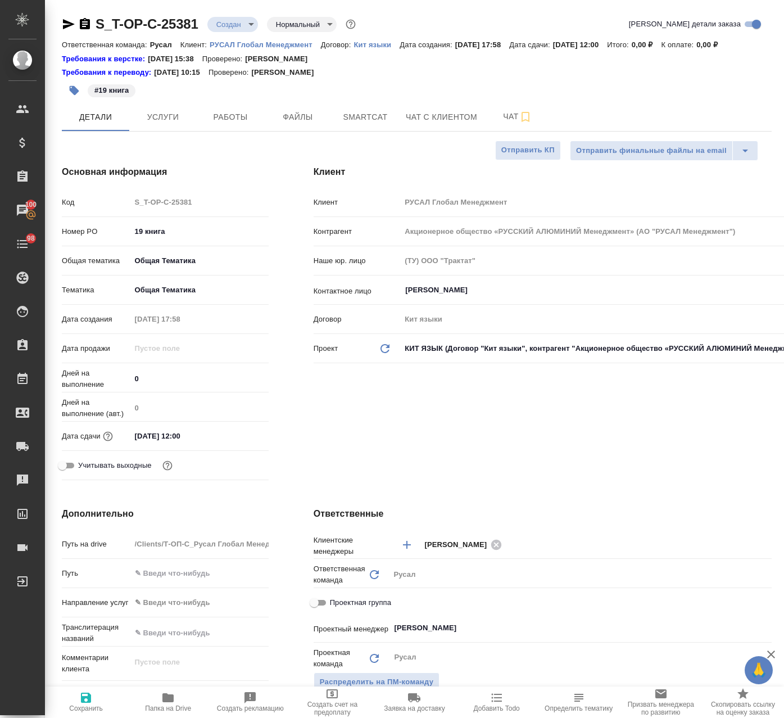
type textarea "x"
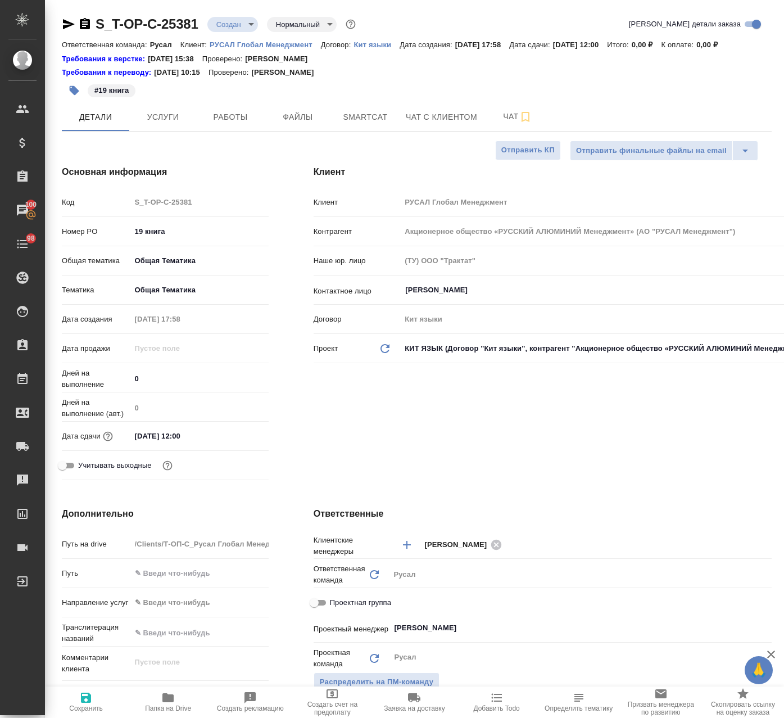
type textarea "x"
drag, startPoint x: 184, startPoint y: 24, endPoint x: 98, endPoint y: 31, distance: 86.3
click at [98, 31] on div "S_T-OP-C-25381 Создан new Нормальный normal Кратко детали заказа Ответственная …" at bounding box center [417, 584] width 722 height 1169
copy link "S_T-OP-C-25381"
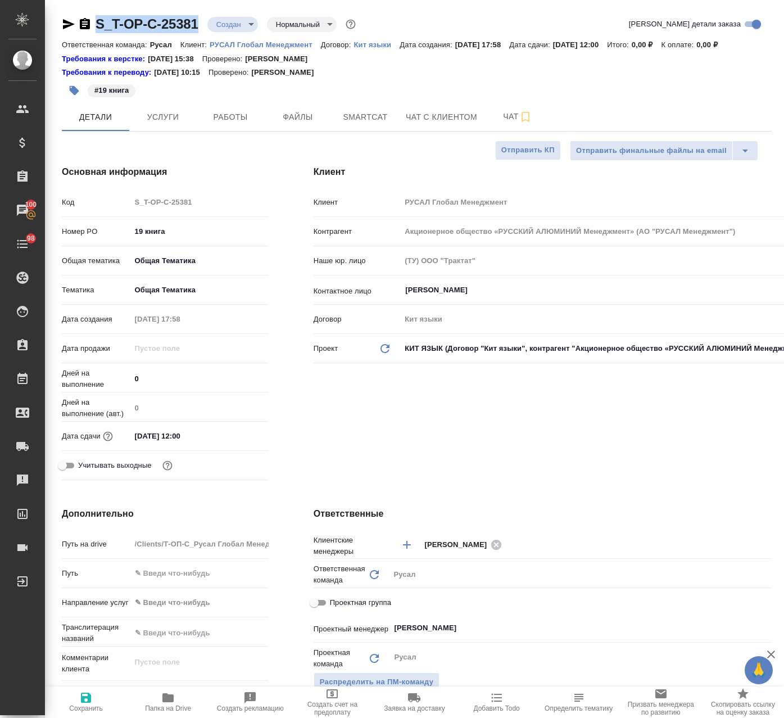
type textarea "x"
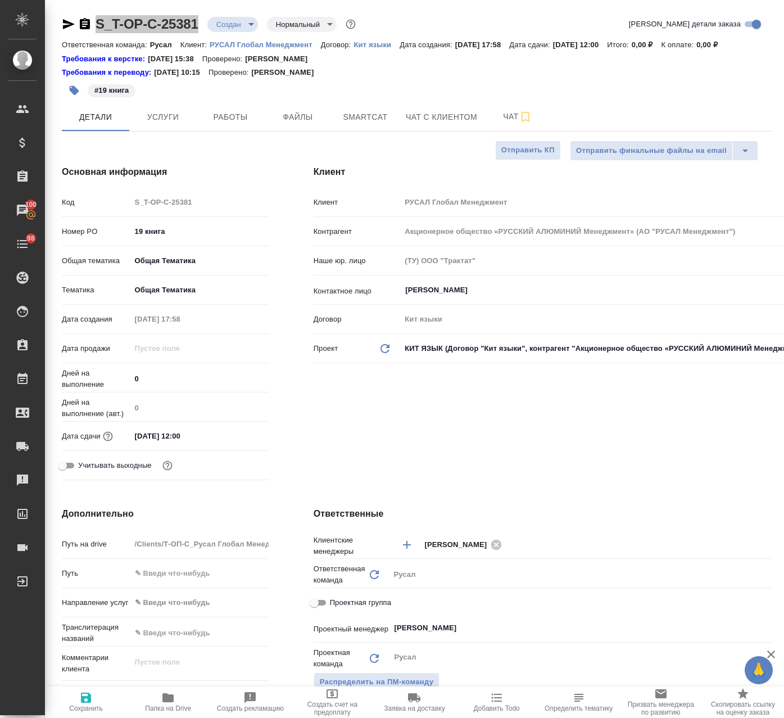
type textarea "x"
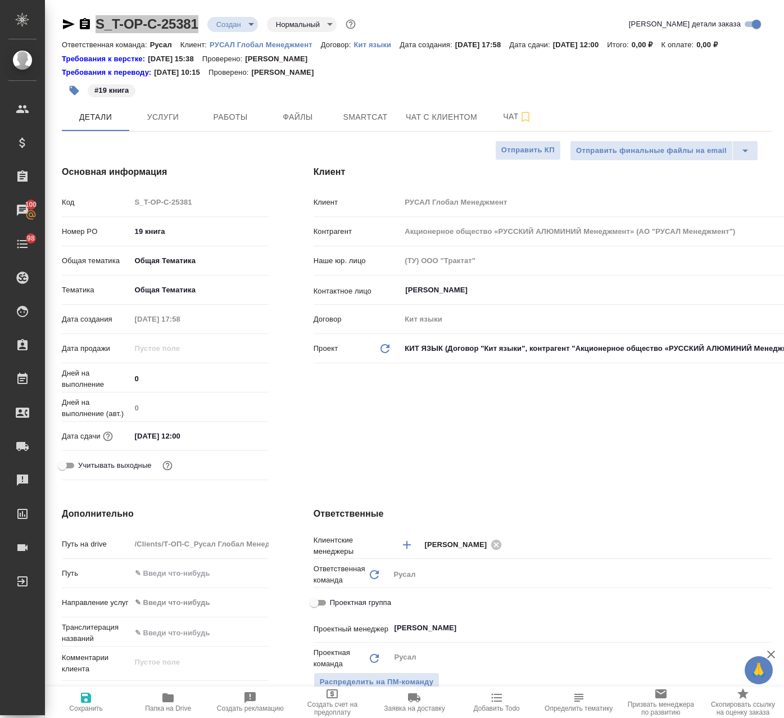
type textarea "x"
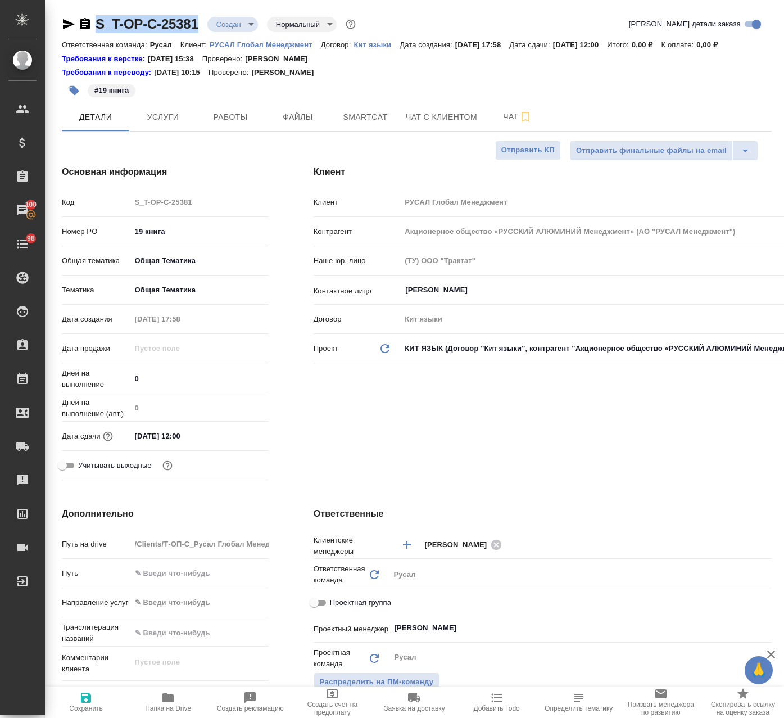
type textarea "x"
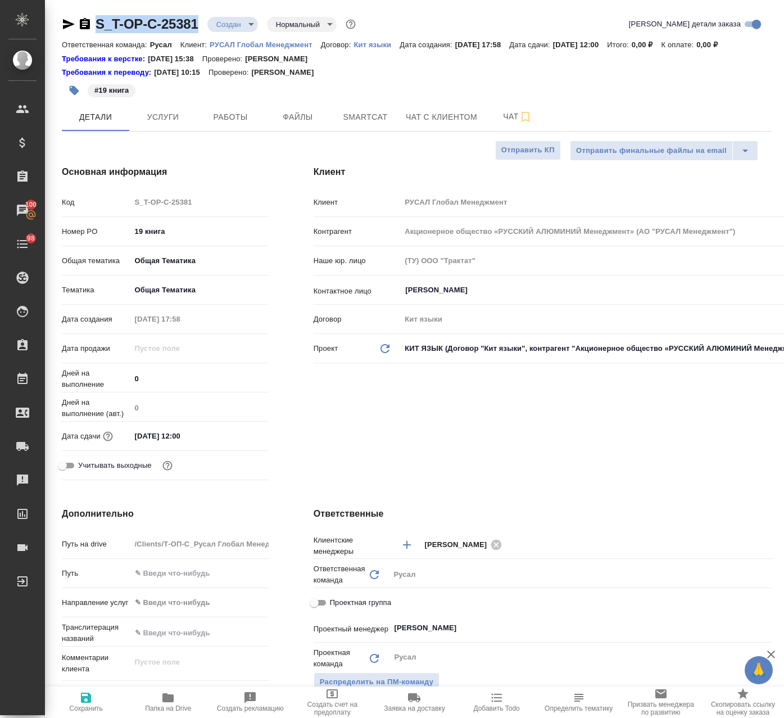
type textarea "x"
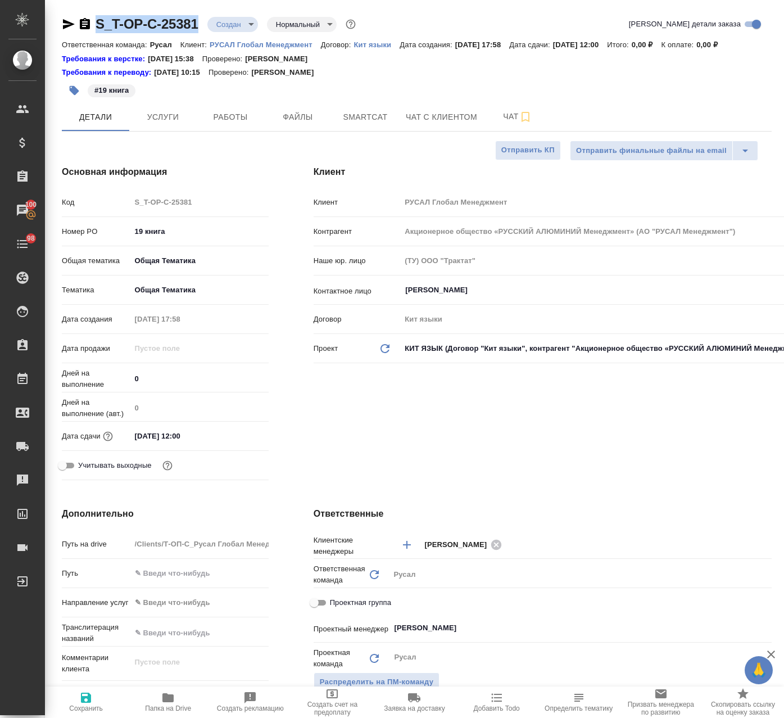
type textarea "x"
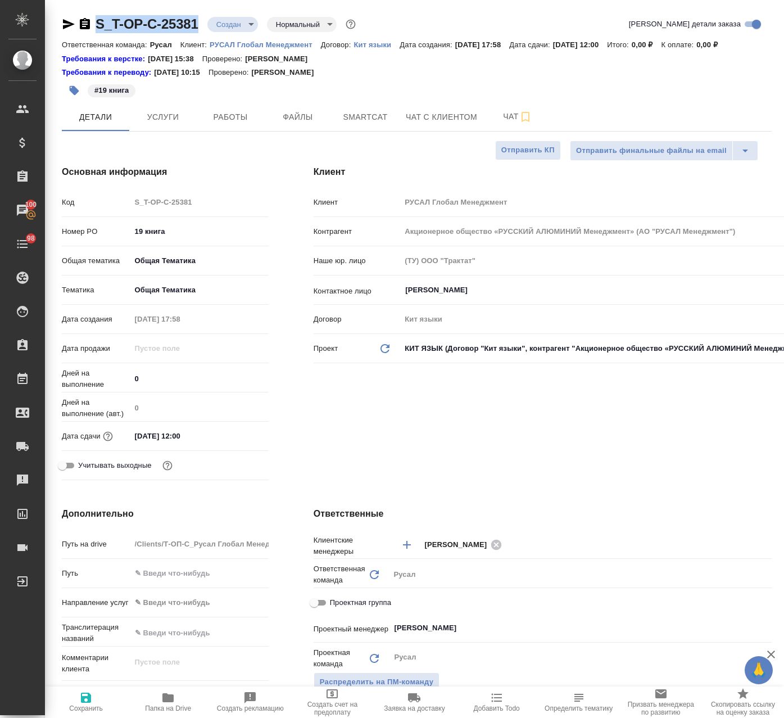
type textarea "x"
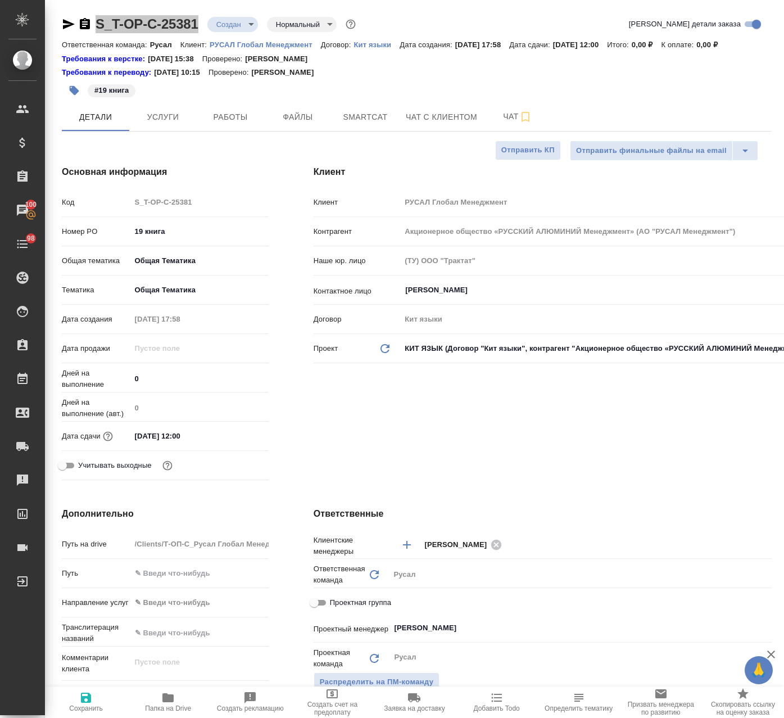
type textarea "x"
